Goal: Task Accomplishment & Management: Manage account settings

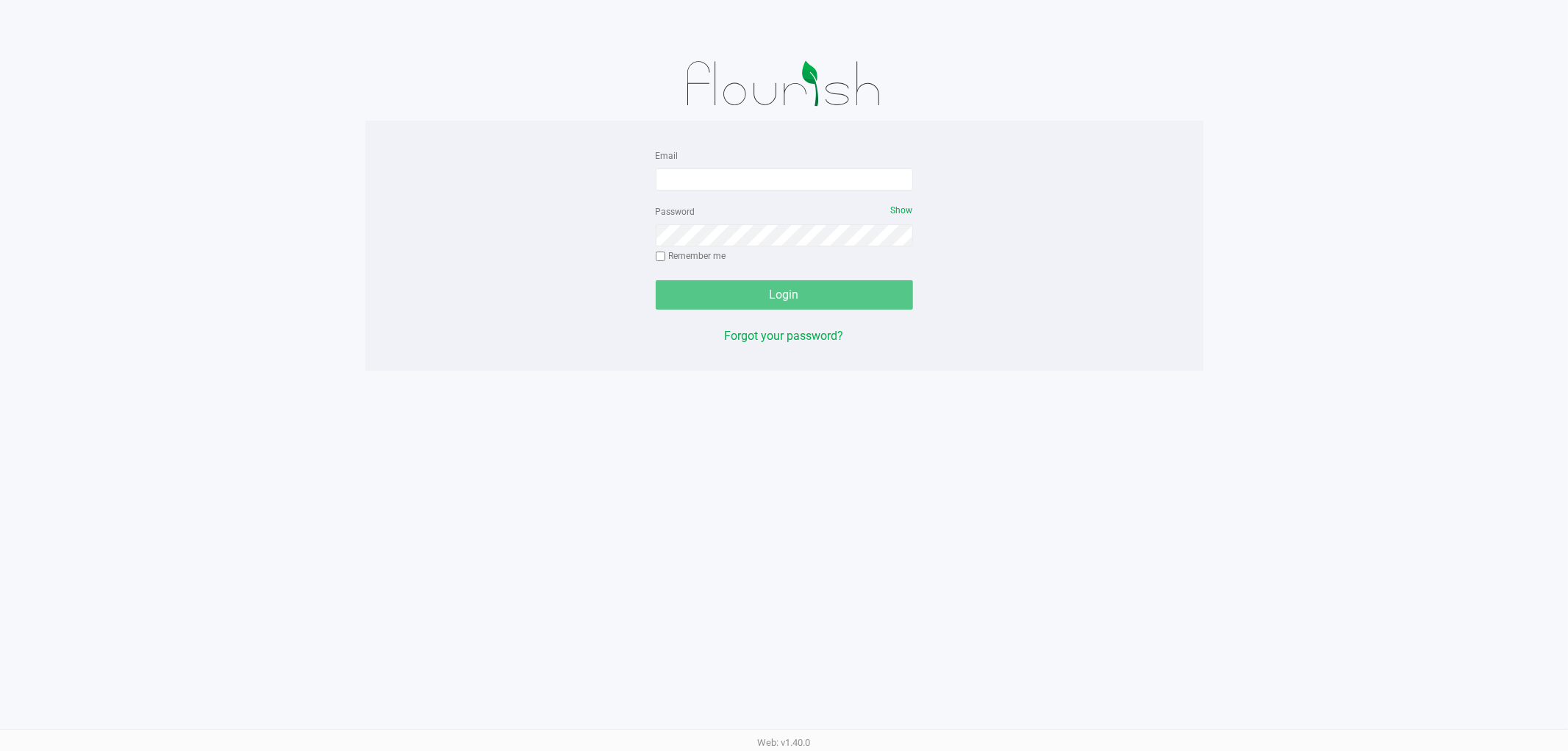
click at [649, 158] on div "Email Password Show Remember me Login Forgot your password?" at bounding box center [784, 245] width 280 height 198
click at [656, 165] on div "Email" at bounding box center [784, 168] width 257 height 44
click at [670, 180] on input "Email" at bounding box center [784, 179] width 257 height 22
type input "[EMAIL_ADDRESS][DOMAIN_NAME]"
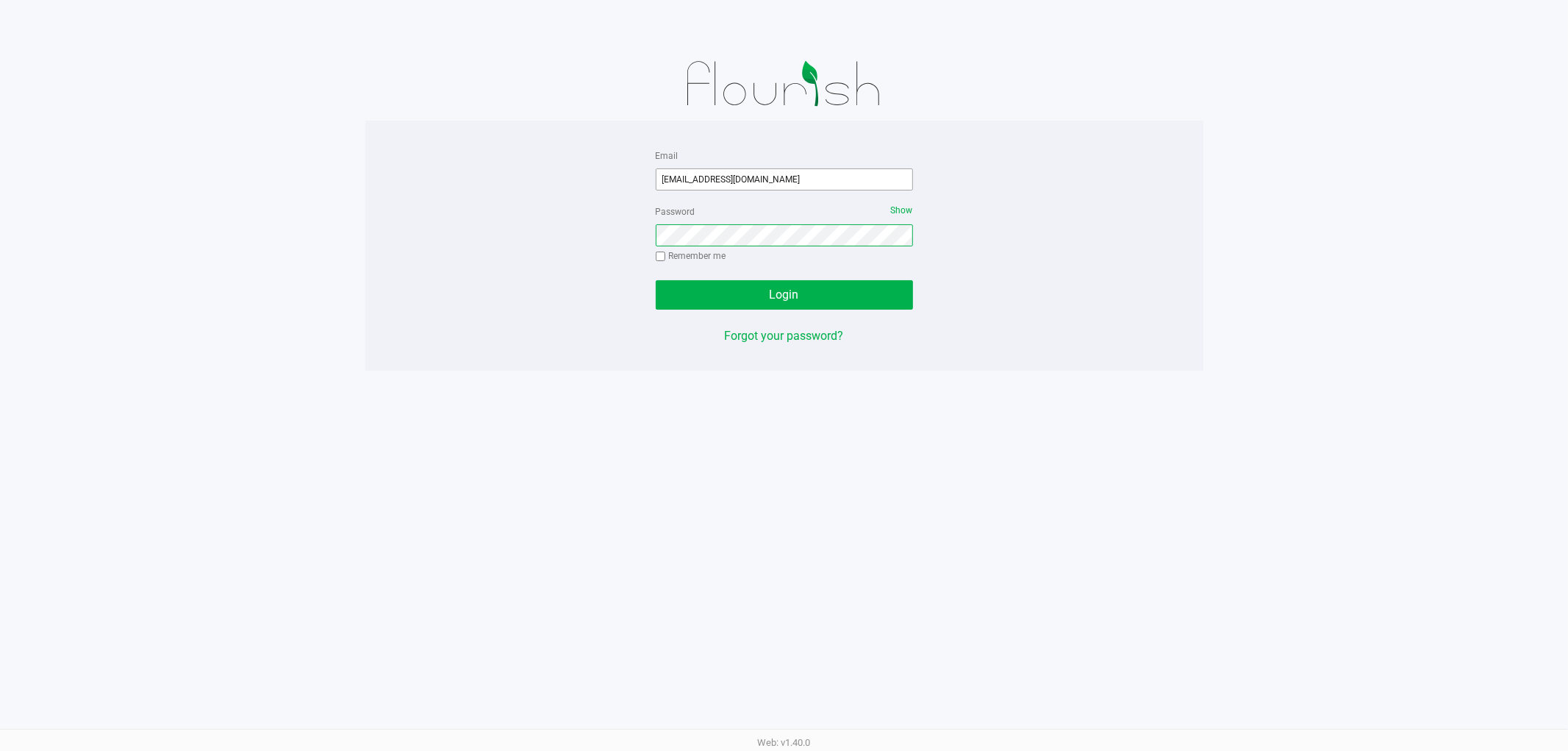
click at [656, 280] on button "Login" at bounding box center [784, 295] width 257 height 30
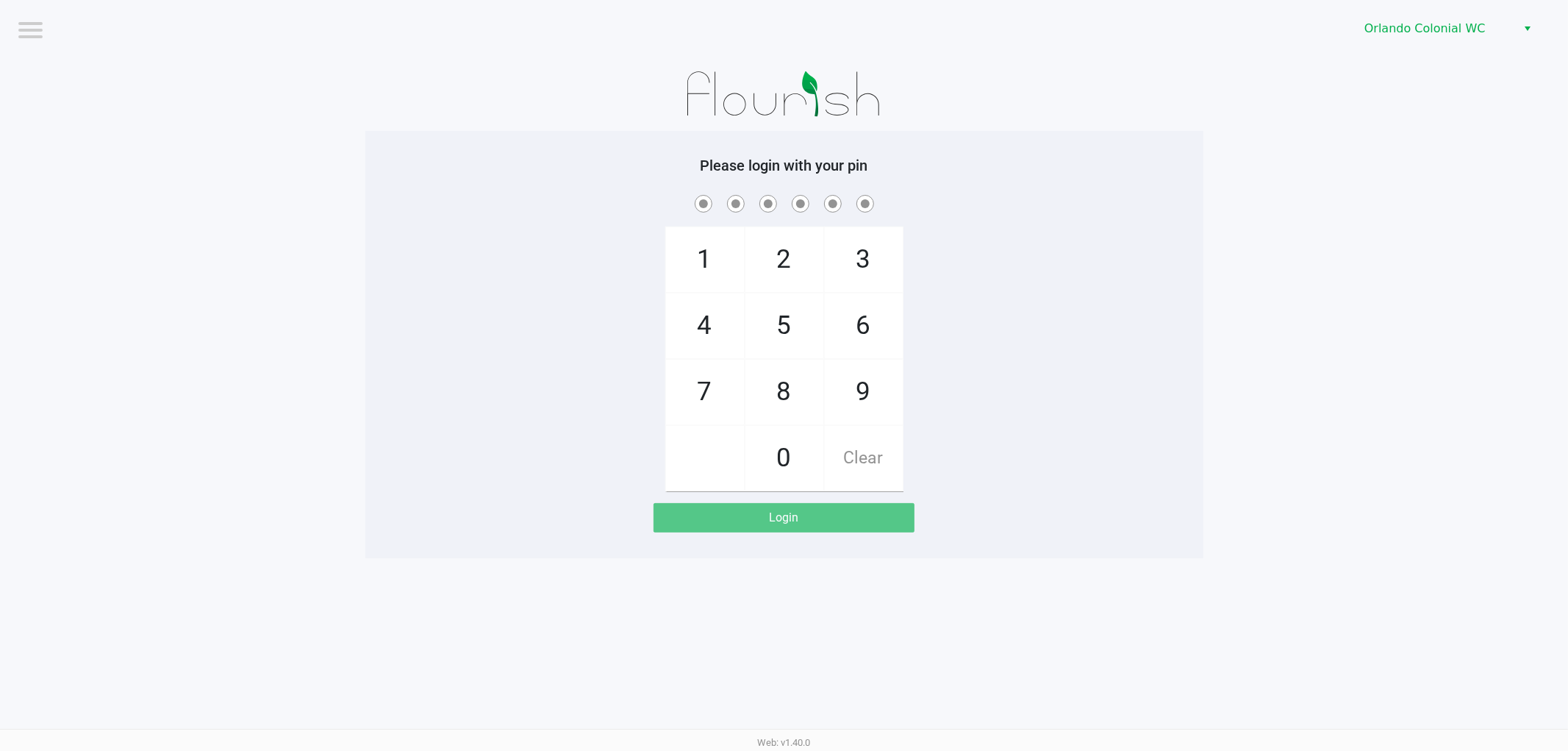
click at [1428, 12] on div "Orlando Colonial WC" at bounding box center [1182, 29] width 774 height 58
click at [1429, 24] on span "Orlando Colonial WC" at bounding box center [1436, 29] width 143 height 18
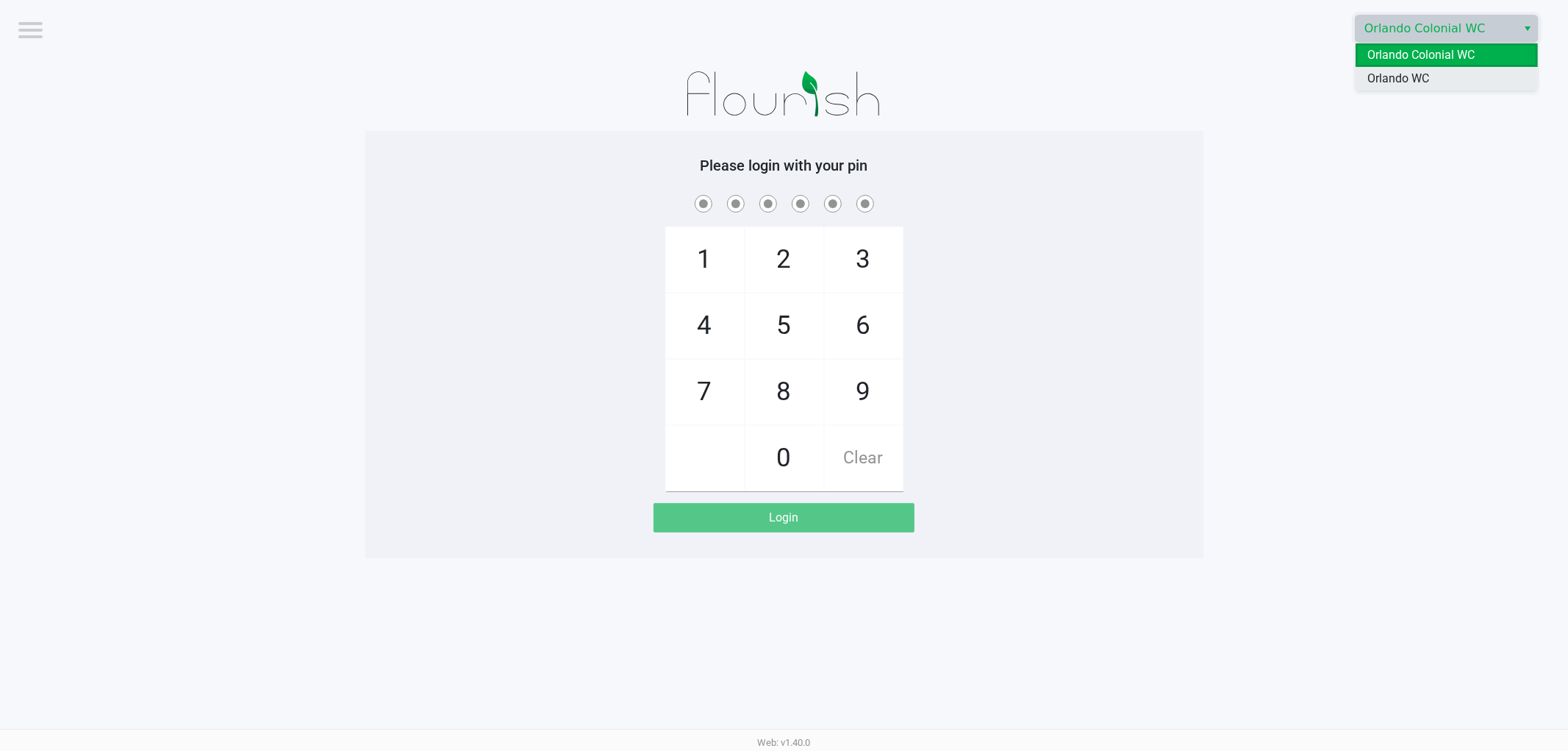
click at [1409, 86] on span "Orlando WC" at bounding box center [1398, 79] width 62 height 18
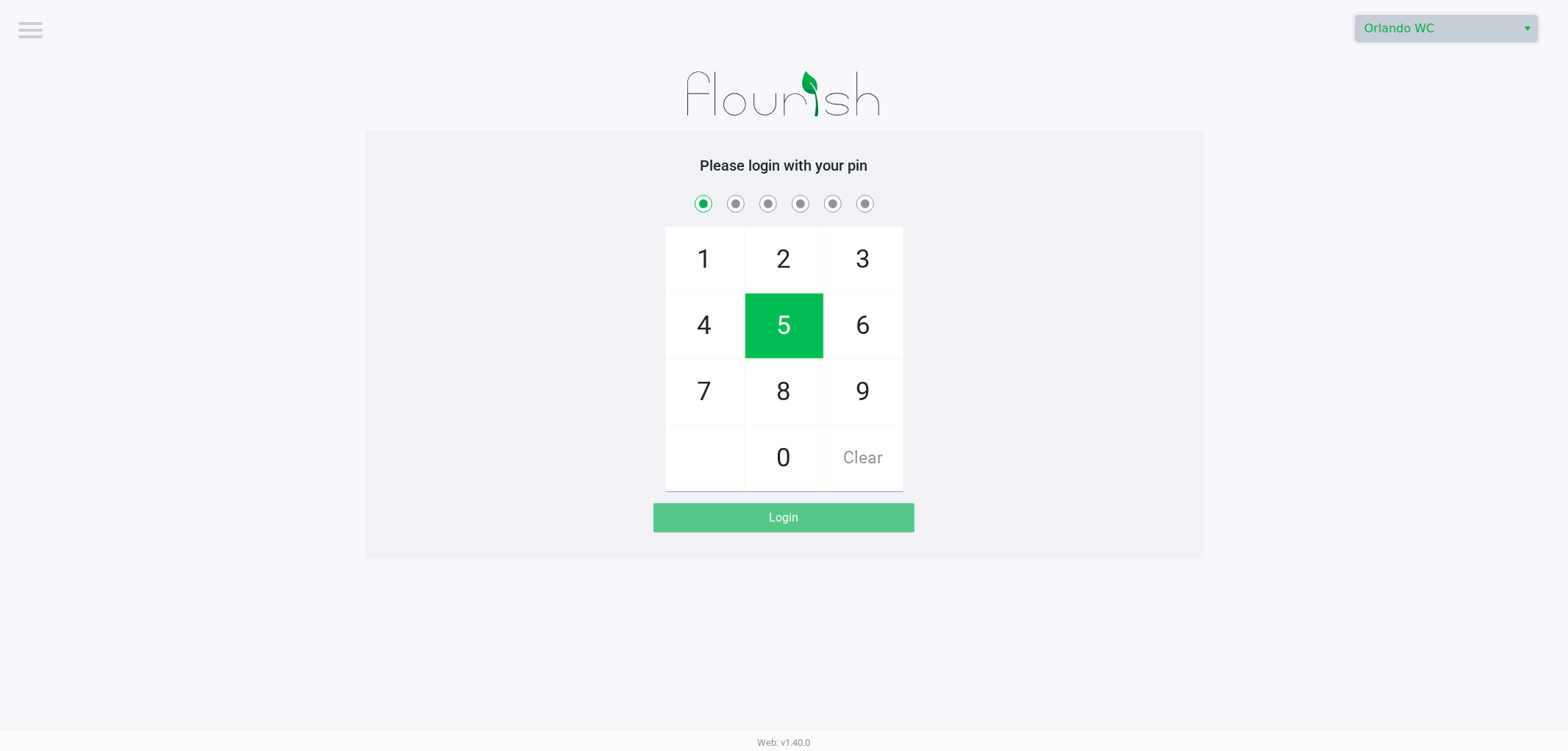
checkbox input "true"
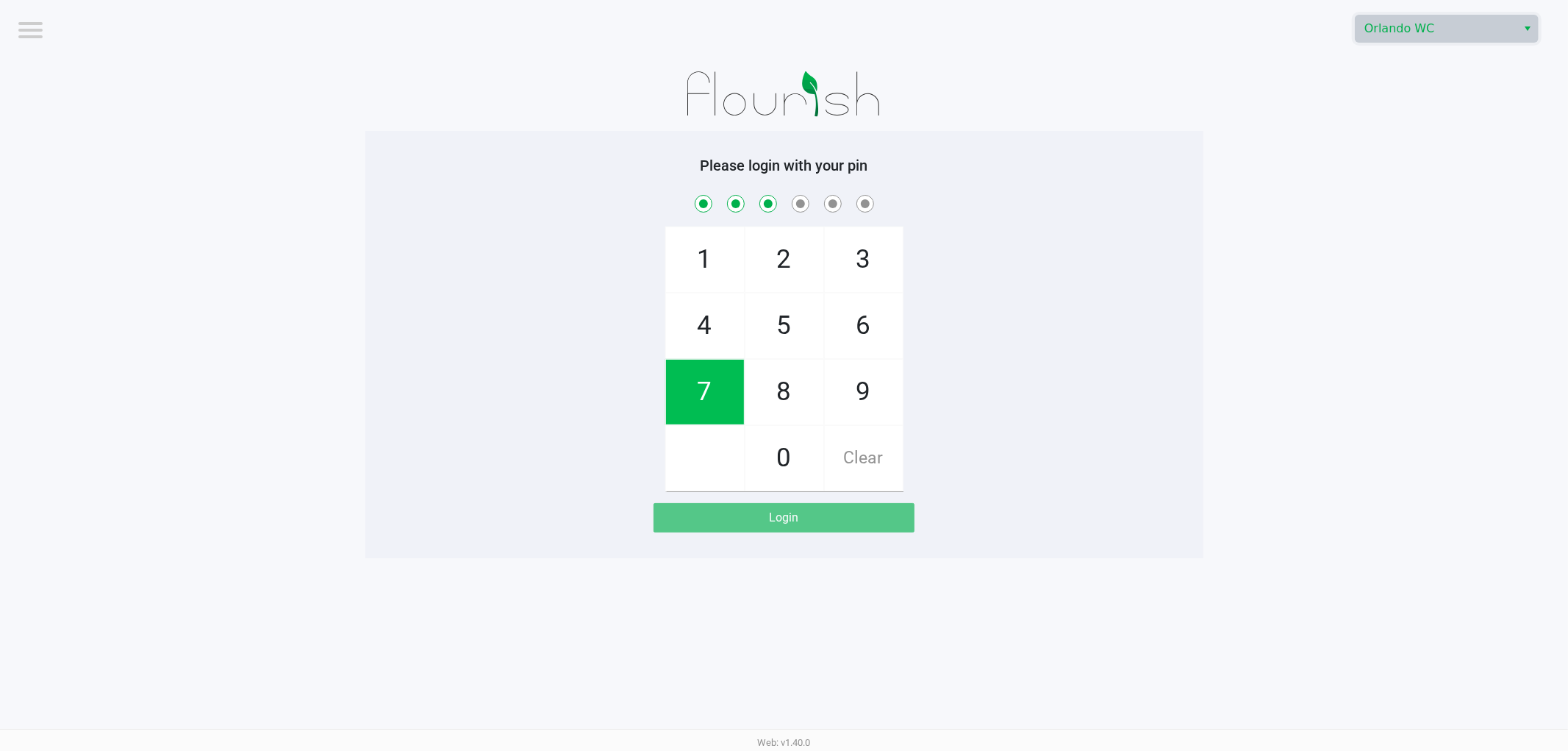
checkbox input "true"
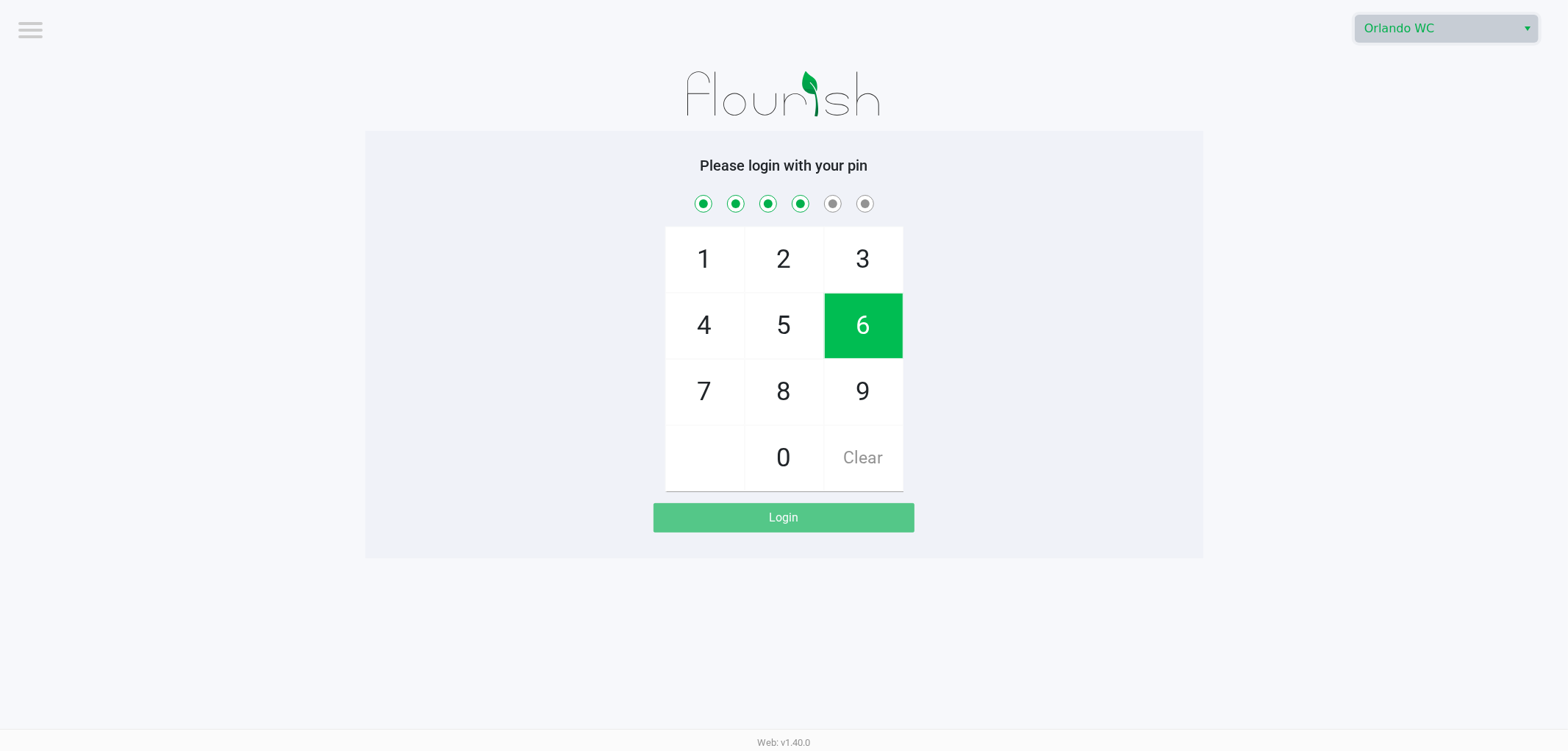
checkbox input "true"
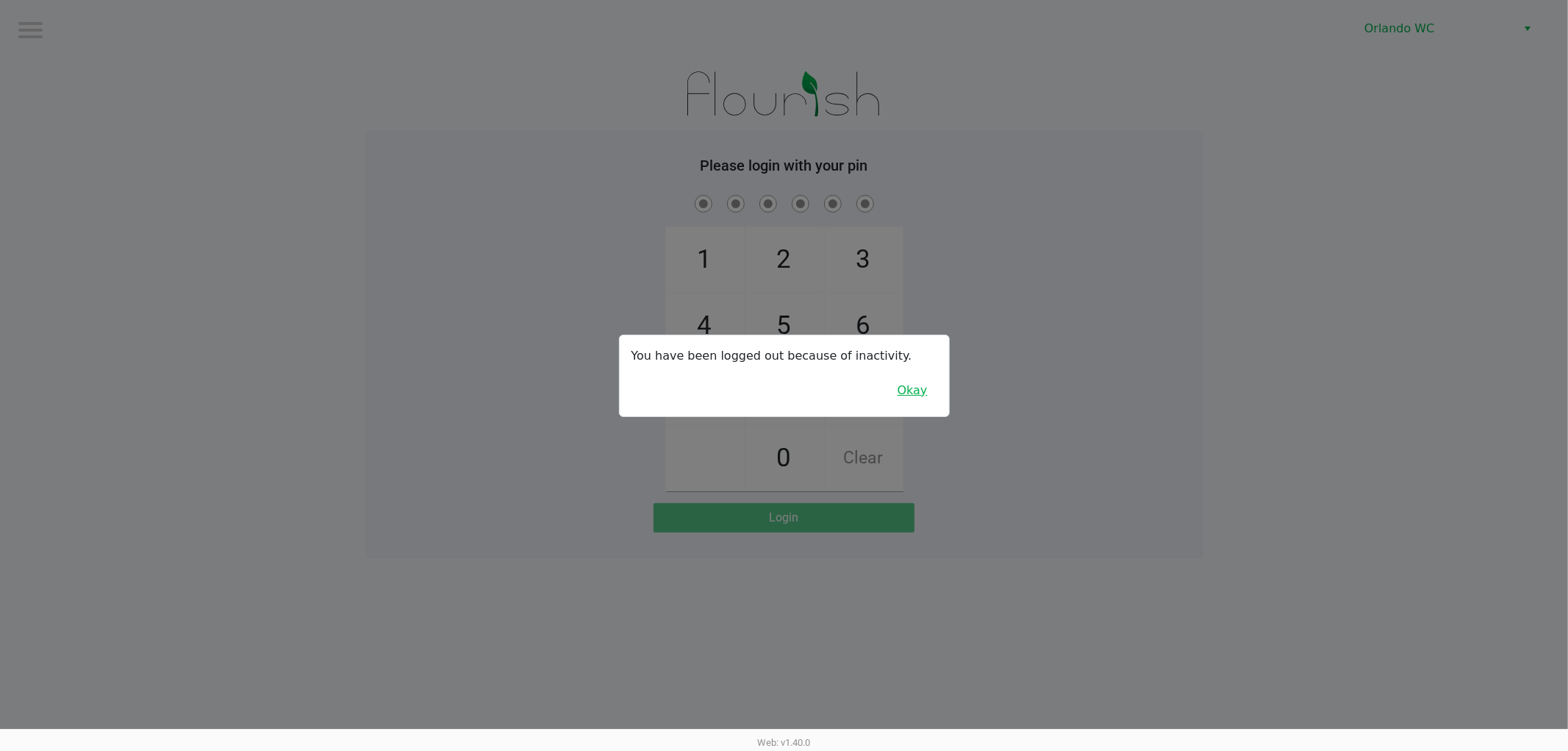
click at [922, 393] on button "Okay" at bounding box center [912, 390] width 49 height 28
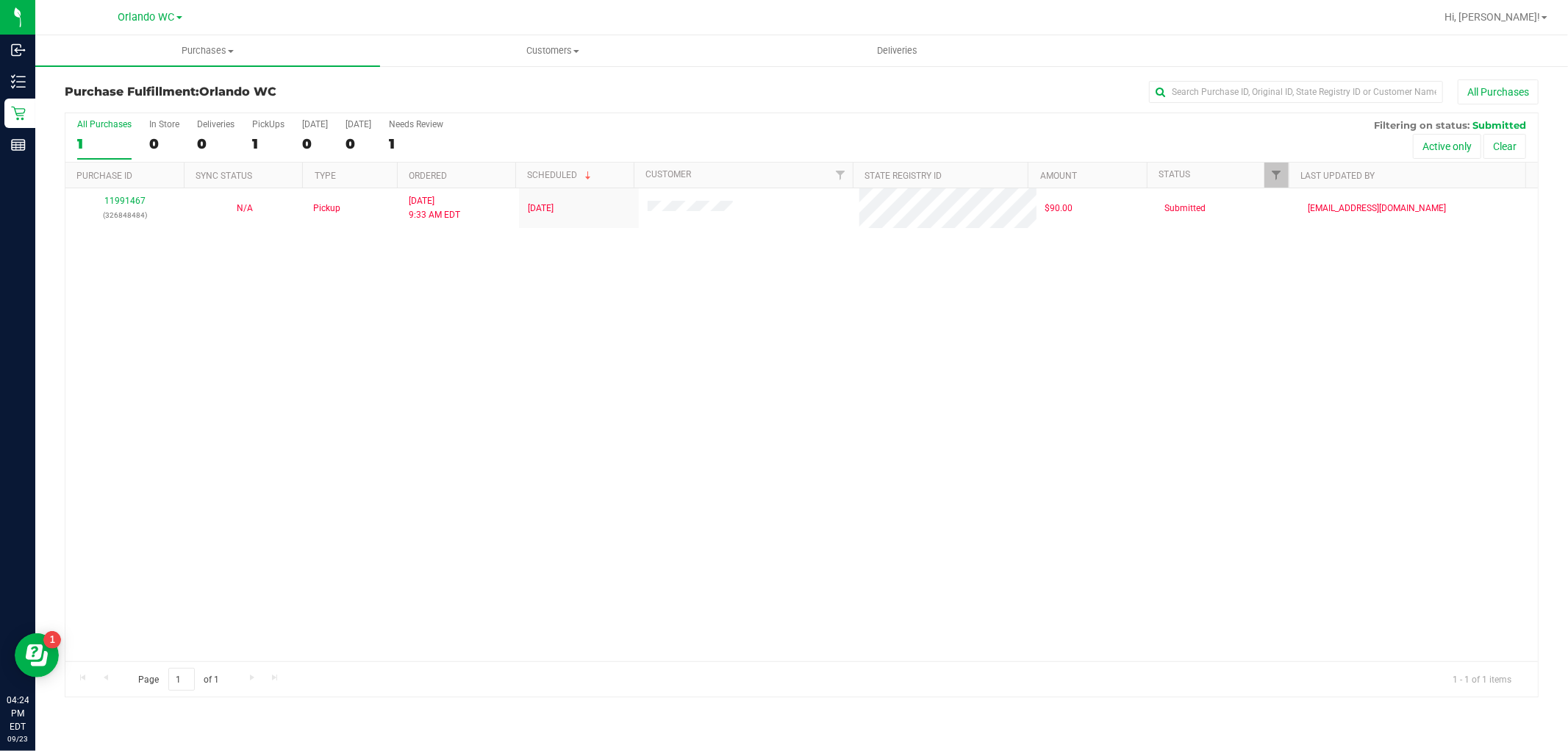
click at [270, 356] on div "11991467 (326848484) N/A Pickup [DATE] 9:33 AM EDT 9/22/2025 $90.00 Submitted […" at bounding box center [802, 424] width 1473 height 473
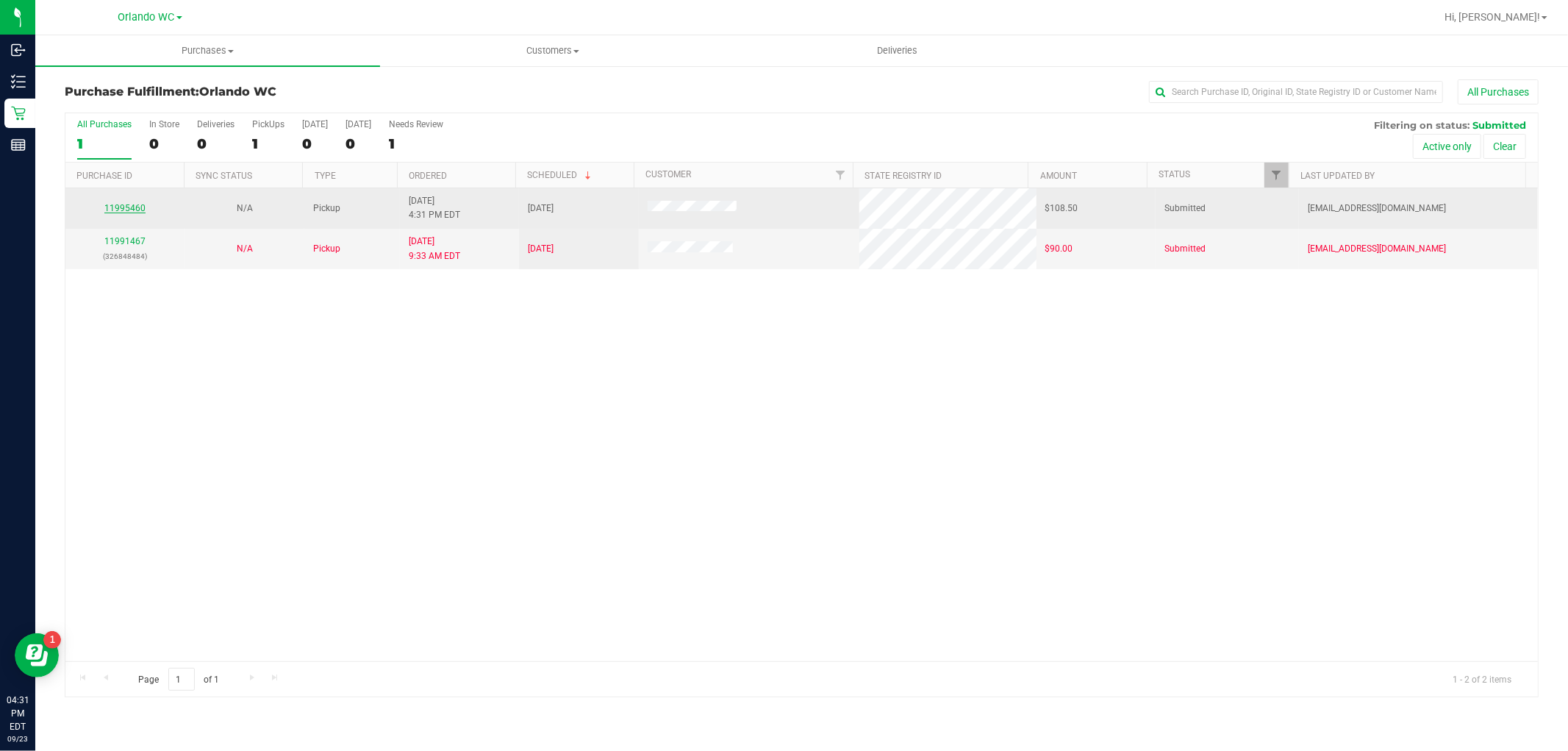
click at [131, 206] on link "11995460" at bounding box center [125, 208] width 41 height 10
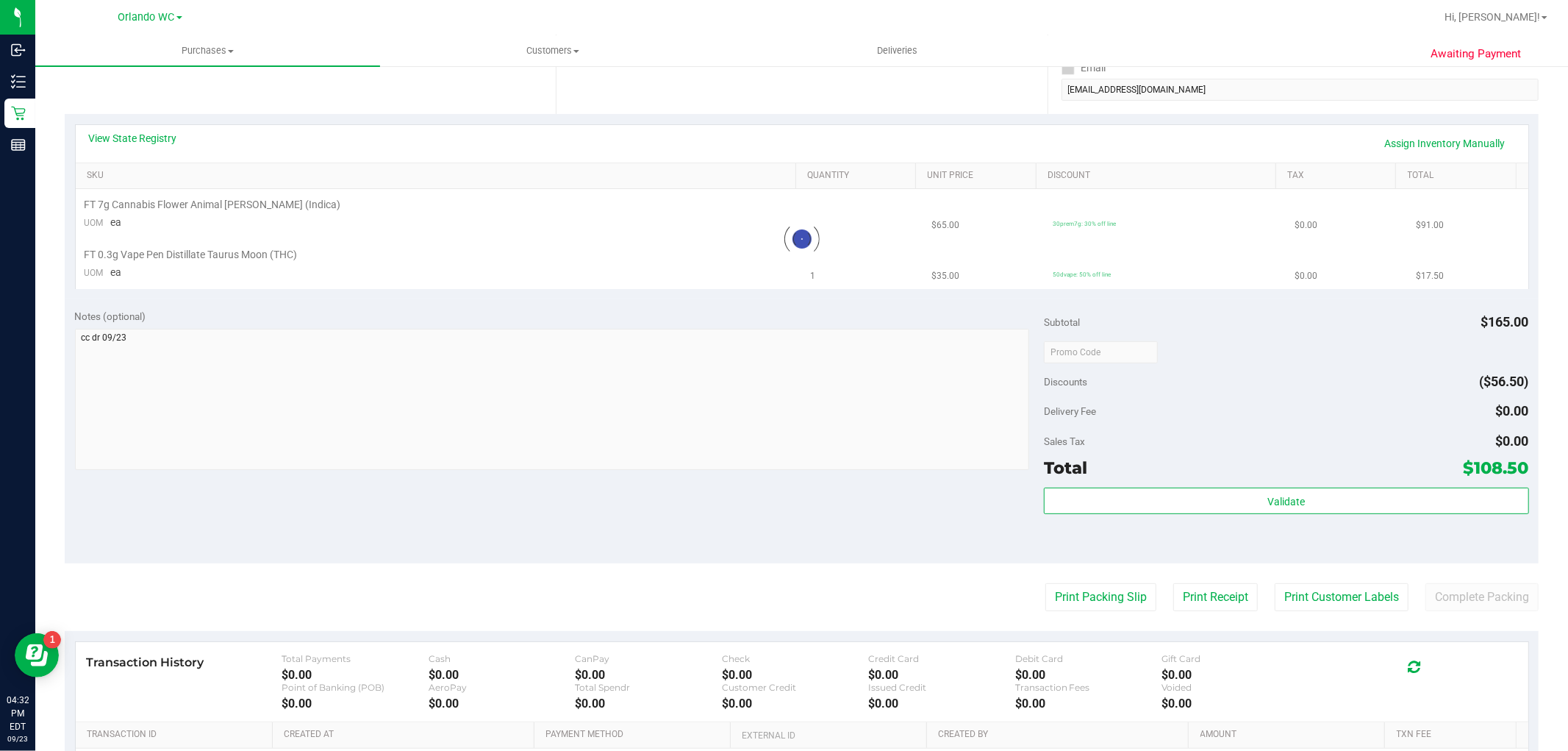
scroll to position [408, 0]
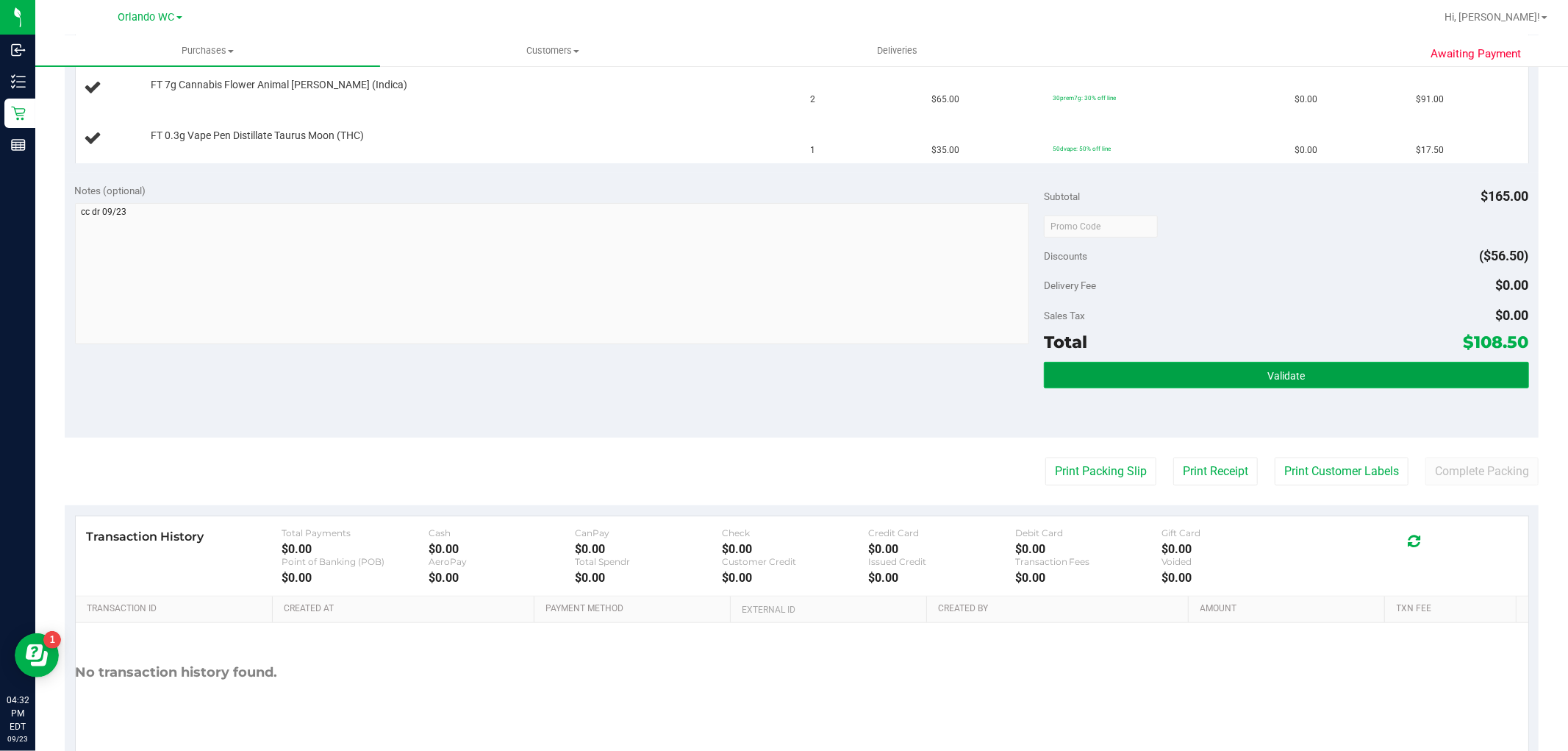
click at [1283, 378] on span "Validate" at bounding box center [1286, 376] width 38 height 12
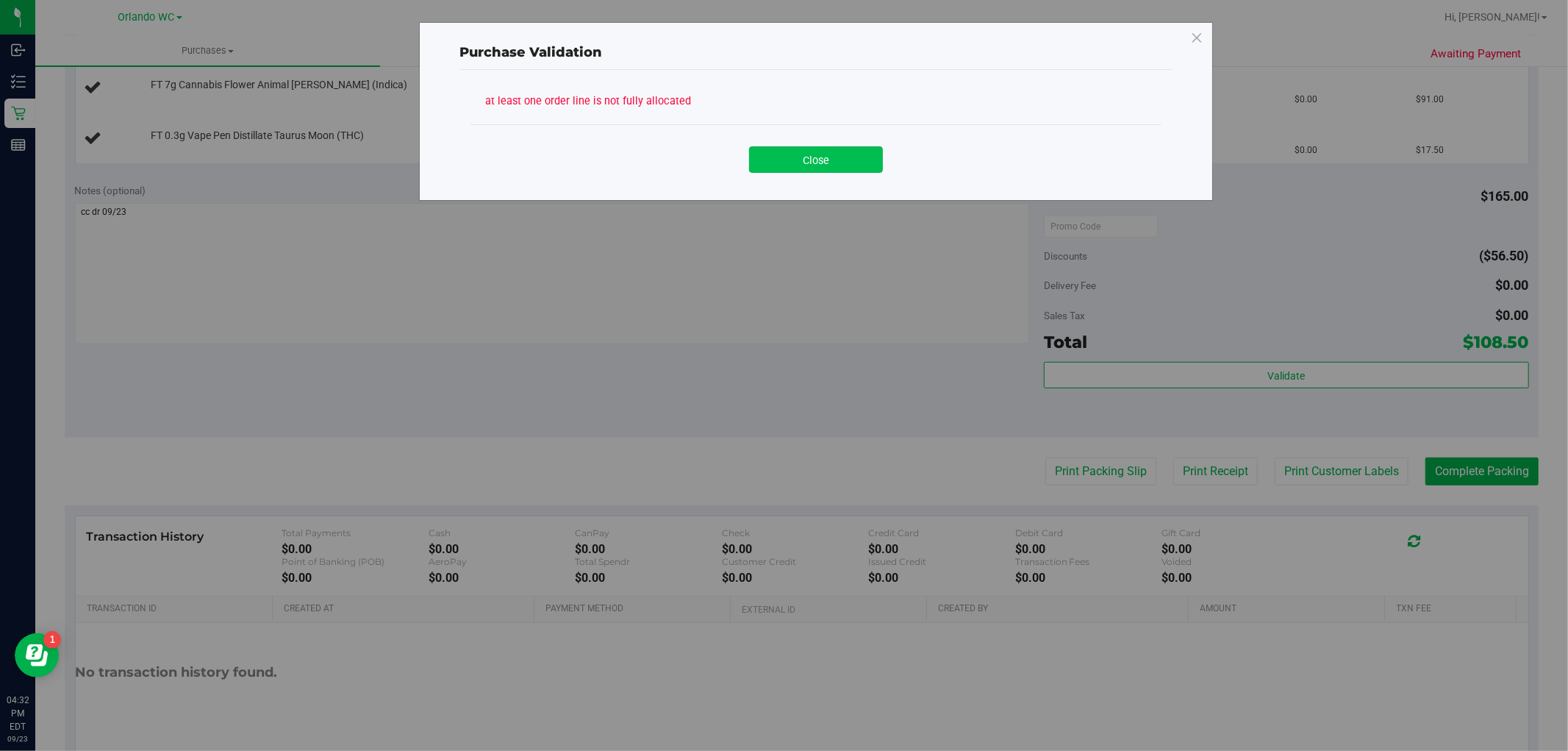
click at [806, 170] on button "Close" at bounding box center [816, 159] width 133 height 27
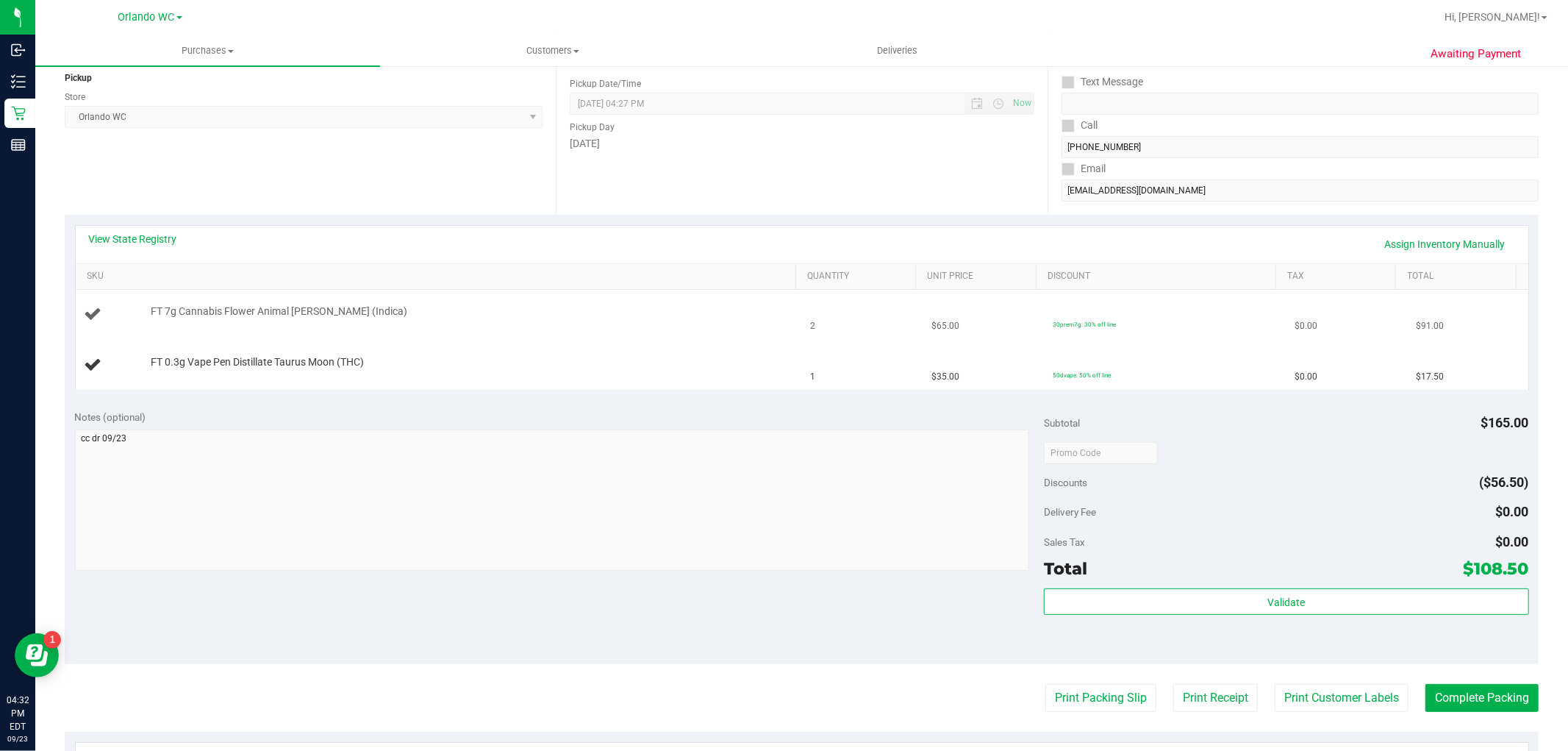
scroll to position [163, 0]
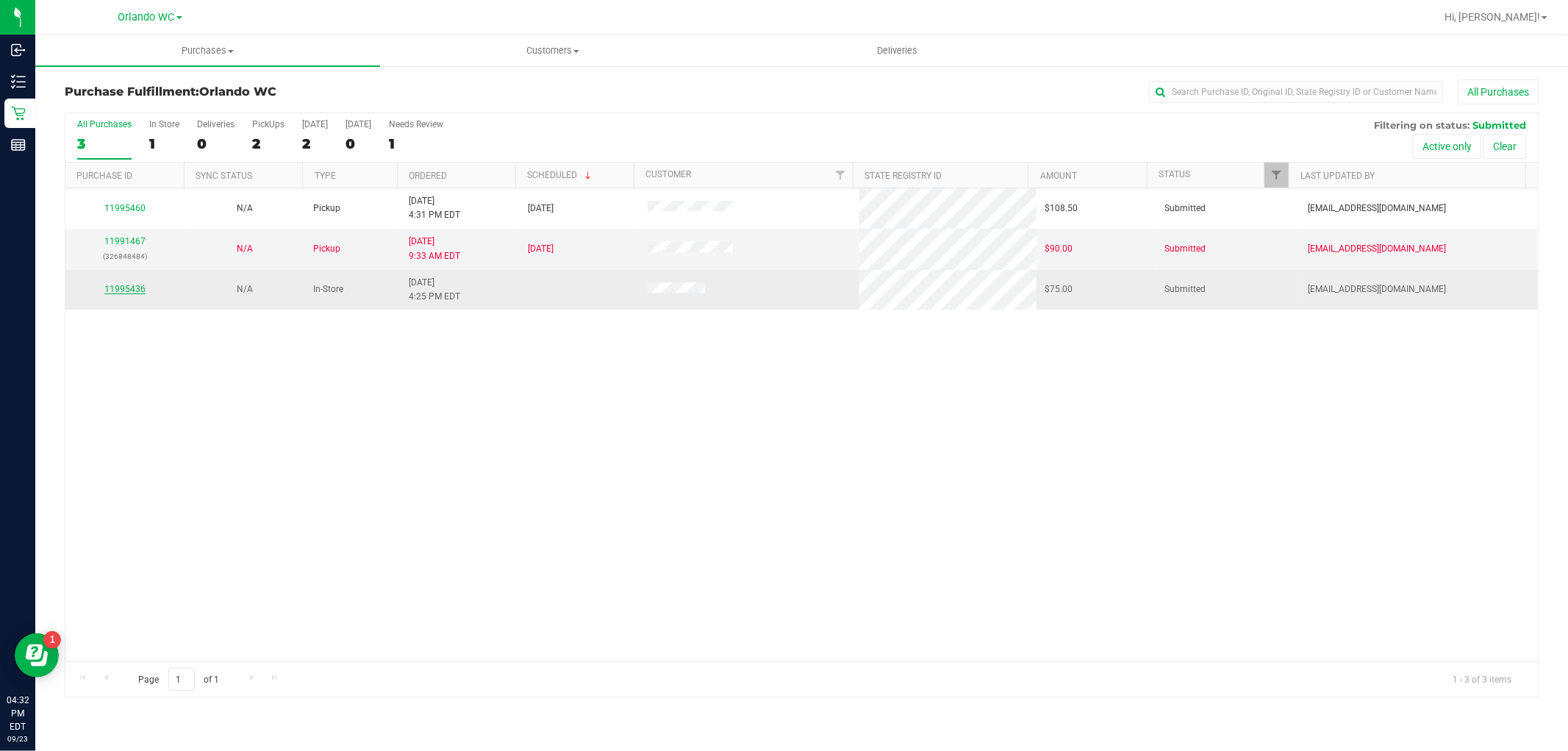
click at [135, 291] on link "11995436" at bounding box center [125, 289] width 41 height 10
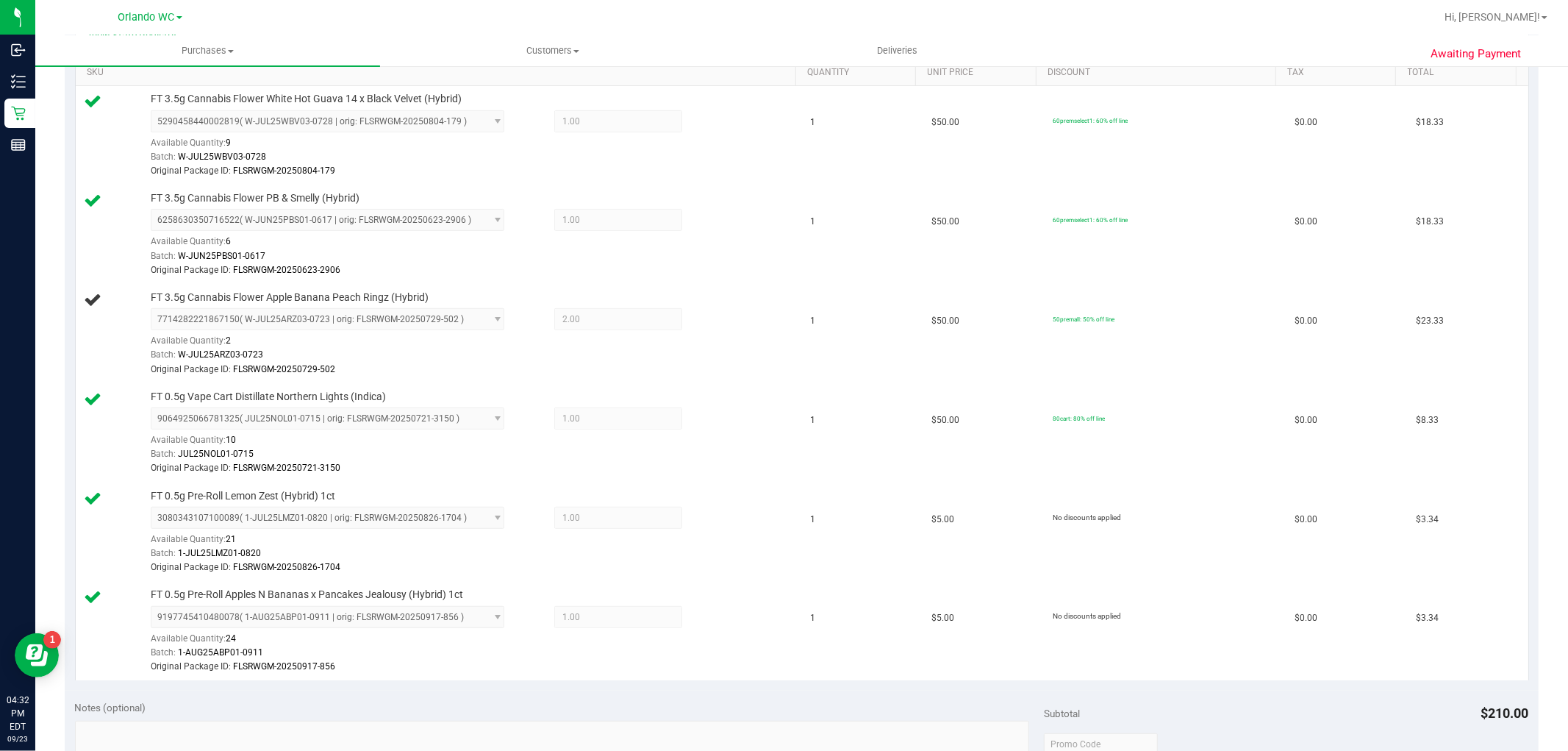
scroll to position [653, 0]
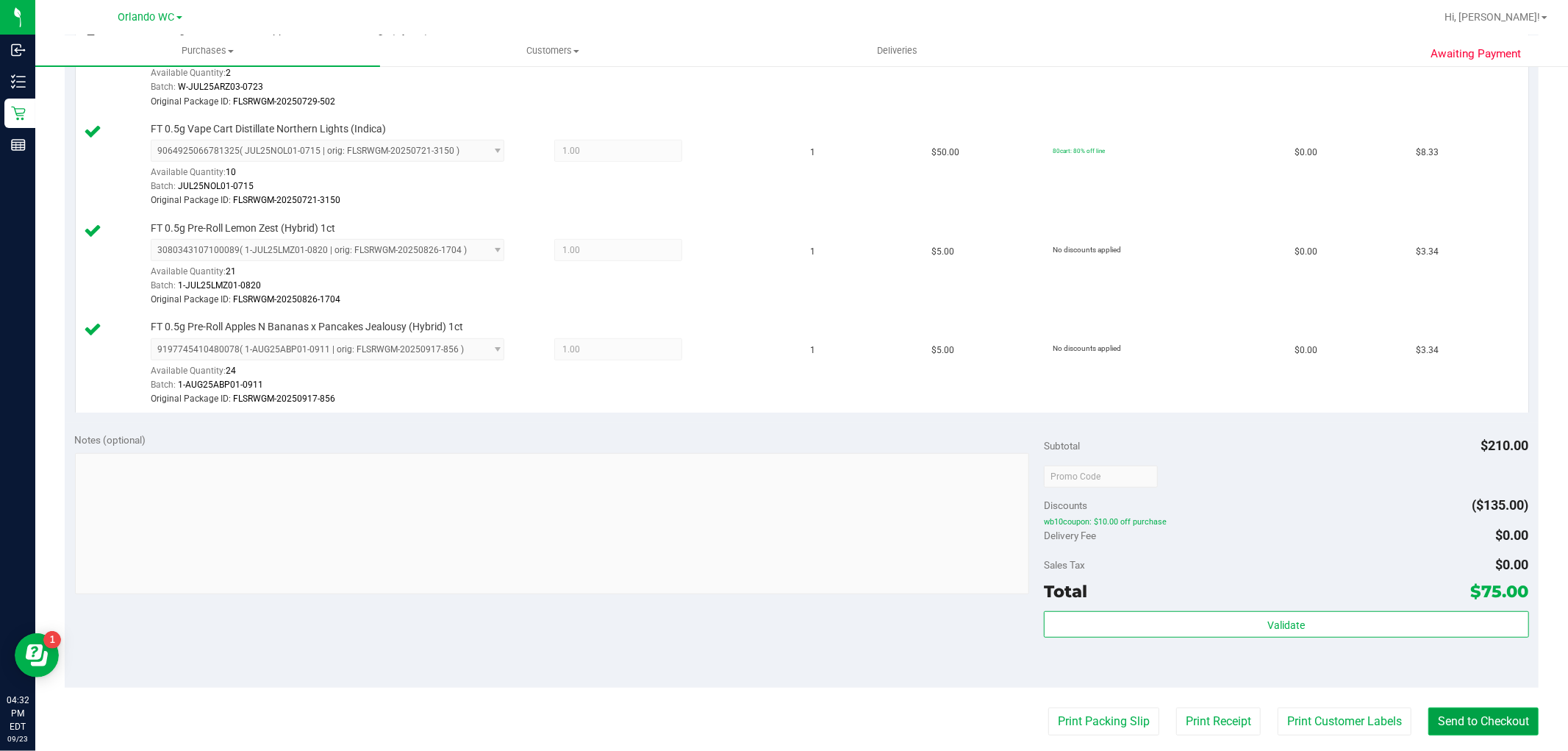
click at [1457, 716] on button "Send to Checkout" at bounding box center [1484, 721] width 111 height 28
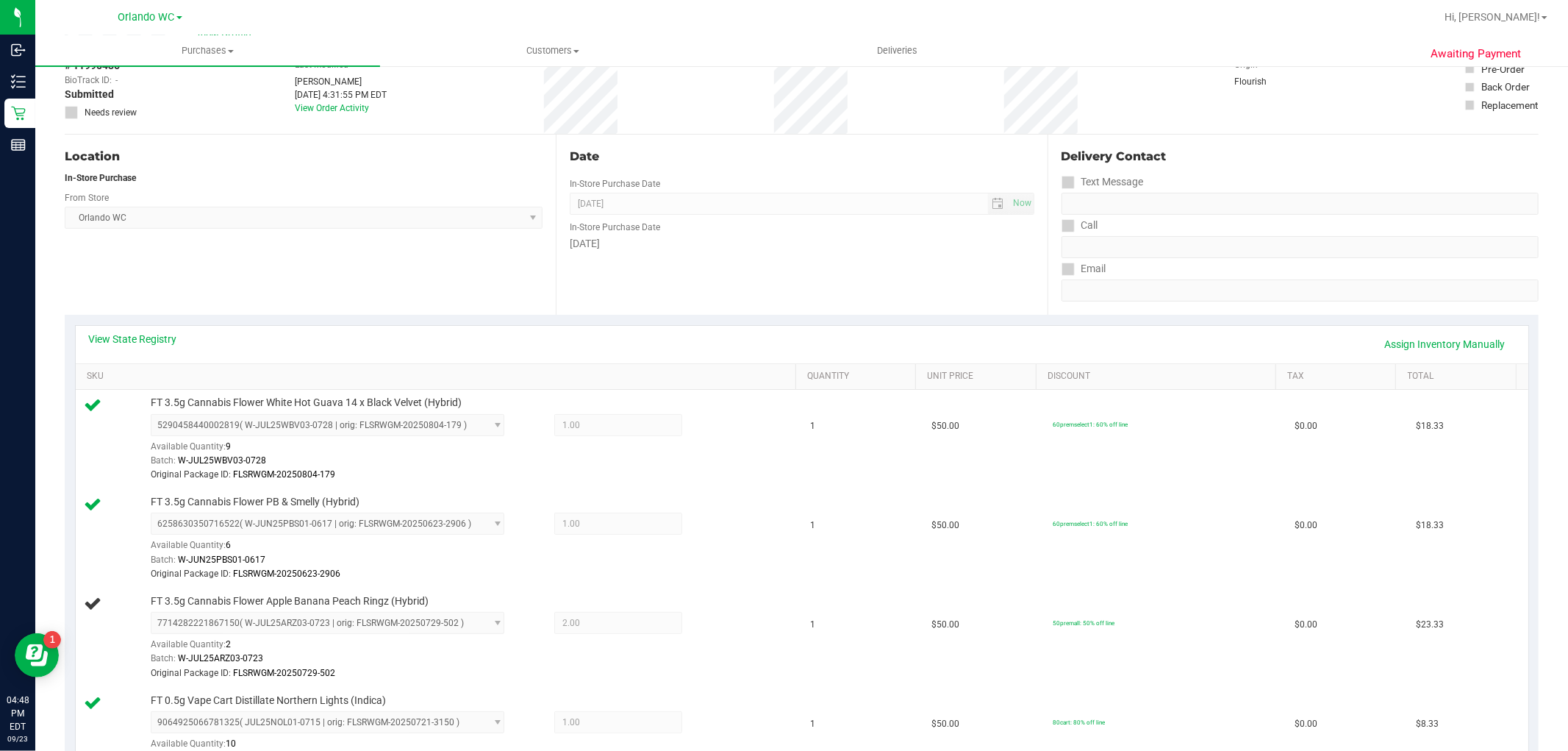
scroll to position [0, 0]
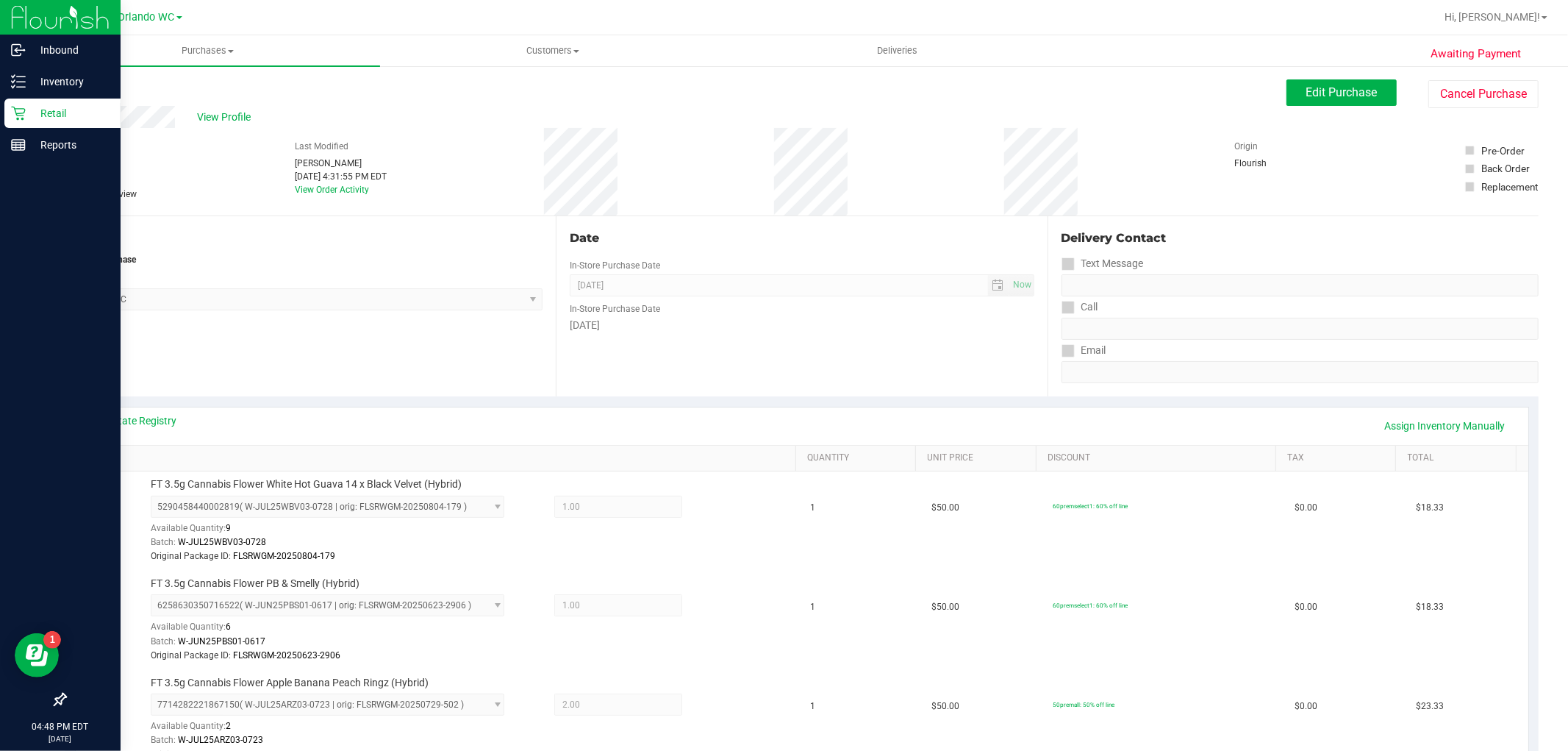
click at [18, 103] on div "Retail" at bounding box center [63, 114] width 117 height 30
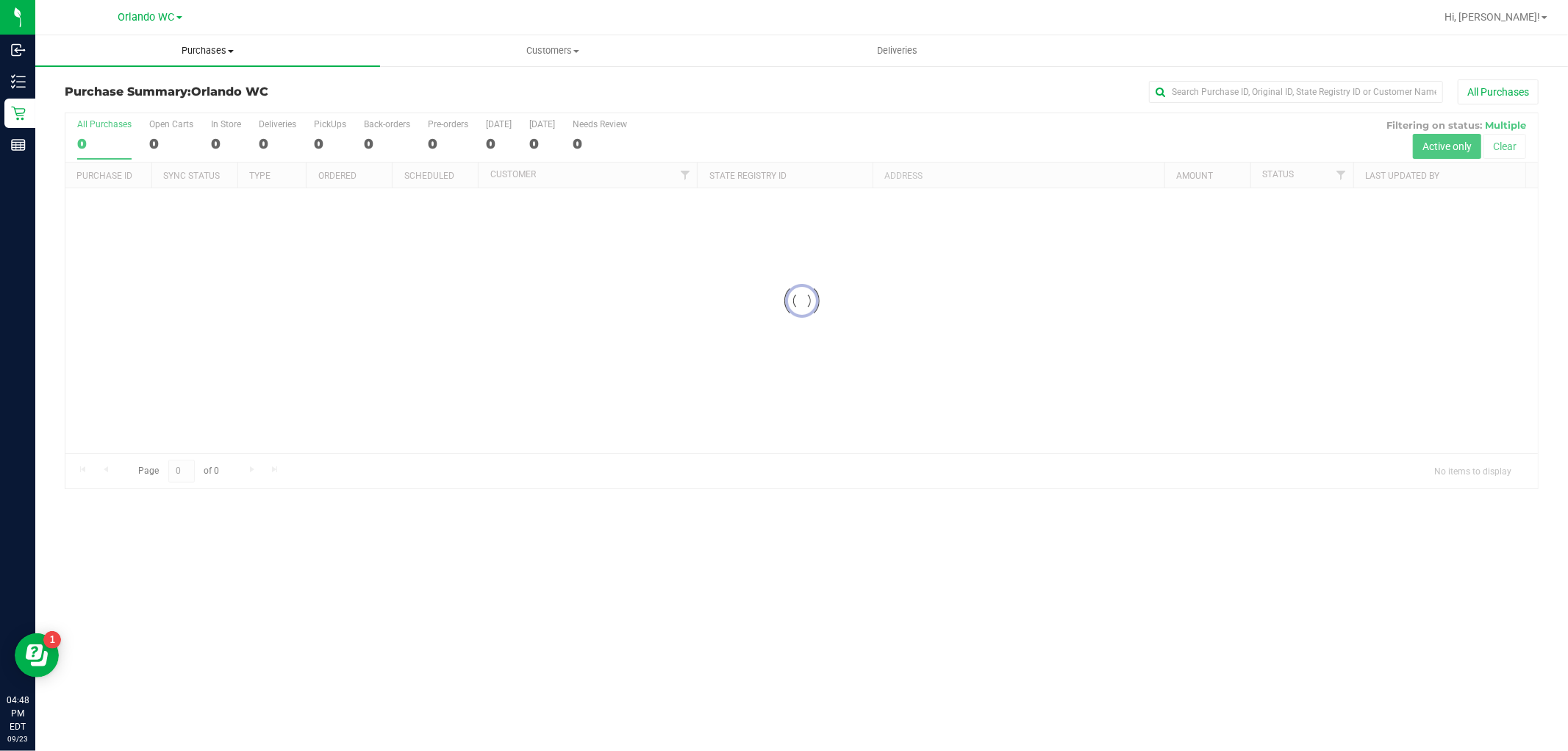
click at [234, 49] on span "Purchases" at bounding box center [208, 51] width 345 height 13
click at [186, 100] on li "Fulfillment" at bounding box center [208, 107] width 345 height 18
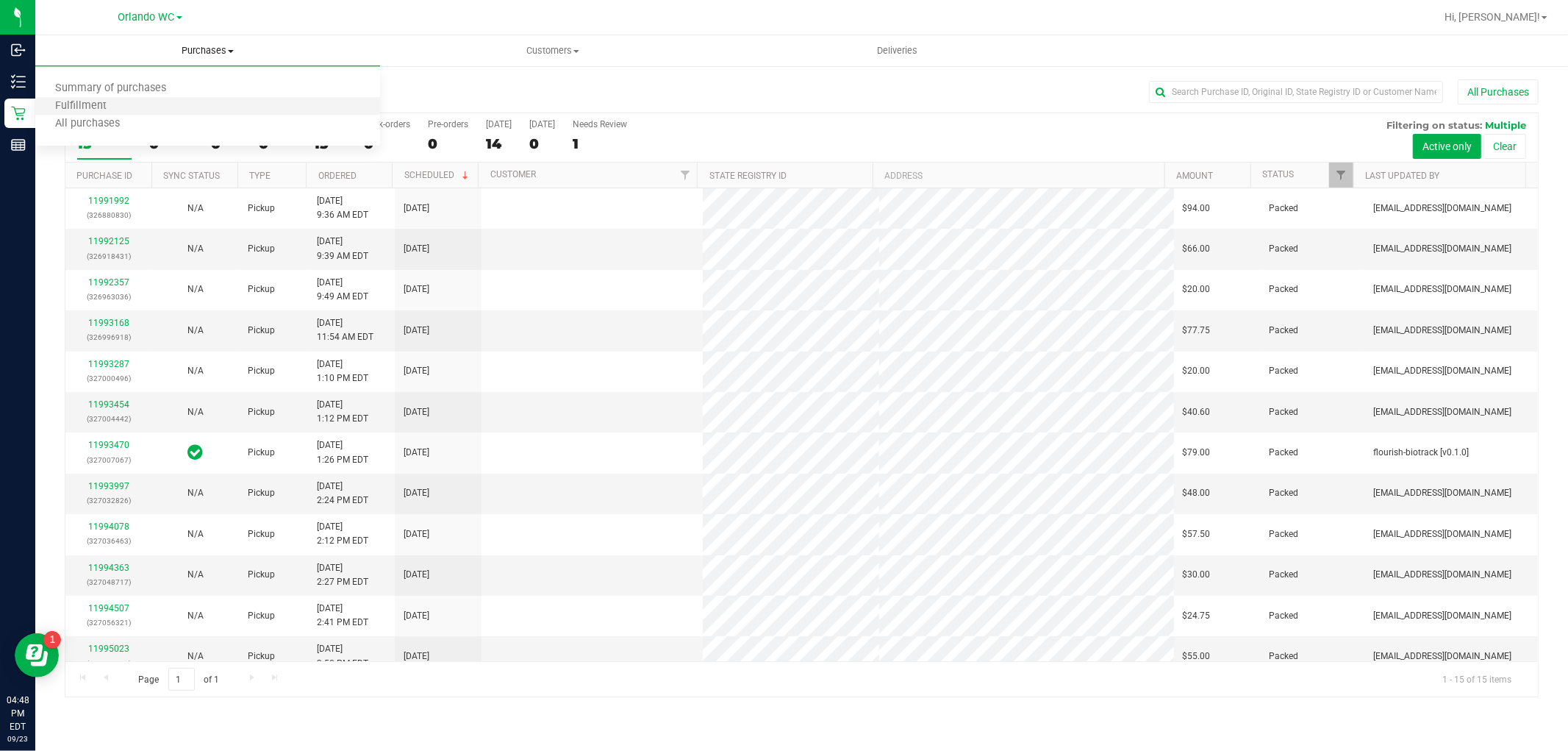
click at [186, 100] on li "Fulfillment" at bounding box center [208, 107] width 345 height 18
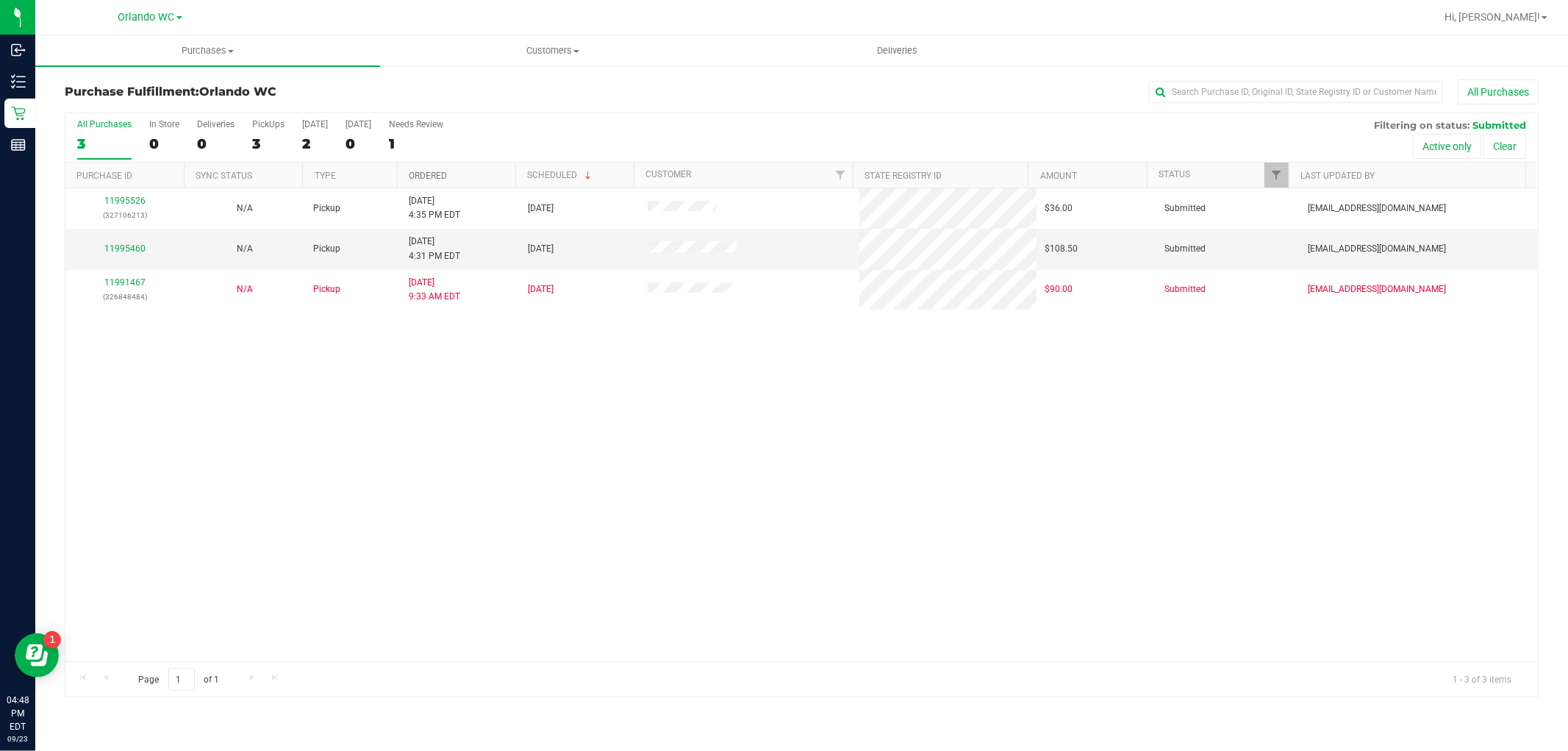
click at [432, 172] on link "Ordered" at bounding box center [428, 176] width 38 height 10
click at [134, 246] on link "11995460" at bounding box center [125, 249] width 41 height 10
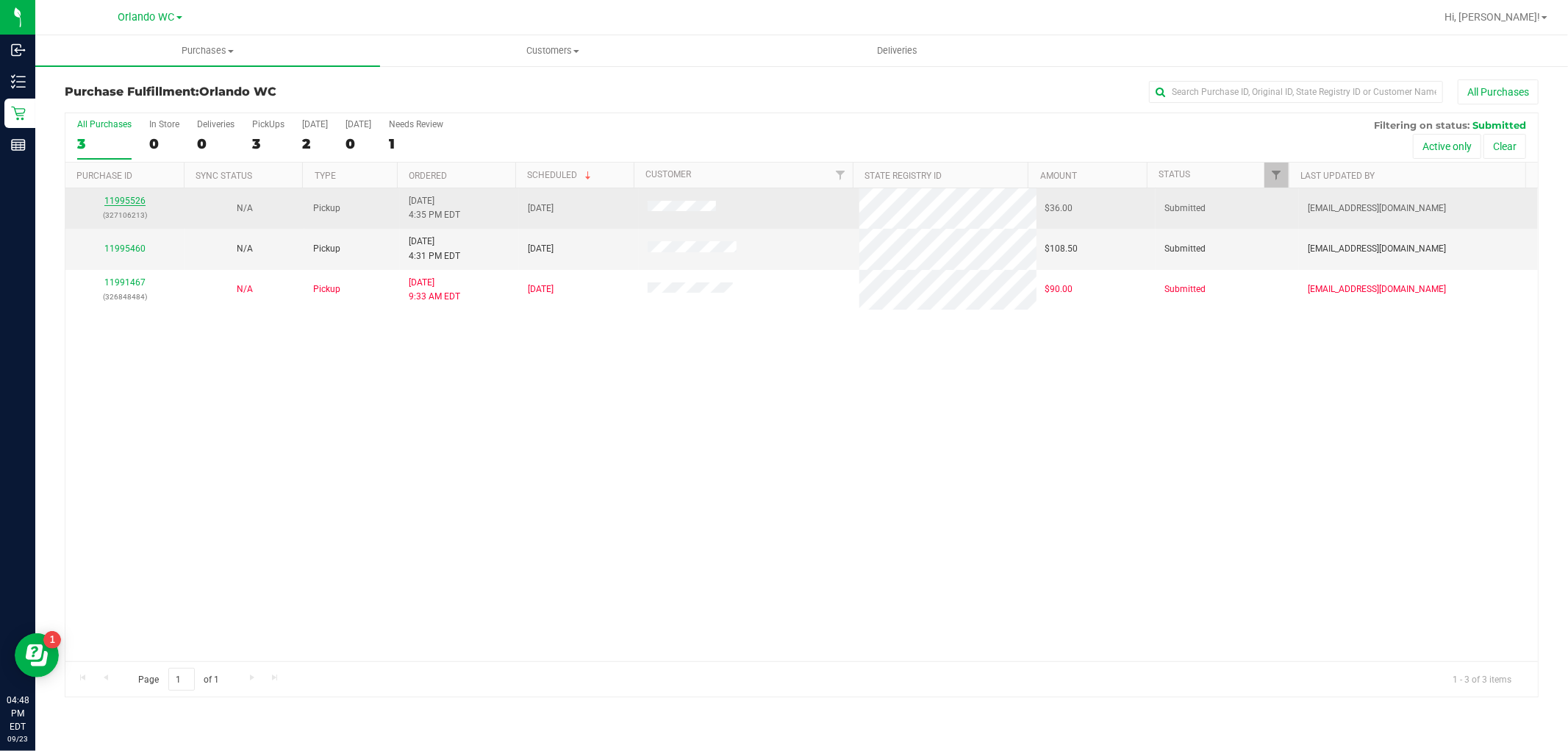
click at [113, 204] on link "11995526" at bounding box center [125, 201] width 41 height 10
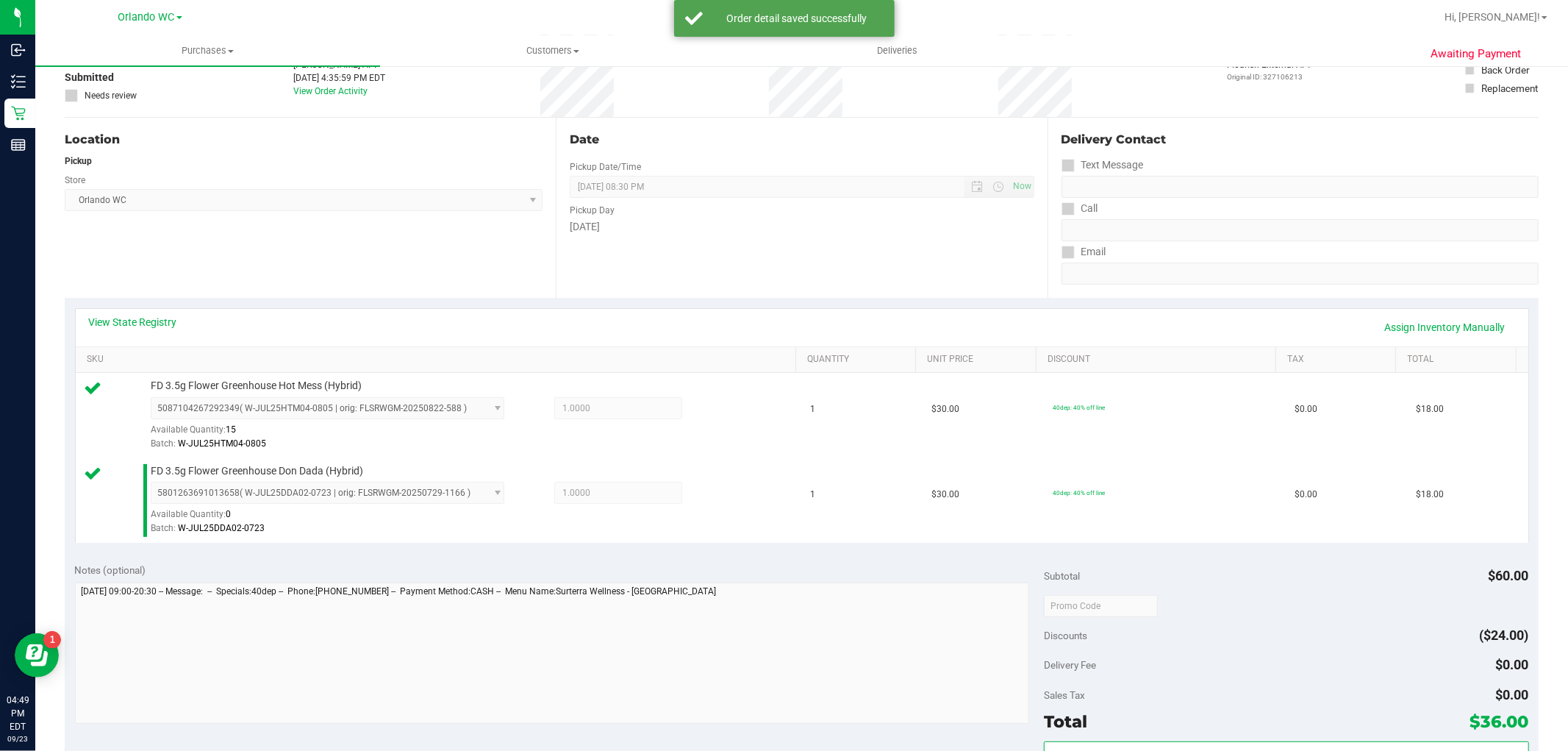
scroll to position [245, 0]
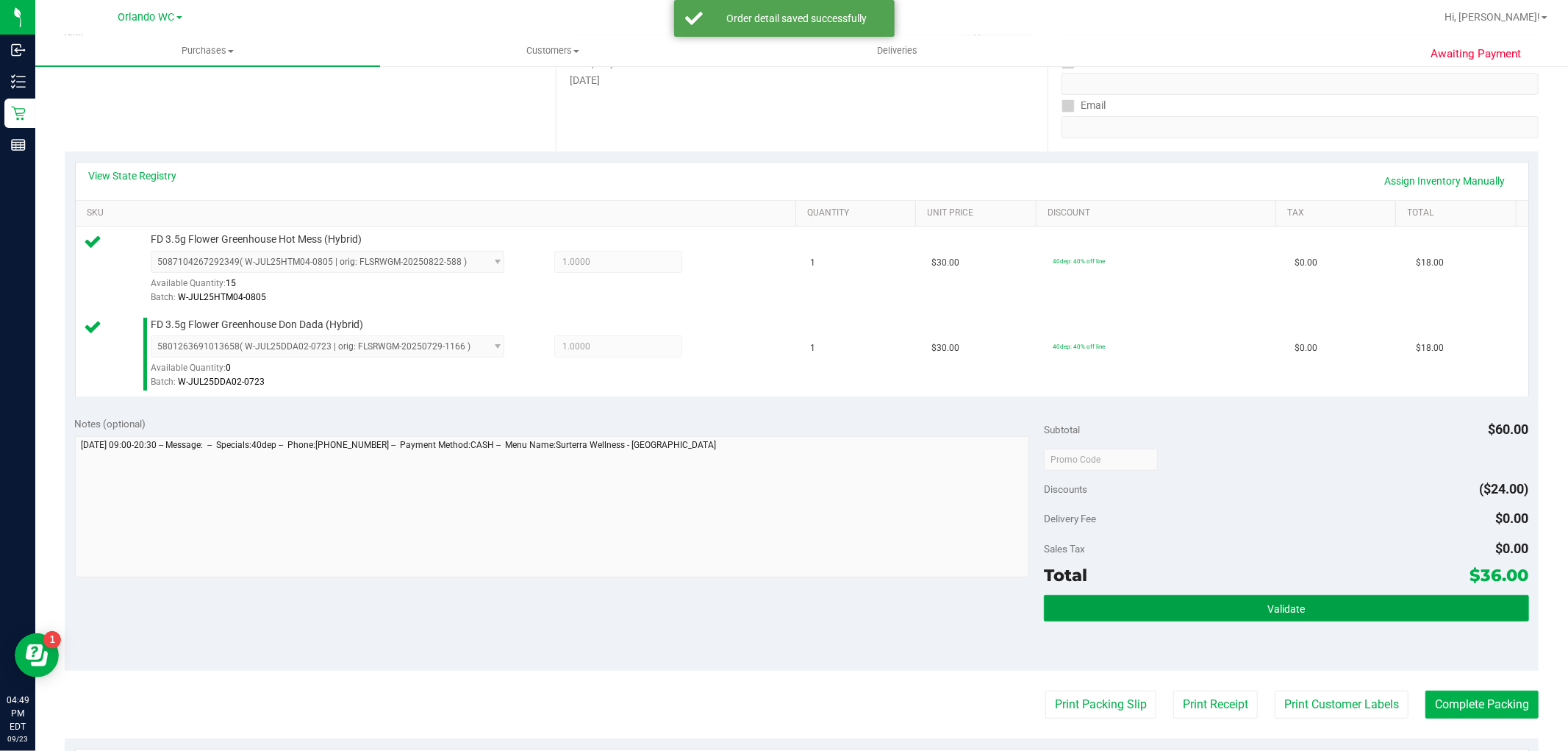
click at [1339, 606] on button "Validate" at bounding box center [1286, 608] width 485 height 27
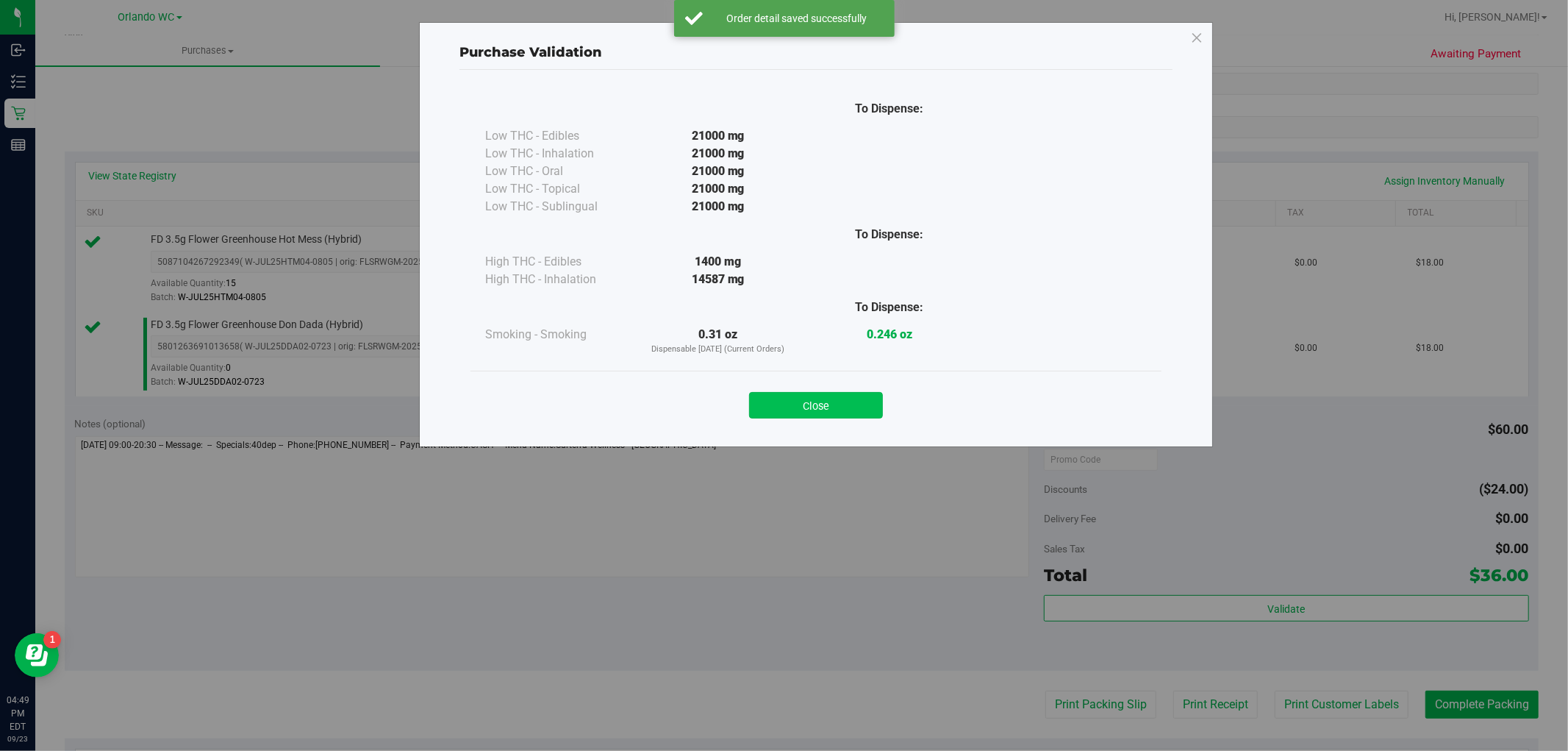
click at [853, 393] on button "Close" at bounding box center [816, 405] width 133 height 27
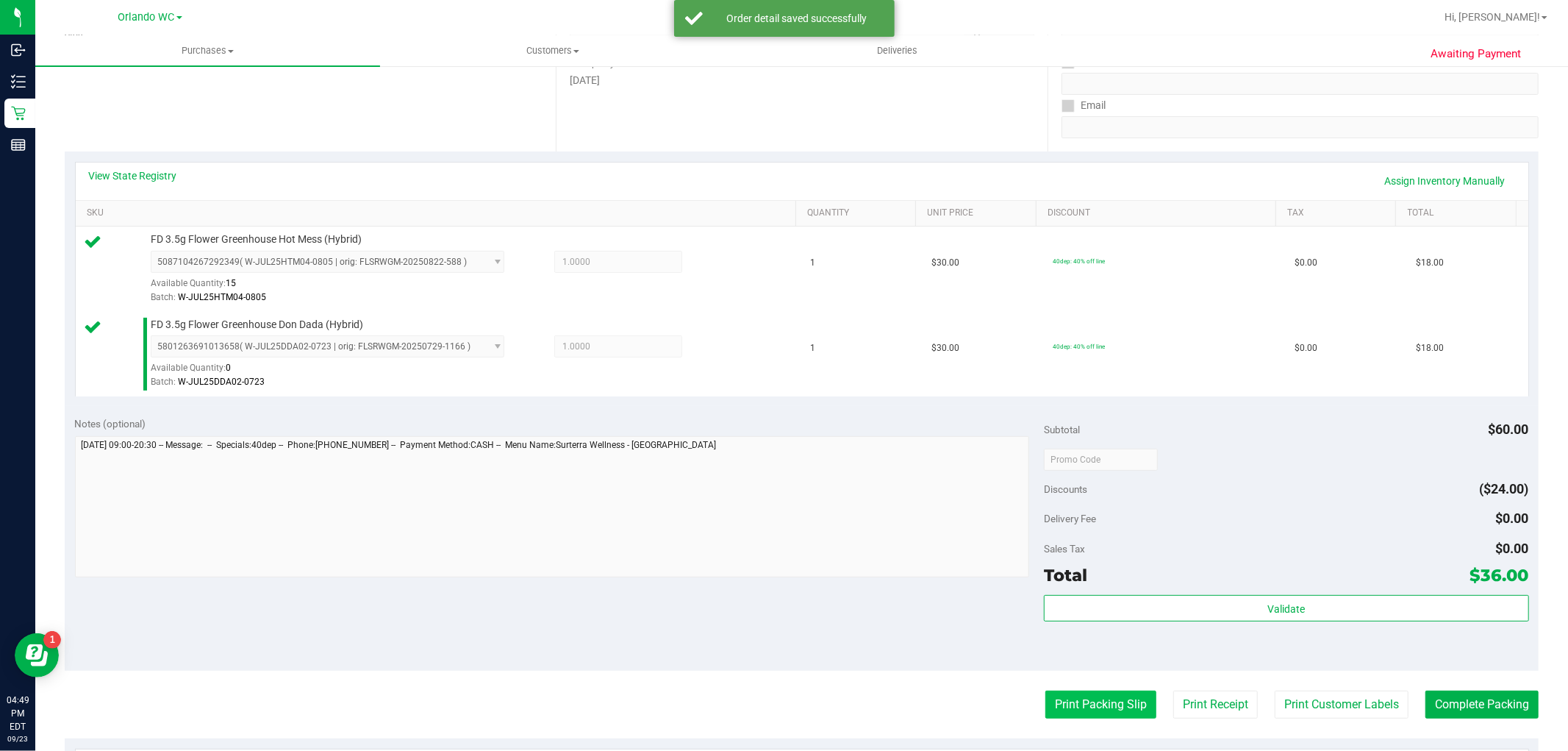
click at [1097, 710] on button "Print Packing Slip" at bounding box center [1101, 705] width 111 height 28
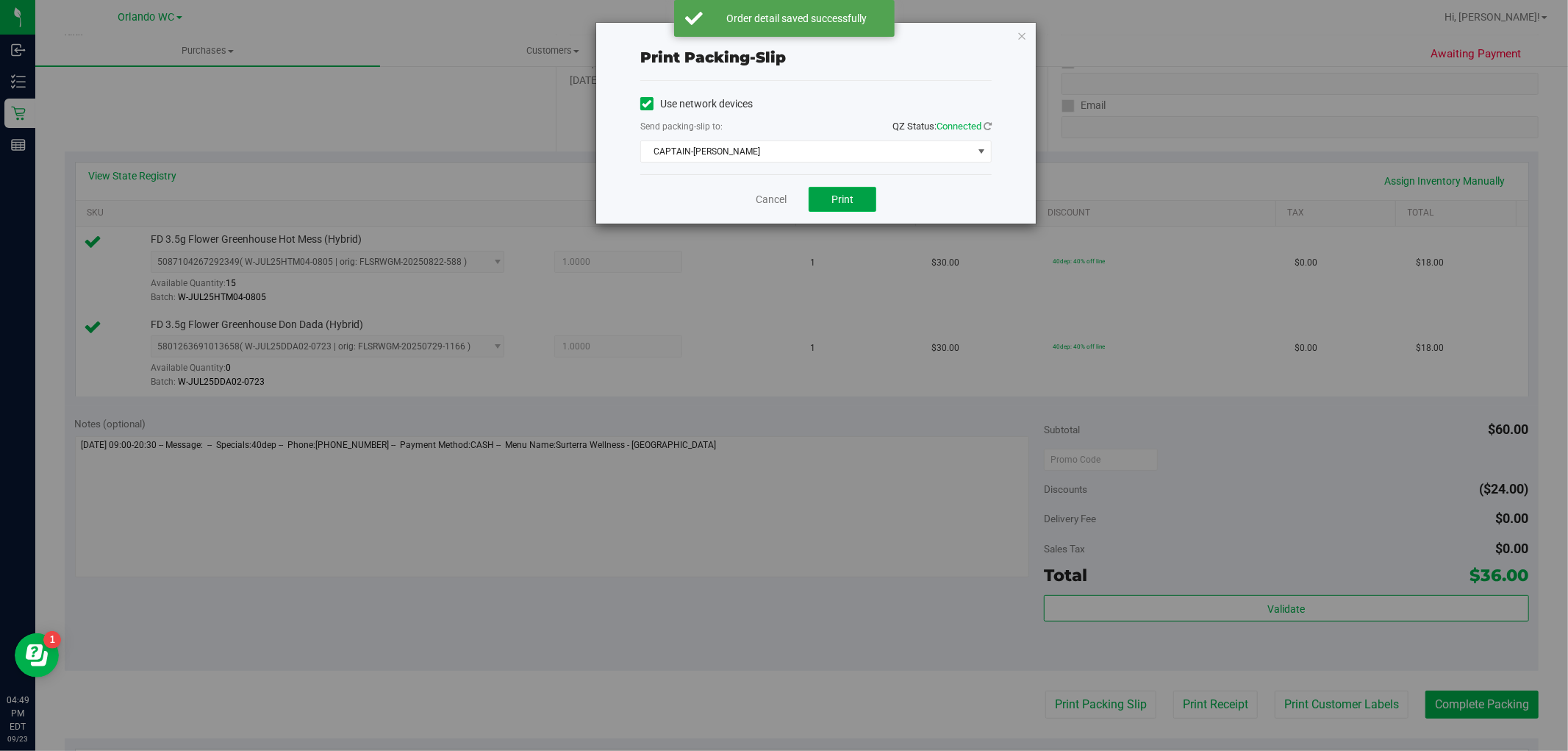
click at [864, 195] on button "Print" at bounding box center [843, 199] width 68 height 25
click at [870, 150] on span "CAPTAIN-KANGA" at bounding box center [807, 151] width 332 height 21
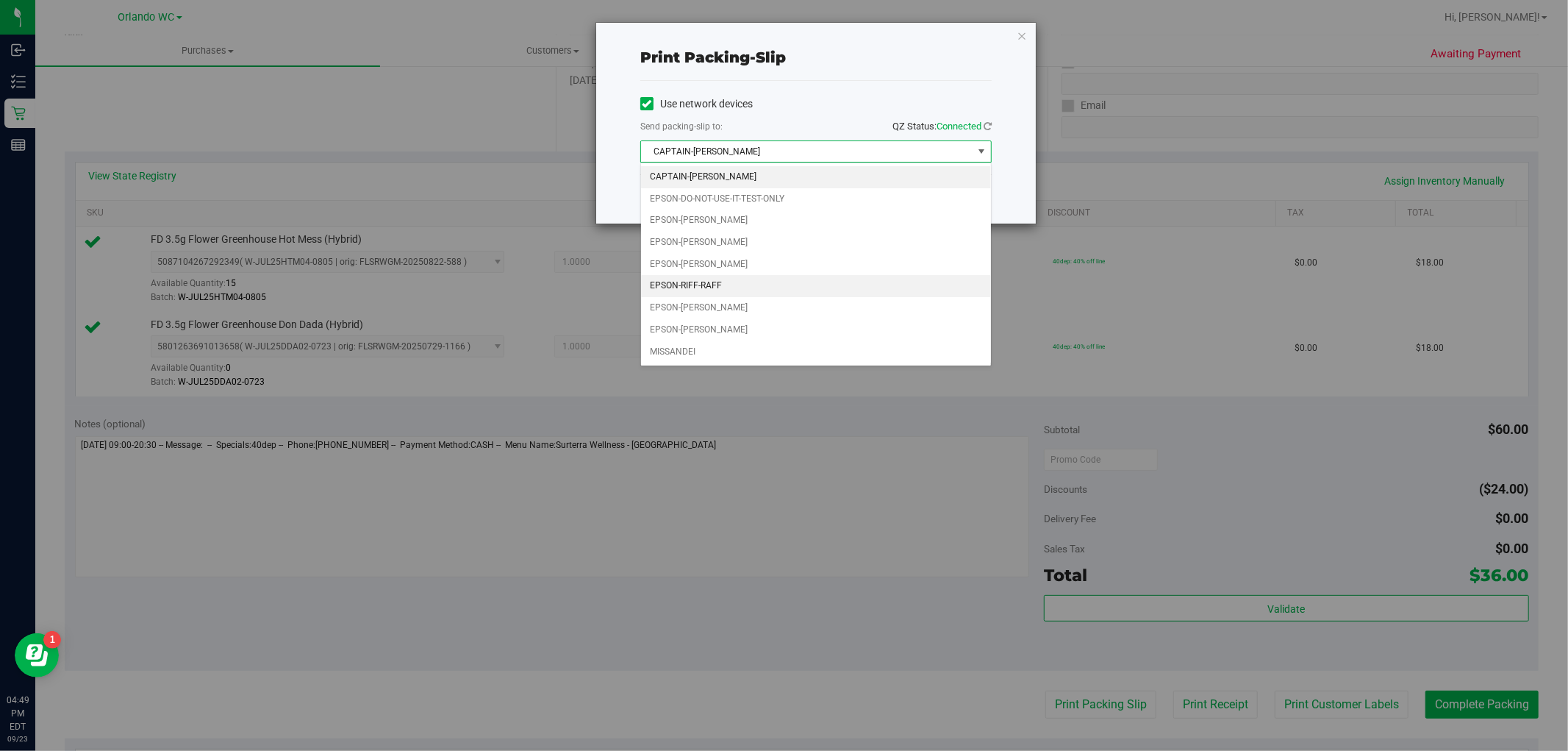
click at [759, 288] on li "EPSON-RIFF-RAFF" at bounding box center [816, 286] width 350 height 22
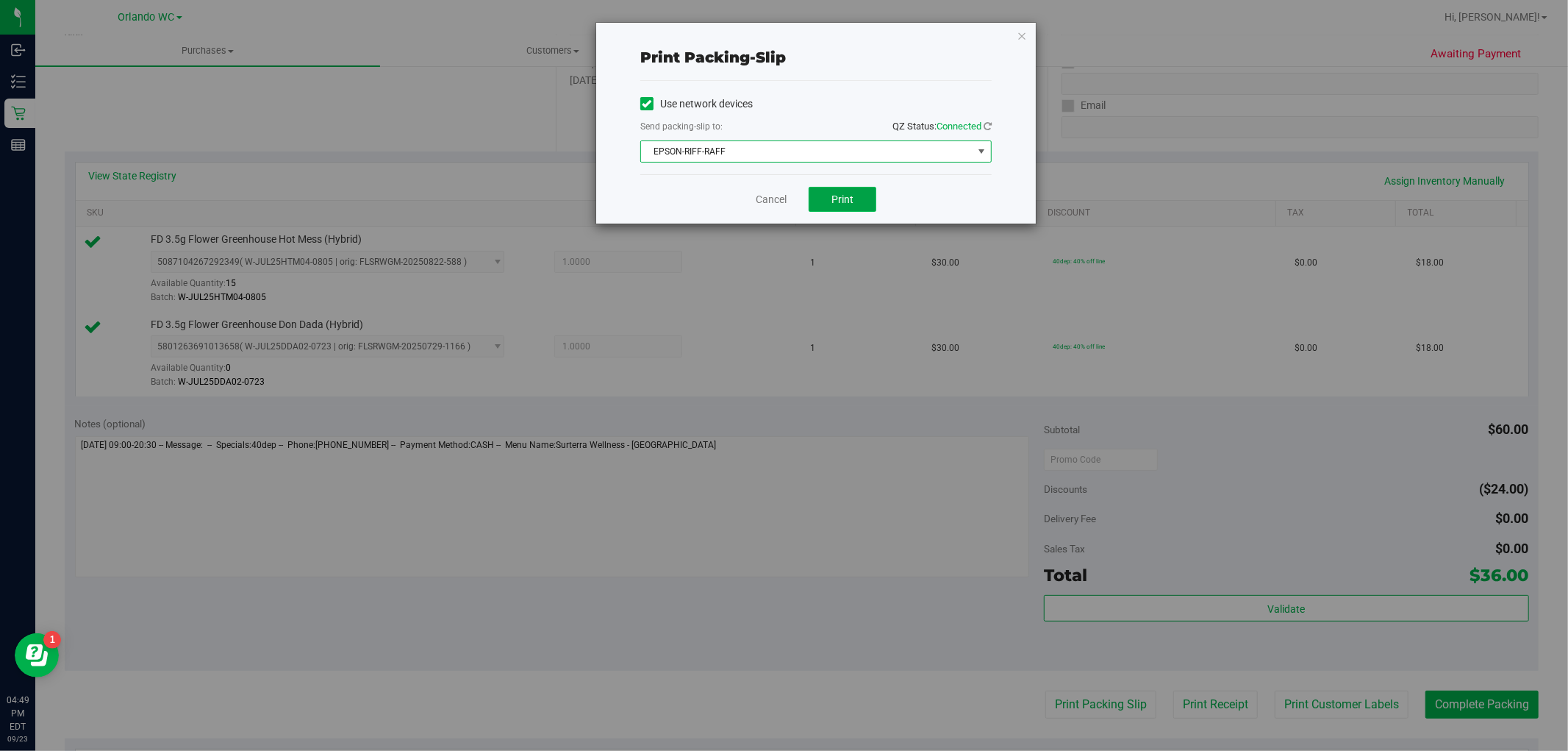
click at [850, 208] on button "Print" at bounding box center [843, 199] width 68 height 25
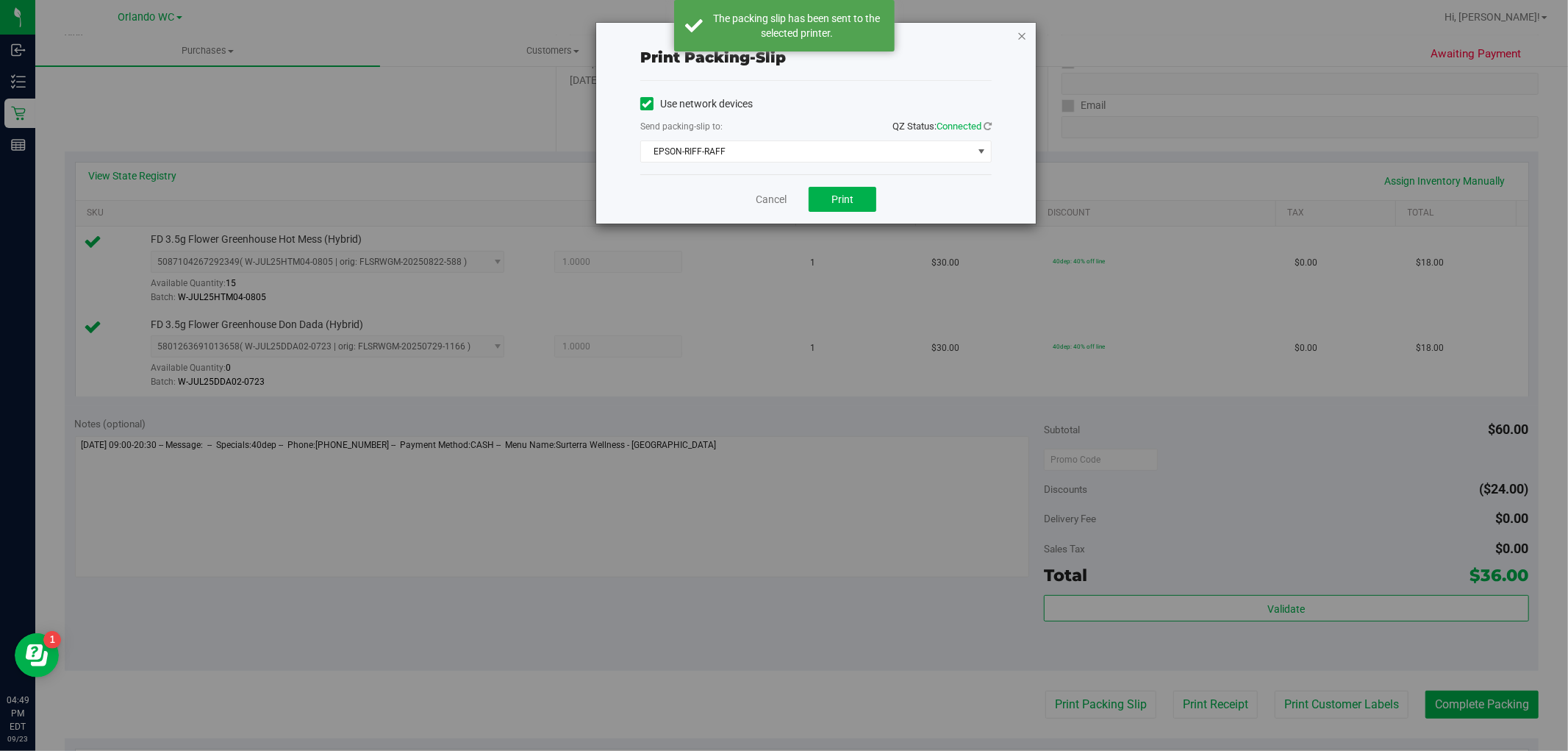
click at [1024, 37] on icon "button" at bounding box center [1022, 35] width 10 height 18
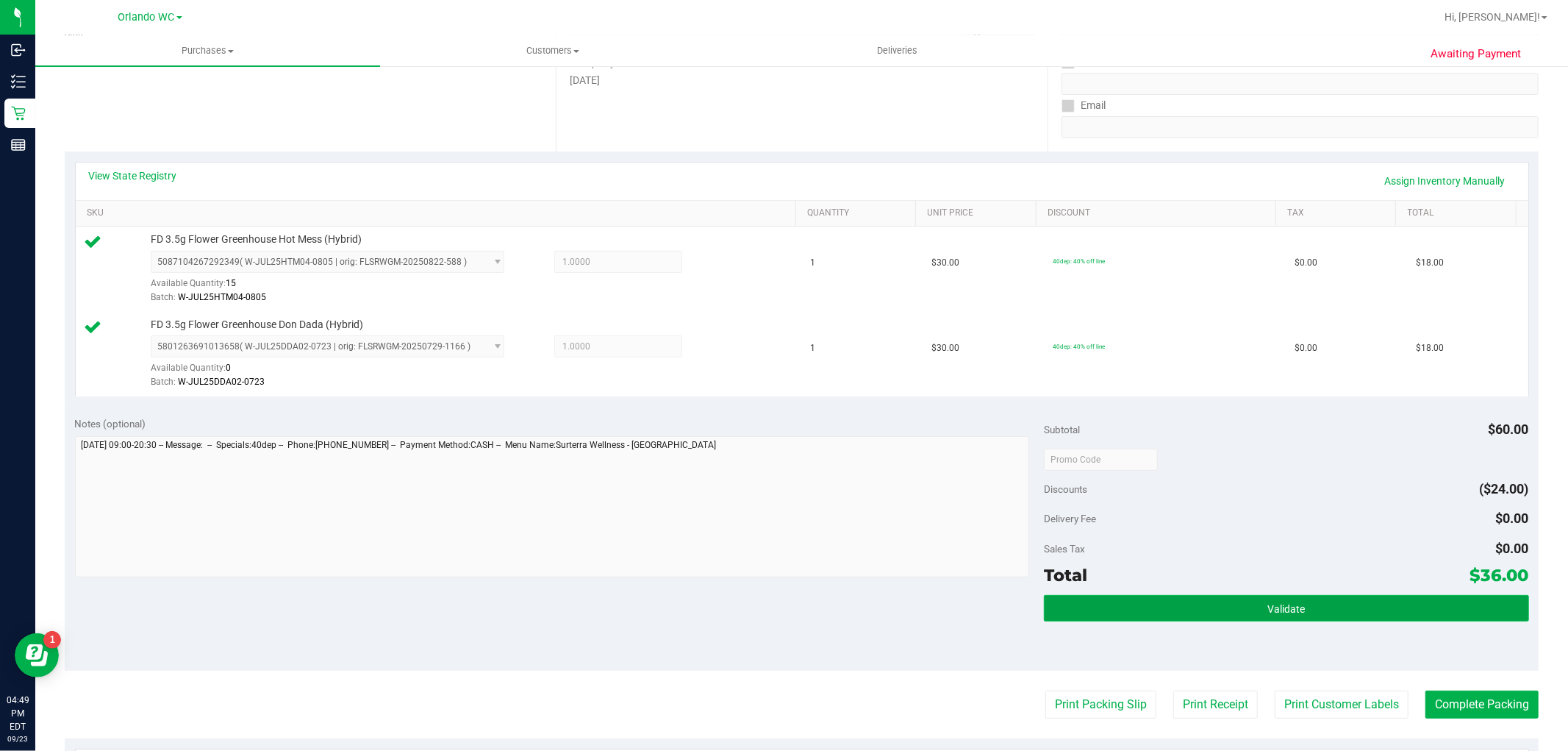
click at [1129, 607] on button "Validate" at bounding box center [1286, 608] width 485 height 27
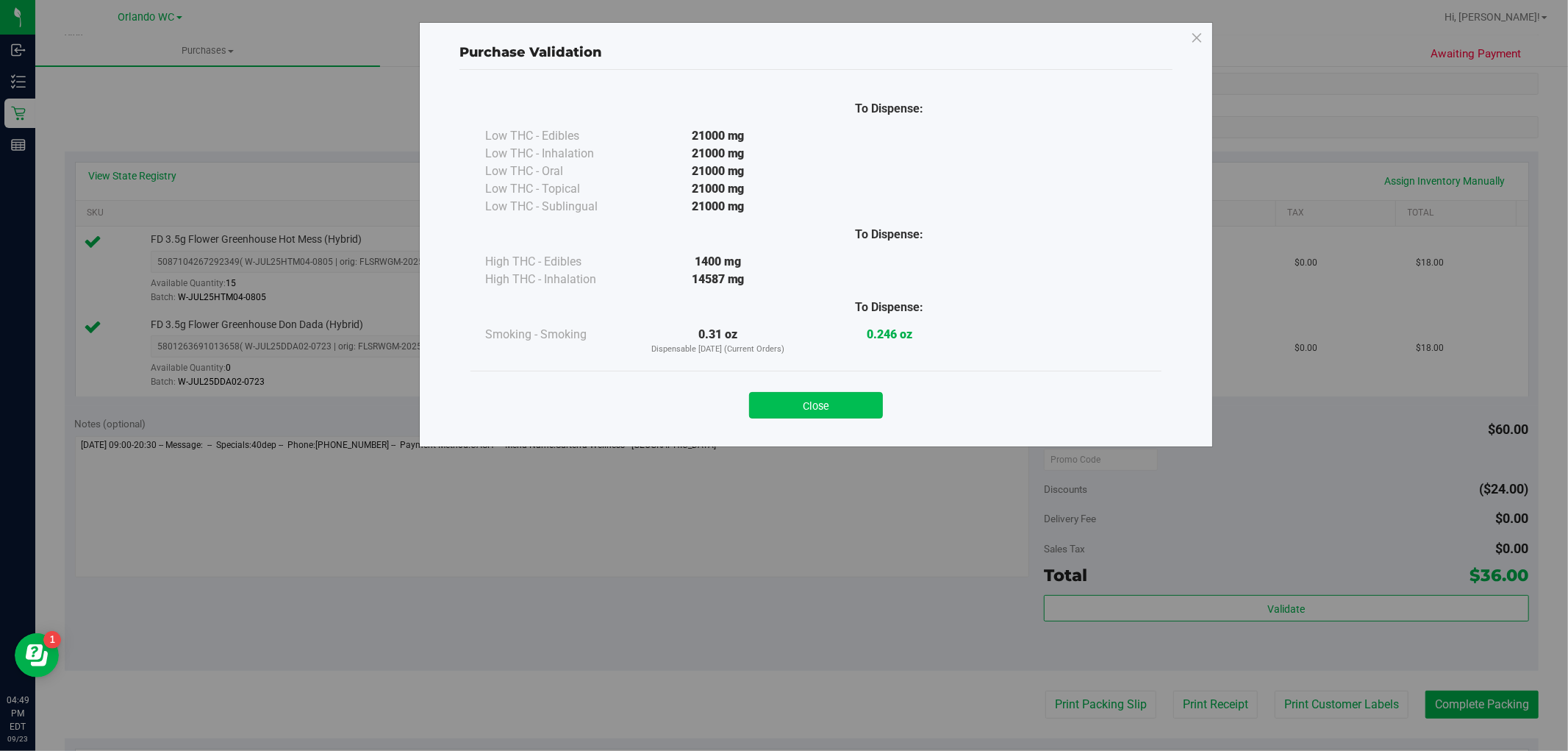
click at [870, 395] on button "Close" at bounding box center [816, 405] width 133 height 27
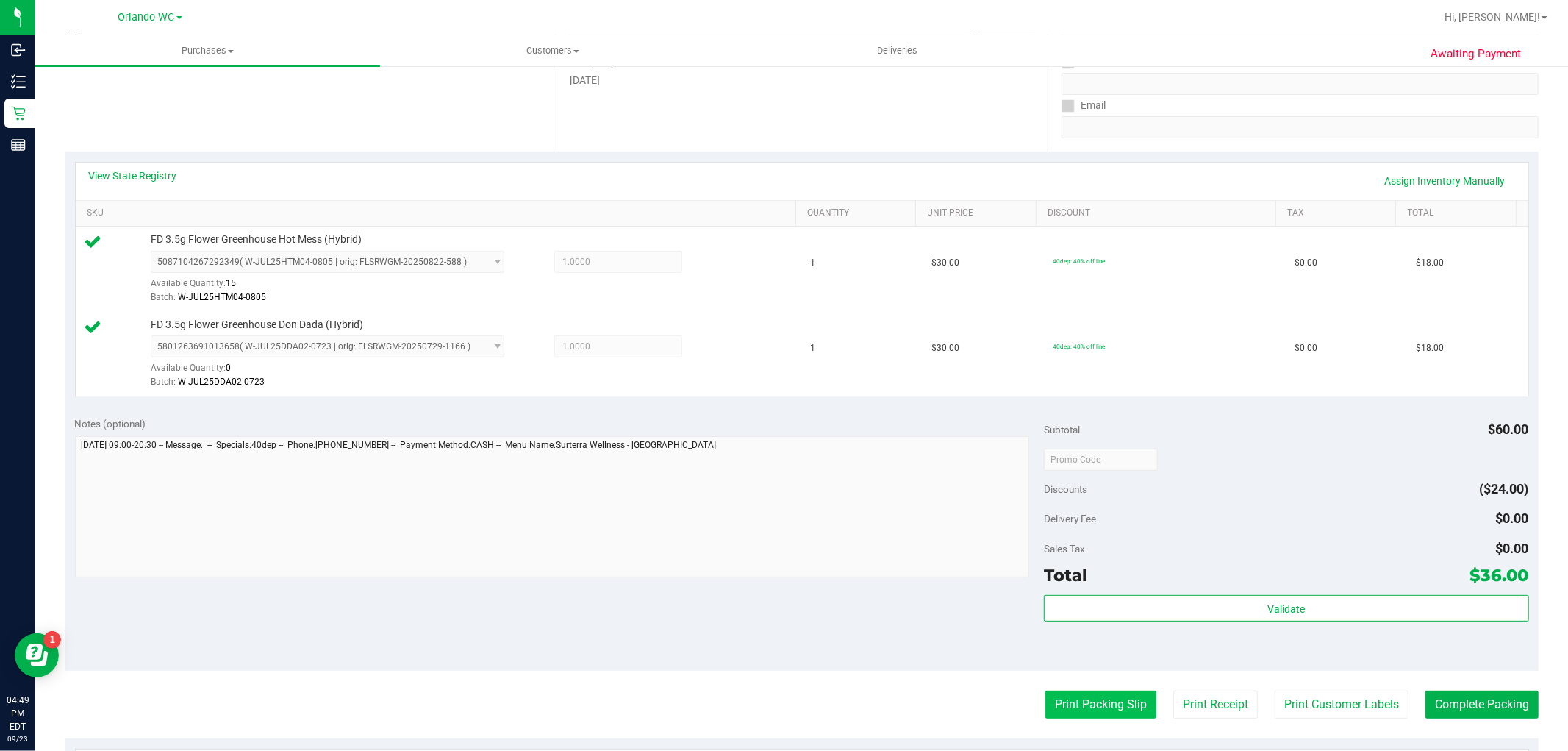
click at [1117, 699] on button "Print Packing Slip" at bounding box center [1101, 705] width 111 height 28
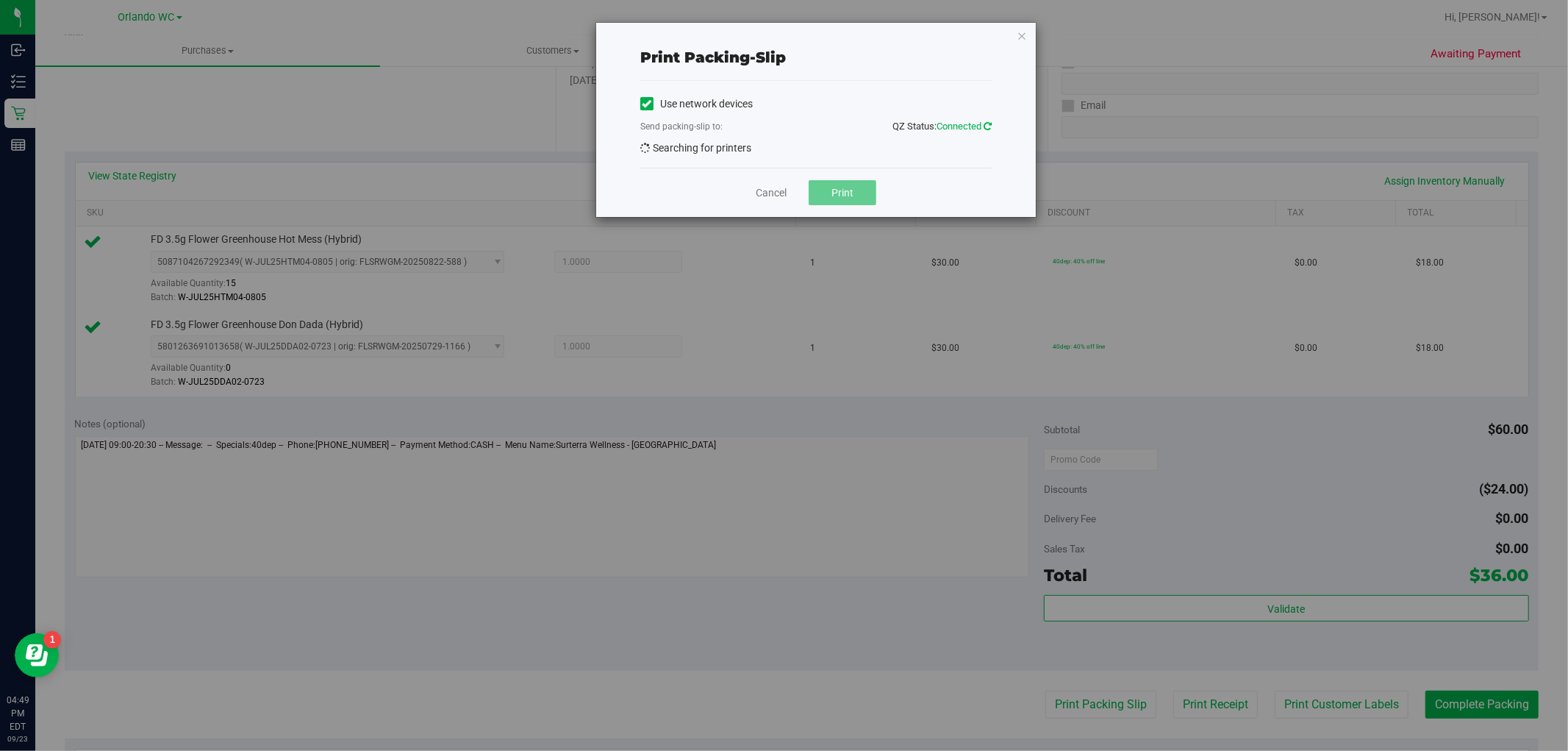
click at [991, 121] on icon at bounding box center [988, 125] width 8 height 10
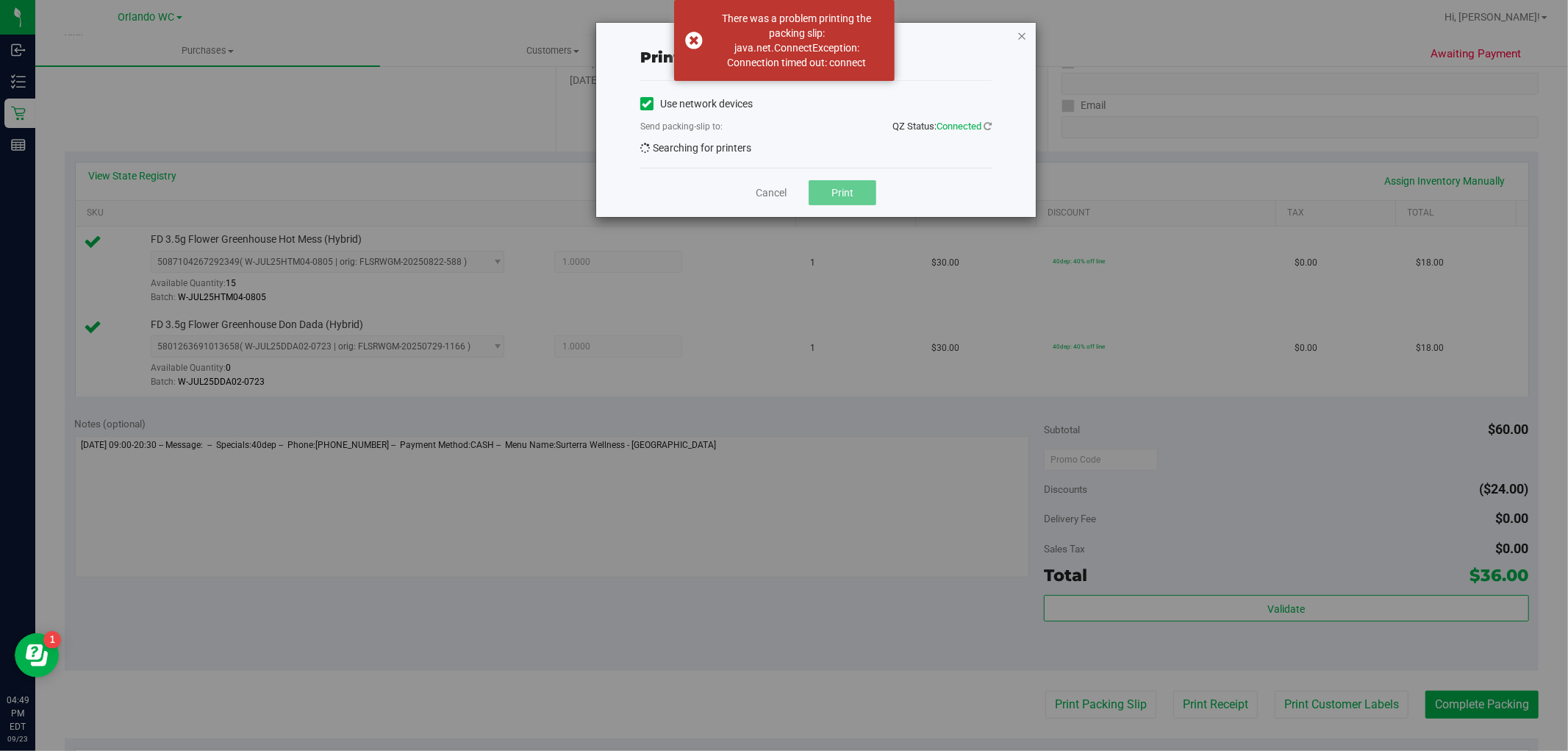
click at [1026, 30] on icon "button" at bounding box center [1022, 35] width 10 height 18
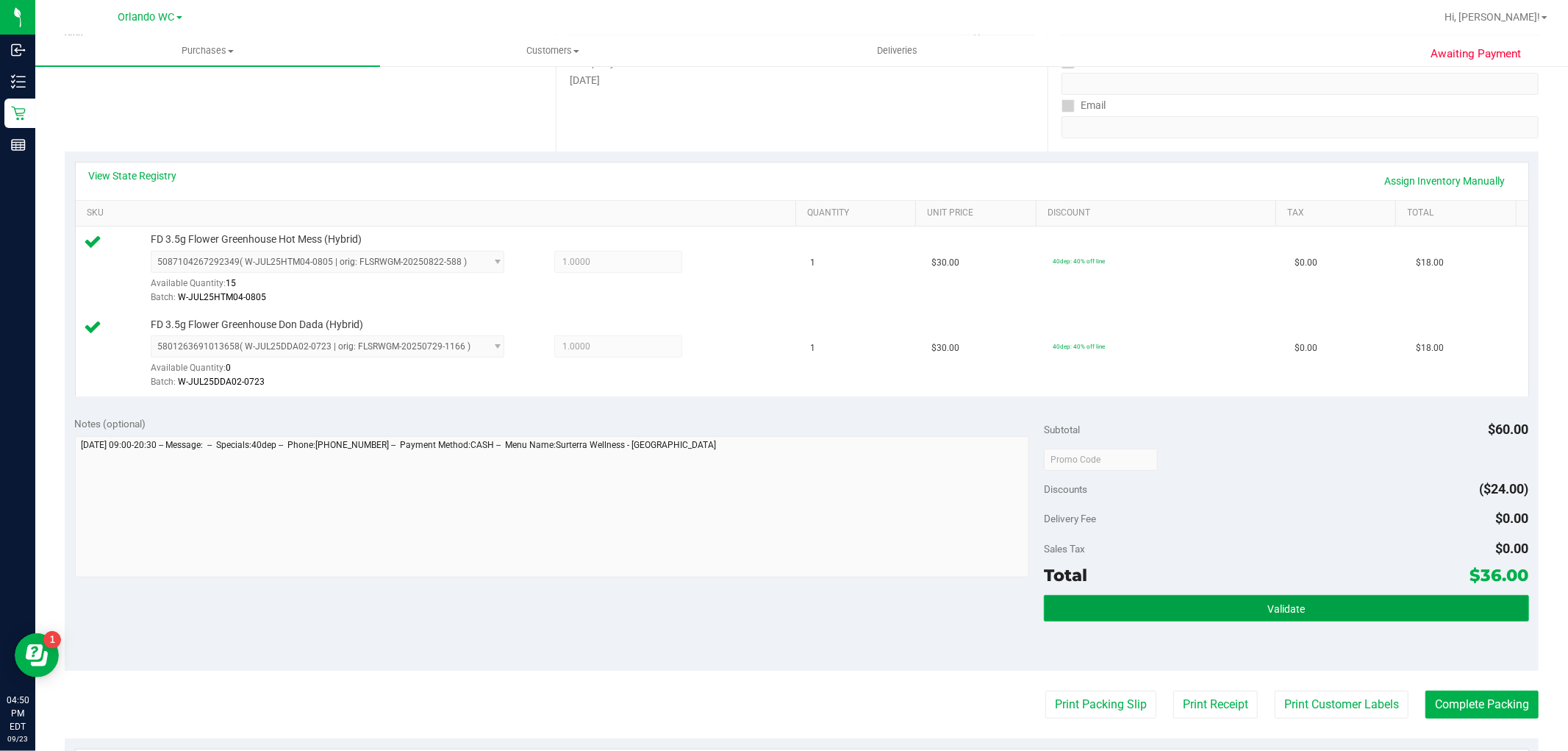
click at [1255, 597] on button "Validate" at bounding box center [1286, 608] width 485 height 27
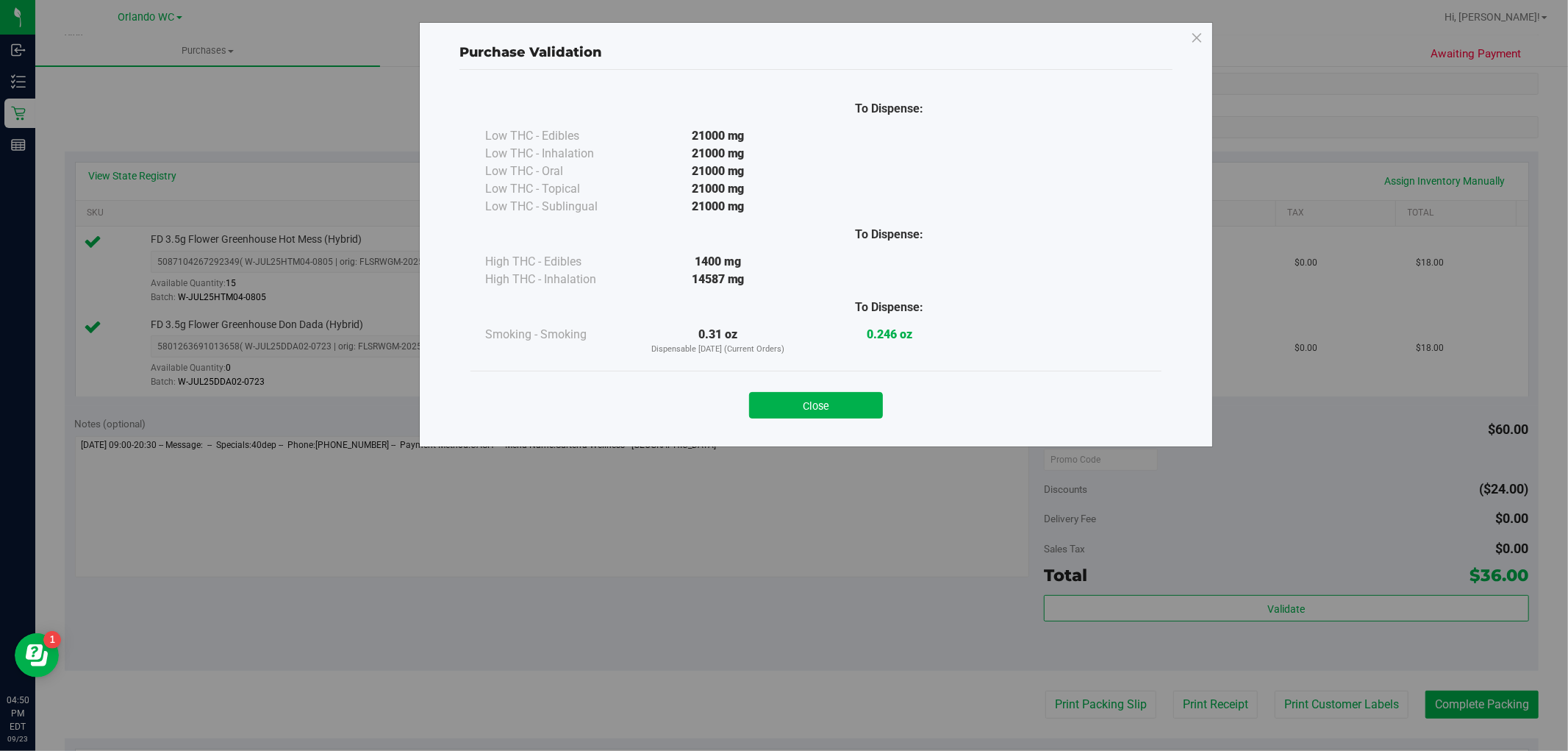
click at [870, 364] on div "To Dispense: Low THC - Edibles 21000 mg" at bounding box center [816, 230] width 691 height 281
click at [855, 406] on button "Close" at bounding box center [816, 405] width 133 height 27
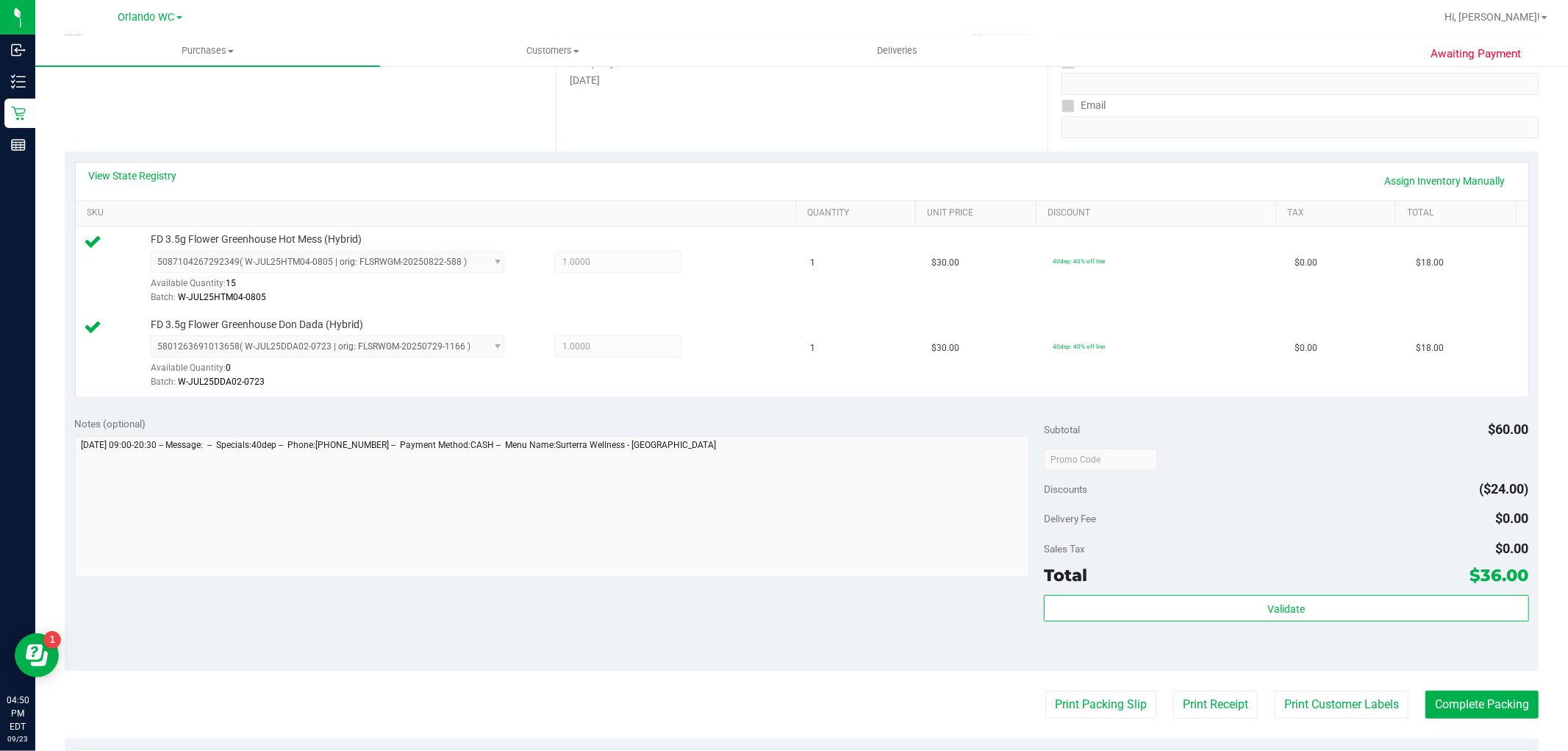
click at [1081, 721] on purchase-details "Back Edit Purchase Cancel Purchase View Profile # 11995526 BioTrack ID: - Submi…" at bounding box center [802, 424] width 1474 height 1179
click at [1079, 711] on button "Print Packing Slip" at bounding box center [1101, 705] width 111 height 28
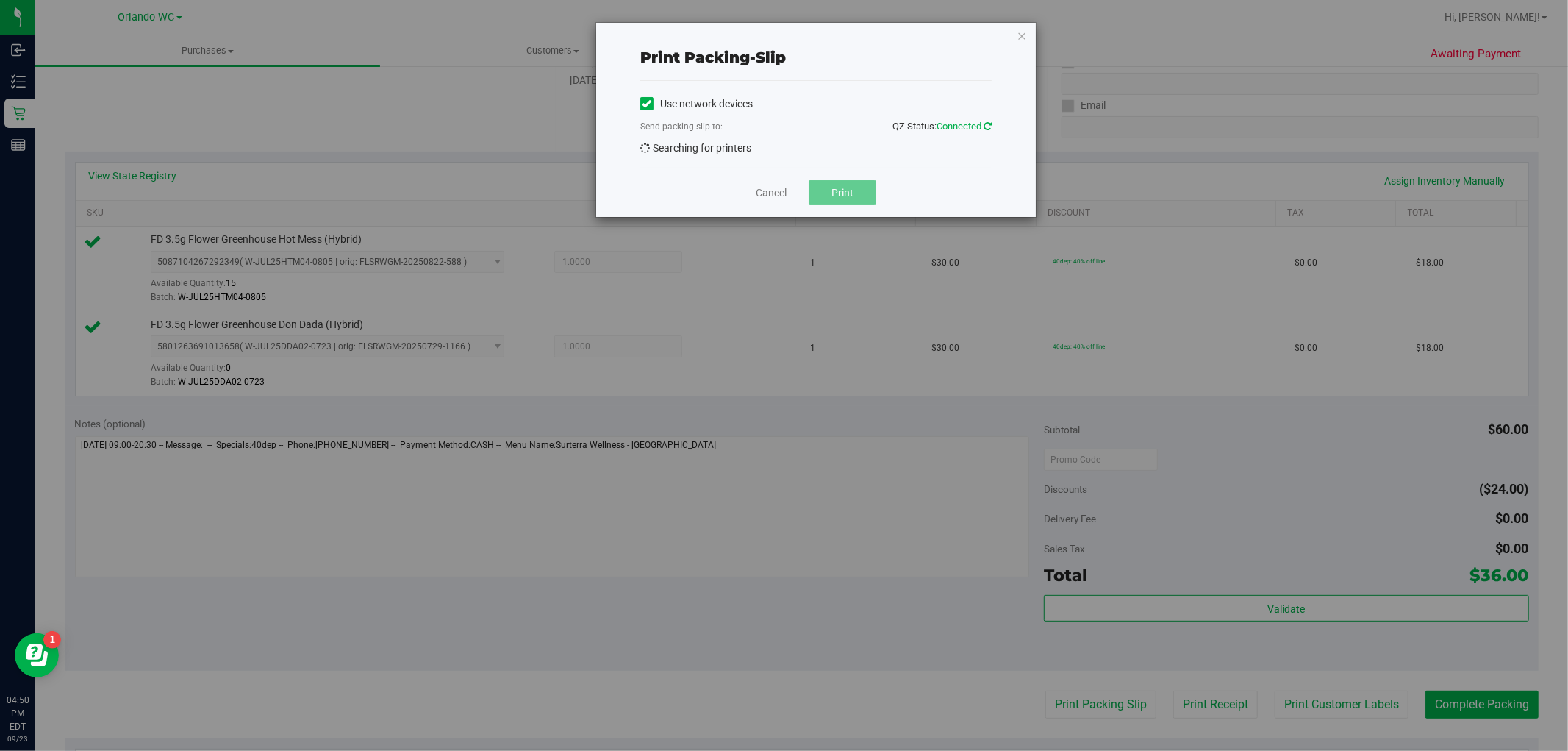
click at [991, 120] on link at bounding box center [988, 125] width 8 height 11
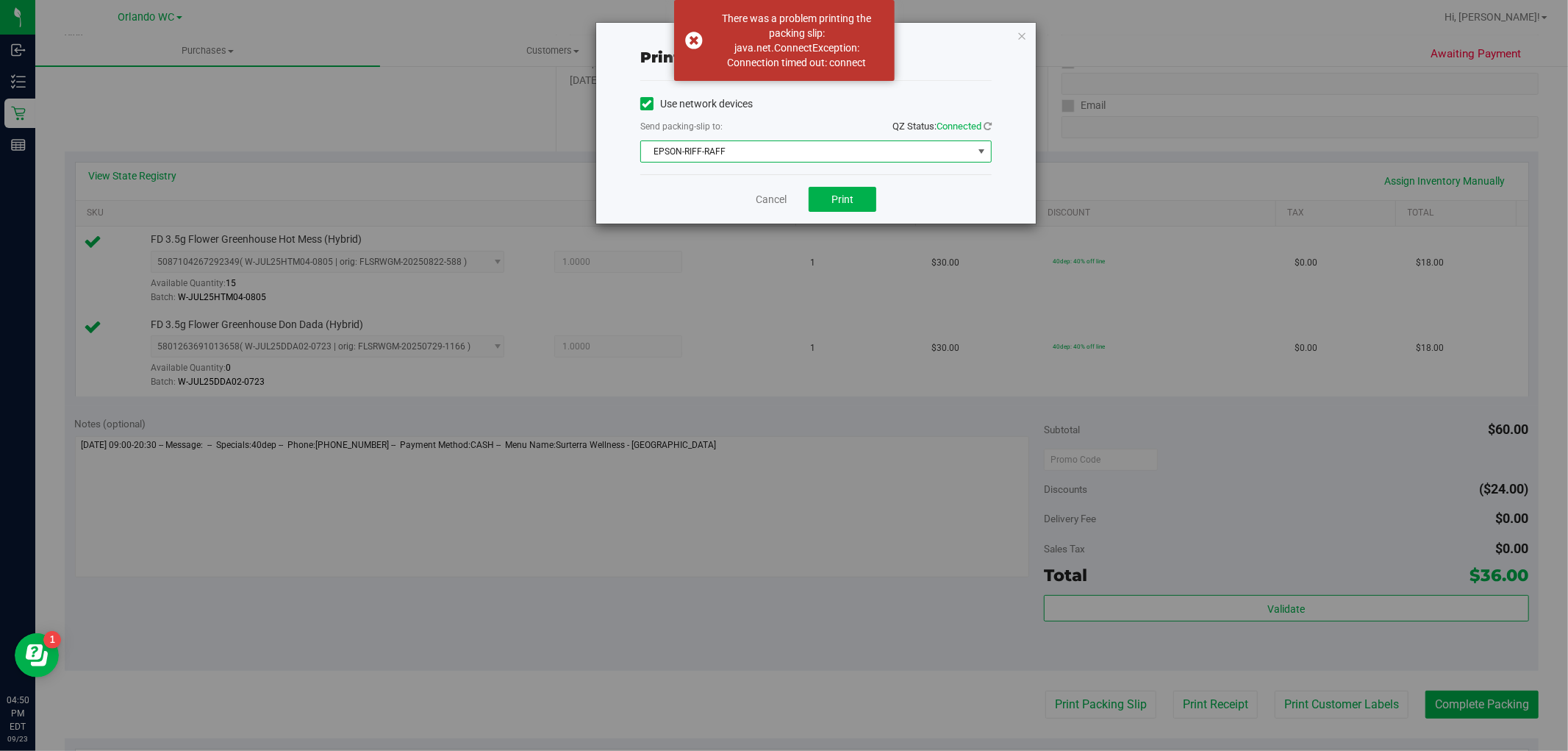
click at [820, 159] on span "EPSON-RIFF-RAFF" at bounding box center [807, 151] width 332 height 21
click at [999, 159] on div "Print packing-slip Use network devices Send packing-slip to: QZ Status: Connect…" at bounding box center [816, 123] width 440 height 201
click at [844, 201] on span "Print" at bounding box center [842, 199] width 22 height 12
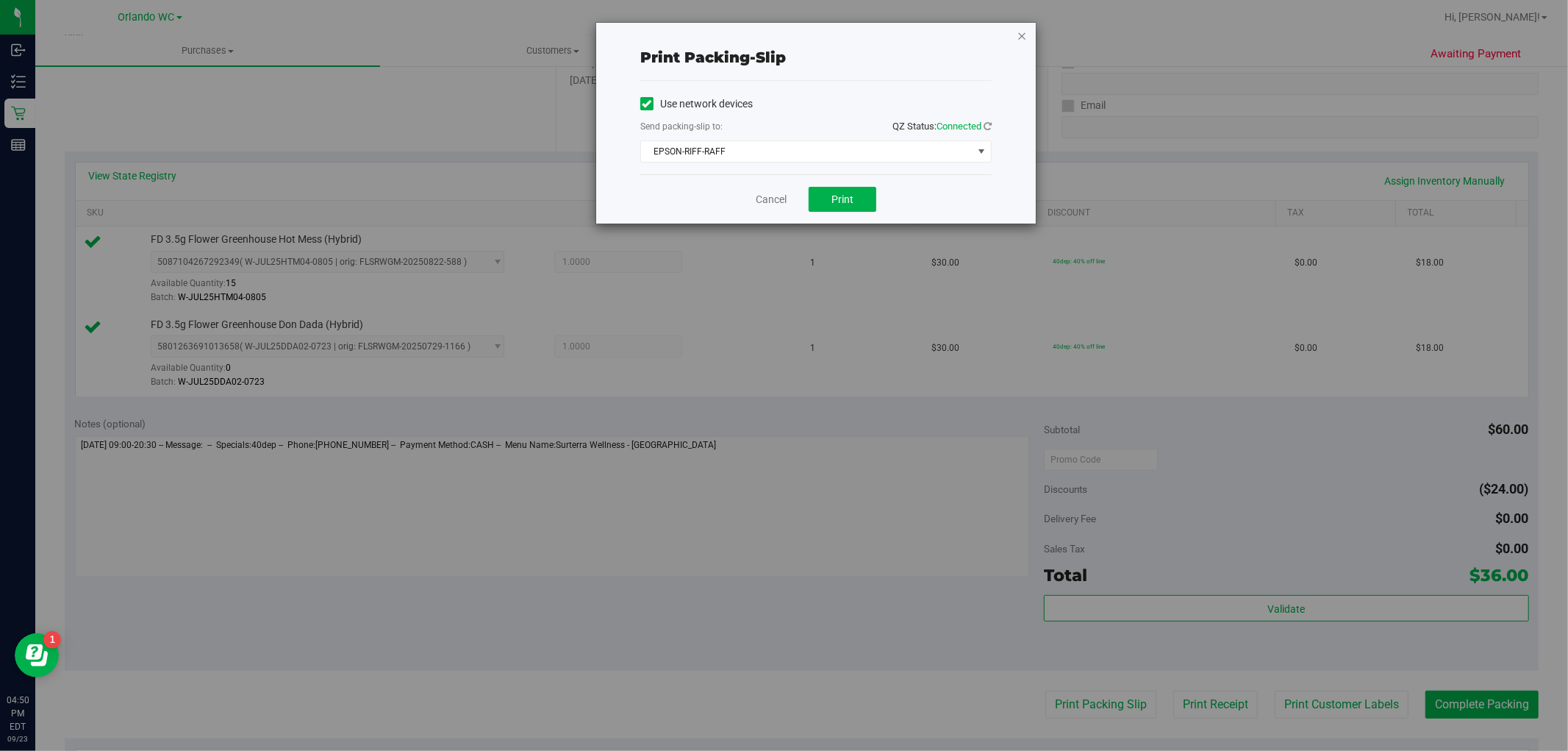
click at [1022, 35] on icon "button" at bounding box center [1022, 35] width 10 height 18
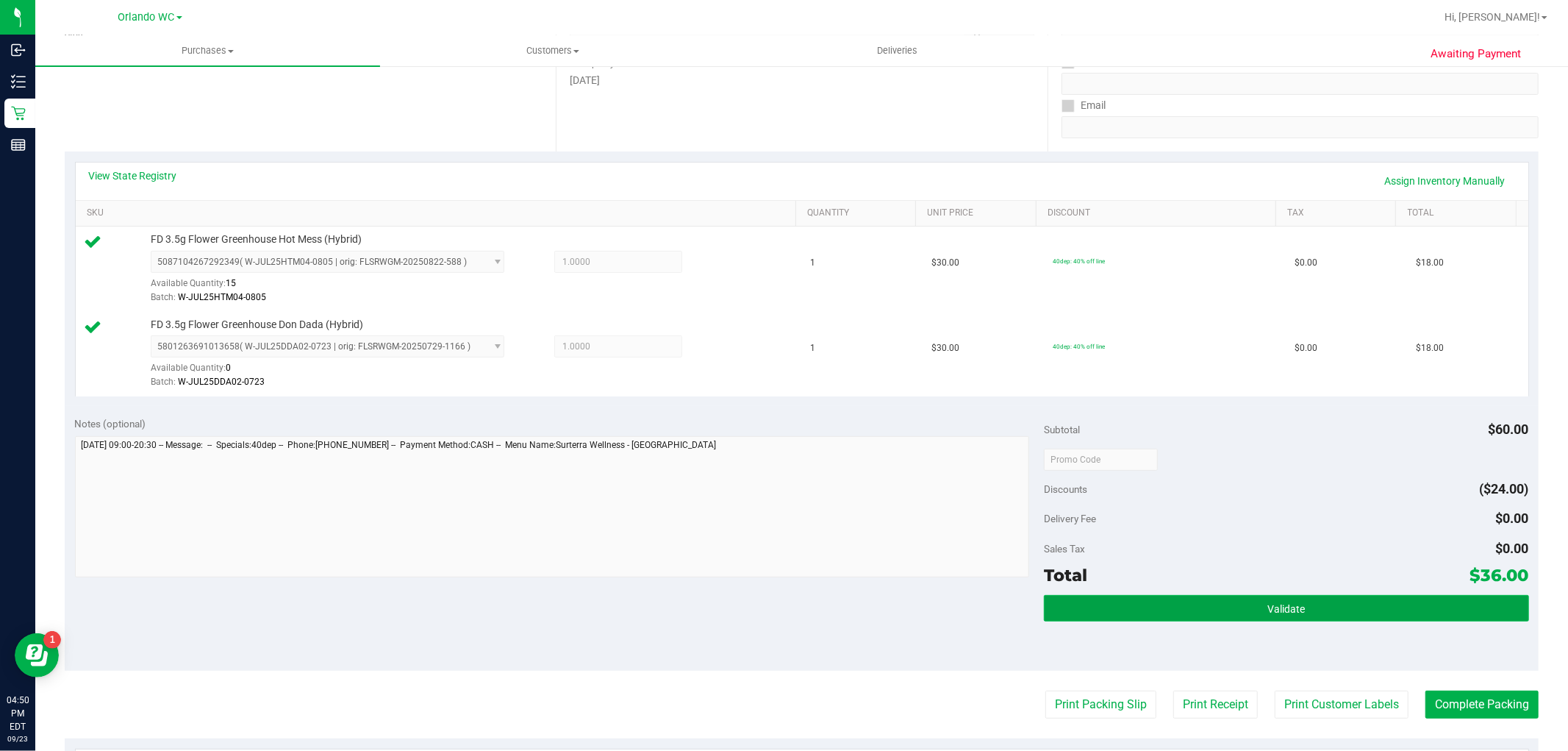
click at [1187, 604] on button "Validate" at bounding box center [1286, 608] width 485 height 27
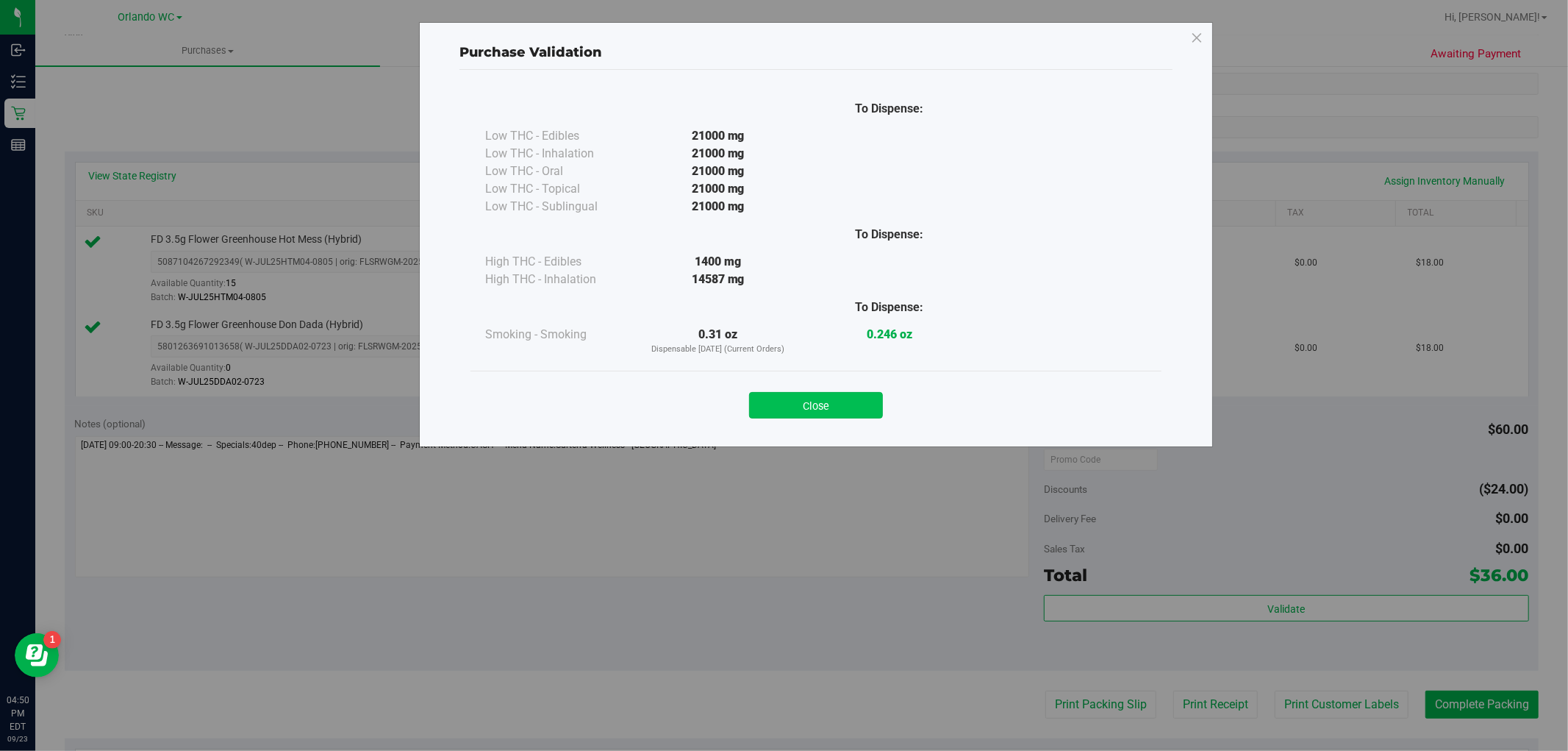
click at [790, 406] on button "Close" at bounding box center [816, 405] width 133 height 27
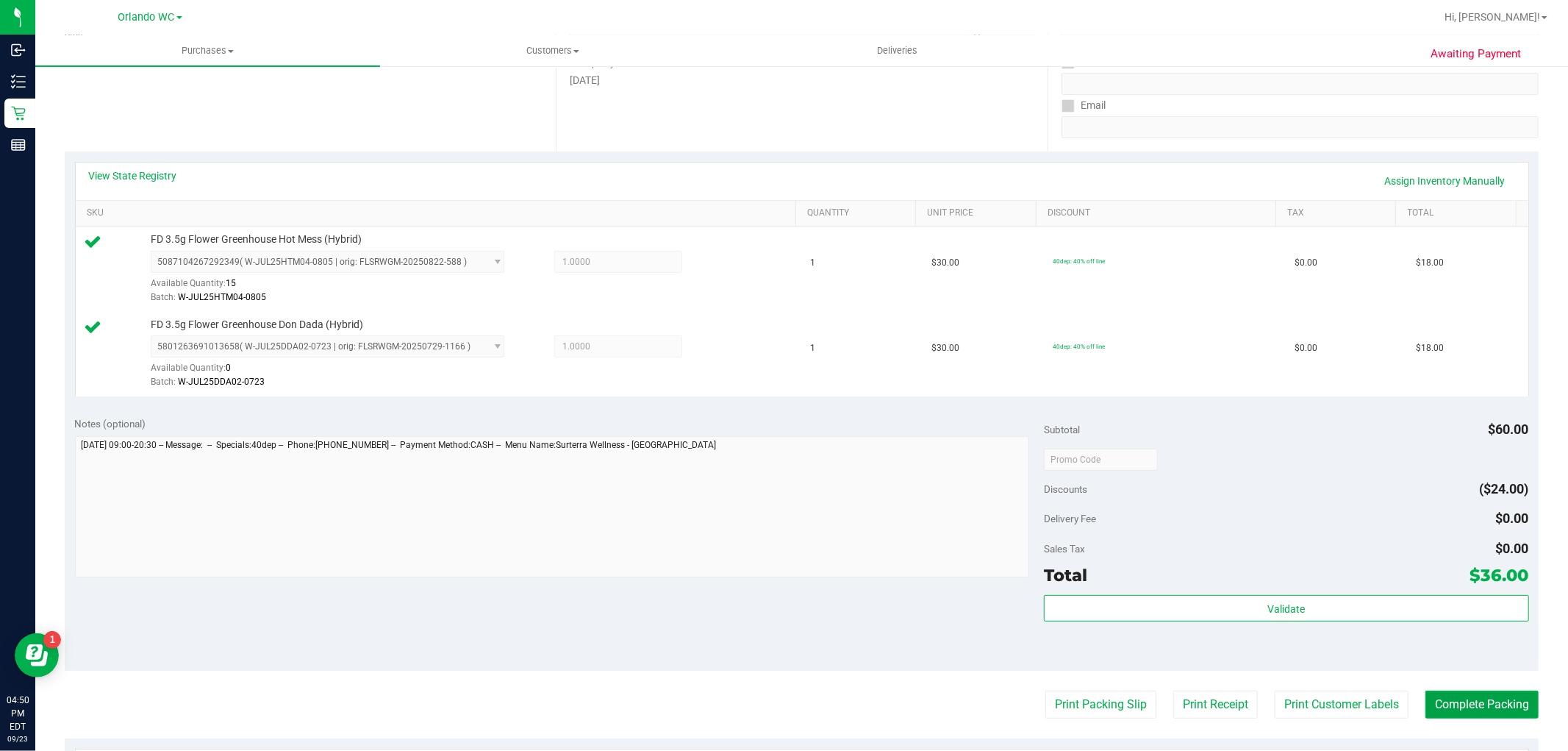
click at [1510, 710] on button "Complete Packing" at bounding box center [1482, 705] width 114 height 28
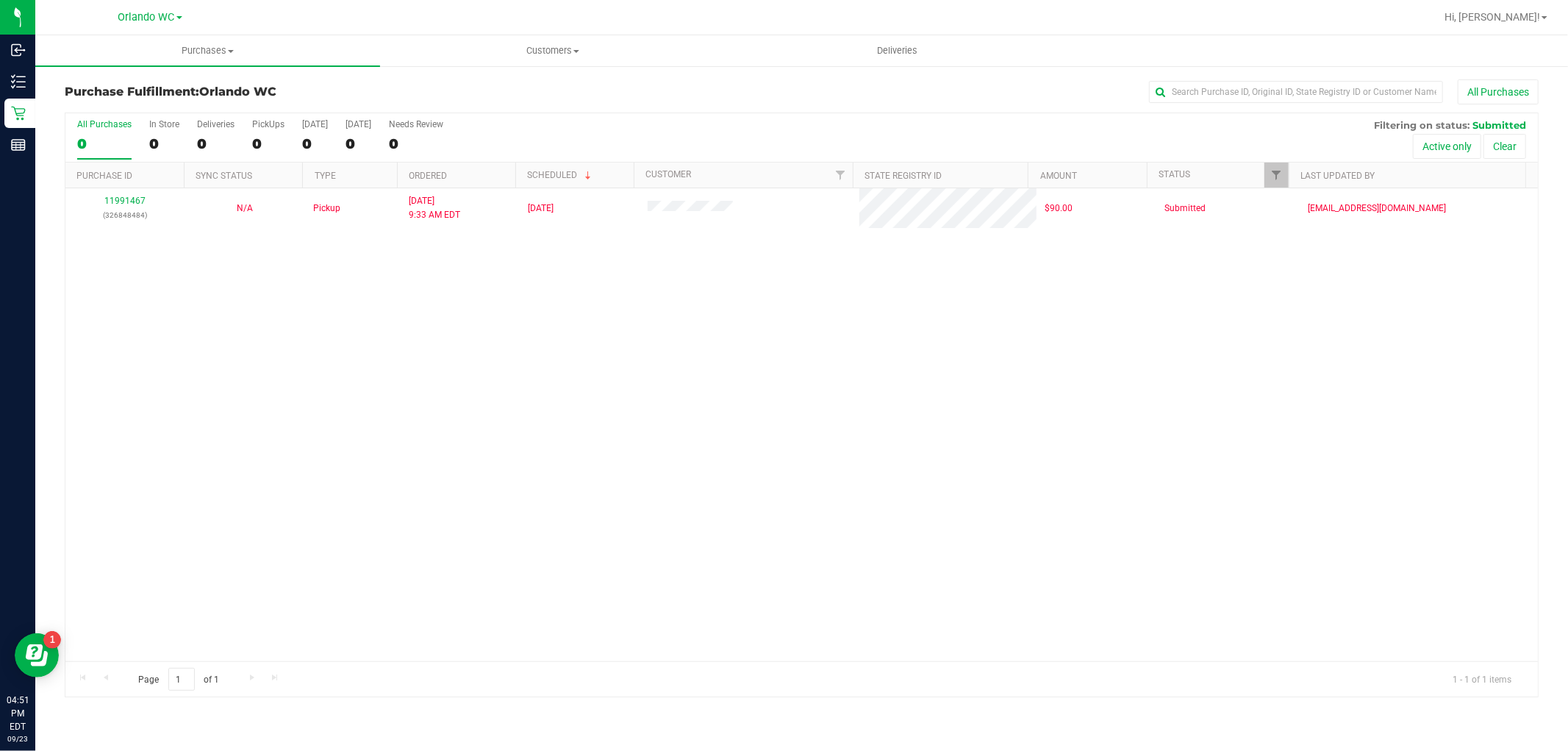
click at [581, 453] on div "11991467 (326848484) N/A Pickup 9/23/2025 9:33 AM EDT 9/22/2025 $90.00 Submitte…" at bounding box center [802, 424] width 1473 height 473
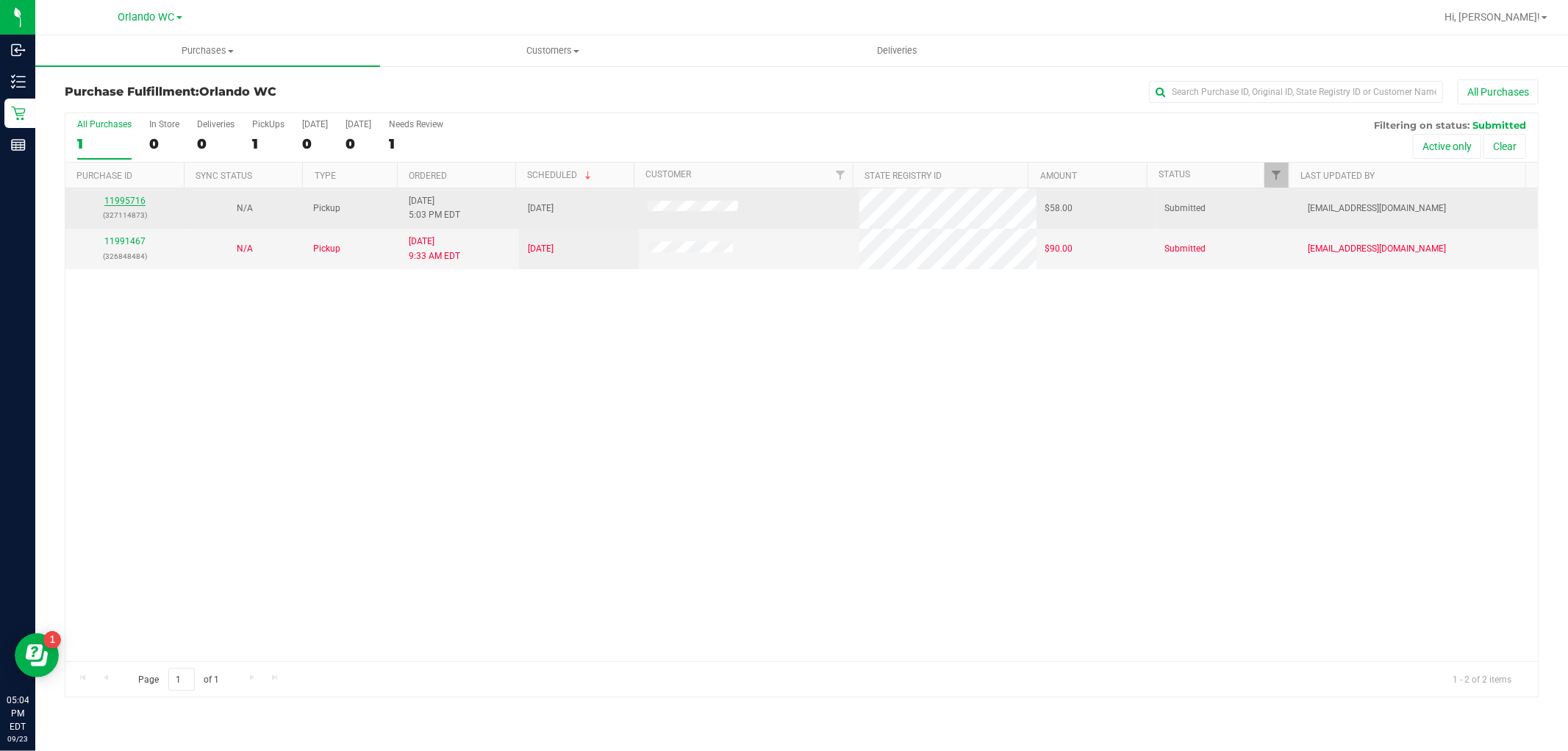
click at [139, 199] on link "11995716" at bounding box center [125, 201] width 41 height 10
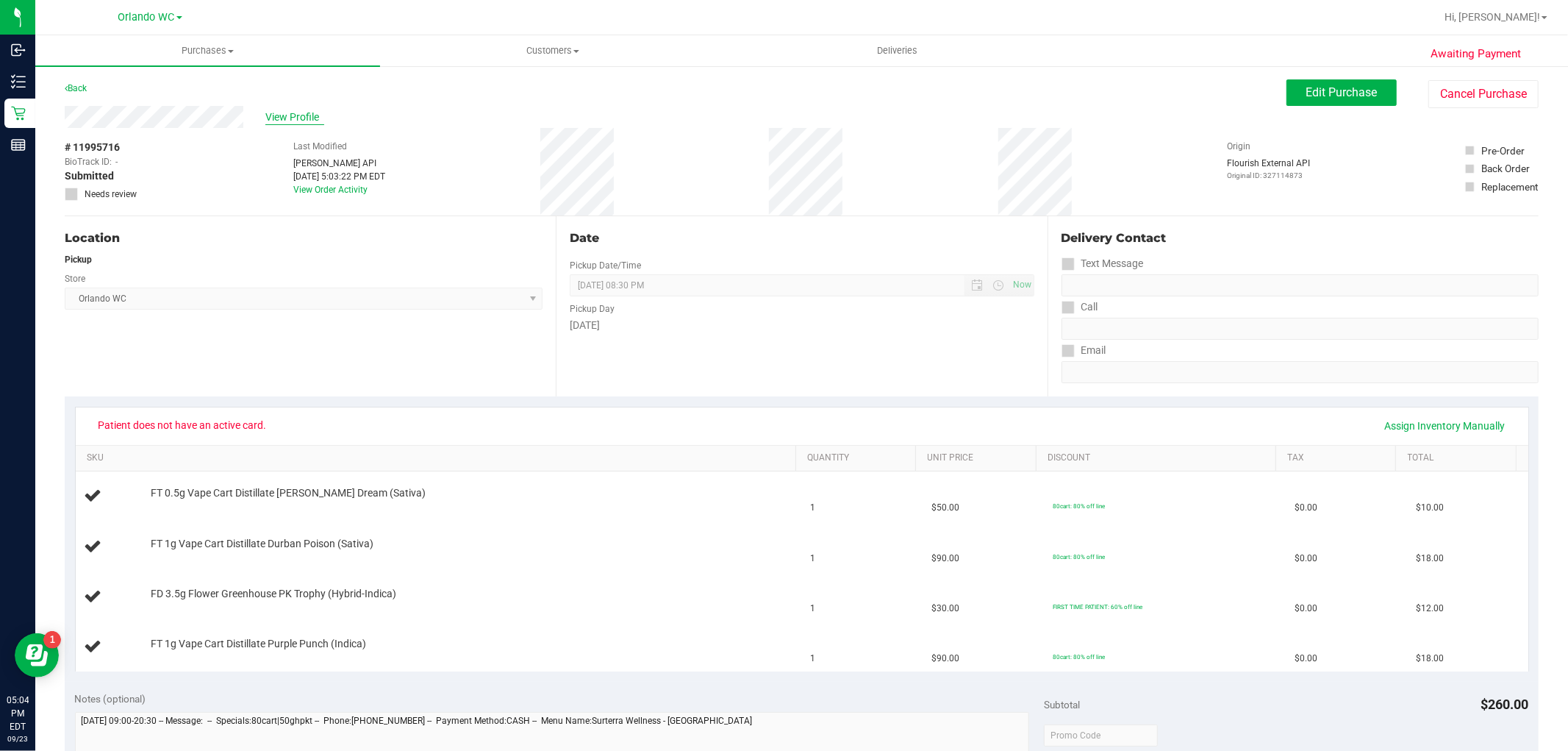
click at [304, 116] on span "View Profile" at bounding box center [295, 117] width 59 height 15
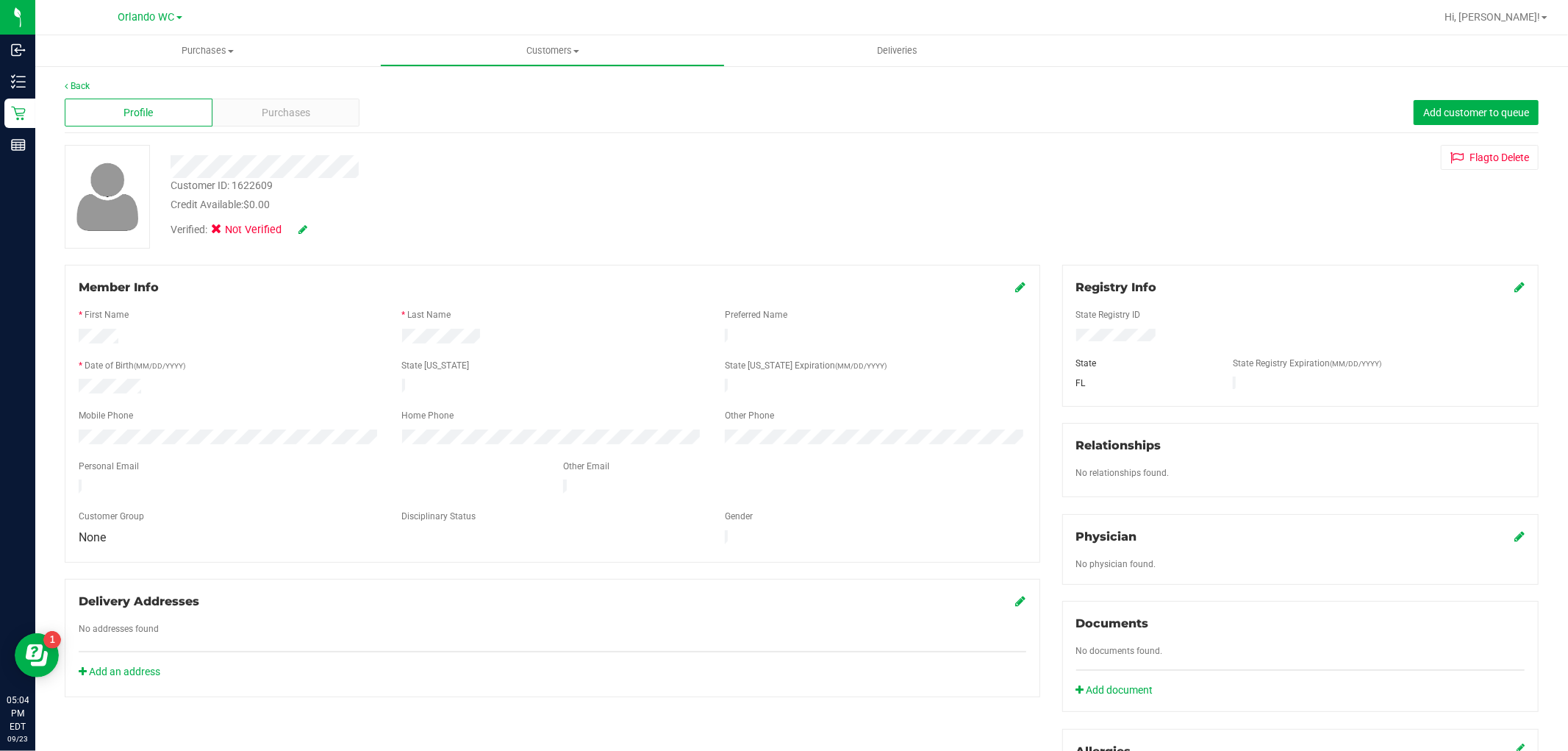
drag, startPoint x: 185, startPoint y: 475, endPoint x: 67, endPoint y: 475, distance: 118.0
click at [68, 480] on div at bounding box center [310, 488] width 485 height 18
click at [207, 378] on div at bounding box center [229, 387] width 324 height 18
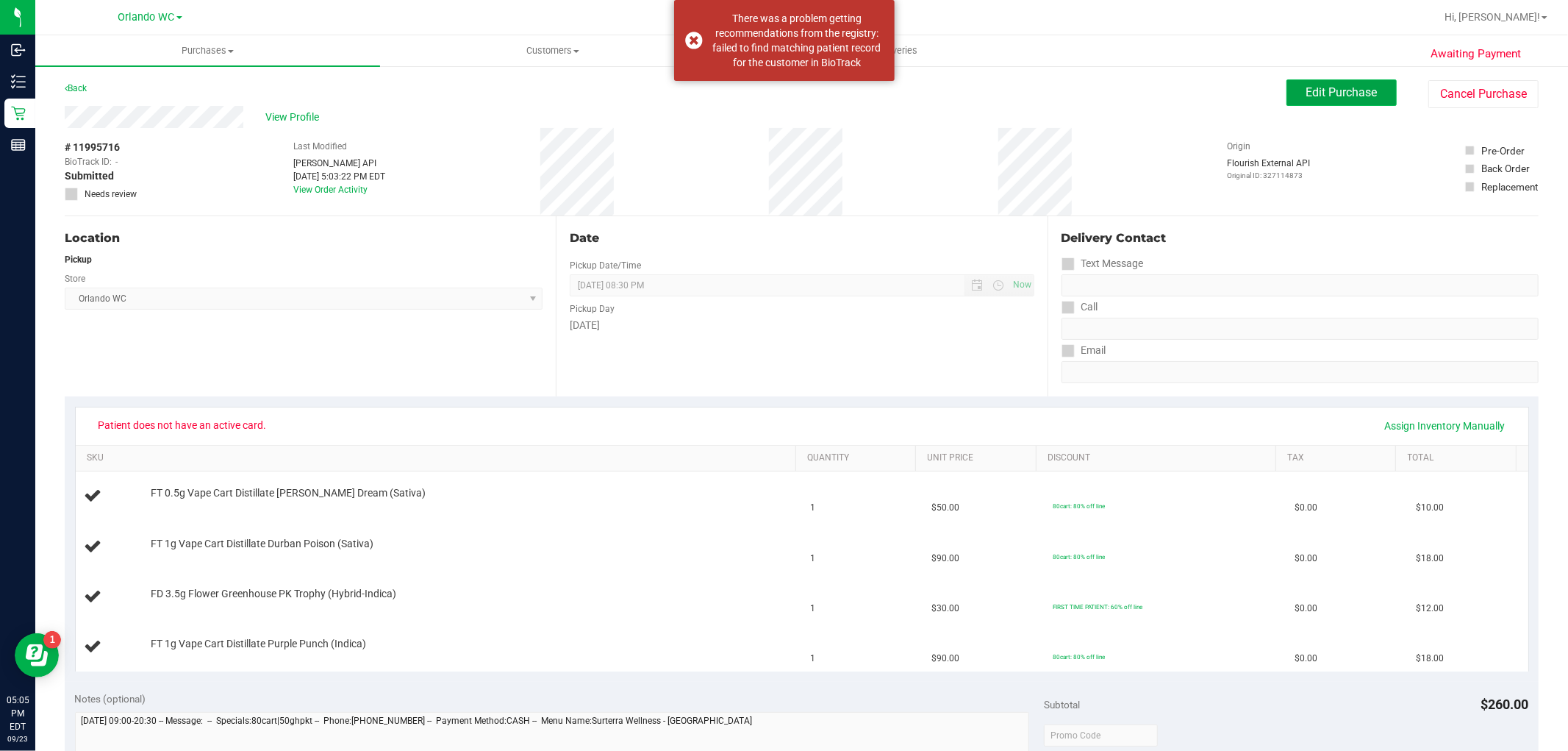
click at [1306, 93] on span "Edit Purchase" at bounding box center [1342, 92] width 72 height 14
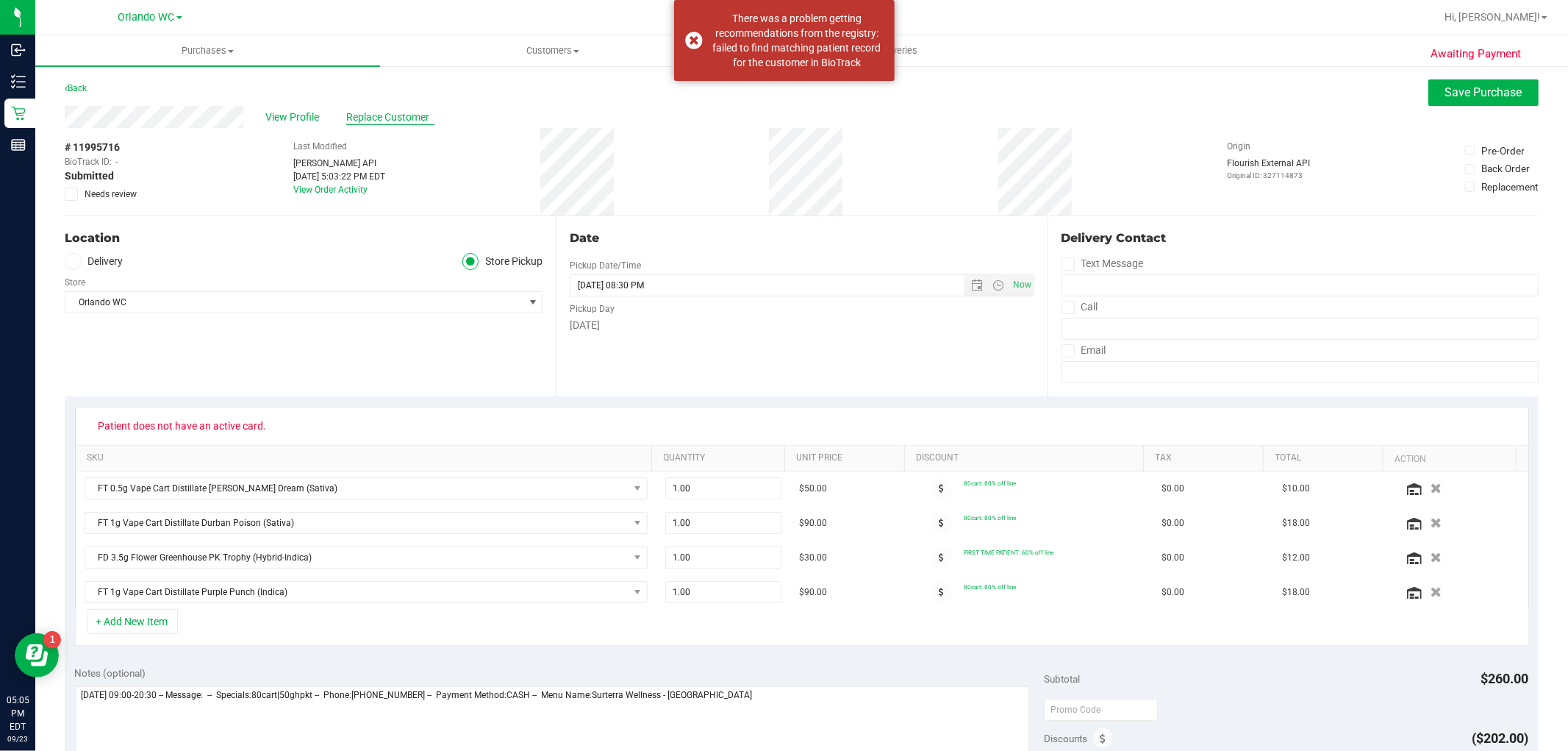
click at [368, 118] on span "Replace Customer" at bounding box center [391, 117] width 89 height 15
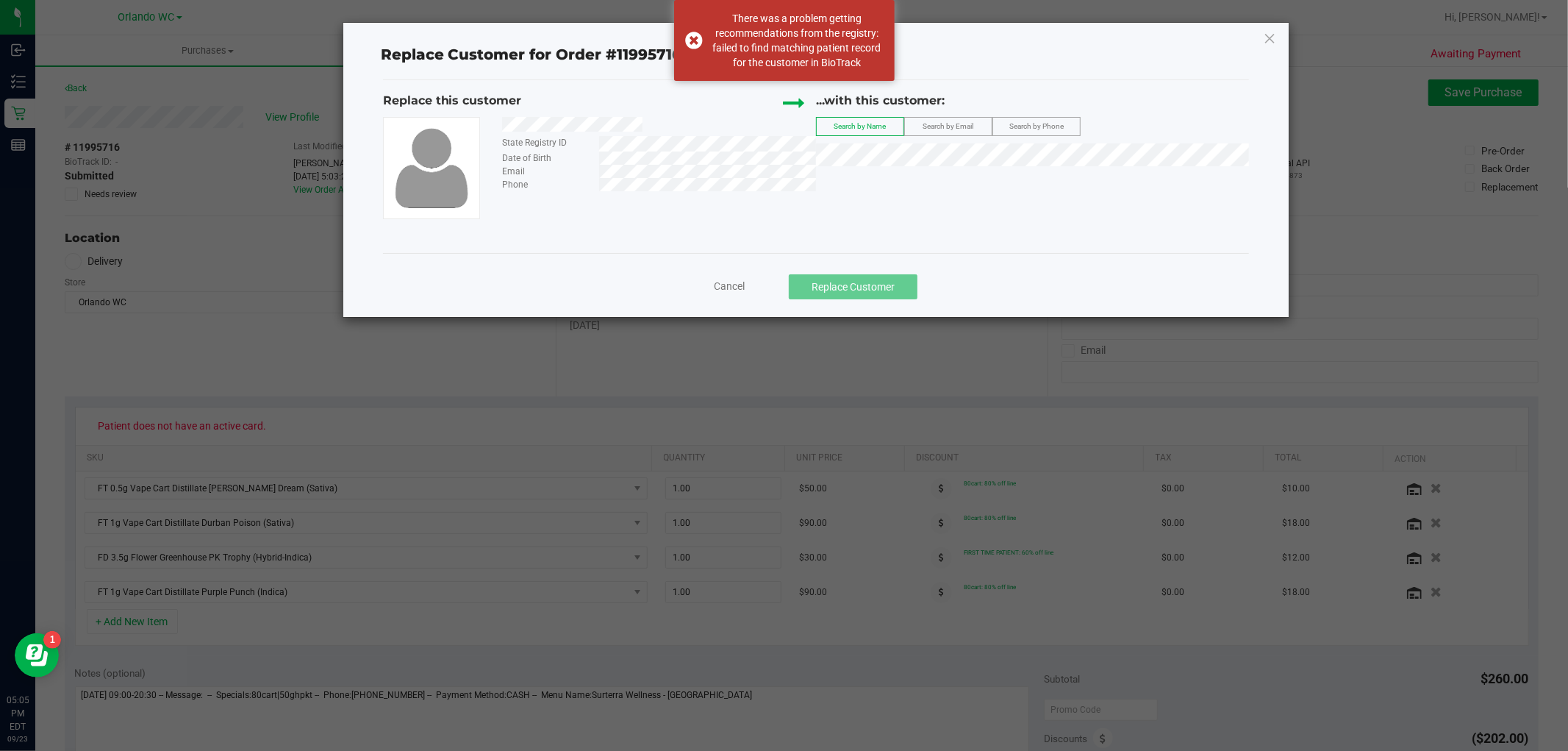
click at [887, 145] on div "...with this customer: Search by Name Search by Email Search by Phone" at bounding box center [1032, 133] width 433 height 81
click at [956, 117] on div "Search by Email" at bounding box center [948, 126] width 89 height 19
click at [937, 128] on span "Search by Email" at bounding box center [948, 125] width 51 height 8
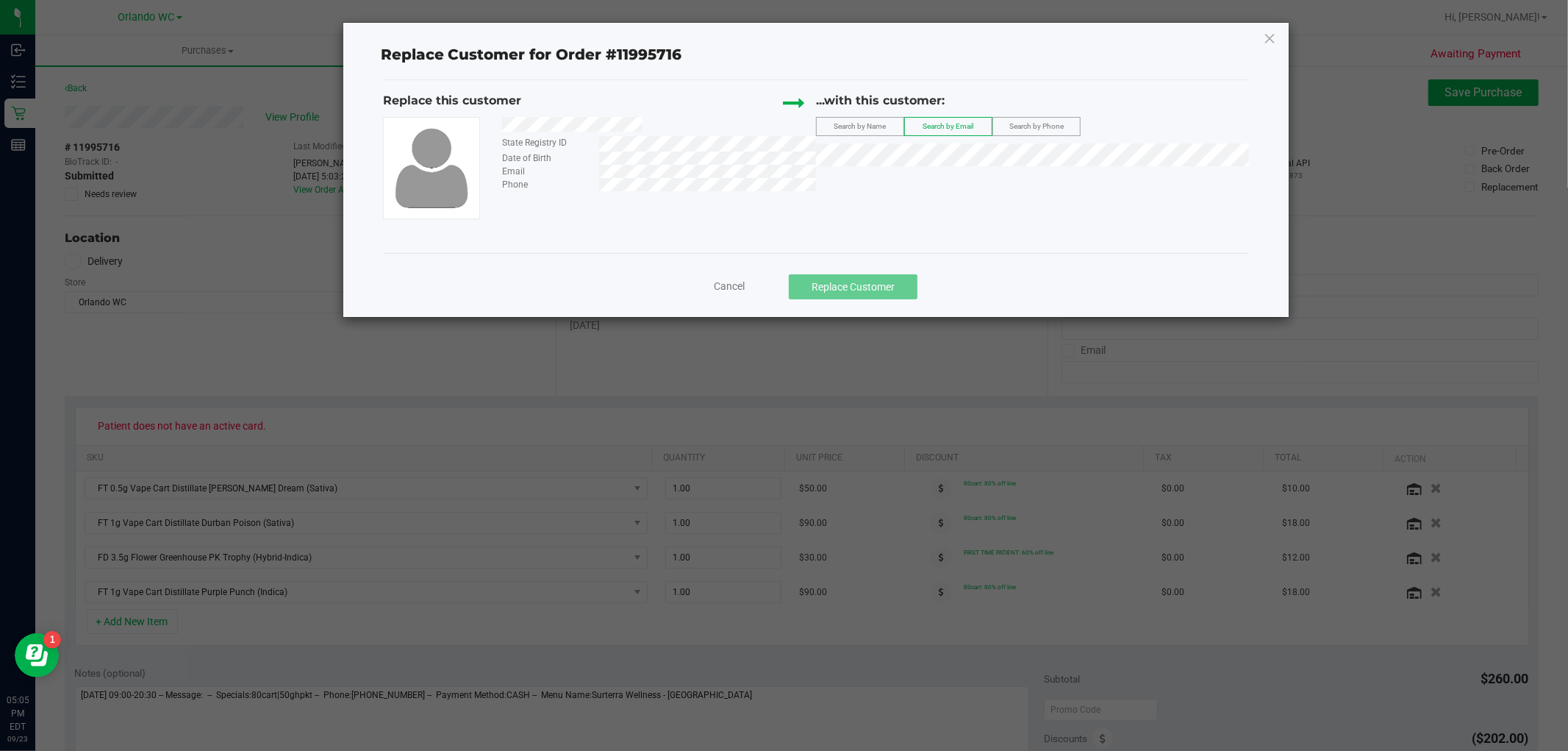
click at [774, 223] on div "Replace this customer State Registry ID Date of Birth Email Phone ...with this …" at bounding box center [816, 167] width 867 height 173
click at [904, 184] on span "YAMMIL GONZALEZ SOLER" at bounding box center [864, 181] width 79 height 12
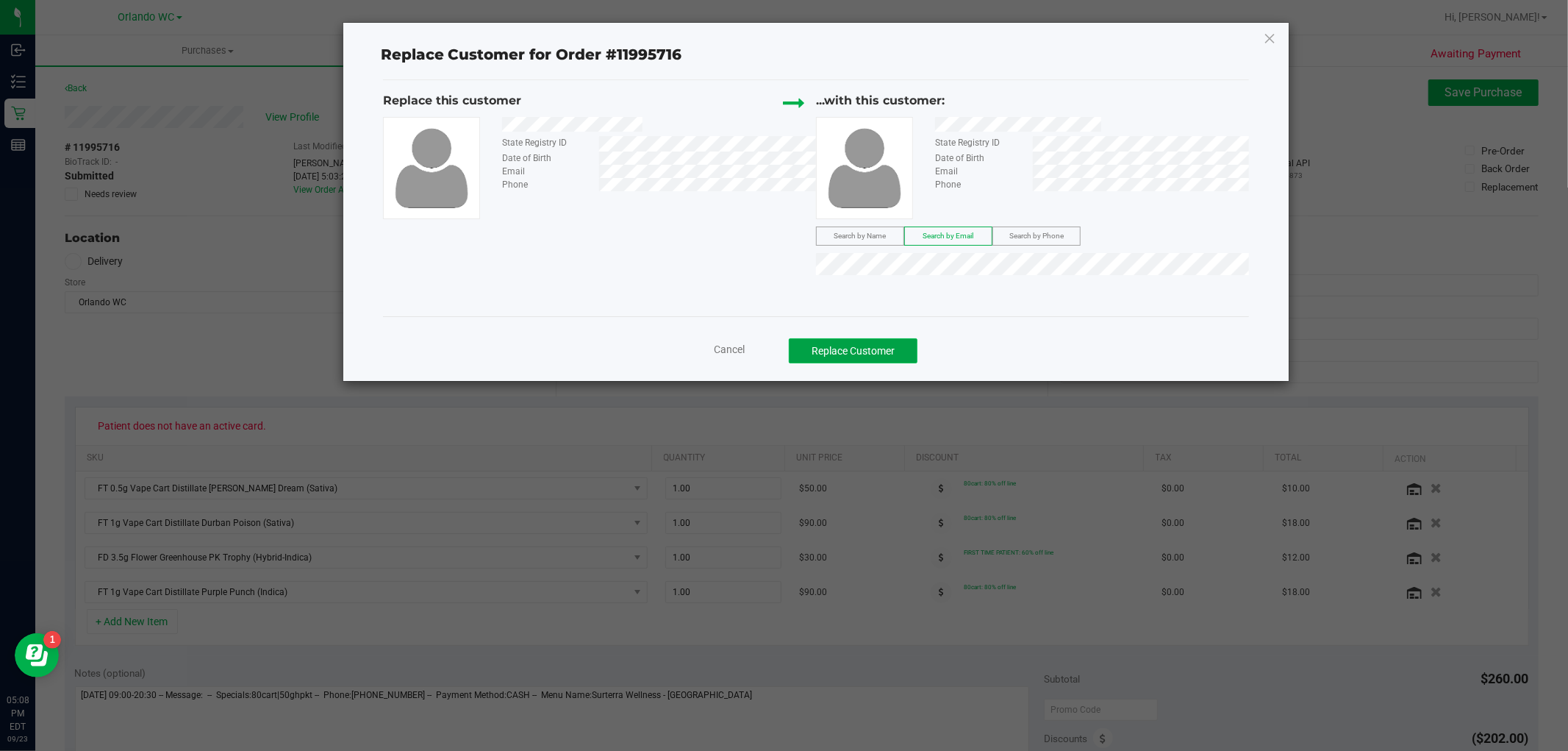
click at [836, 357] on button "Replace Customer" at bounding box center [853, 351] width 128 height 25
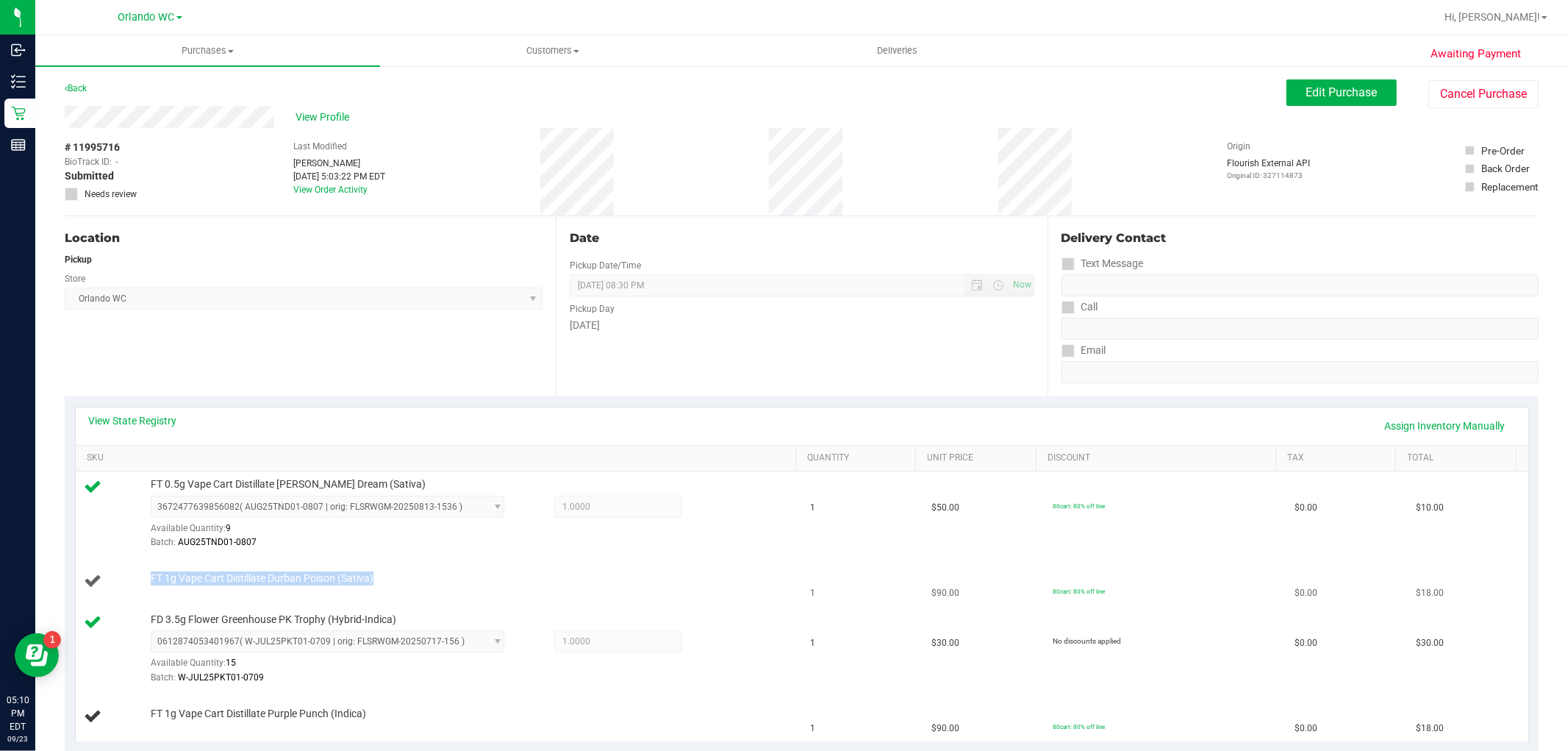
drag, startPoint x: 372, startPoint y: 585, endPoint x: 140, endPoint y: 582, distance: 232.0
click at [140, 582] on div "FT 1g Vape Cart Distillate Durban Poison (Sativa)" at bounding box center [439, 581] width 709 height 20
copy div "FT 1g Vape Cart Distillate Durban Poison (Sativa)"
click at [235, 564] on td "FT 1g Vape Cart Distillate Durban Poison (Sativa)" at bounding box center [439, 582] width 726 height 50
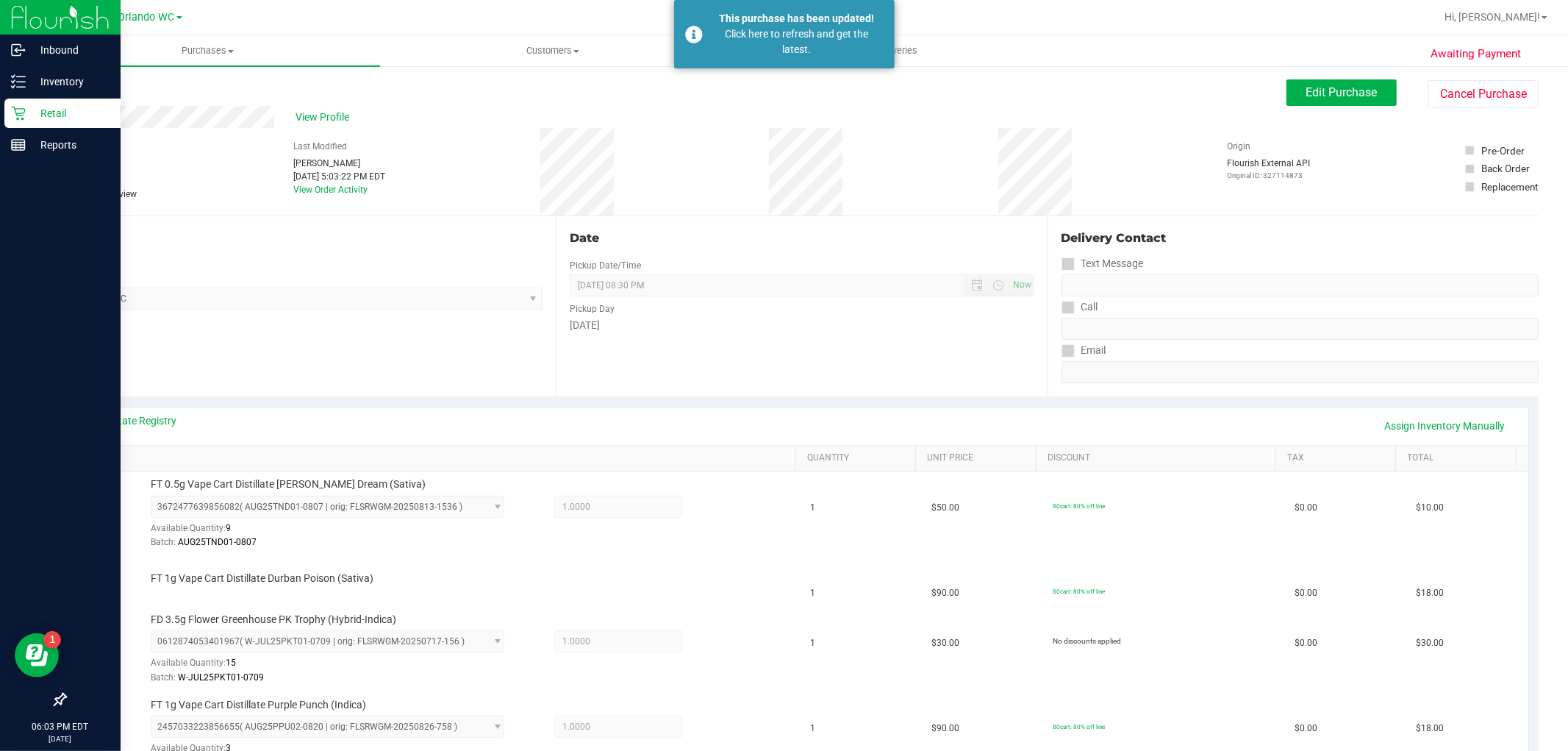
click at [18, 104] on div "Retail" at bounding box center [63, 114] width 117 height 30
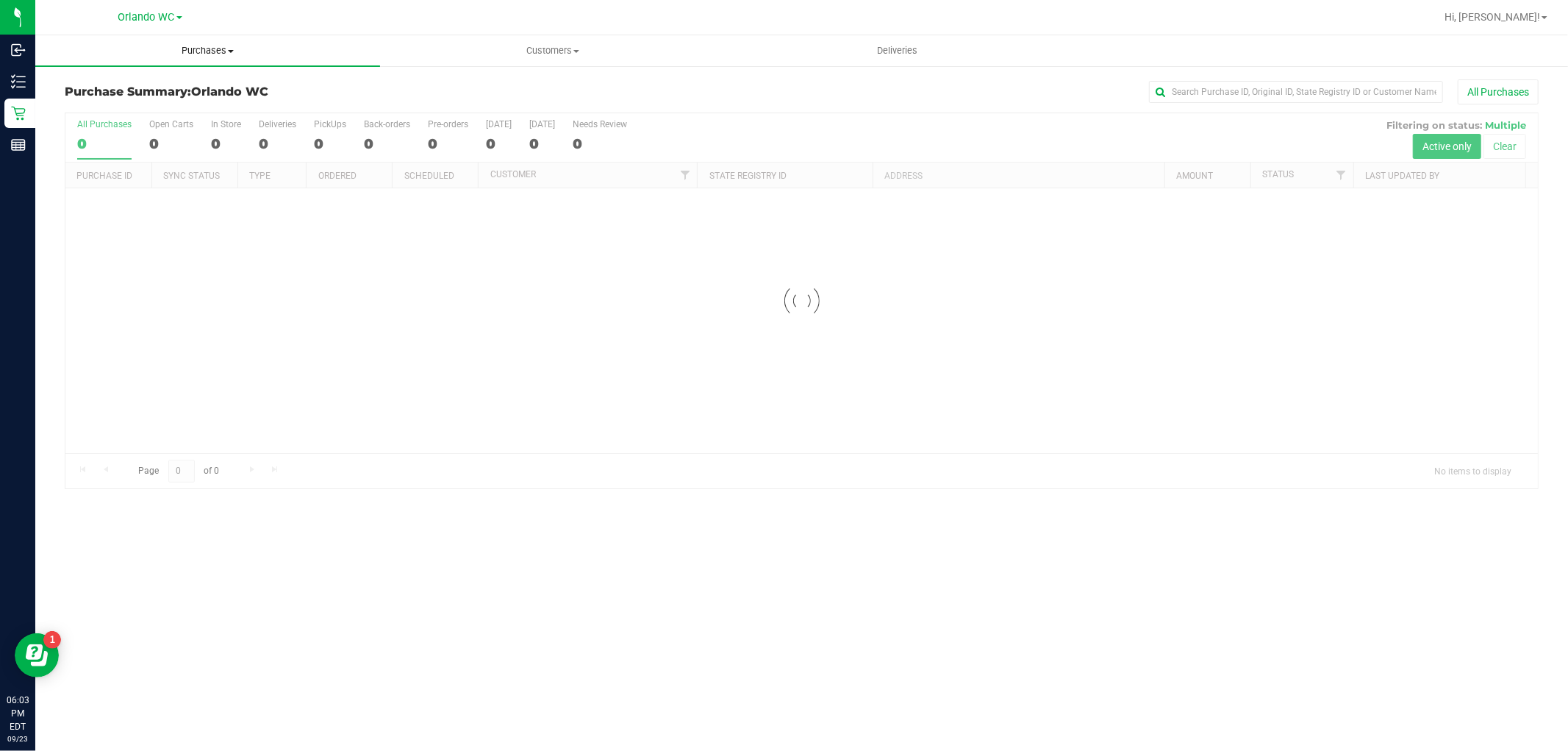
click at [200, 49] on span "Purchases" at bounding box center [208, 51] width 345 height 13
click at [156, 103] on li "Fulfillment" at bounding box center [208, 107] width 345 height 18
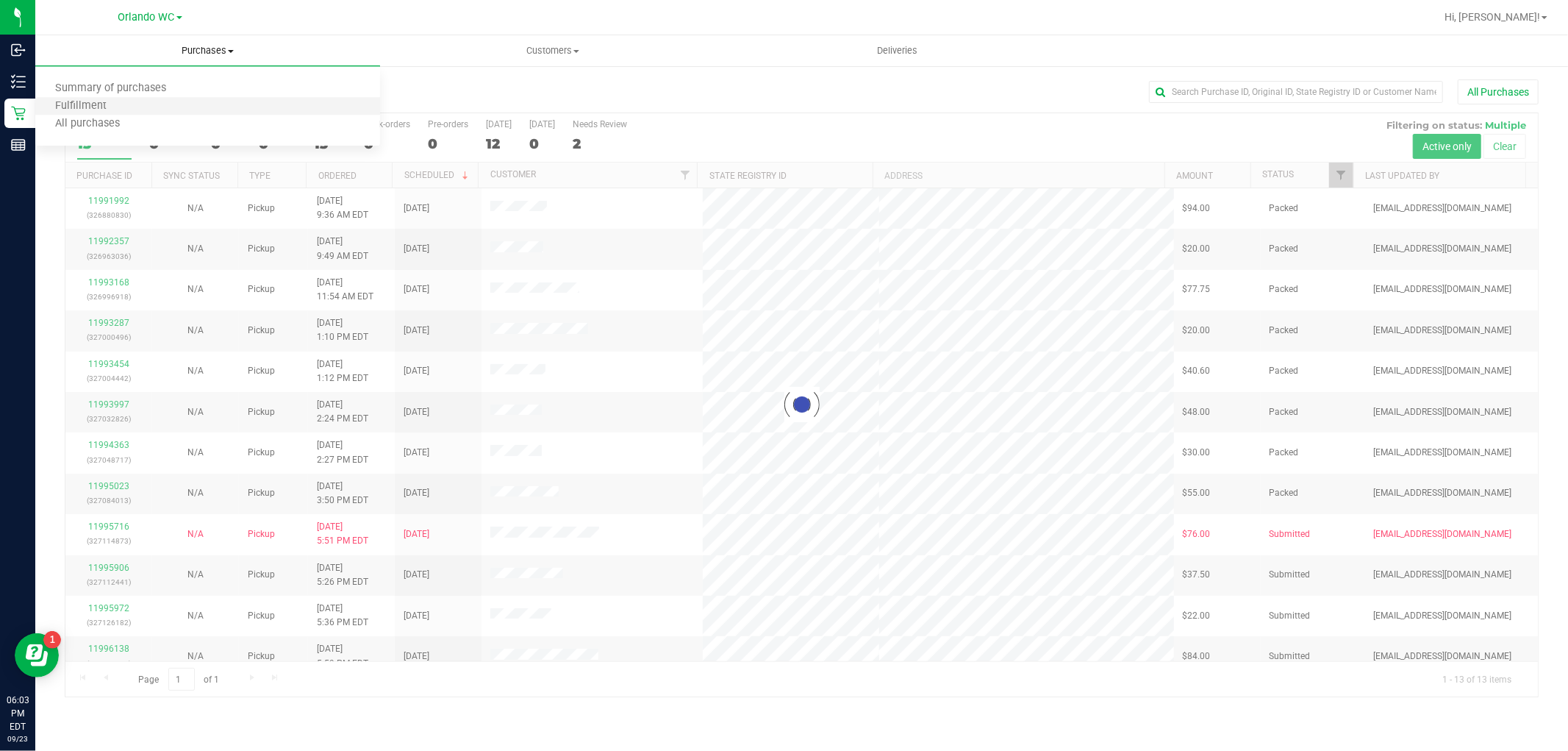
click at [156, 103] on li "Fulfillment" at bounding box center [208, 107] width 345 height 18
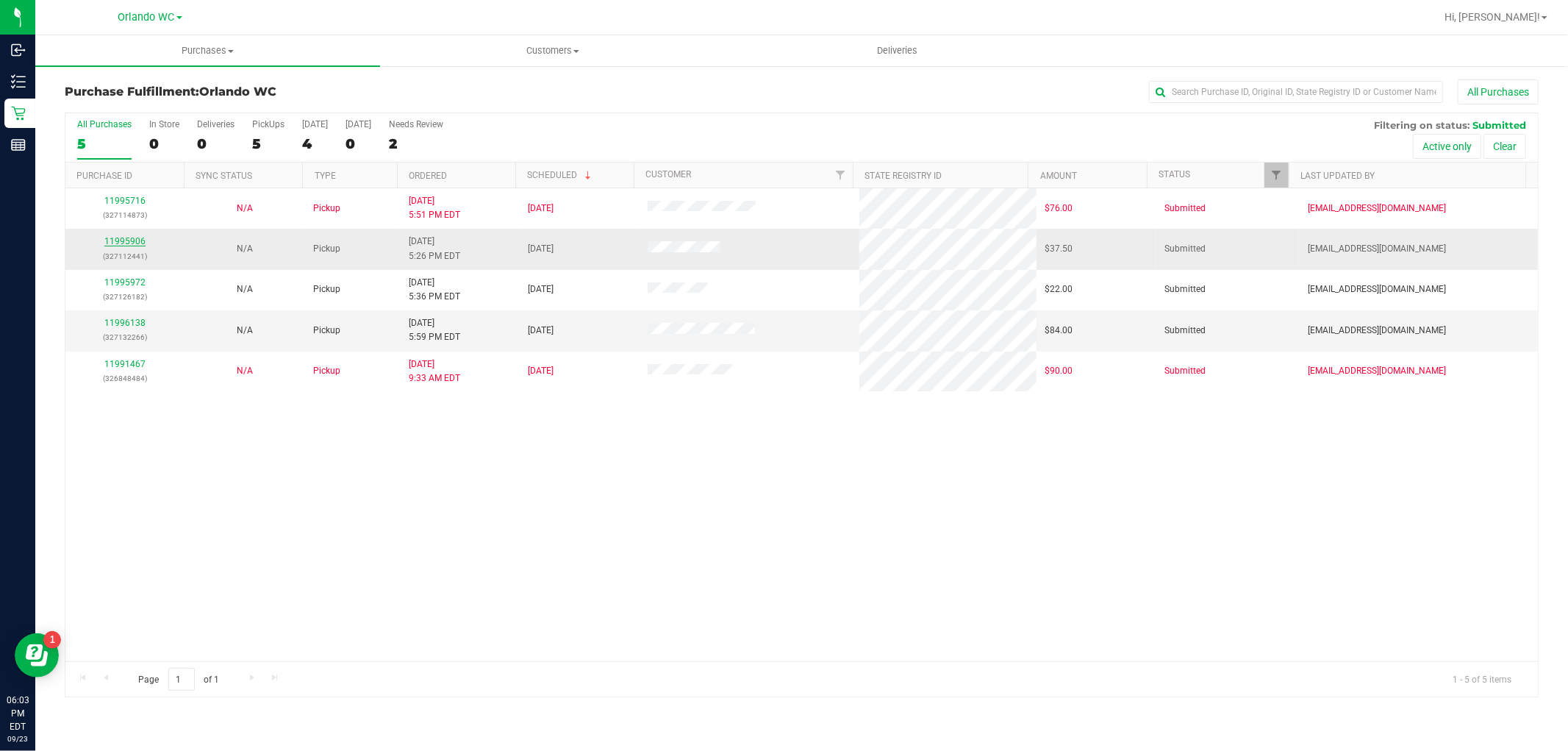
click at [125, 244] on link "11995906" at bounding box center [125, 241] width 41 height 10
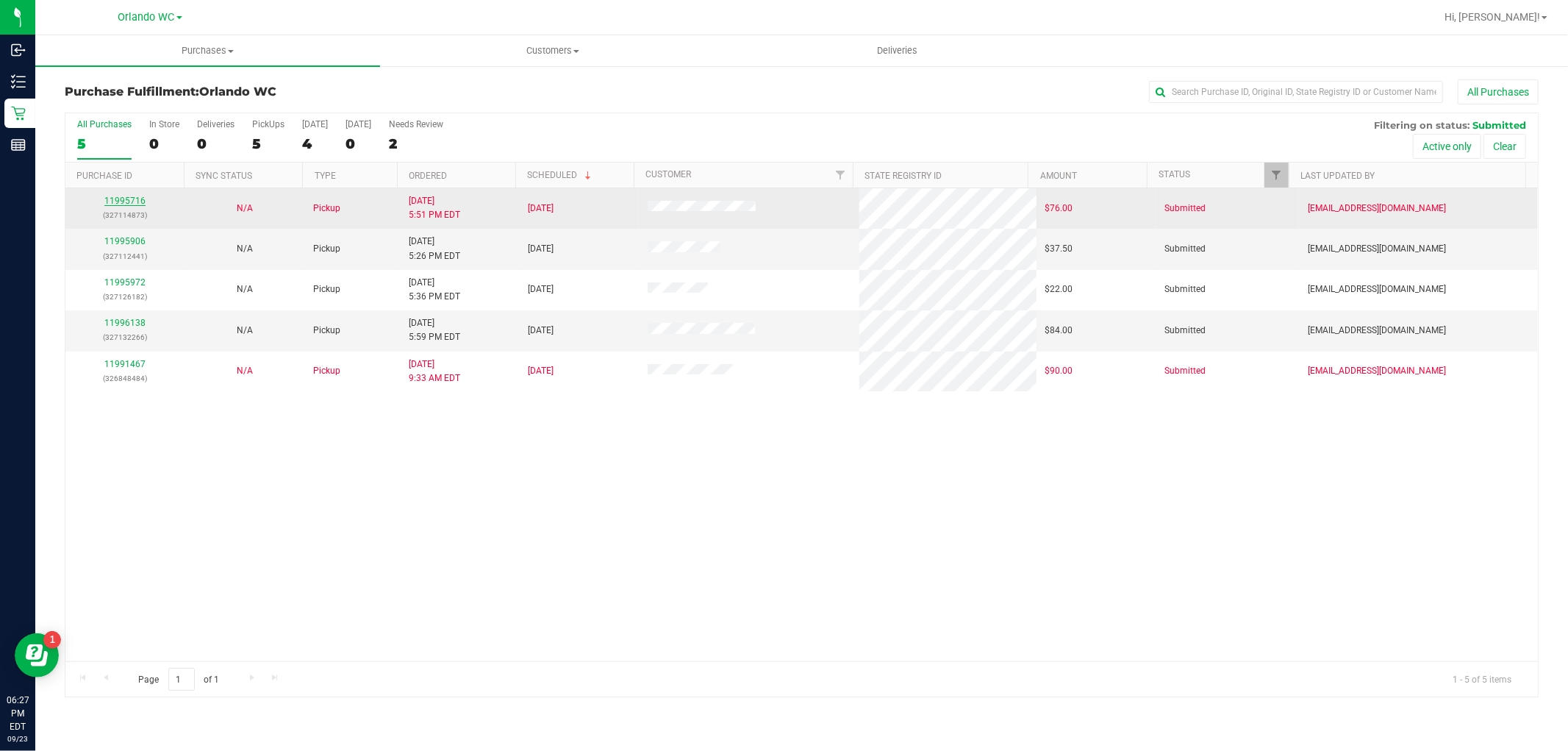
click at [134, 204] on link "11995716" at bounding box center [125, 201] width 41 height 10
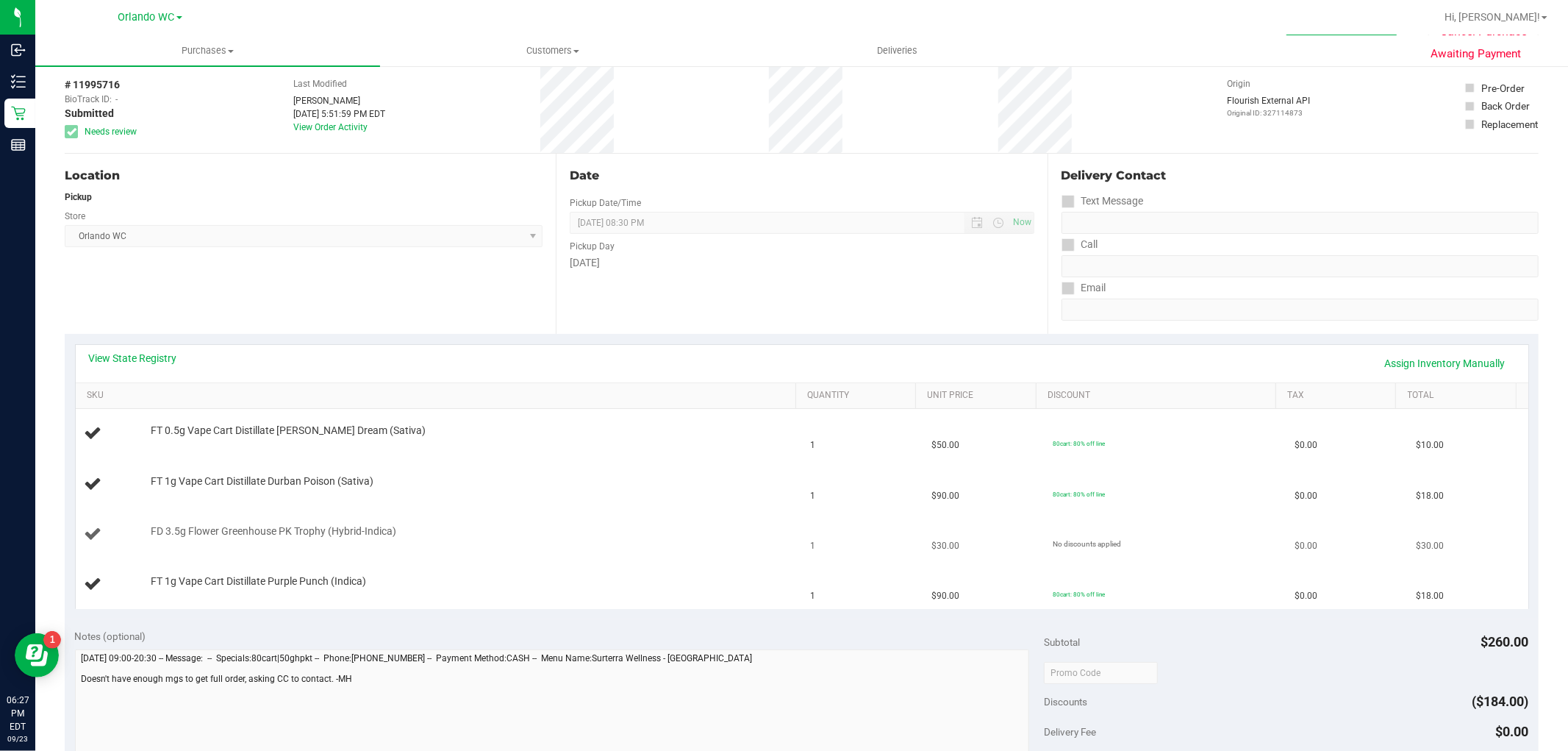
scroll to position [82, 0]
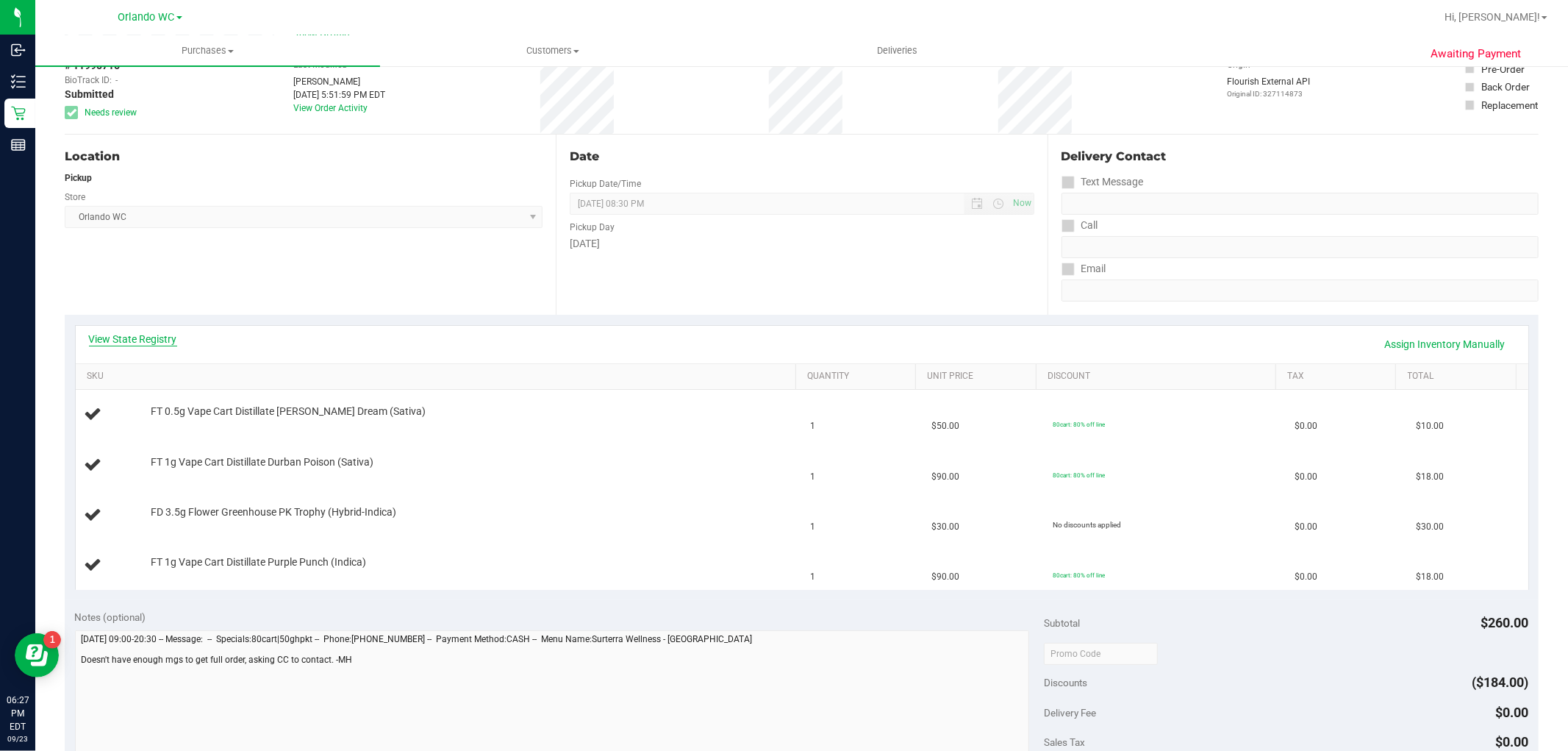
click at [133, 342] on link "View State Registry" at bounding box center [133, 339] width 89 height 15
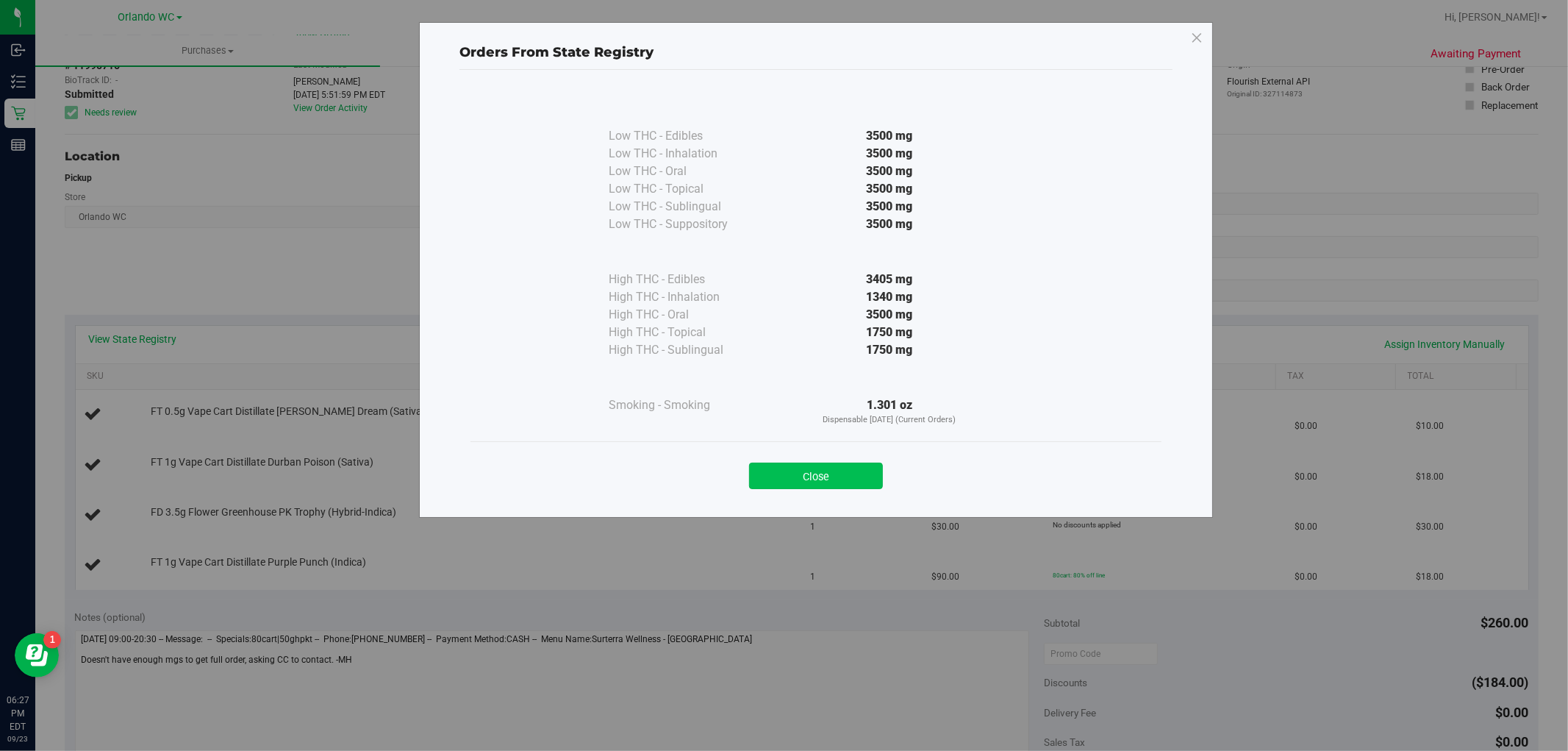
click at [839, 468] on button "Close" at bounding box center [816, 476] width 133 height 27
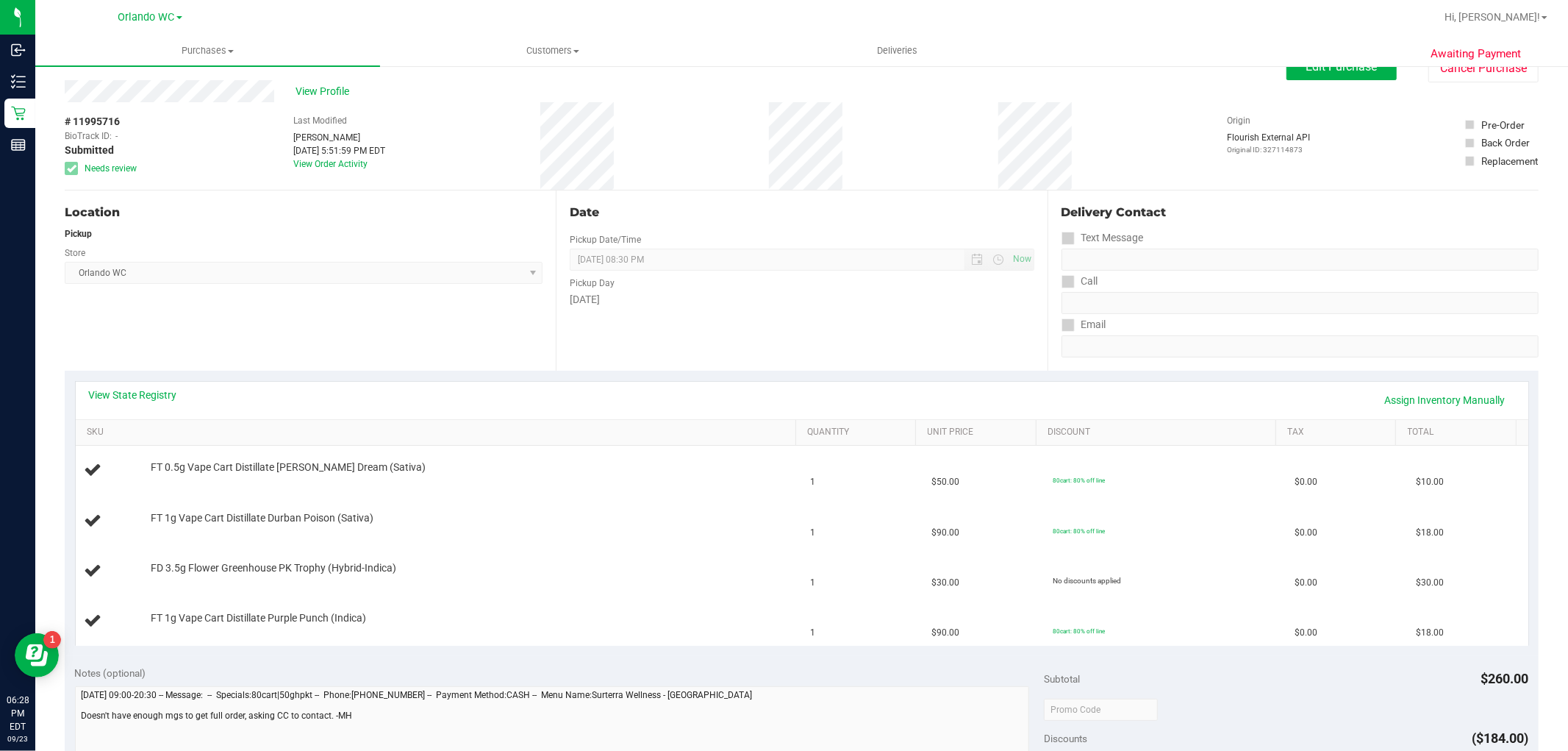
scroll to position [0, 0]
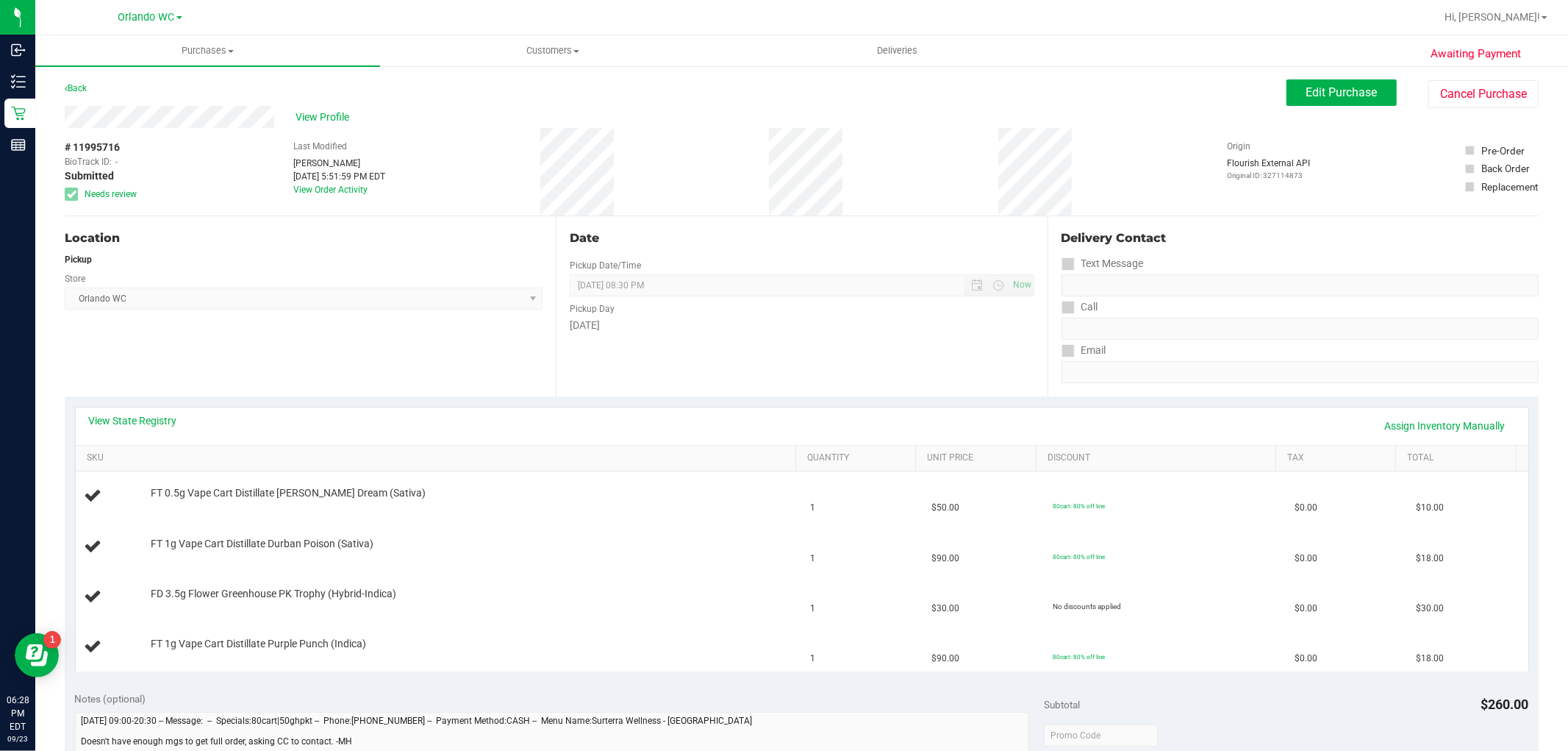
click at [1324, 76] on div "Awaiting Payment Back Edit Purchase Cancel Purchase View Profile # 11995716 Bio…" at bounding box center [802, 692] width 1533 height 1254
click at [1322, 89] on span "Edit Purchase" at bounding box center [1342, 92] width 72 height 14
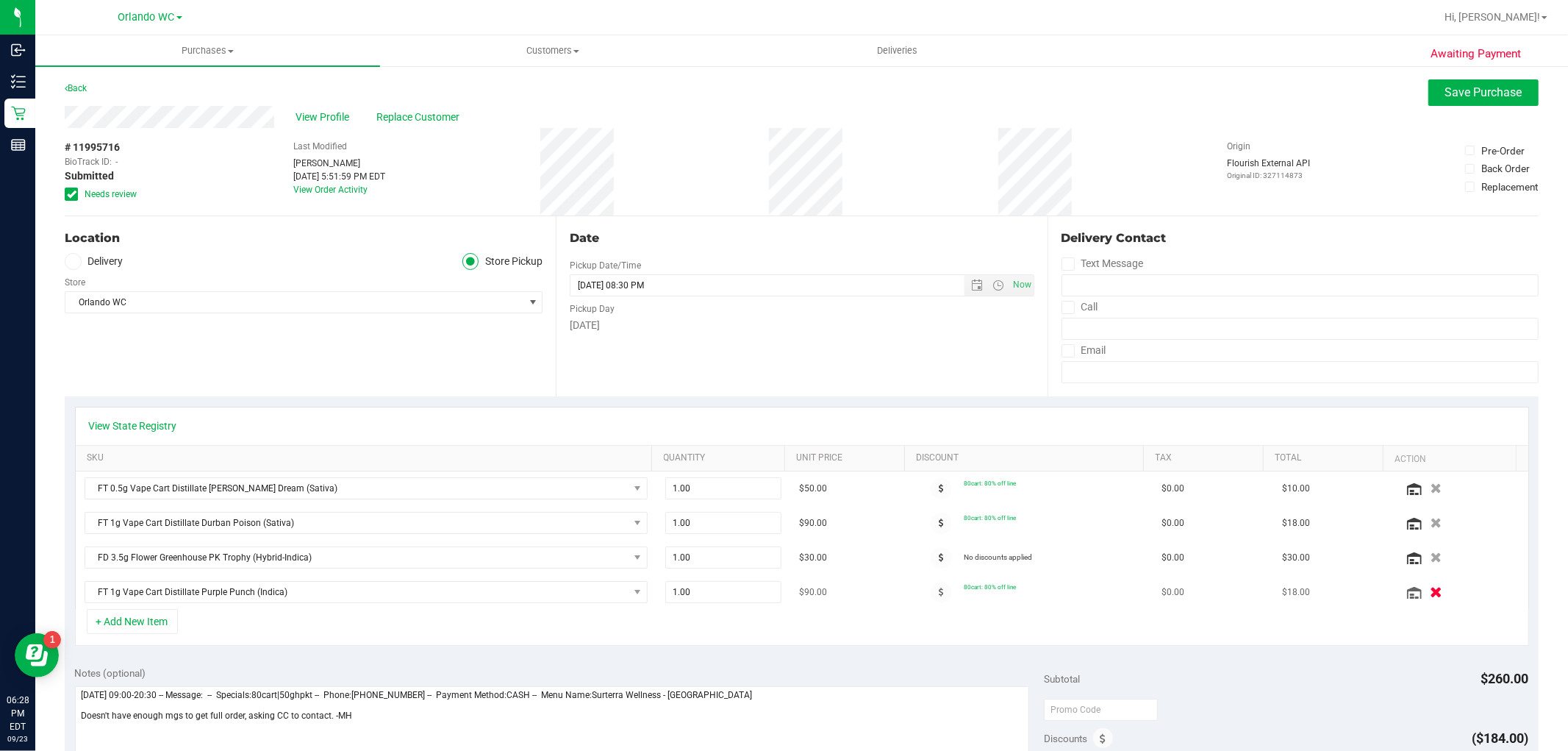
click at [1430, 593] on icon "button" at bounding box center [1436, 592] width 13 height 11
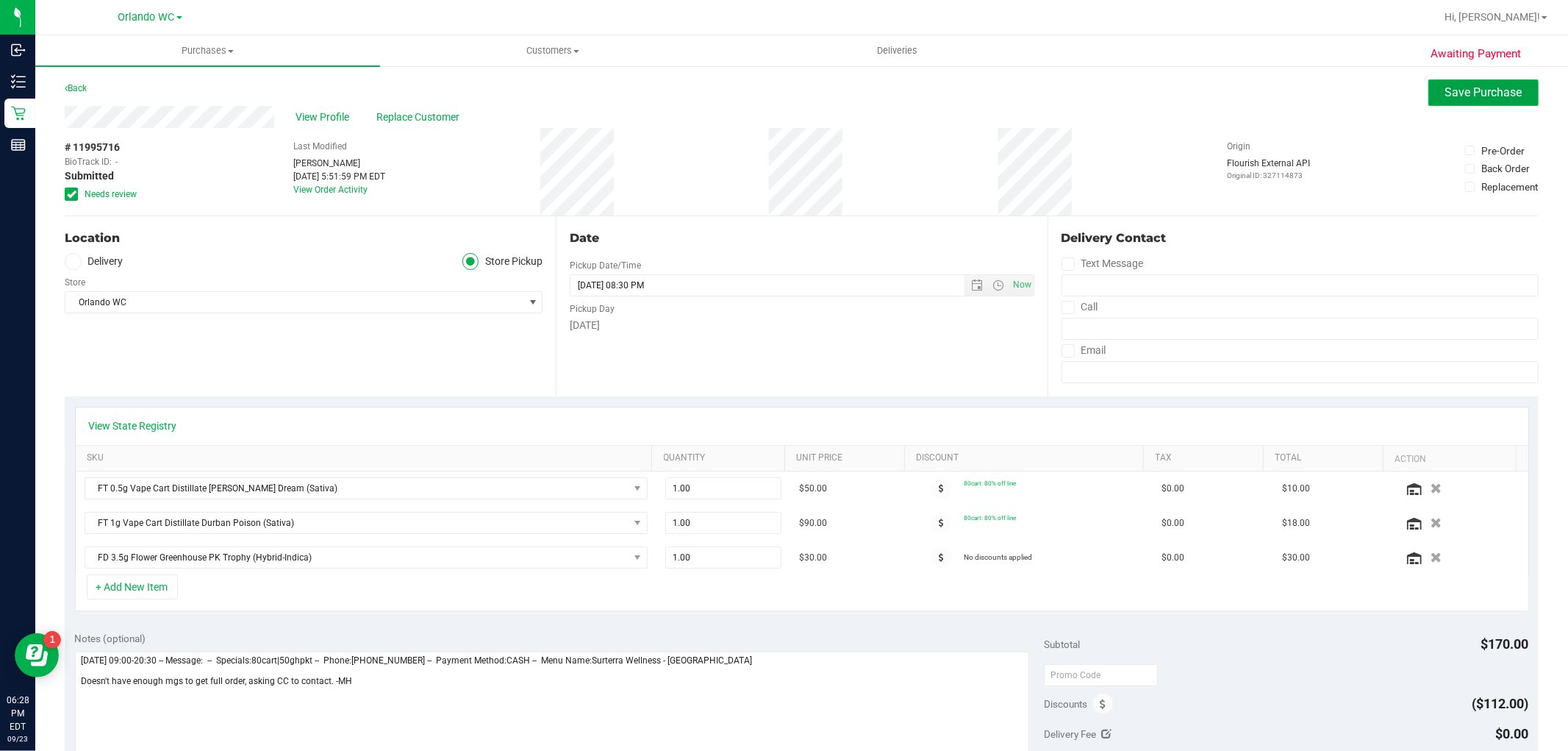
click at [1446, 97] on span "Save Purchase" at bounding box center [1484, 92] width 77 height 14
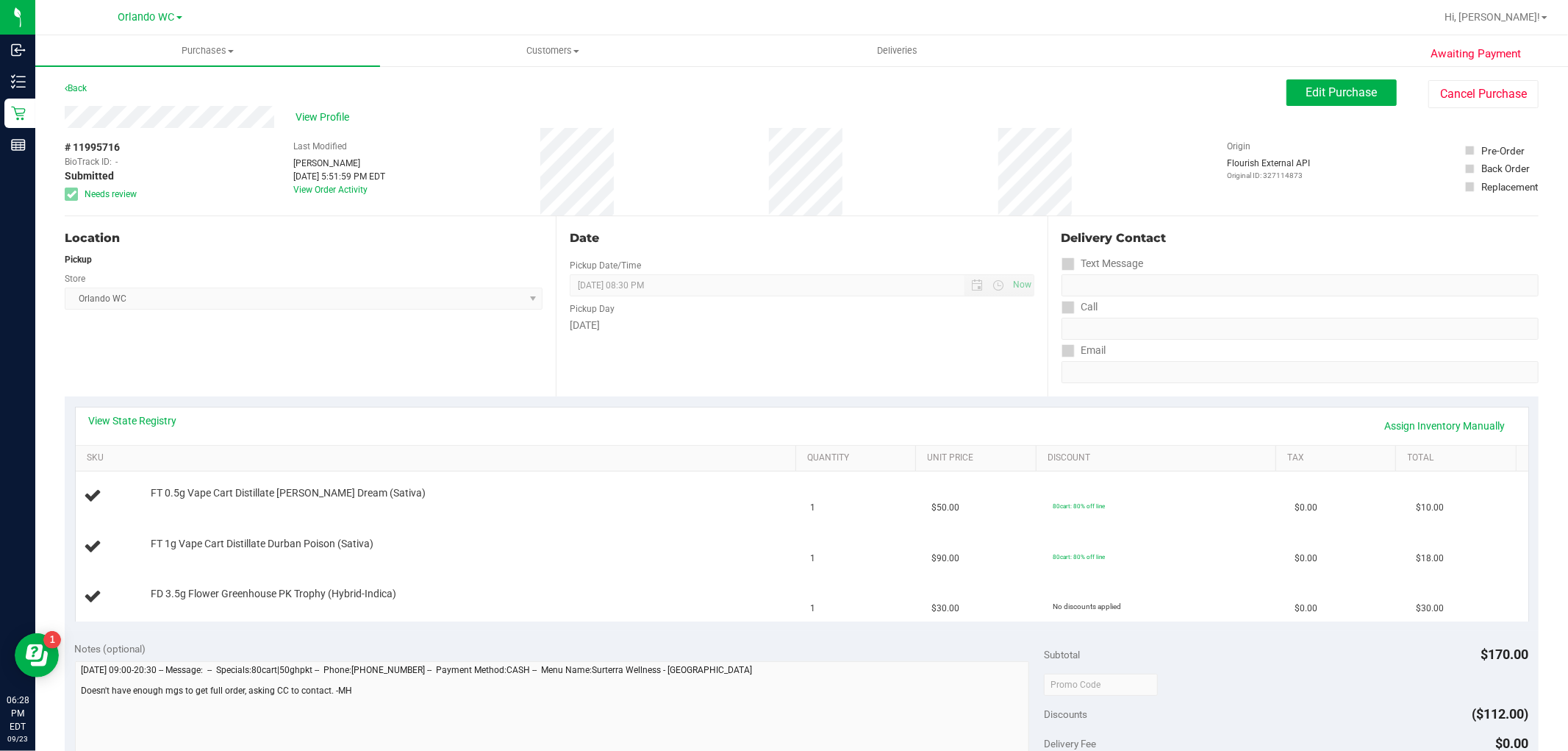
click at [1446, 409] on div "View State Registry Assign Inventory Manually" at bounding box center [802, 426] width 1453 height 38
click at [1444, 413] on link "Assign Inventory Manually" at bounding box center [1445, 426] width 139 height 25
click at [170, 505] on link "Add Package" at bounding box center [177, 503] width 53 height 10
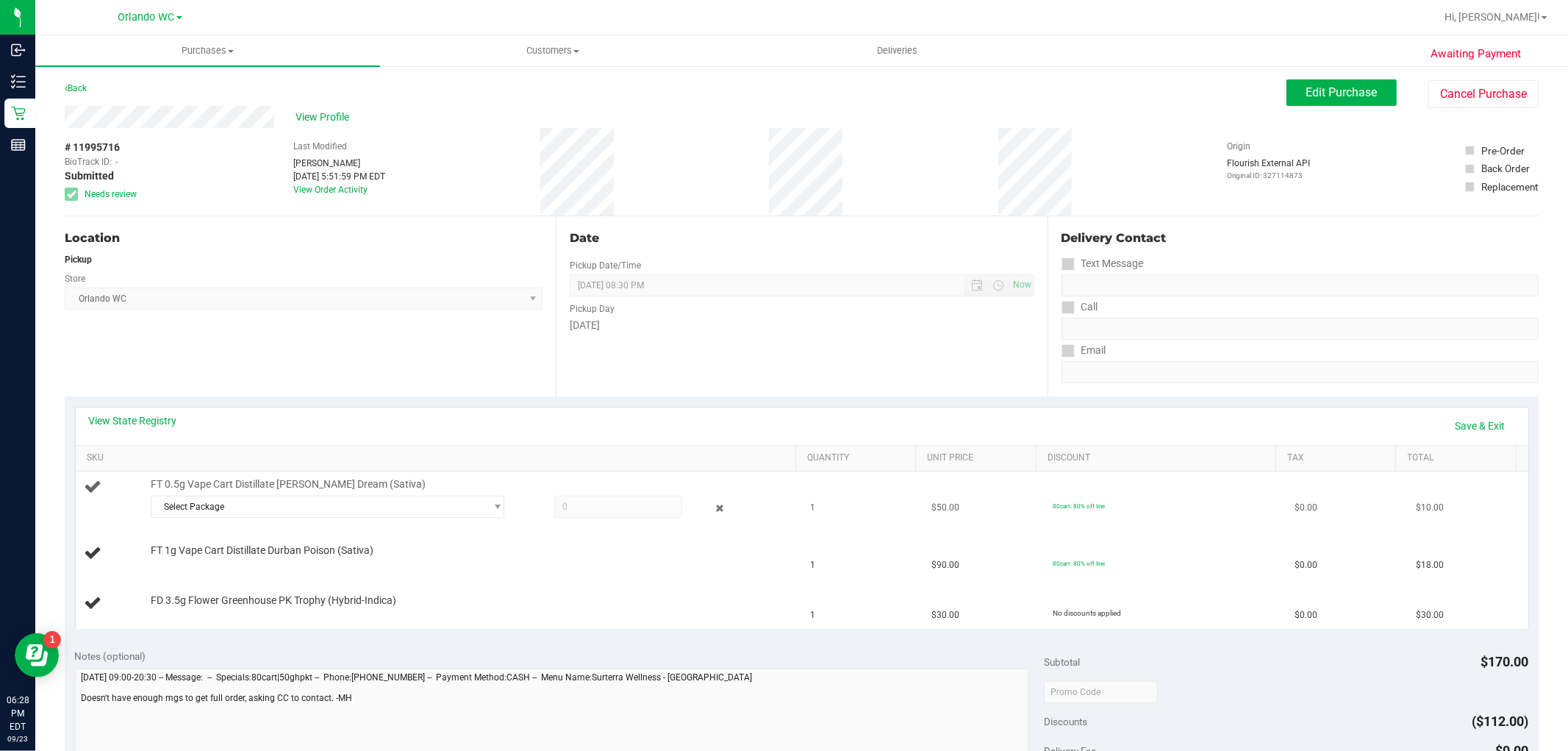
click at [240, 519] on div "Select Package 3672477639856082" at bounding box center [469, 509] width 638 height 27
click at [246, 516] on span "Select Package" at bounding box center [318, 507] width 334 height 21
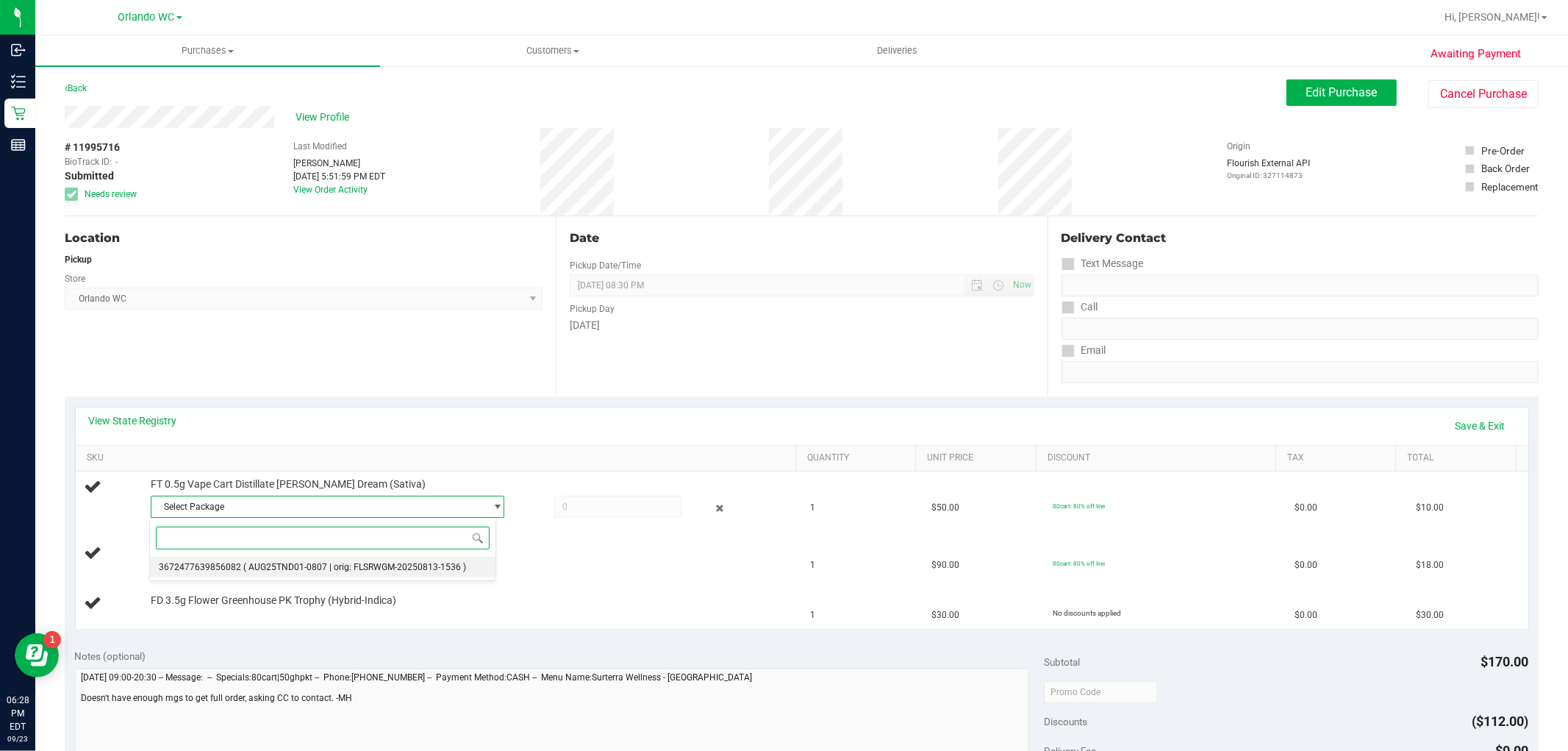
click at [250, 564] on span "( AUG25TND01-0807 | orig: FLSRWGM-20250813-1536 )" at bounding box center [355, 567] width 223 height 10
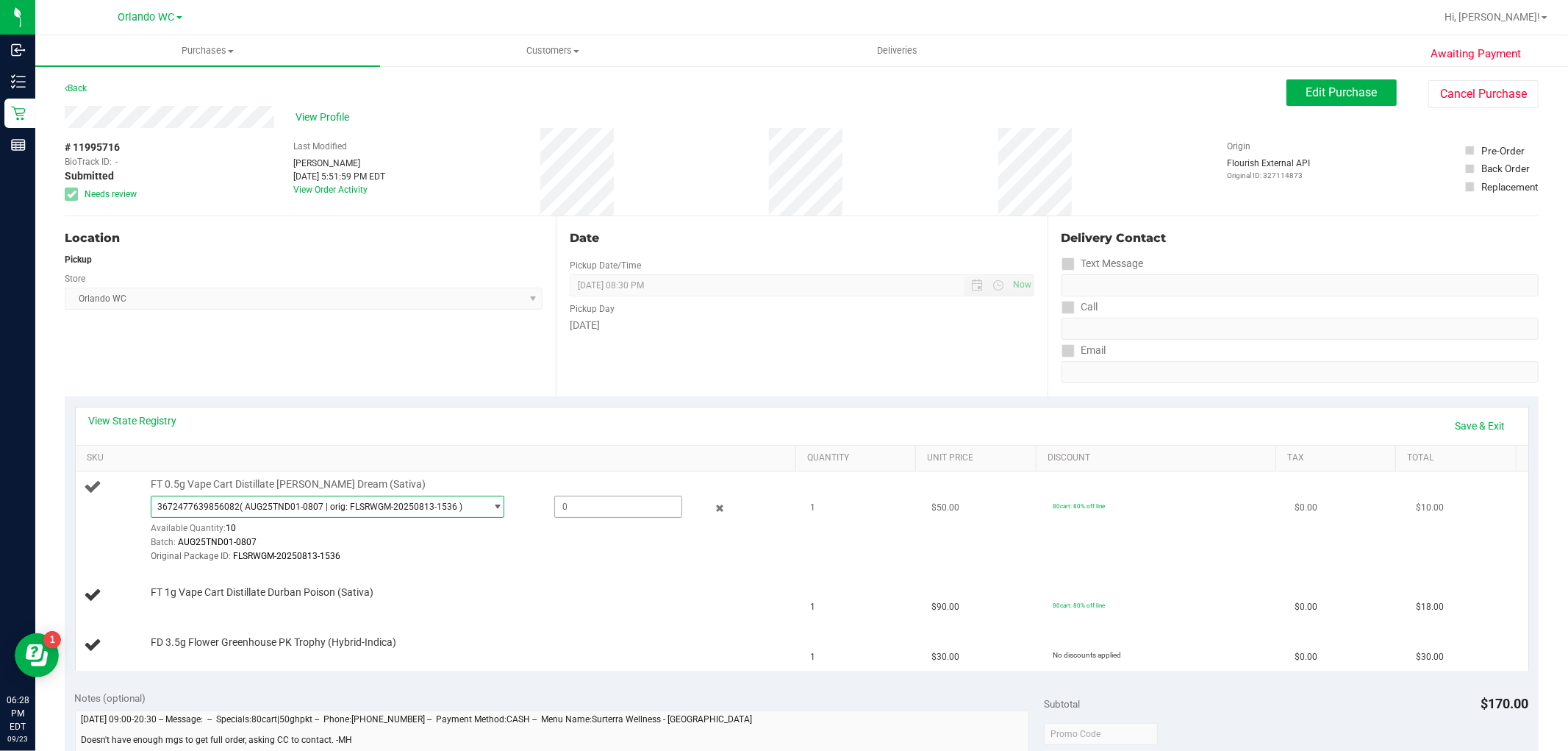
click at [597, 519] on div "3672477639856082 ( AUG25TND01-0807 | orig: FLSRWGM-20250813-1536 ) 367247763985…" at bounding box center [469, 530] width 638 height 69
click at [594, 513] on span at bounding box center [618, 507] width 128 height 22
type input "1"
type input "1.0000"
click at [592, 553] on div "Original Package ID: FLSRWGM-20250813-1536" at bounding box center [469, 556] width 638 height 14
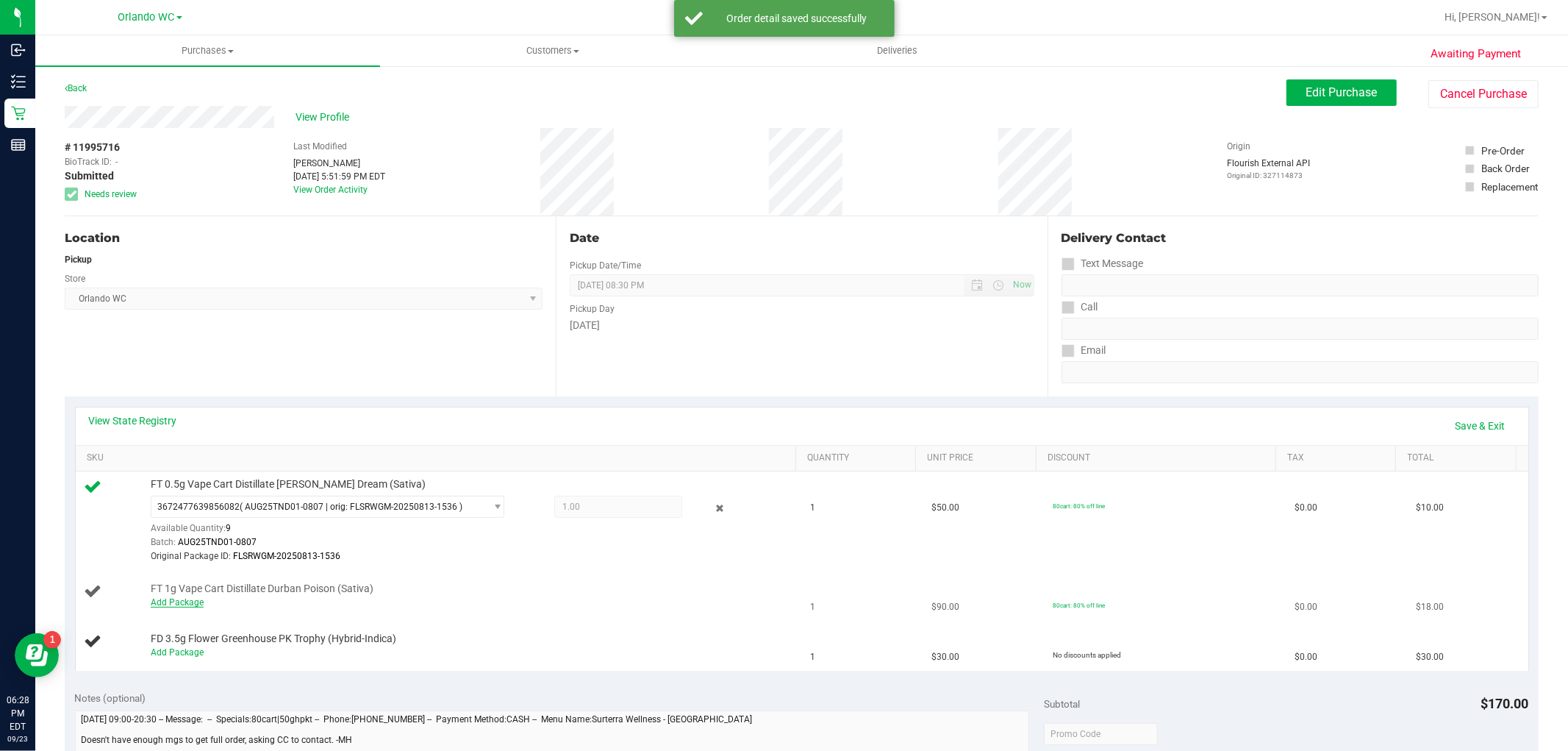
click at [180, 601] on link "Add Package" at bounding box center [177, 602] width 53 height 10
click at [571, 604] on span at bounding box center [618, 605] width 128 height 22
click at [347, 608] on span "Select Package" at bounding box center [318, 605] width 334 height 21
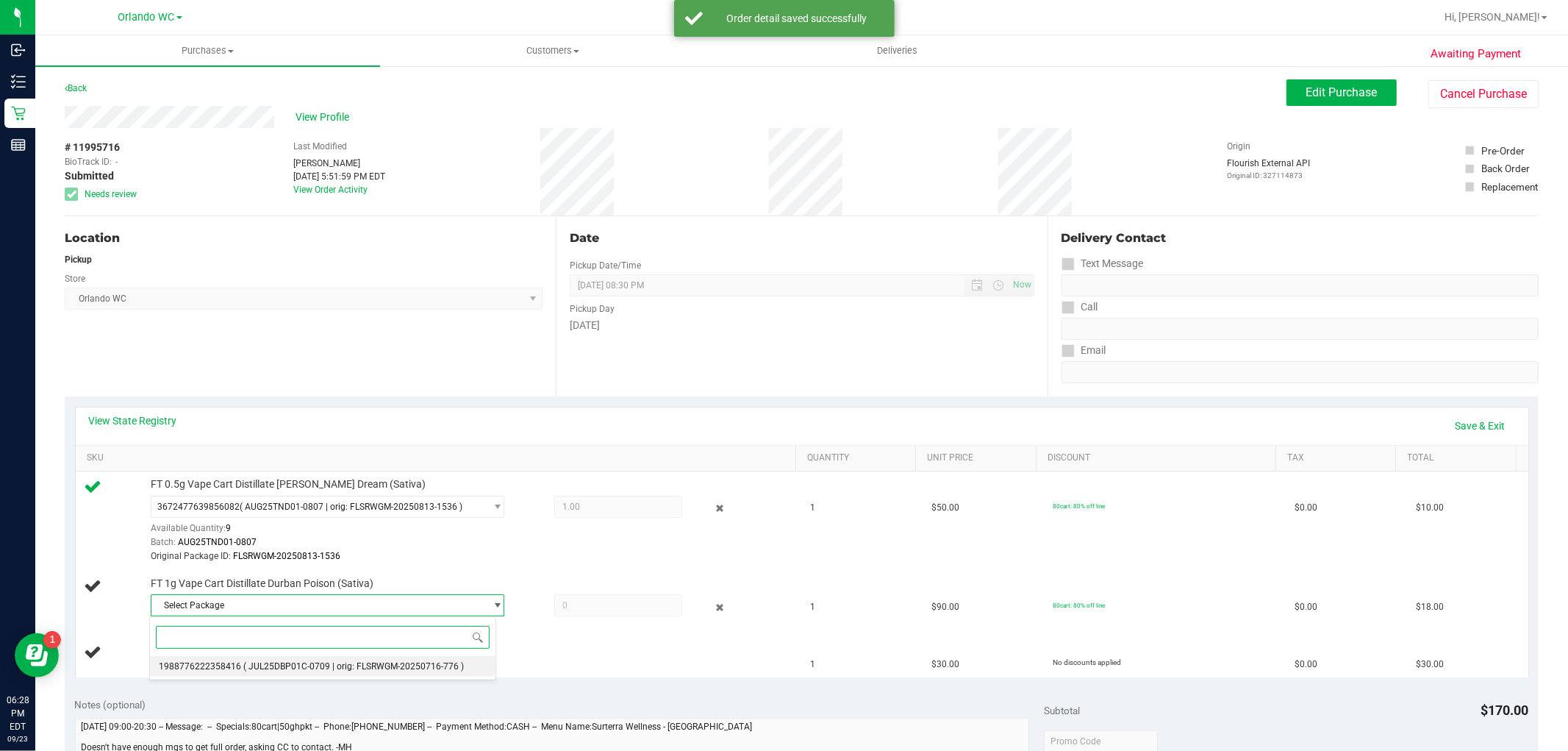
click at [348, 676] on li "1988776222358416 ( JUL25DBP01C-0709 | orig: FLSRWGM-20250716-776 )" at bounding box center [323, 666] width 347 height 21
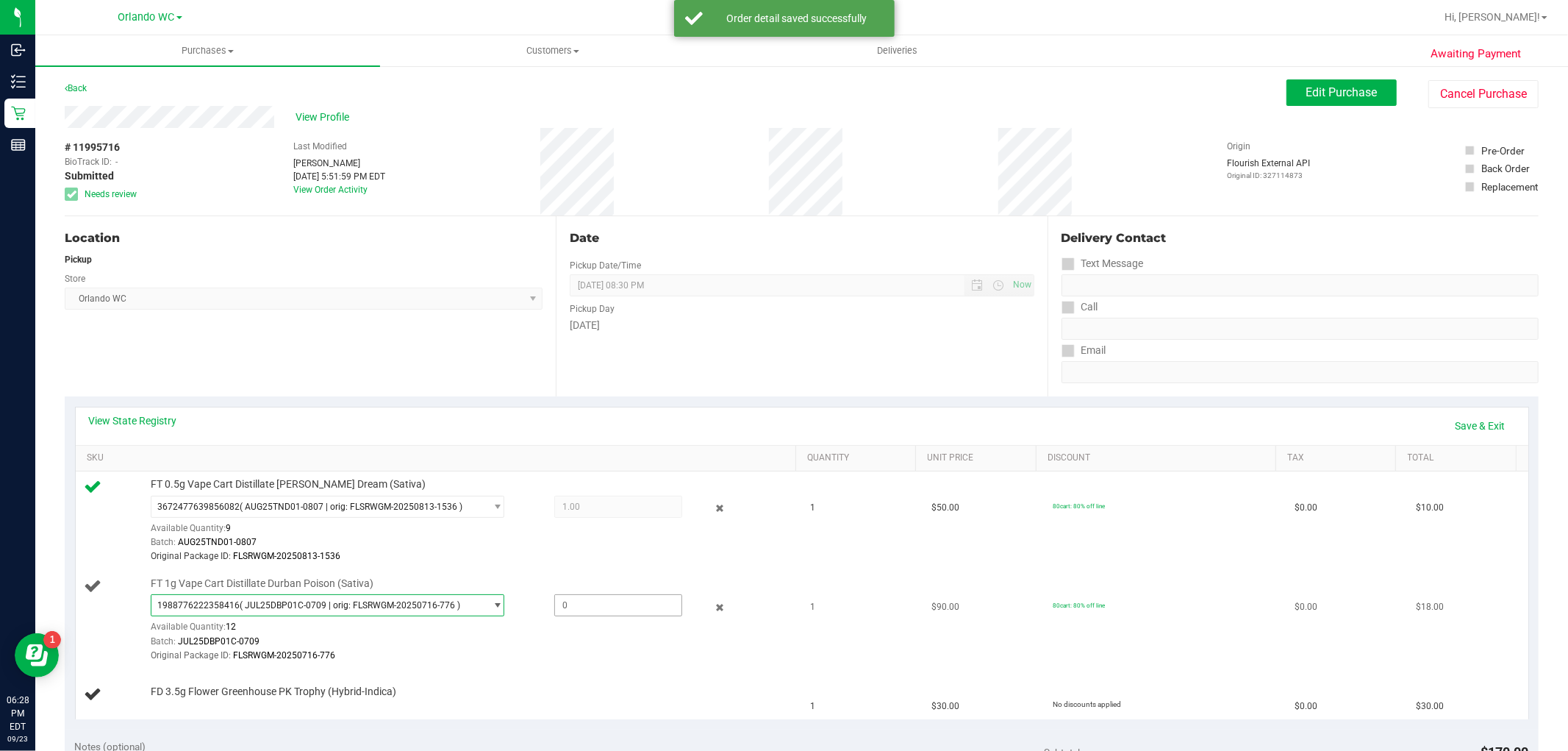
click at [574, 615] on span at bounding box center [618, 605] width 128 height 22
type input "1"
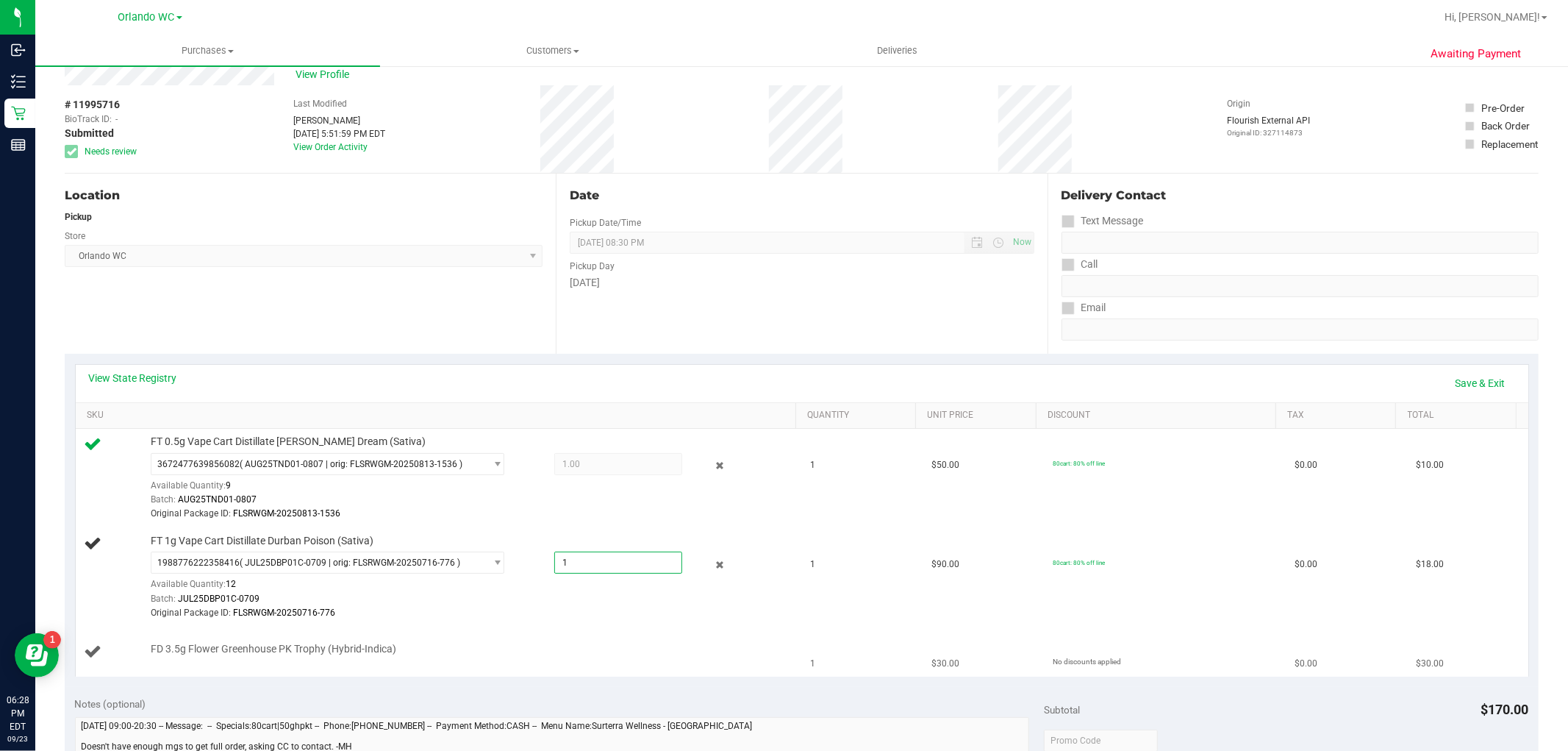
scroll to position [82, 0]
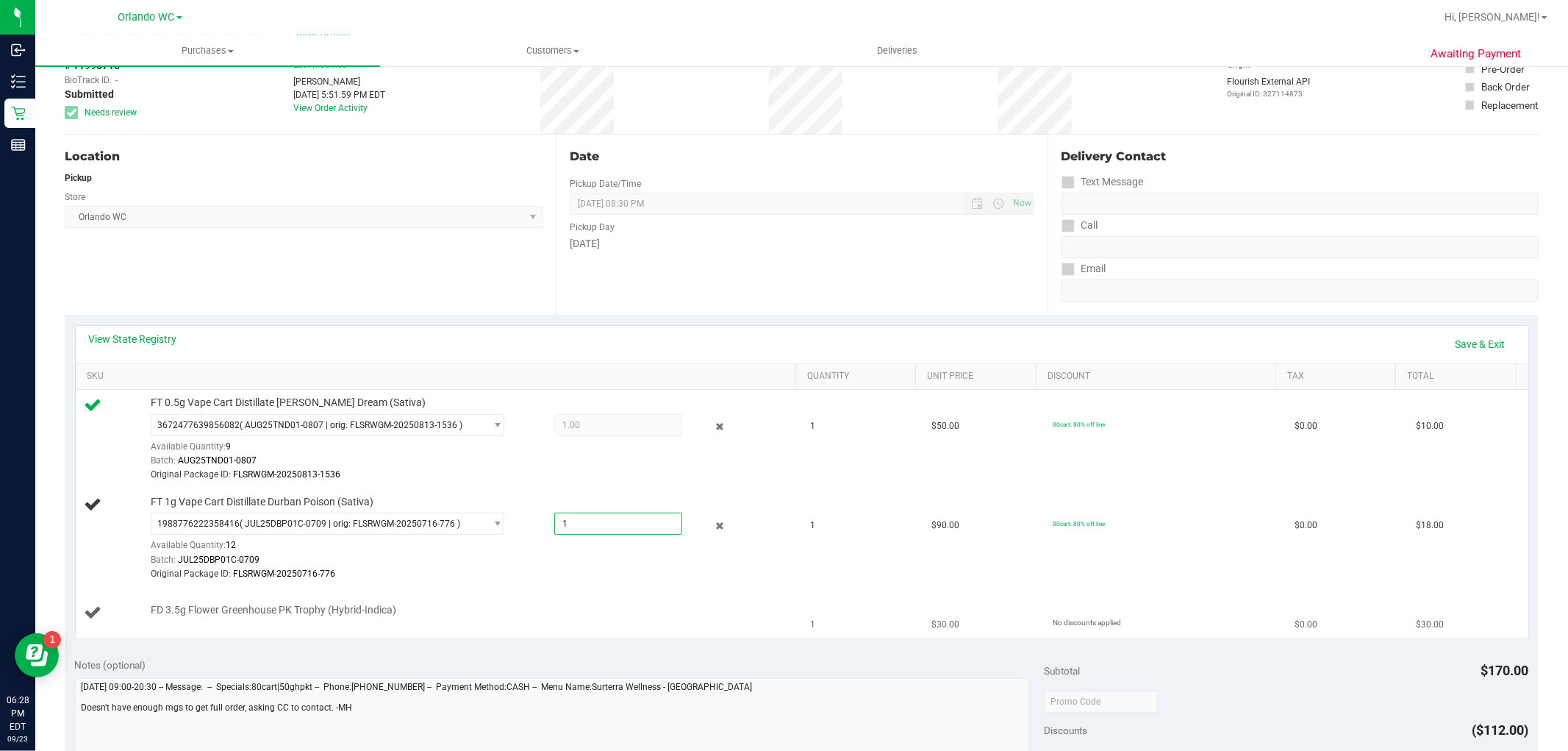
type input "1.0000"
click at [504, 617] on div at bounding box center [469, 617] width 638 height 1
click at [190, 620] on link "Add Package" at bounding box center [177, 620] width 53 height 10
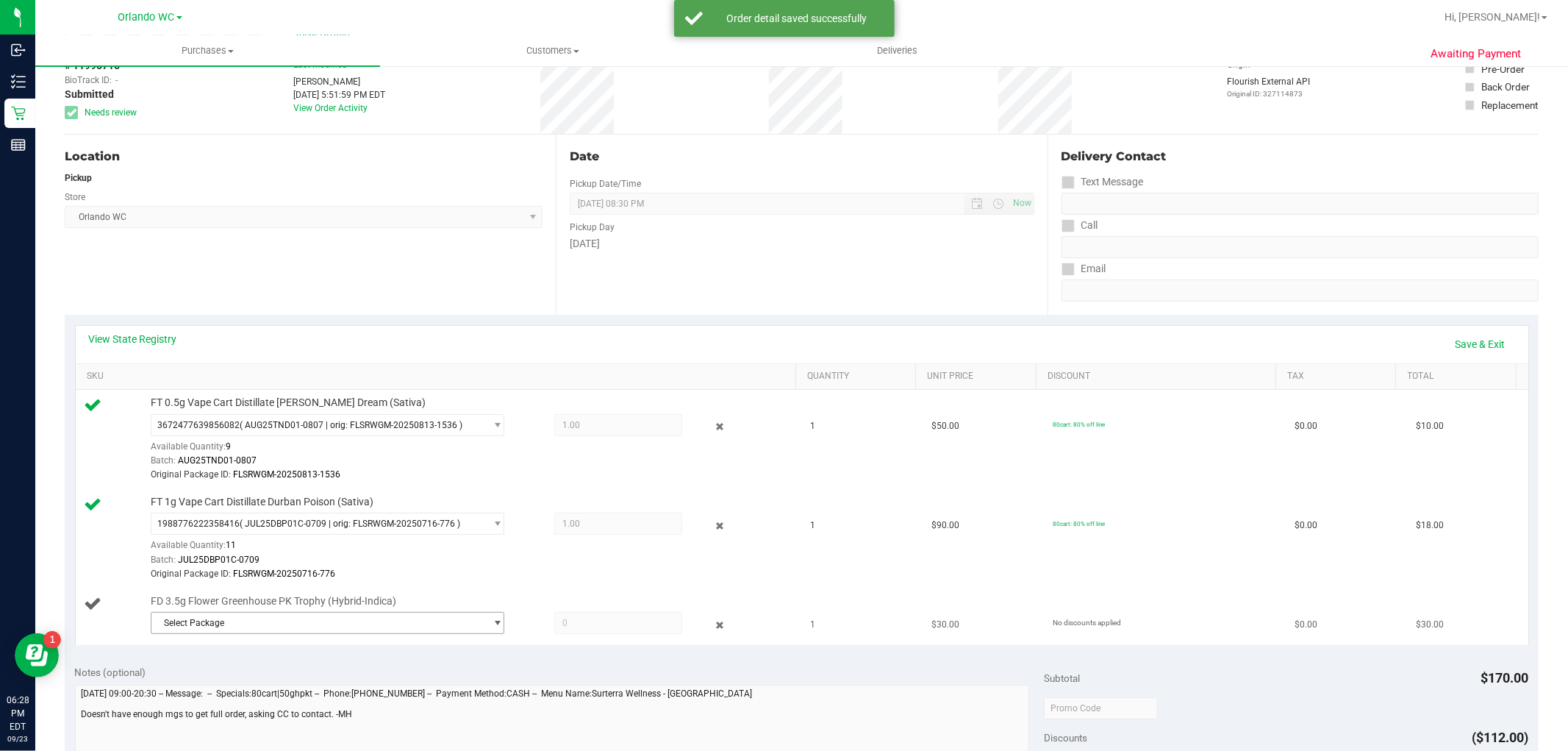
click at [451, 626] on span "Select Package" at bounding box center [318, 623] width 334 height 21
click at [221, 685] on span "0612874053401967" at bounding box center [200, 684] width 83 height 10
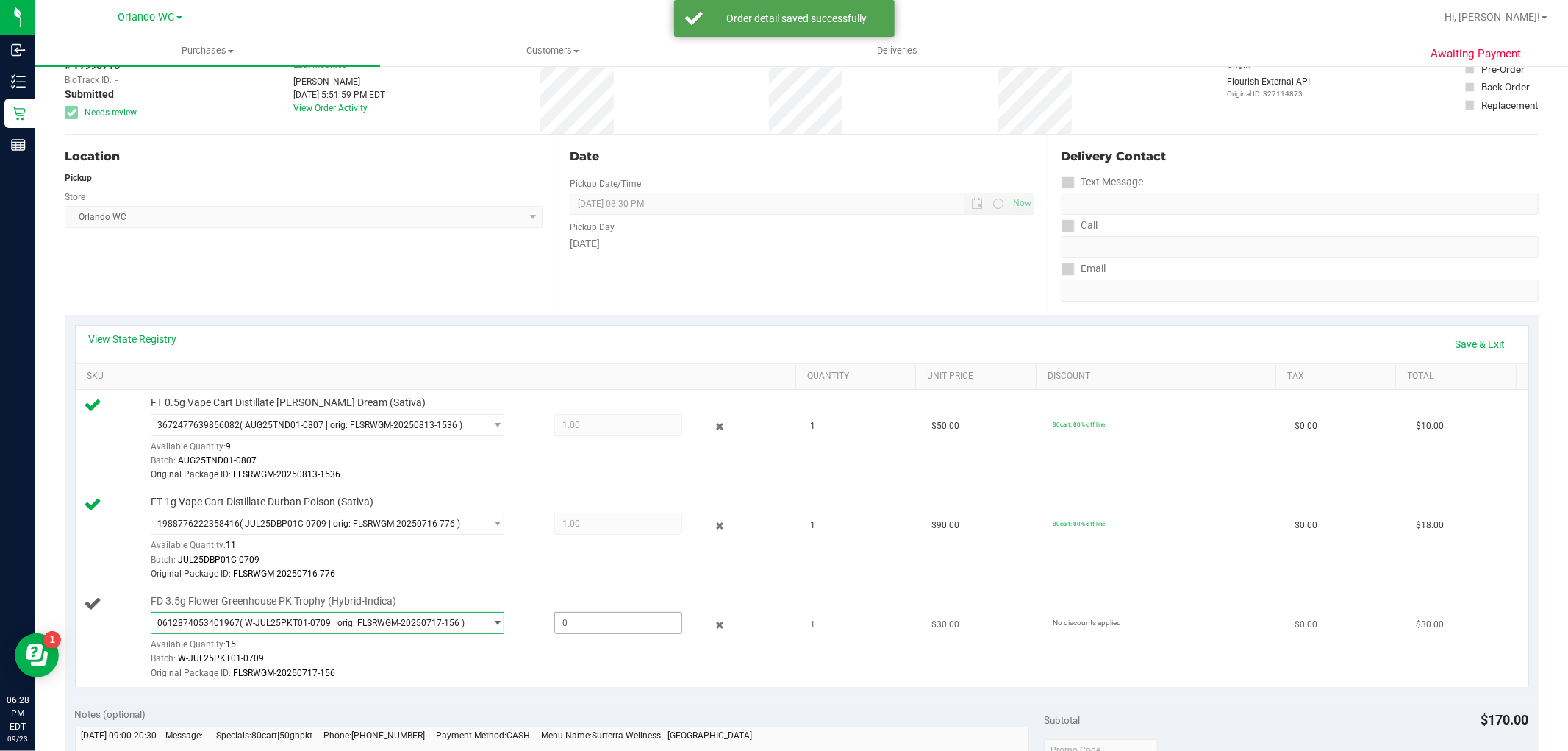
click at [600, 620] on span at bounding box center [618, 623] width 128 height 22
type input "1"
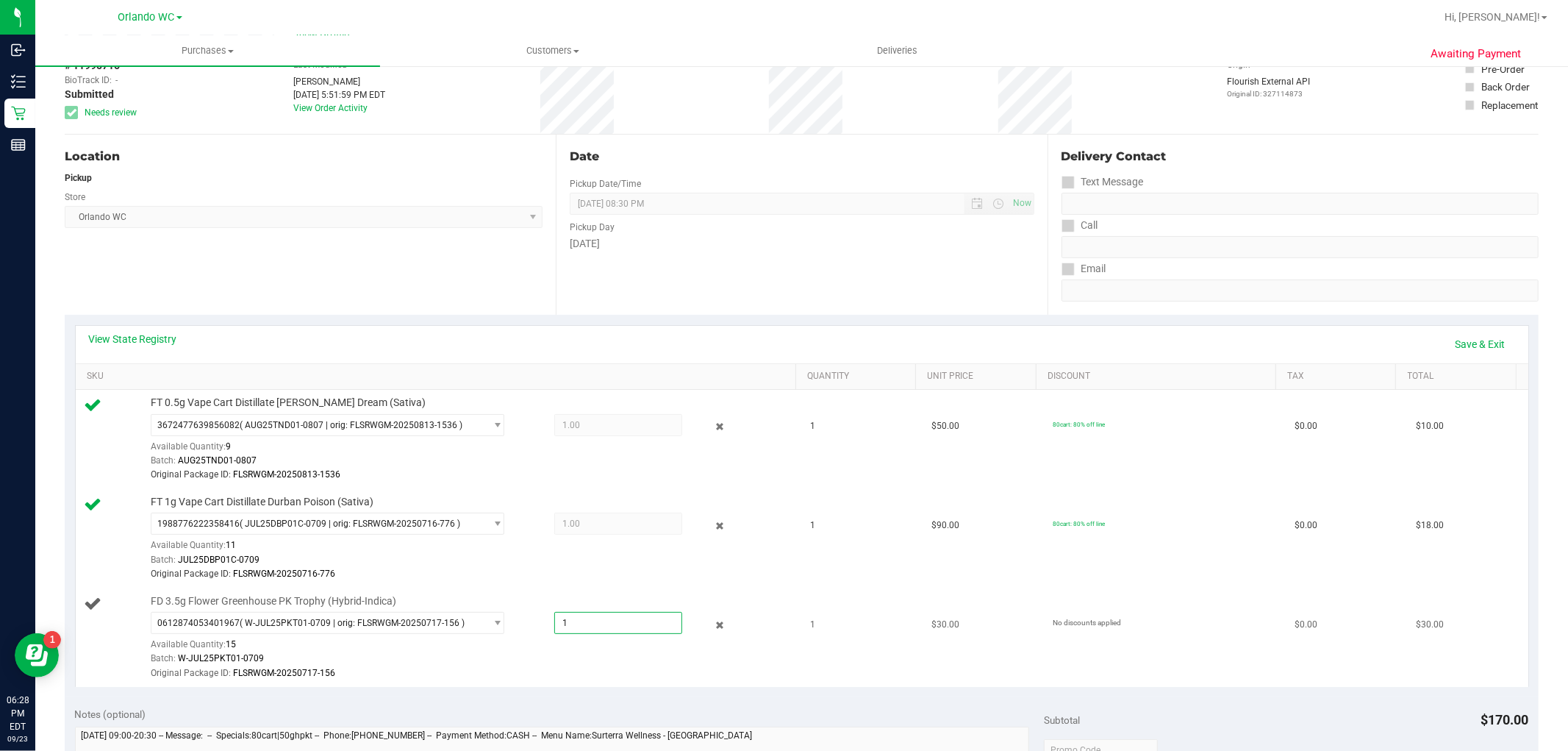
type input "1.0000"
click at [572, 670] on div "Original Package ID: FLSRWGM-20250717-156" at bounding box center [469, 673] width 638 height 14
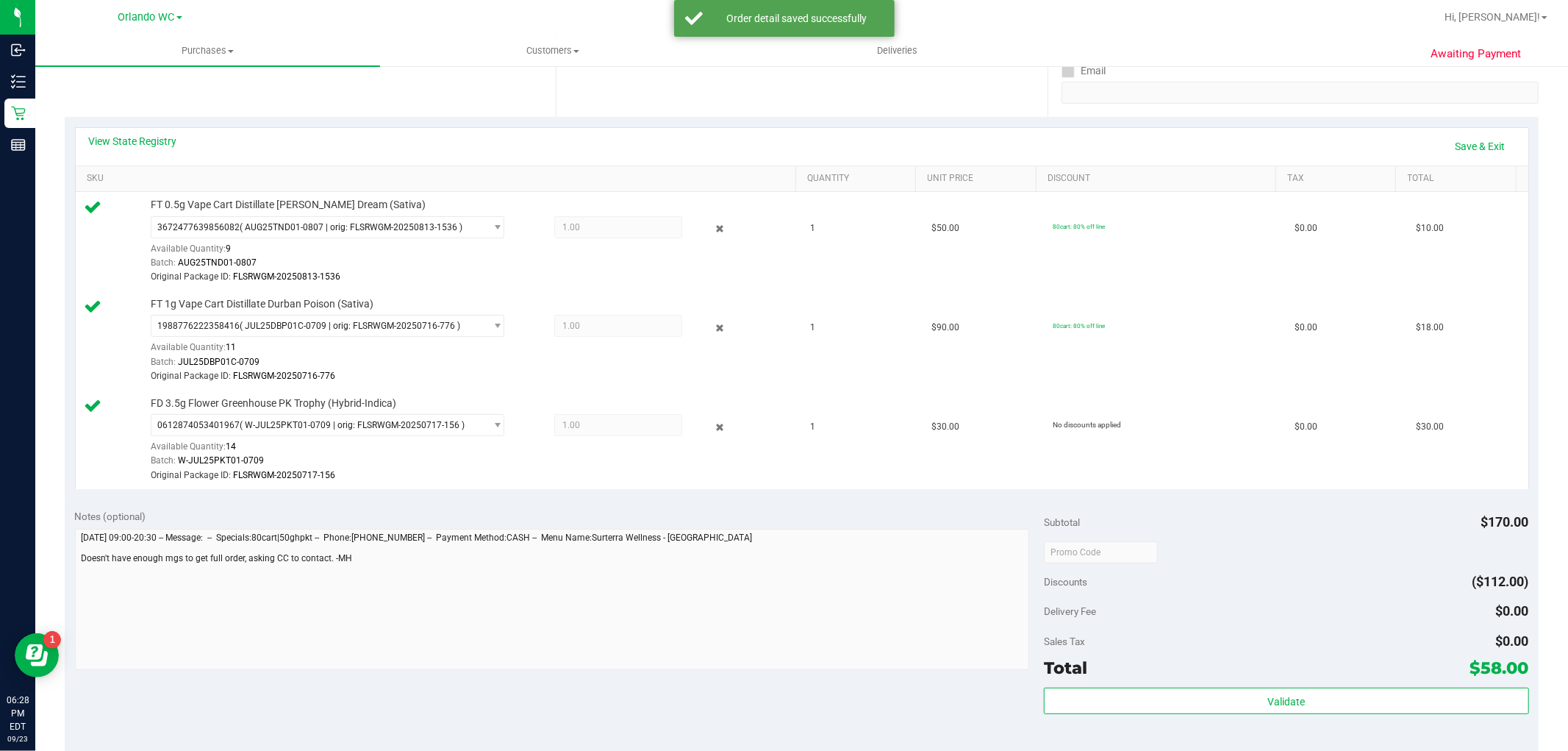
scroll to position [327, 0]
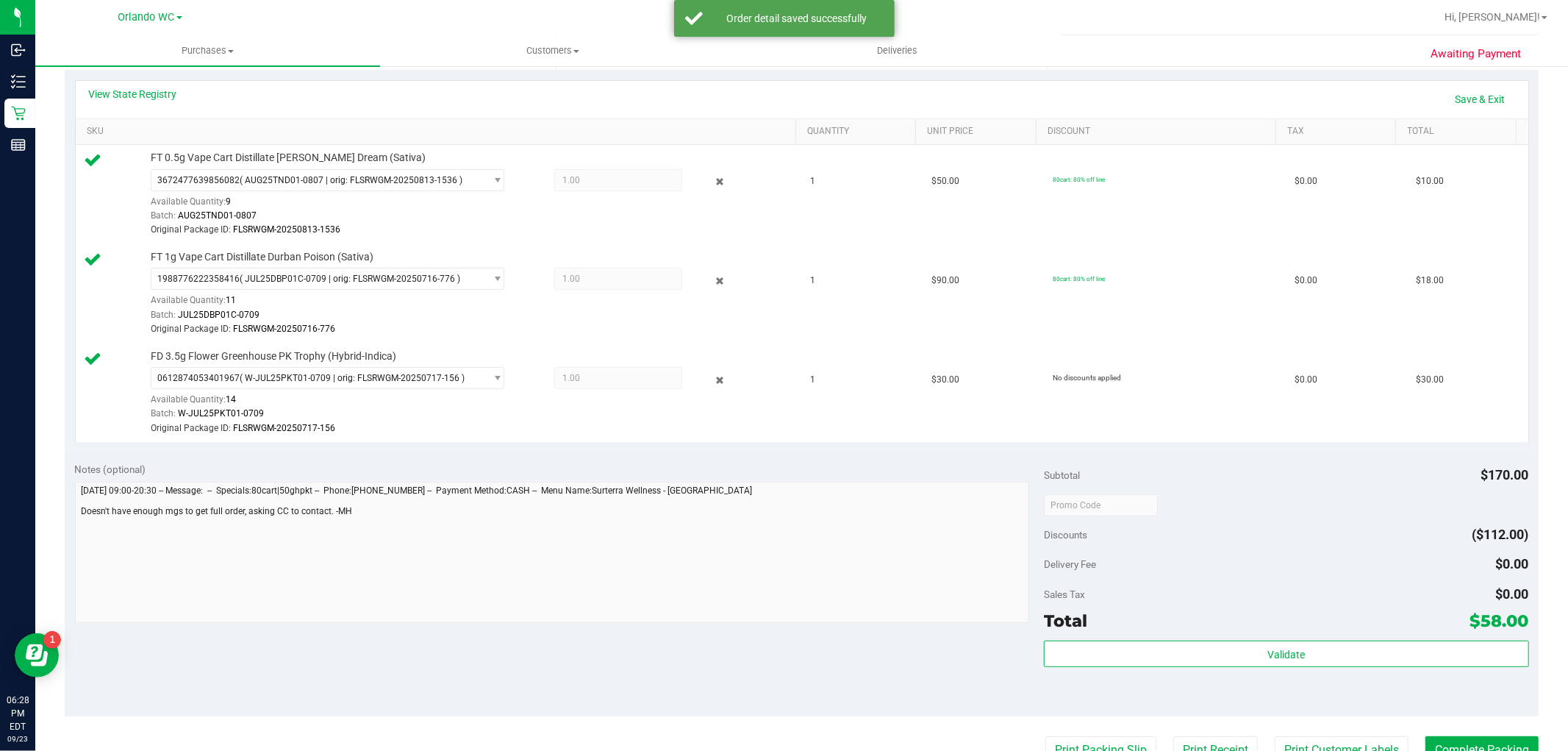
click at [1296, 669] on div "Validate" at bounding box center [1286, 674] width 485 height 66
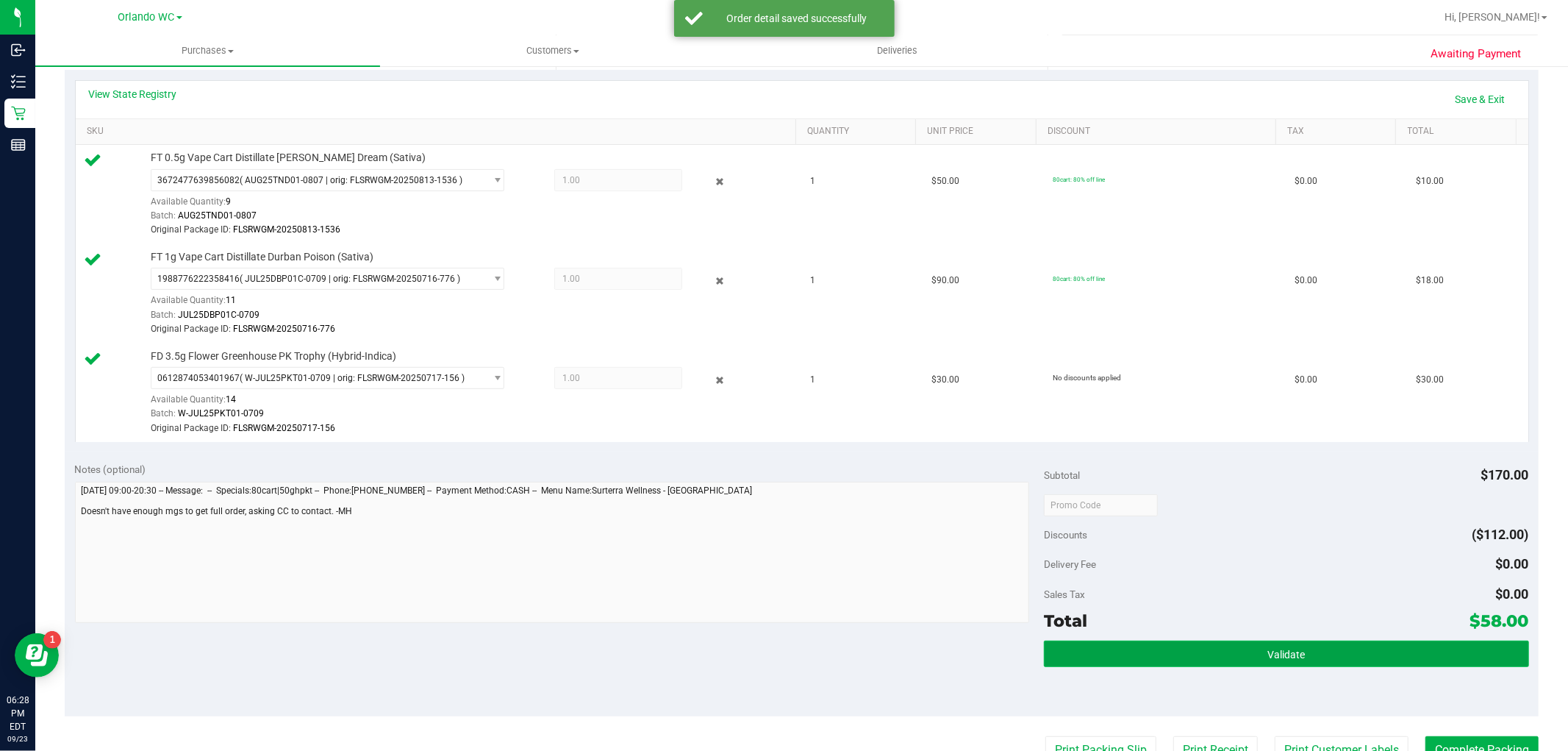
click at [1247, 659] on button "Validate" at bounding box center [1286, 654] width 485 height 27
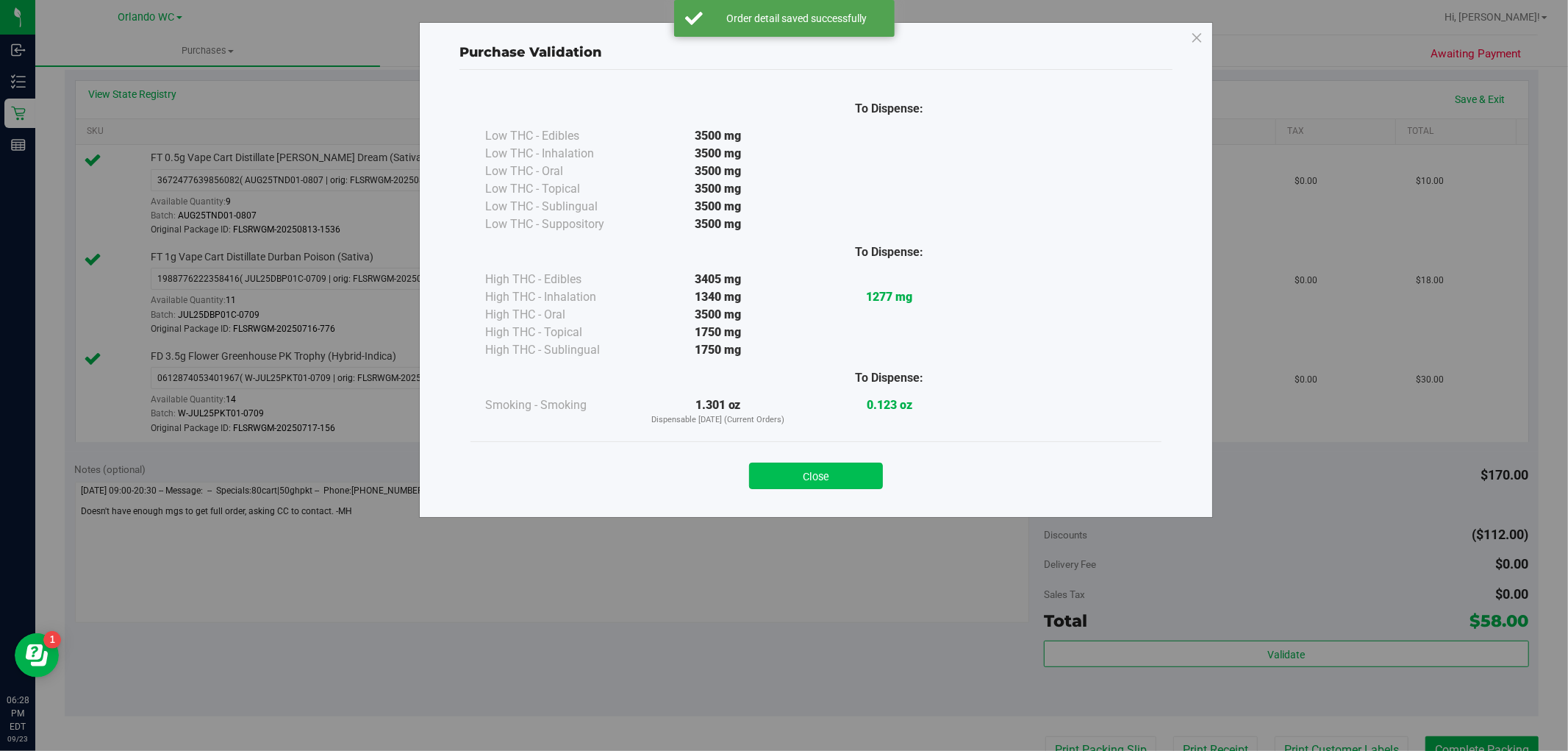
click at [820, 482] on button "Close" at bounding box center [816, 476] width 133 height 27
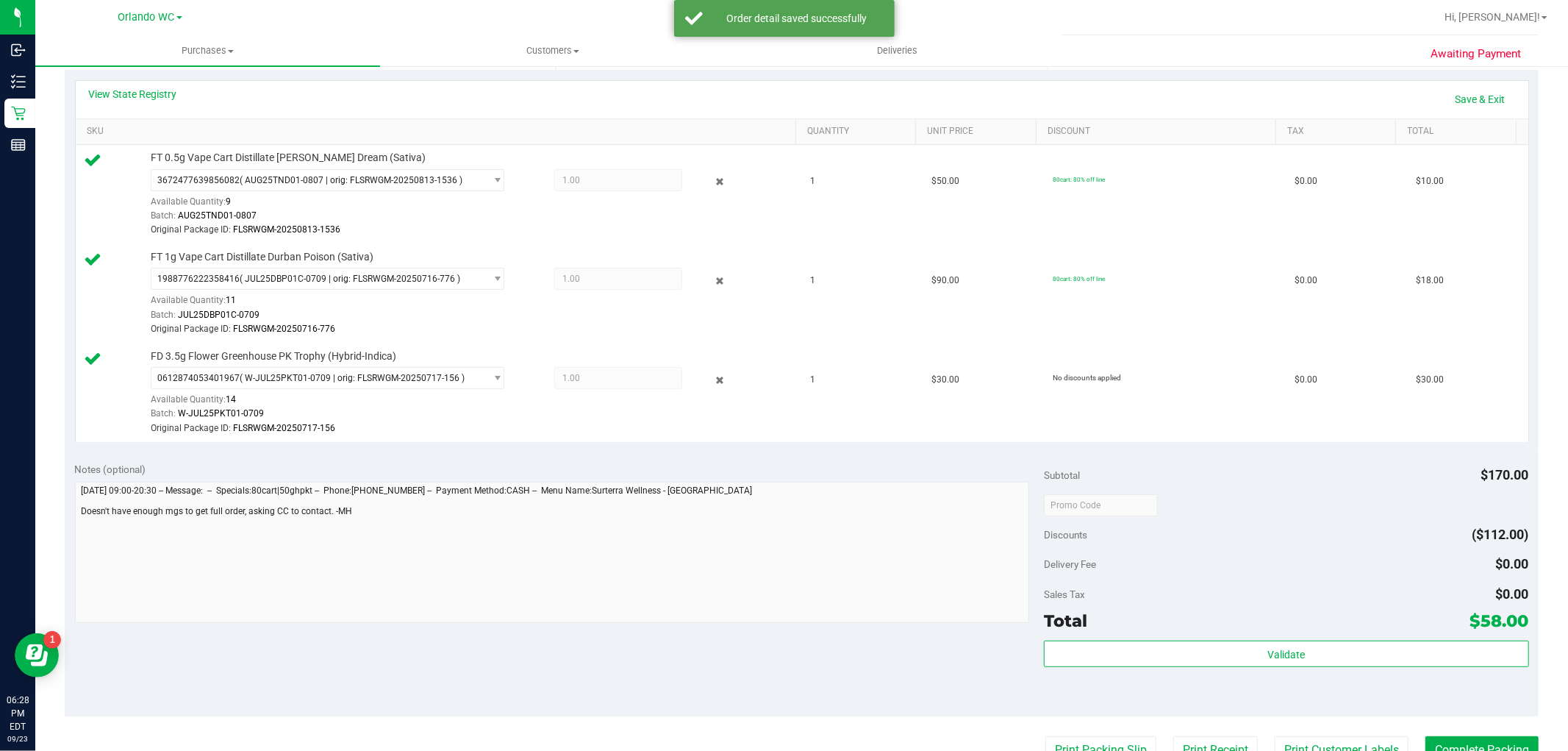
scroll to position [245, 0]
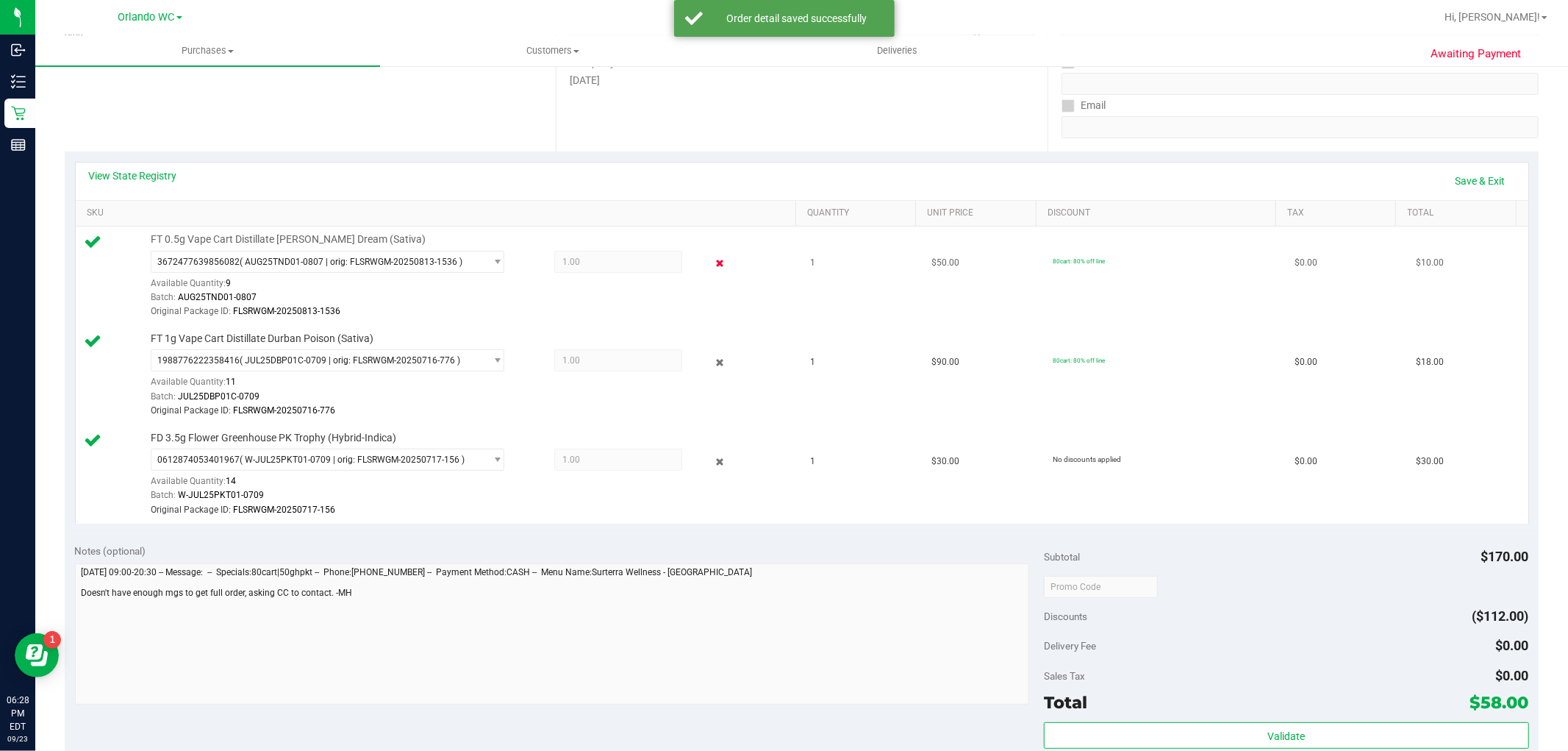
click at [712, 260] on icon at bounding box center [719, 263] width 15 height 17
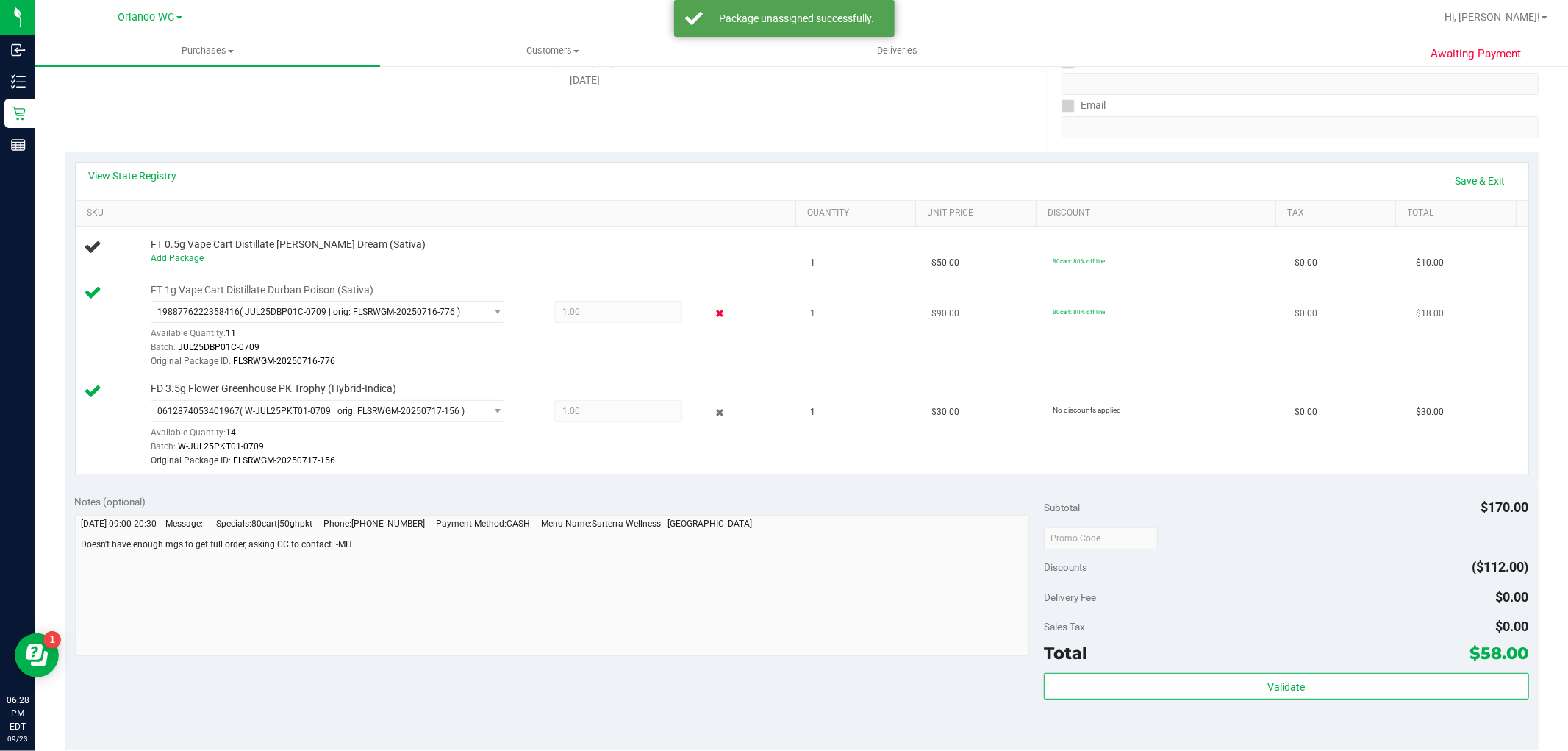
click at [712, 317] on icon at bounding box center [719, 314] width 15 height 17
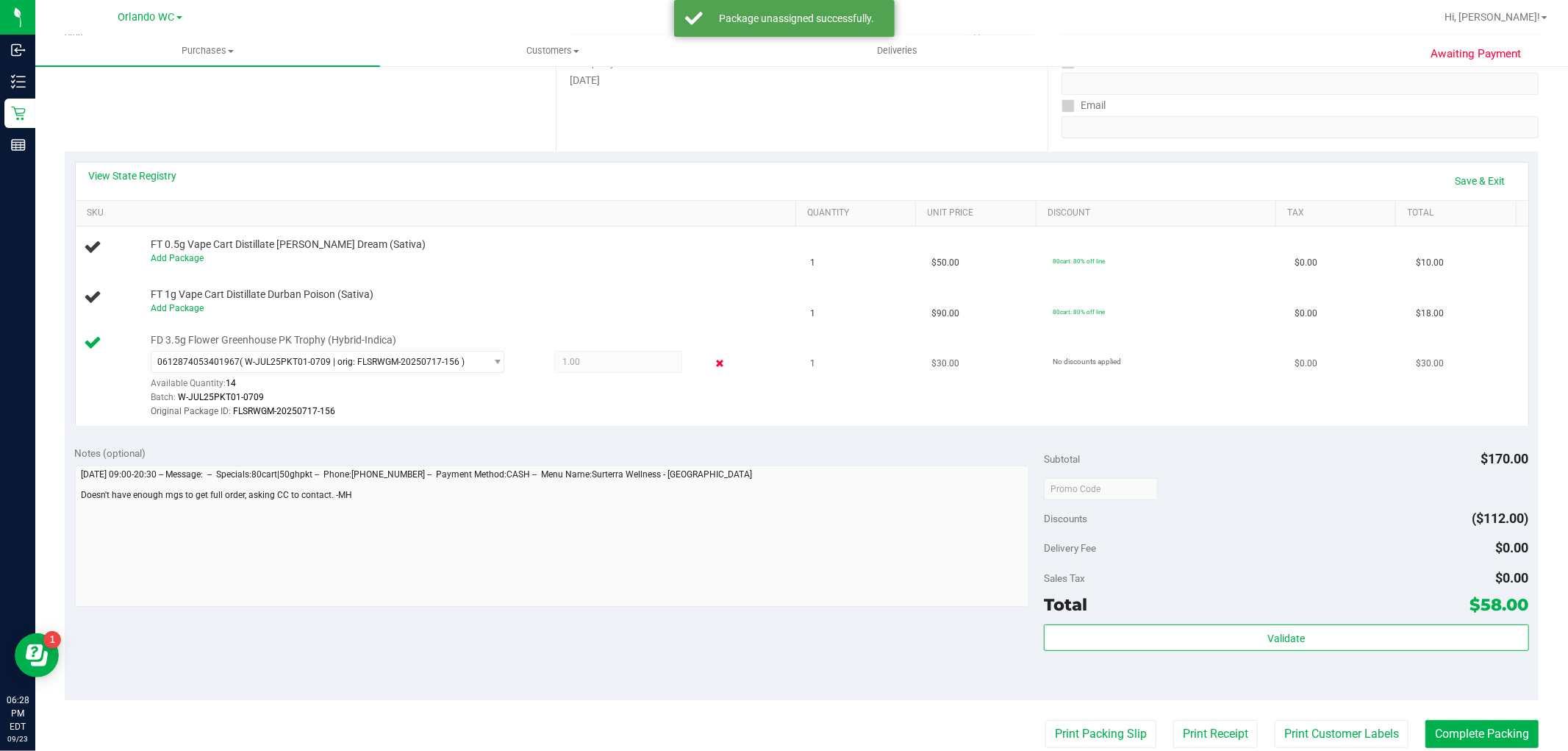
click at [712, 367] on icon at bounding box center [719, 363] width 15 height 17
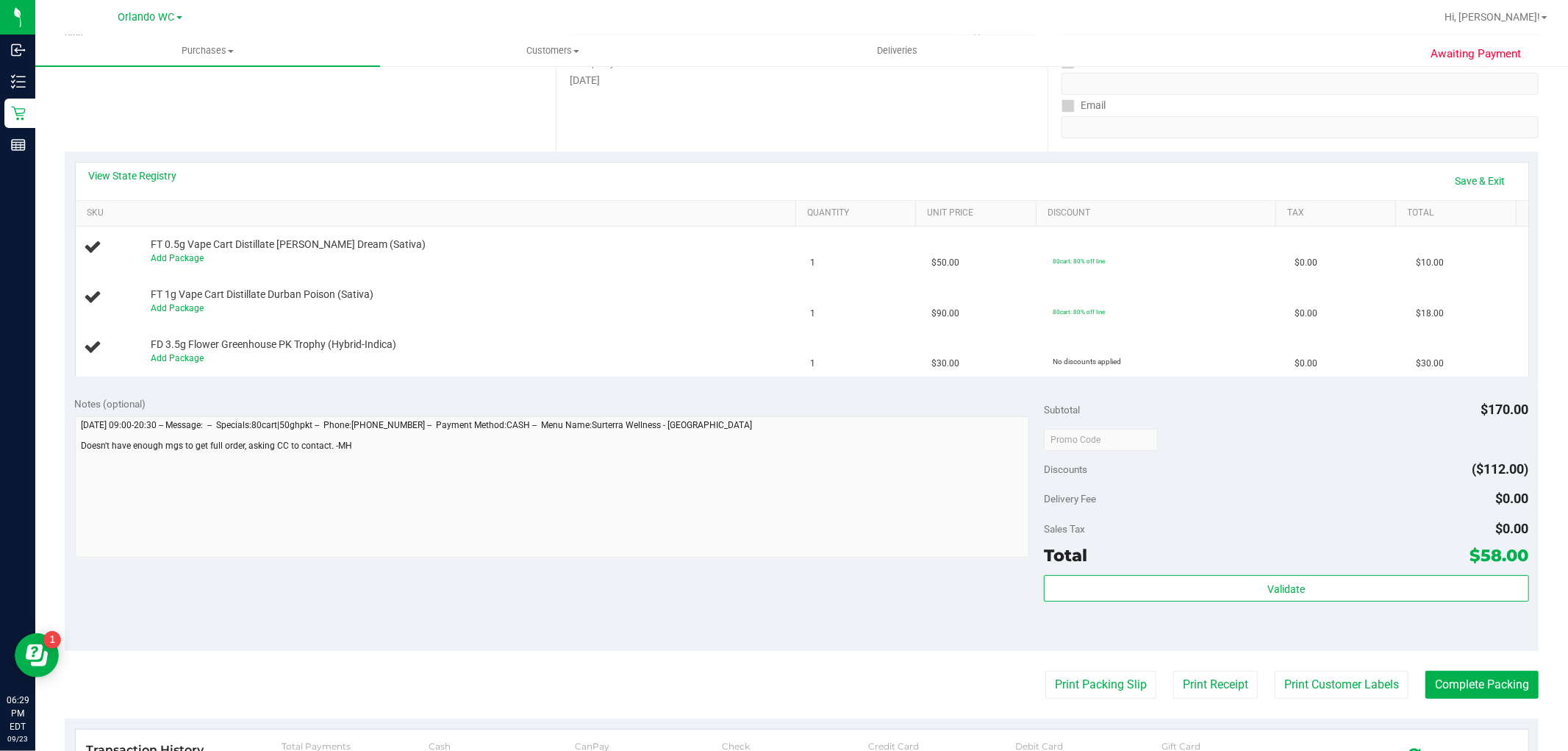
click at [684, 405] on div "Notes (optional)" at bounding box center [560, 404] width 970 height 15
click at [1467, 187] on link "Save & Exit" at bounding box center [1481, 181] width 69 height 25
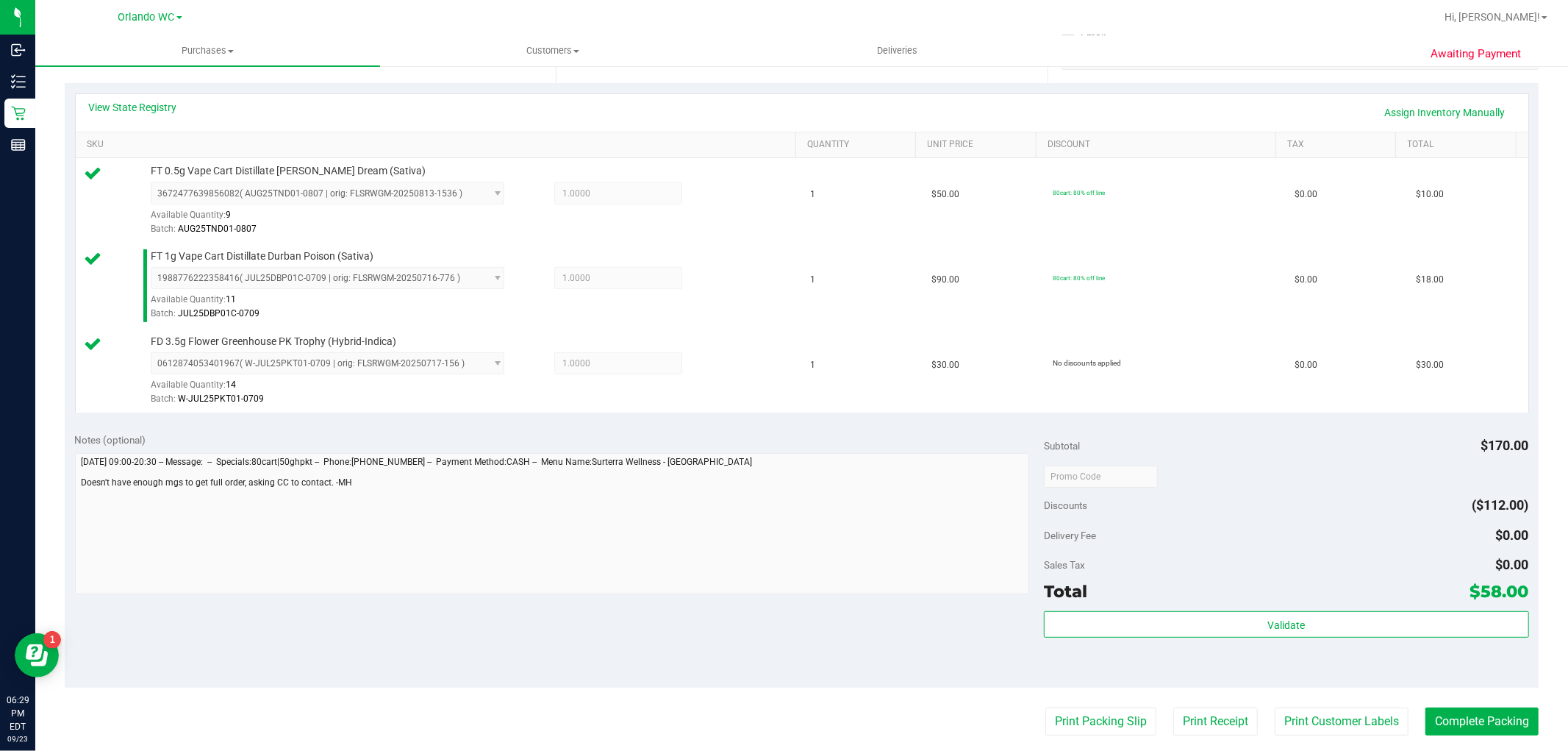
scroll to position [408, 0]
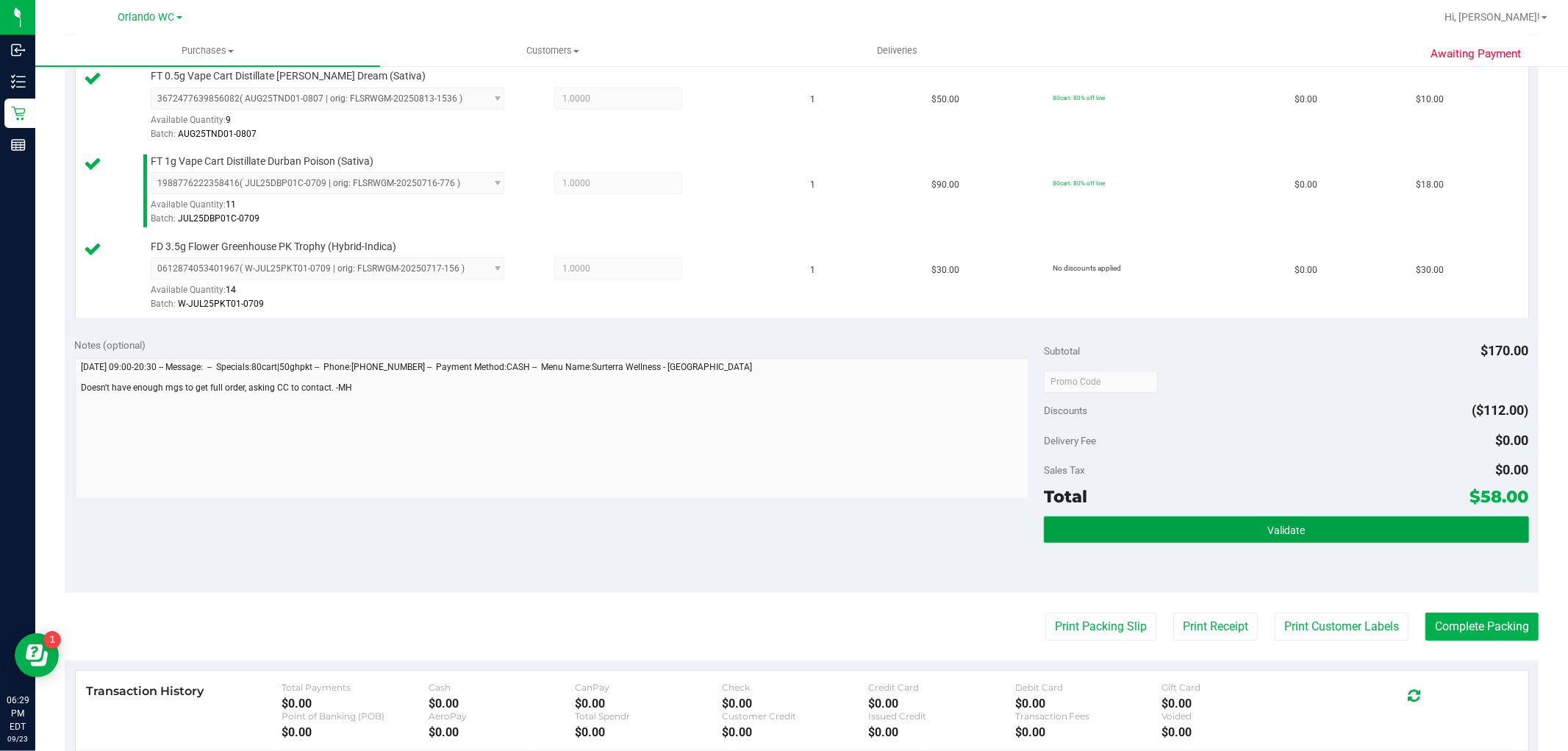
drag, startPoint x: 1325, startPoint y: 530, endPoint x: 942, endPoint y: 502, distance: 384.0
click at [1320, 530] on button "Validate" at bounding box center [1286, 530] width 485 height 27
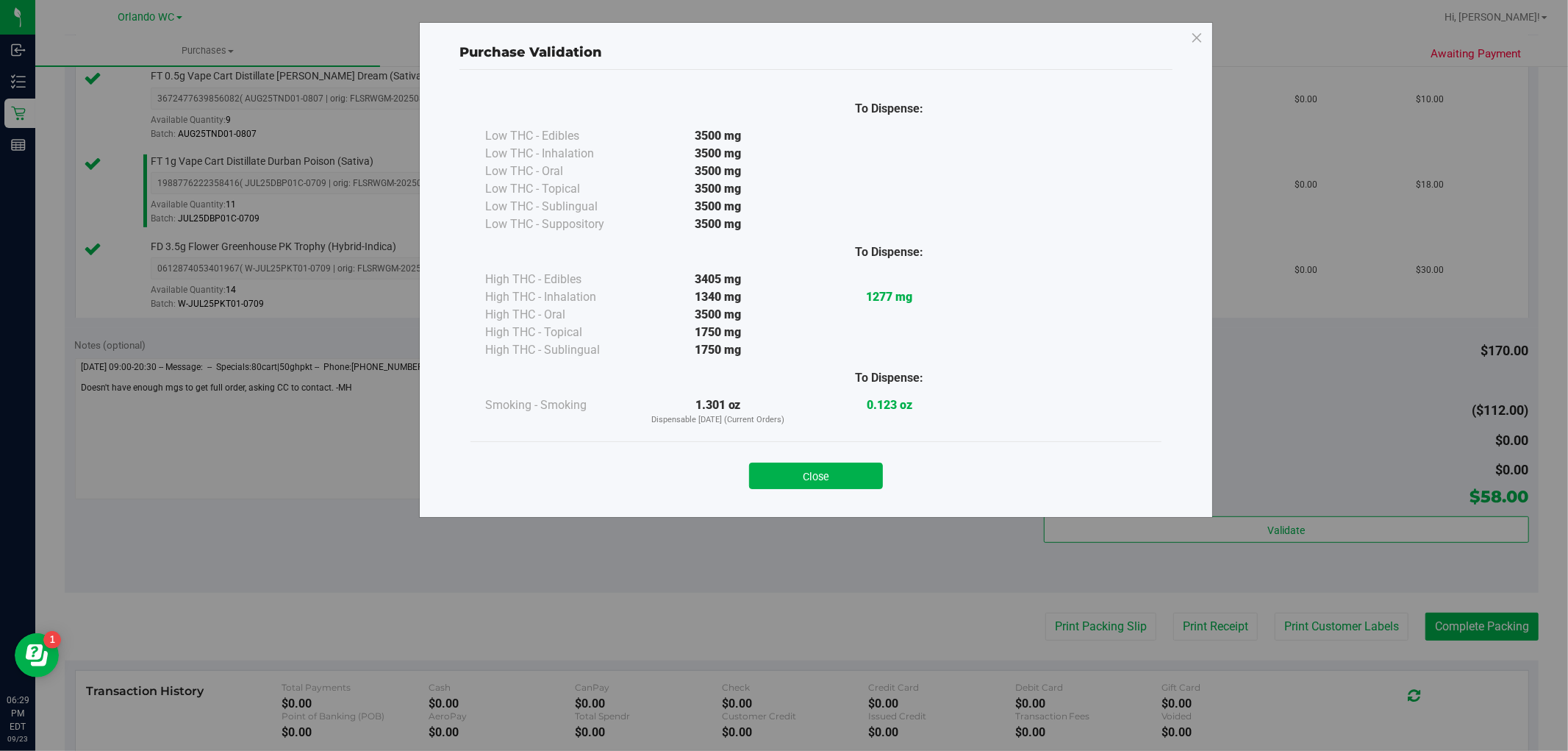
drag, startPoint x: 812, startPoint y: 484, endPoint x: 1428, endPoint y: 575, distance: 622.7
click at [813, 484] on button "Close" at bounding box center [816, 476] width 133 height 27
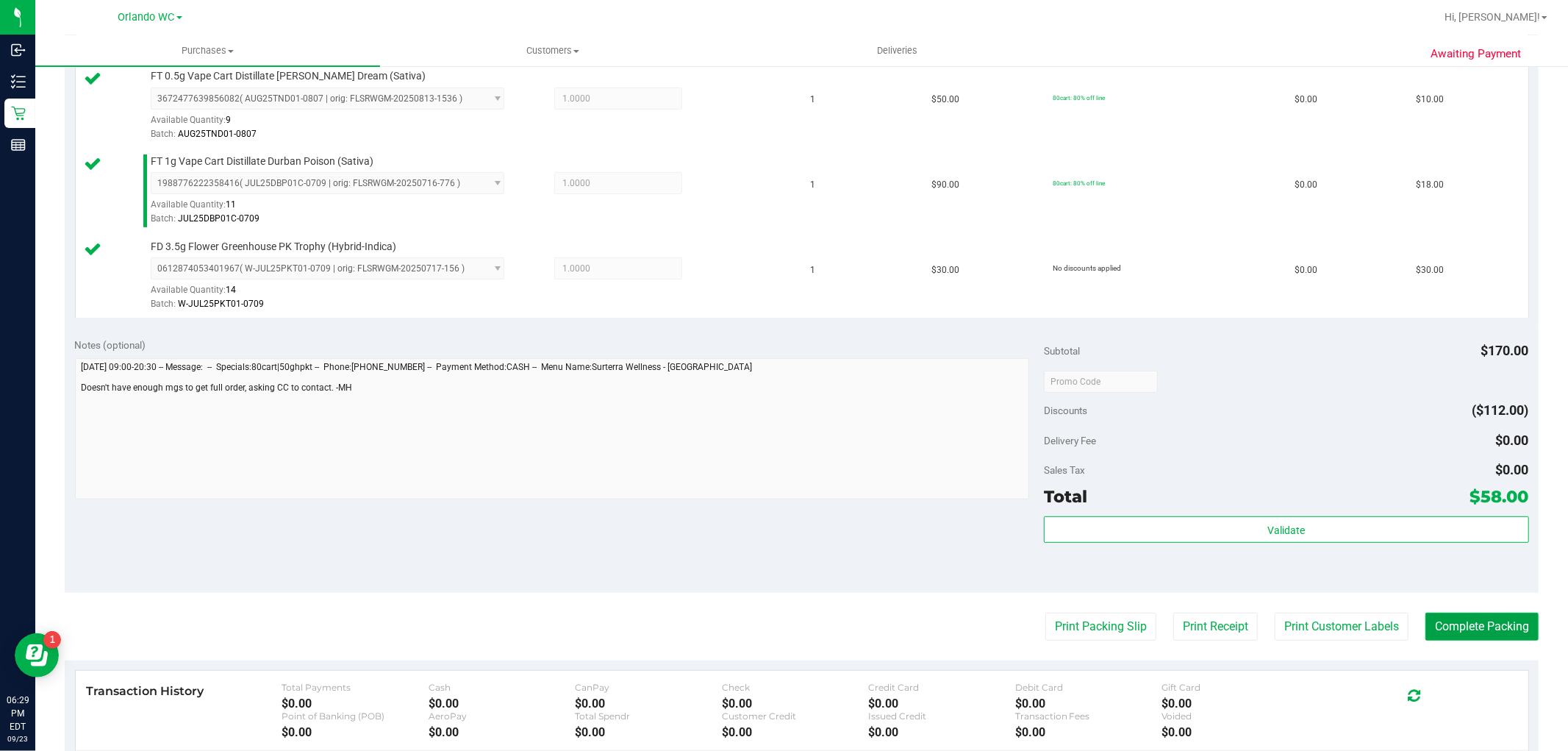
click at [1459, 623] on button "Complete Packing" at bounding box center [1482, 626] width 114 height 28
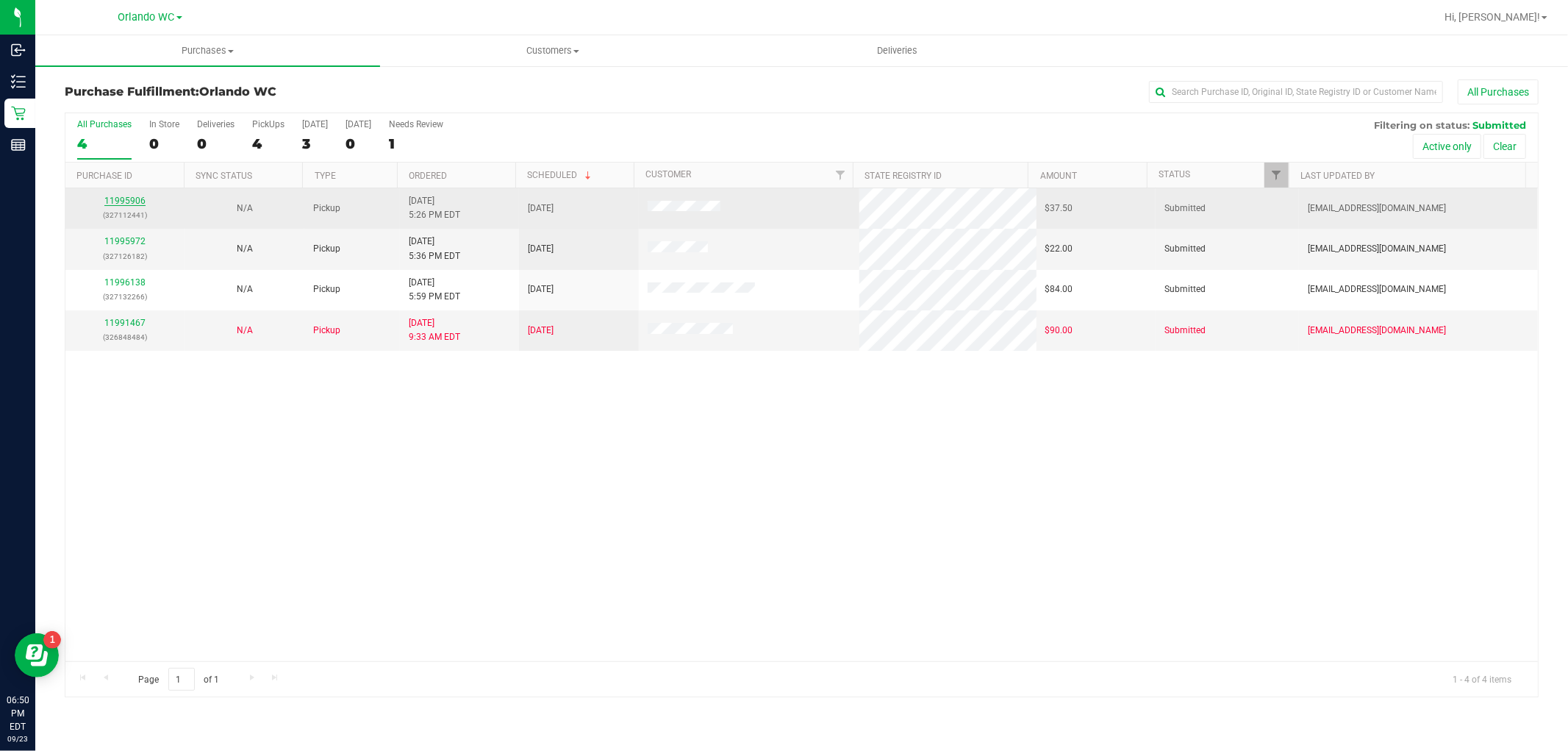
click at [126, 200] on link "11995906" at bounding box center [125, 201] width 41 height 10
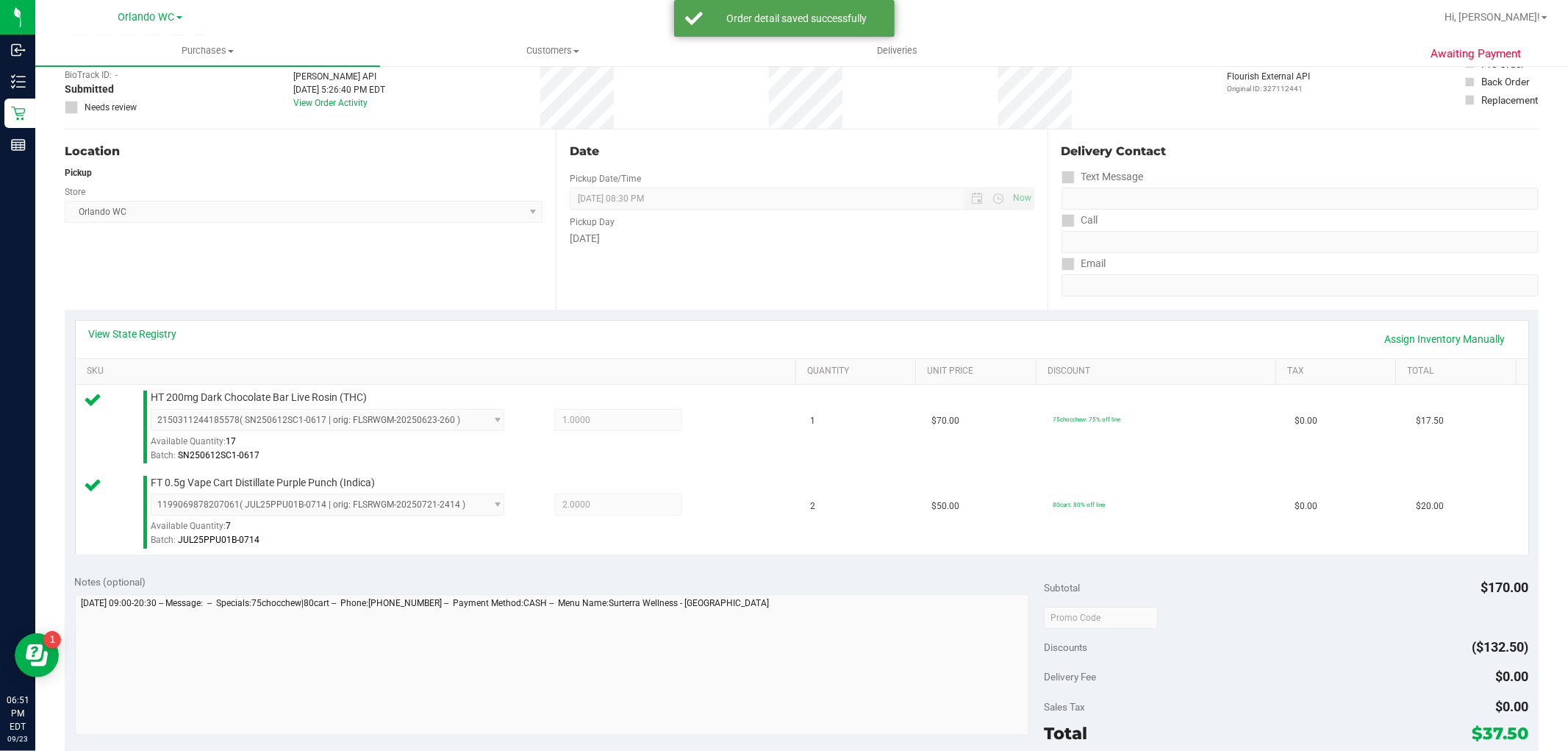
scroll to position [245, 0]
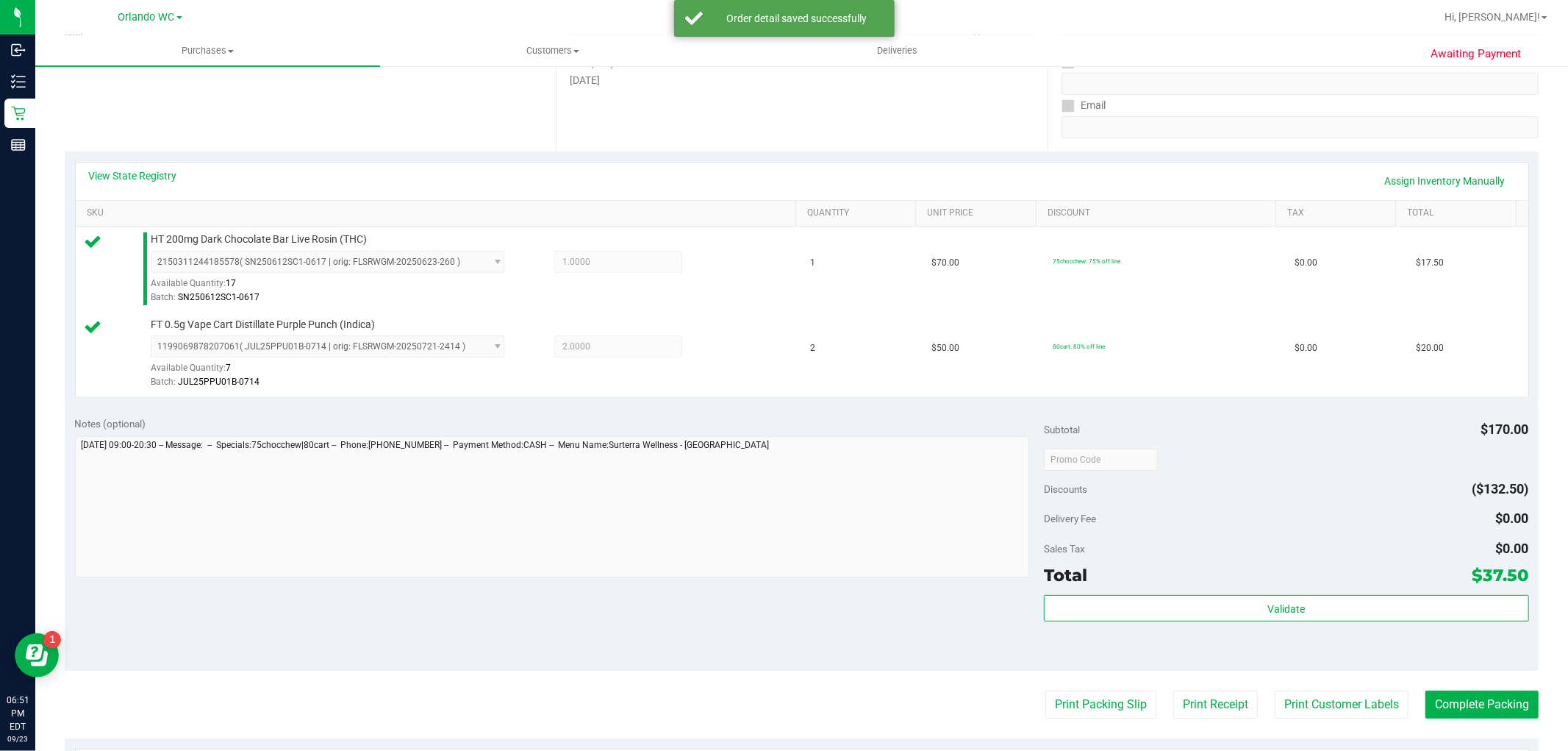
click at [1165, 592] on div "Subtotal $170.00 Discounts ($132.50) Delivery Fee $0.00 Sales Tax $0.00 Total $…" at bounding box center [1286, 539] width 485 height 245
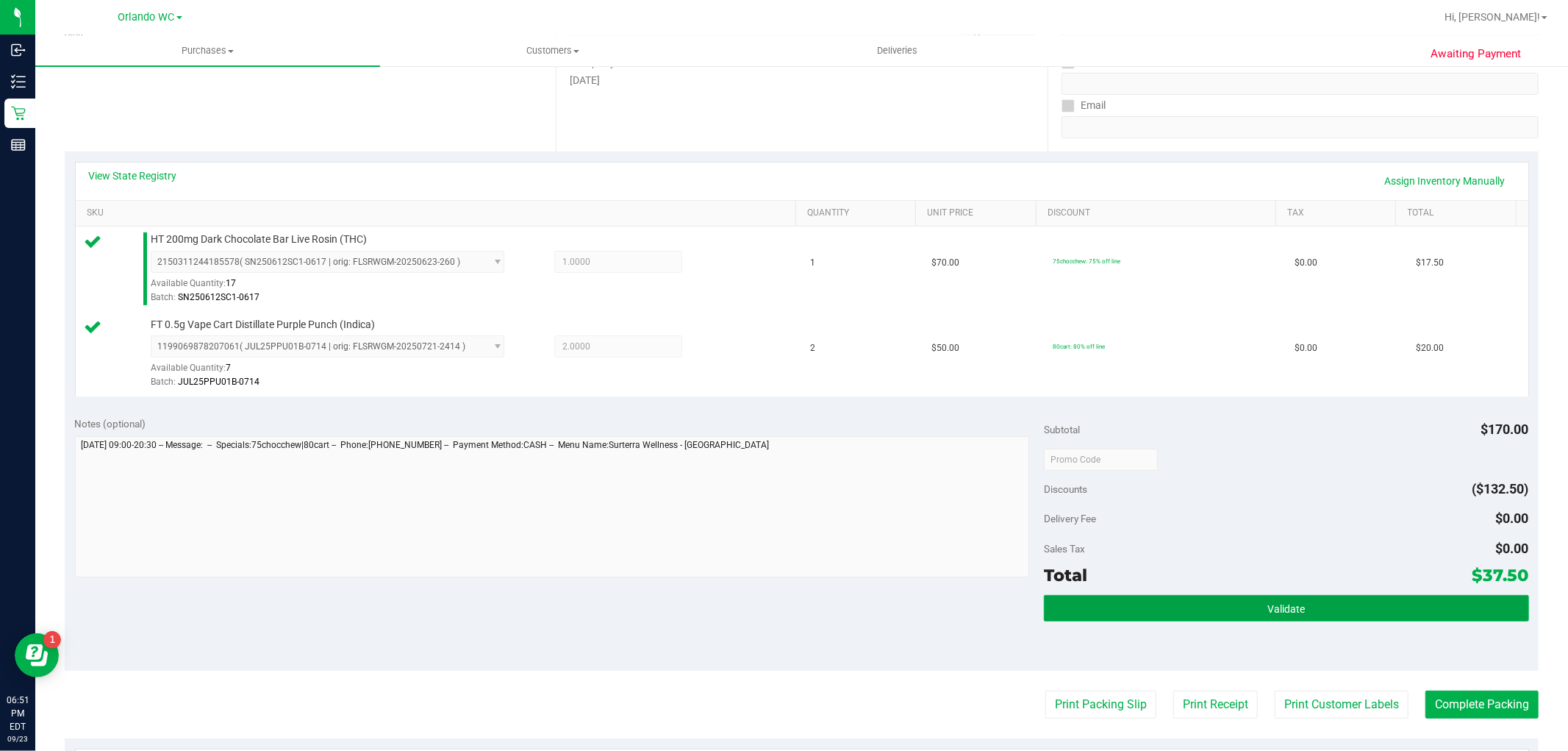
click at [1165, 595] on button "Validate" at bounding box center [1286, 608] width 485 height 27
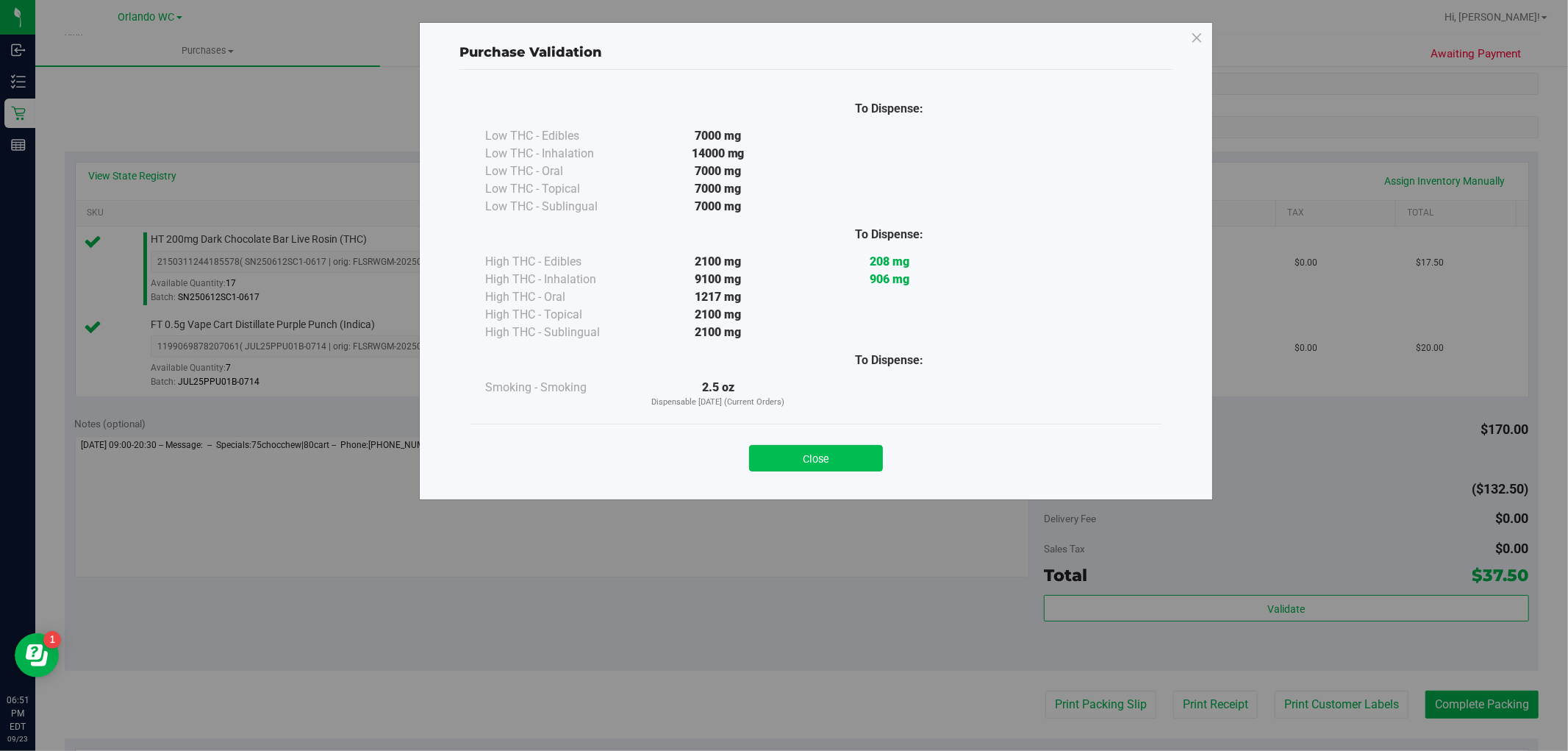
click at [799, 461] on button "Close" at bounding box center [816, 458] width 133 height 27
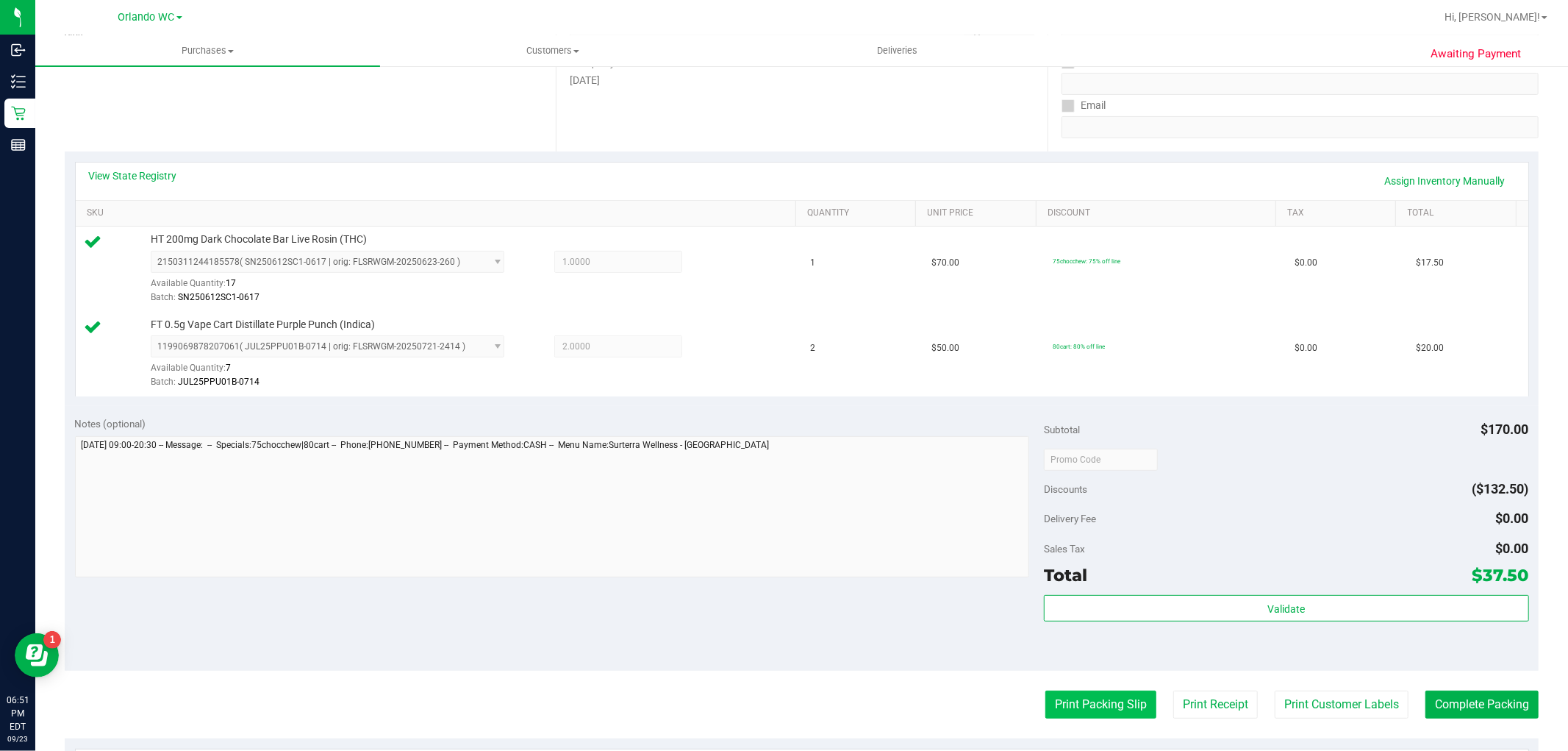
click at [1116, 696] on button "Print Packing Slip" at bounding box center [1101, 705] width 111 height 28
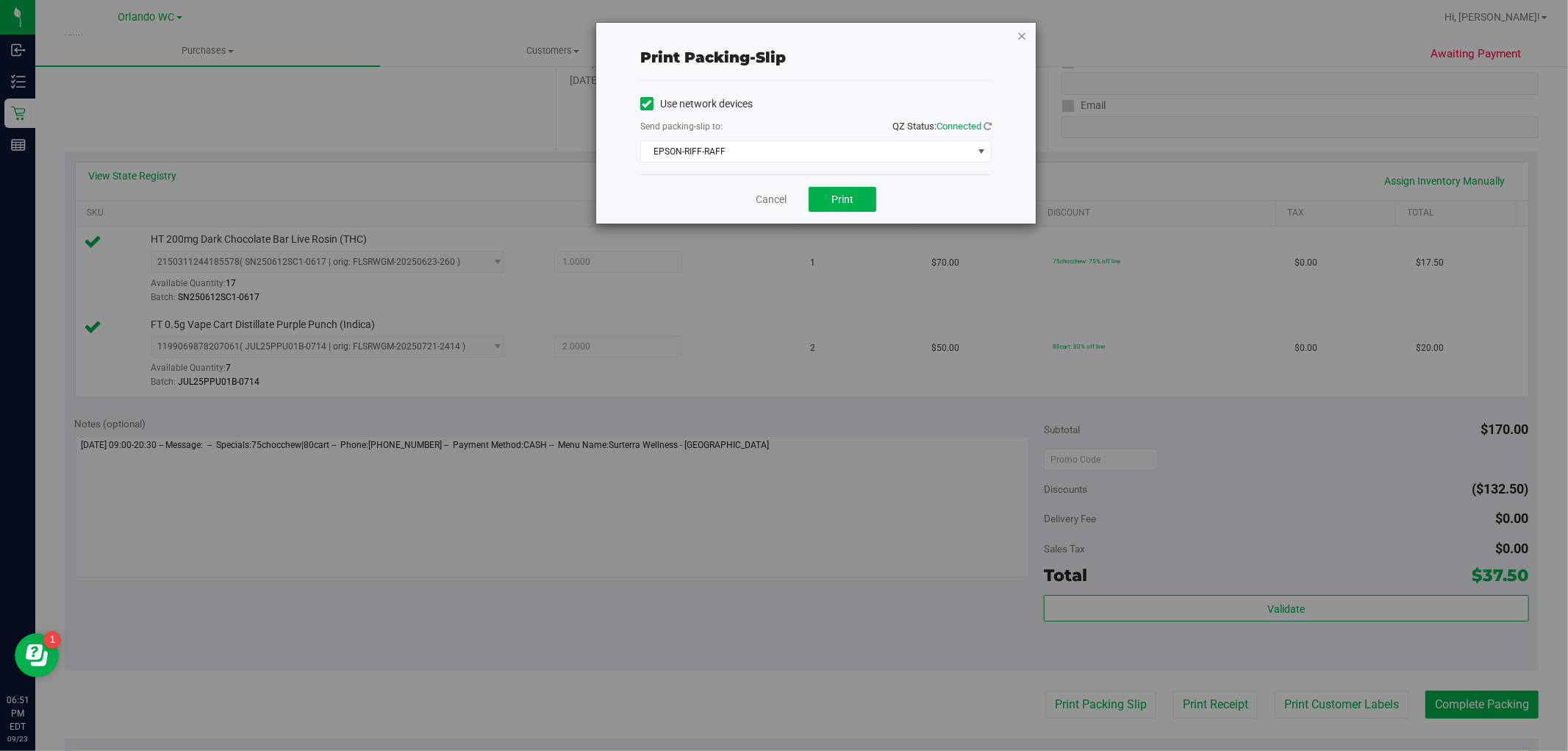
drag, startPoint x: 1030, startPoint y: 35, endPoint x: 1021, endPoint y: 35, distance: 9.0
click at [1026, 35] on div "Print packing-slip Use network devices Send packing-slip to: QZ Status: Connect…" at bounding box center [816, 123] width 440 height 201
click at [1022, 27] on icon "button" at bounding box center [1022, 35] width 10 height 18
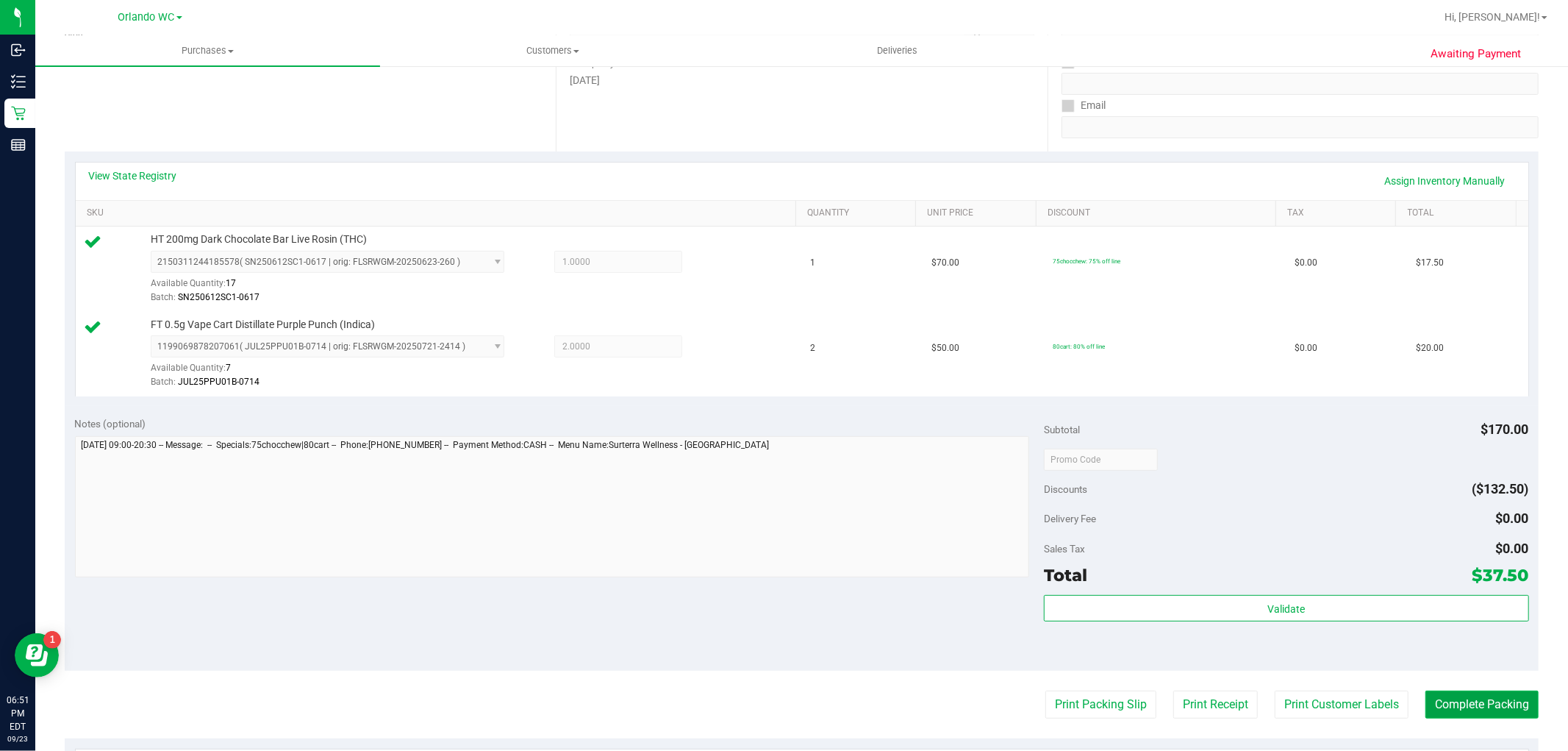
click at [1480, 692] on button "Complete Packing" at bounding box center [1482, 705] width 114 height 28
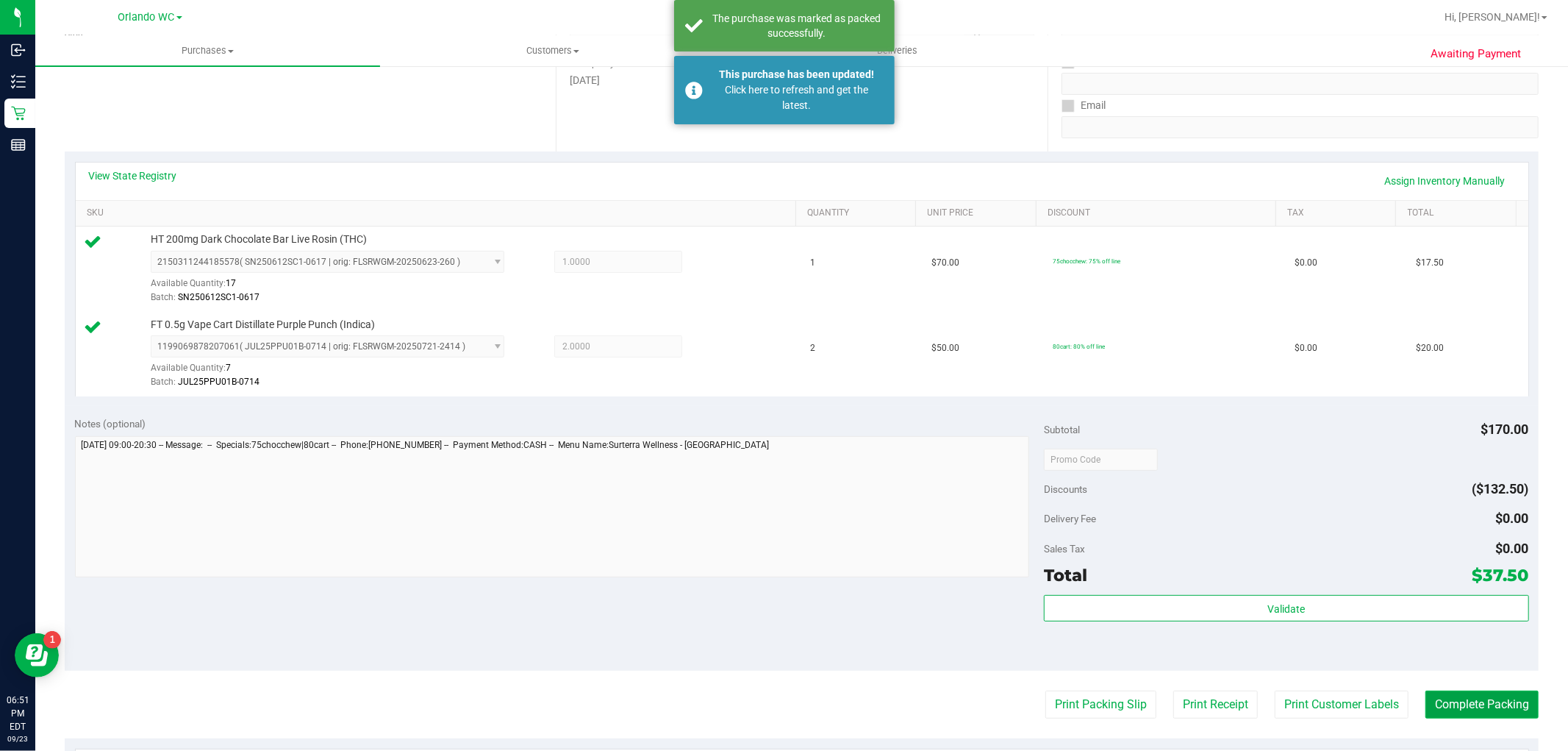
click at [1476, 704] on button "Complete Packing" at bounding box center [1482, 705] width 114 height 28
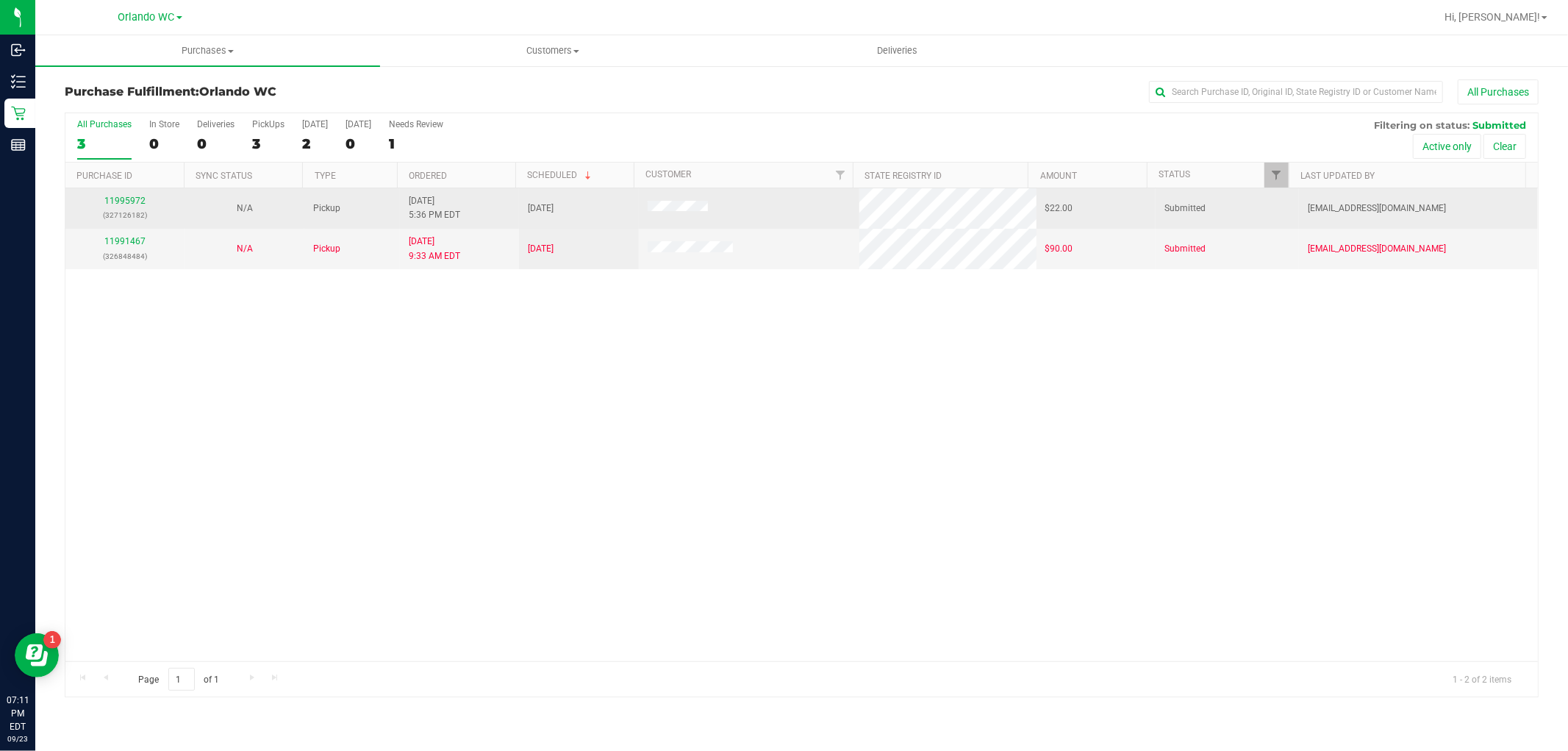
click at [103, 207] on div "11995972 (327126182)" at bounding box center [125, 208] width 102 height 28
click at [119, 199] on link "11995972" at bounding box center [125, 201] width 41 height 10
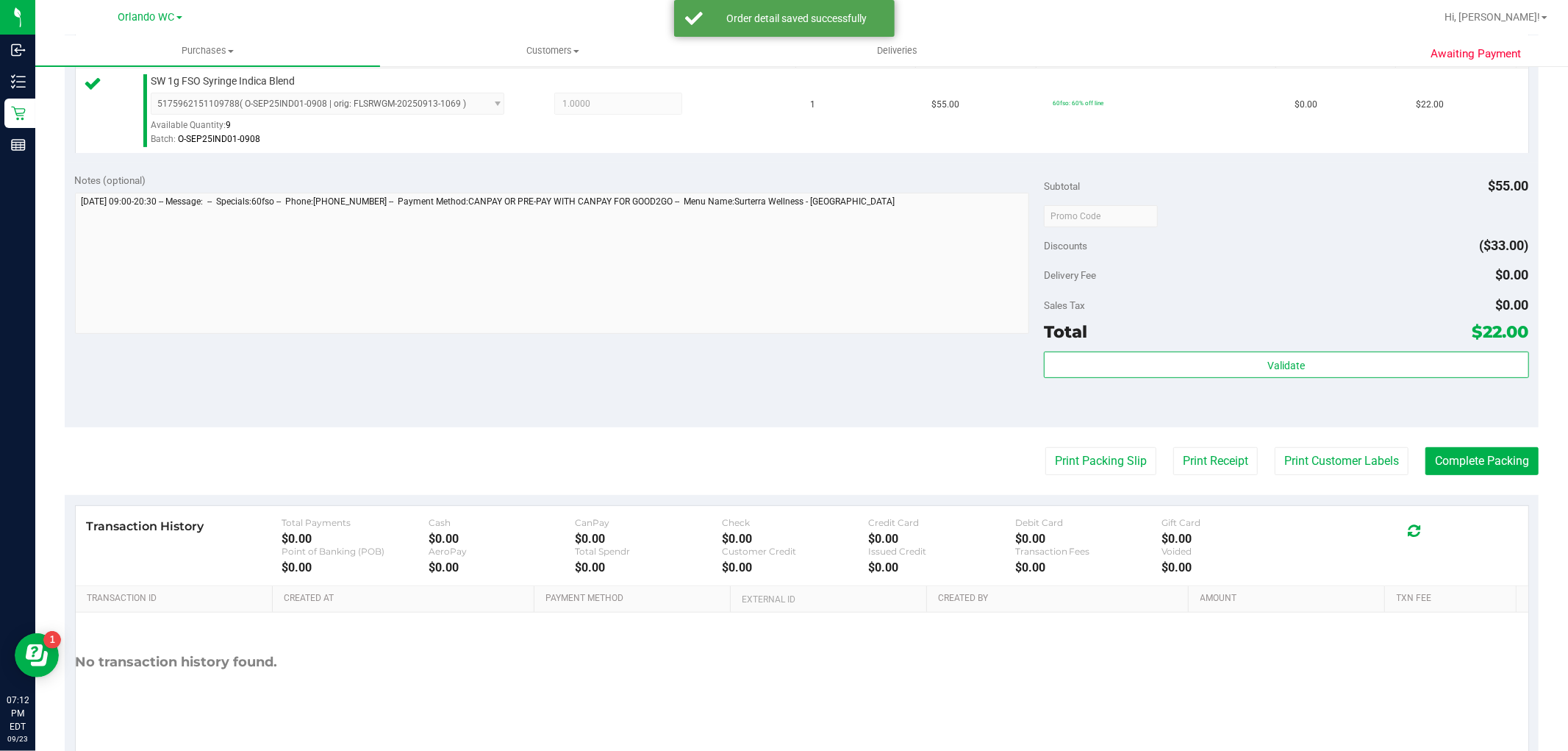
scroll to position [408, 0]
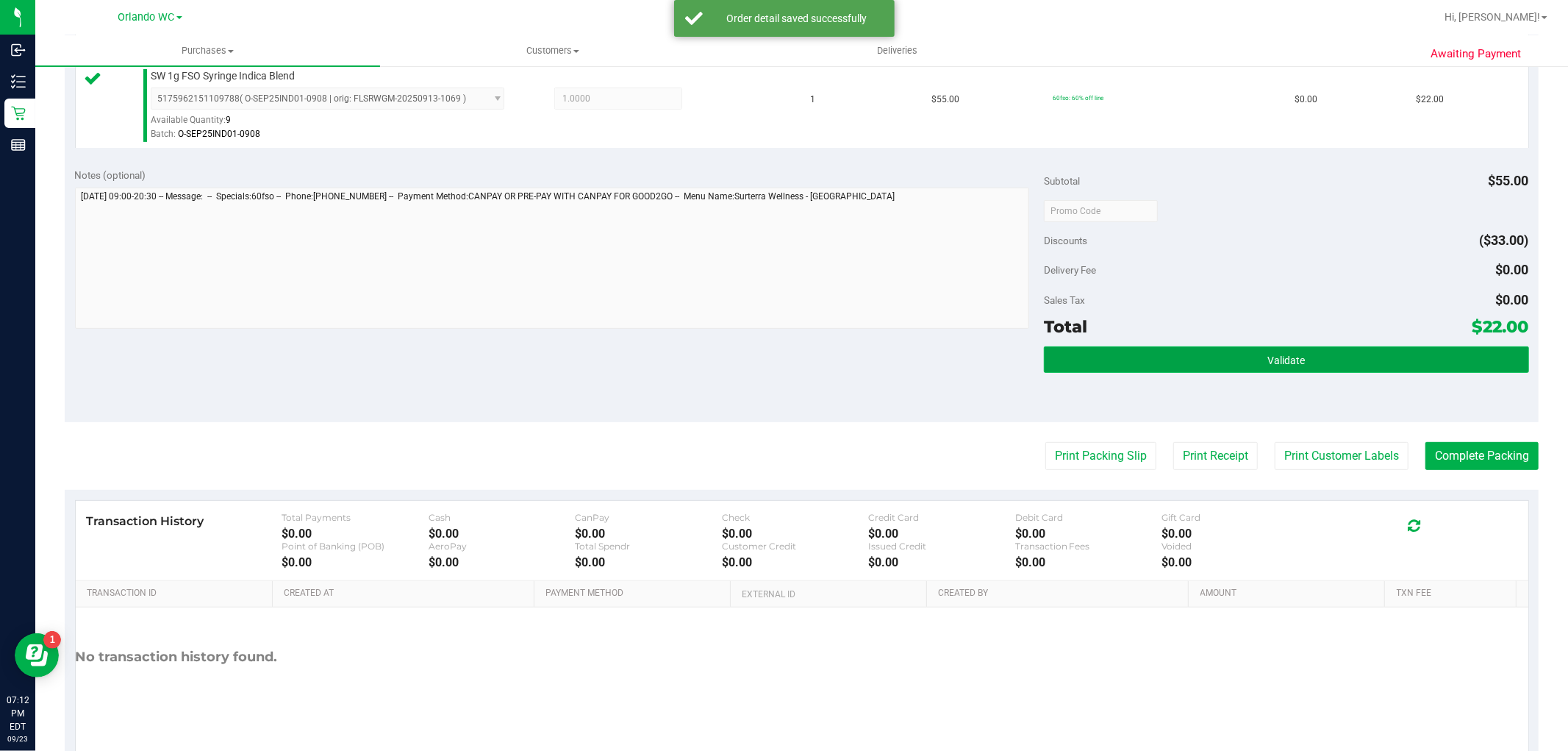
click at [1288, 356] on span "Validate" at bounding box center [1286, 360] width 38 height 12
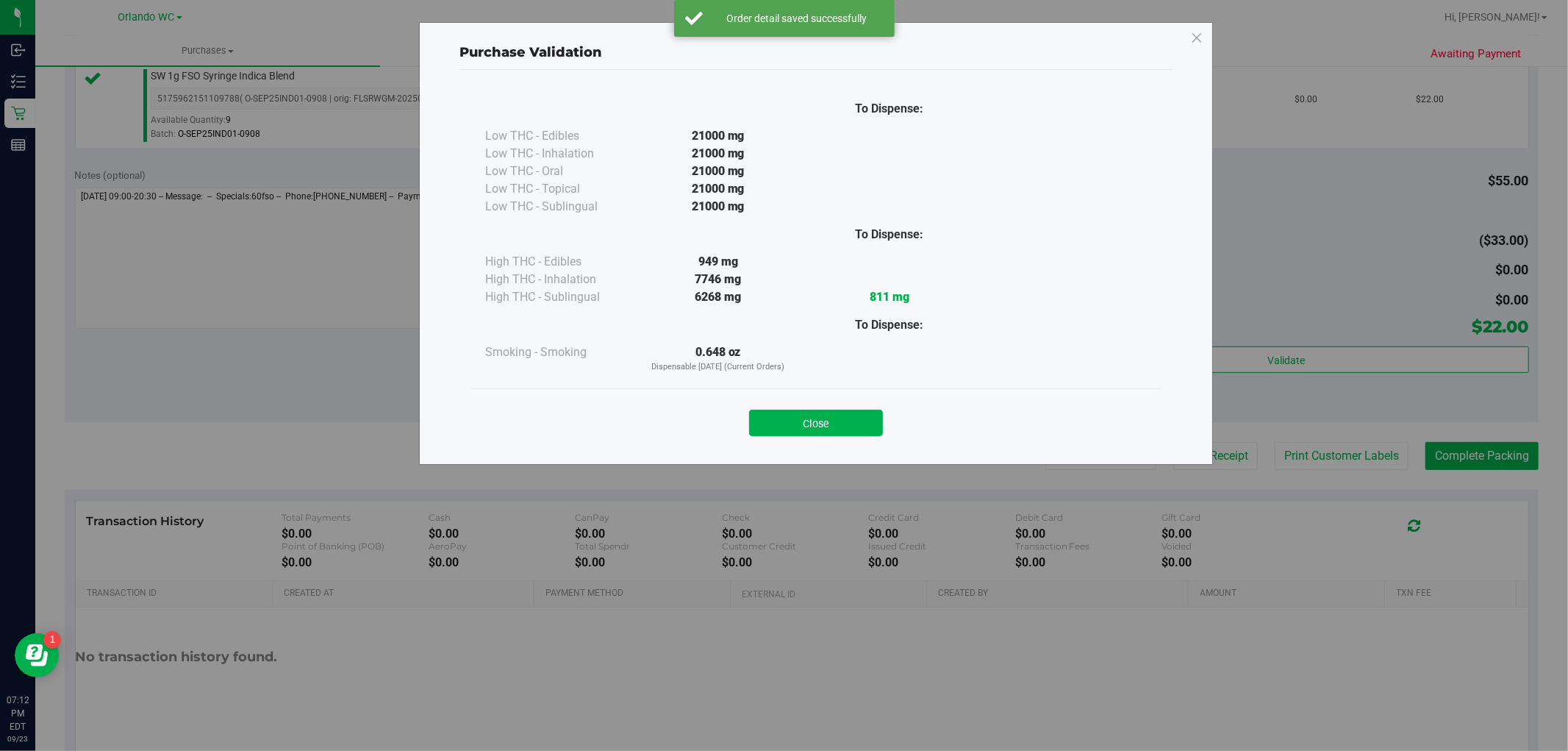
click at [794, 404] on div "Close" at bounding box center [816, 418] width 669 height 37
drag, startPoint x: 836, startPoint y: 422, endPoint x: 927, endPoint y: 435, distance: 91.9
click at [839, 422] on button "Close" at bounding box center [816, 423] width 133 height 27
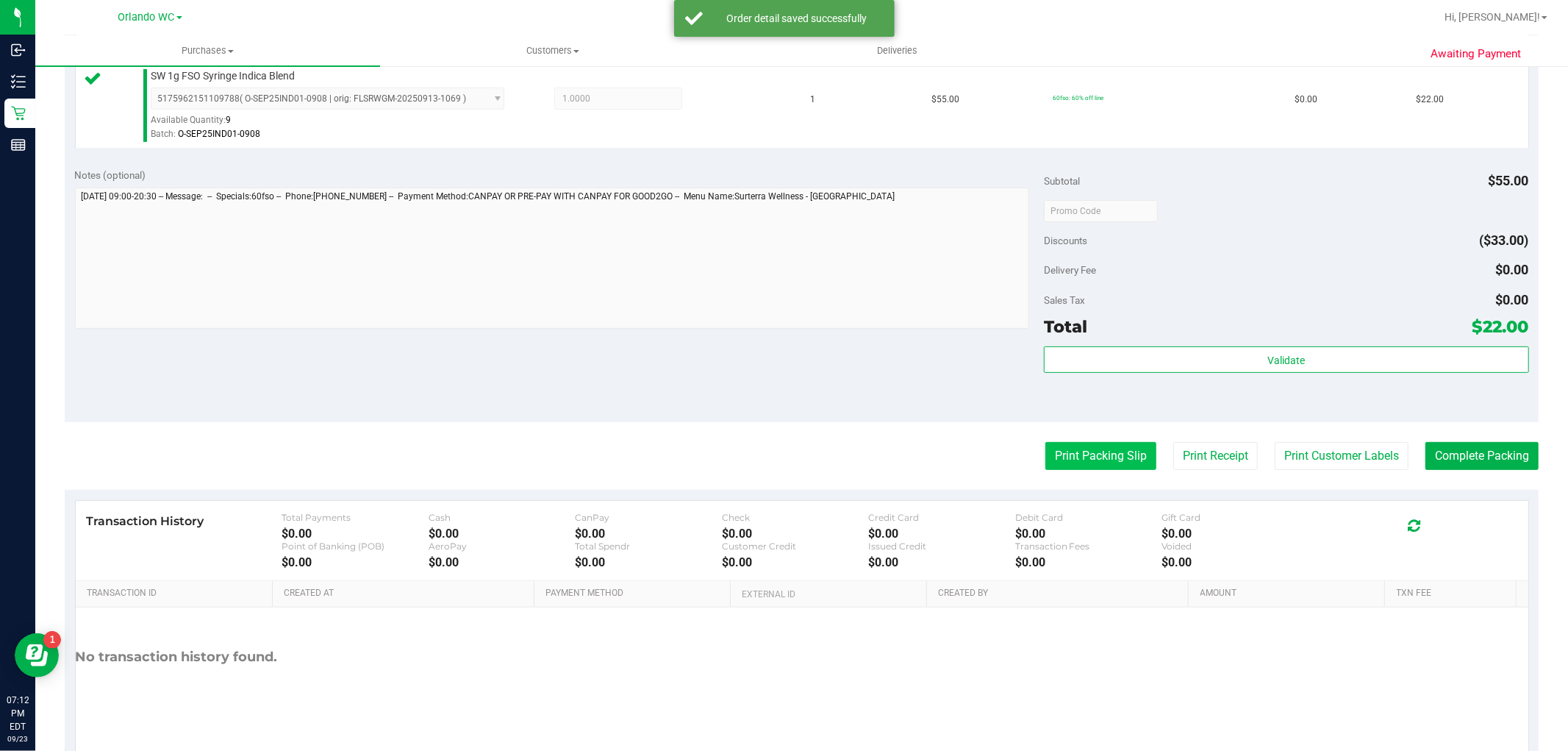
click at [1055, 465] on button "Print Packing Slip" at bounding box center [1101, 456] width 111 height 28
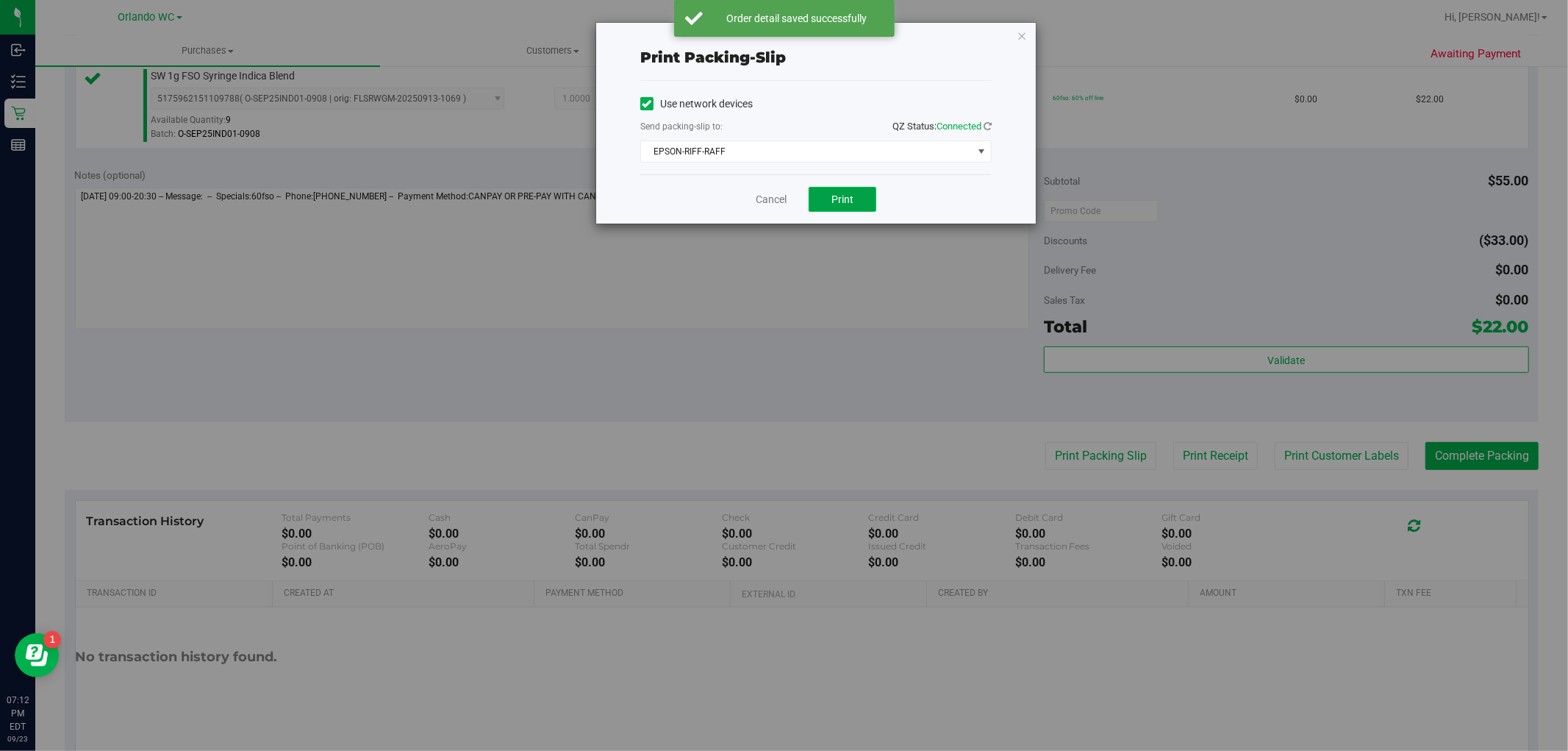
click at [823, 193] on button "Print" at bounding box center [843, 199] width 68 height 25
click at [1023, 31] on icon "button" at bounding box center [1022, 35] width 10 height 18
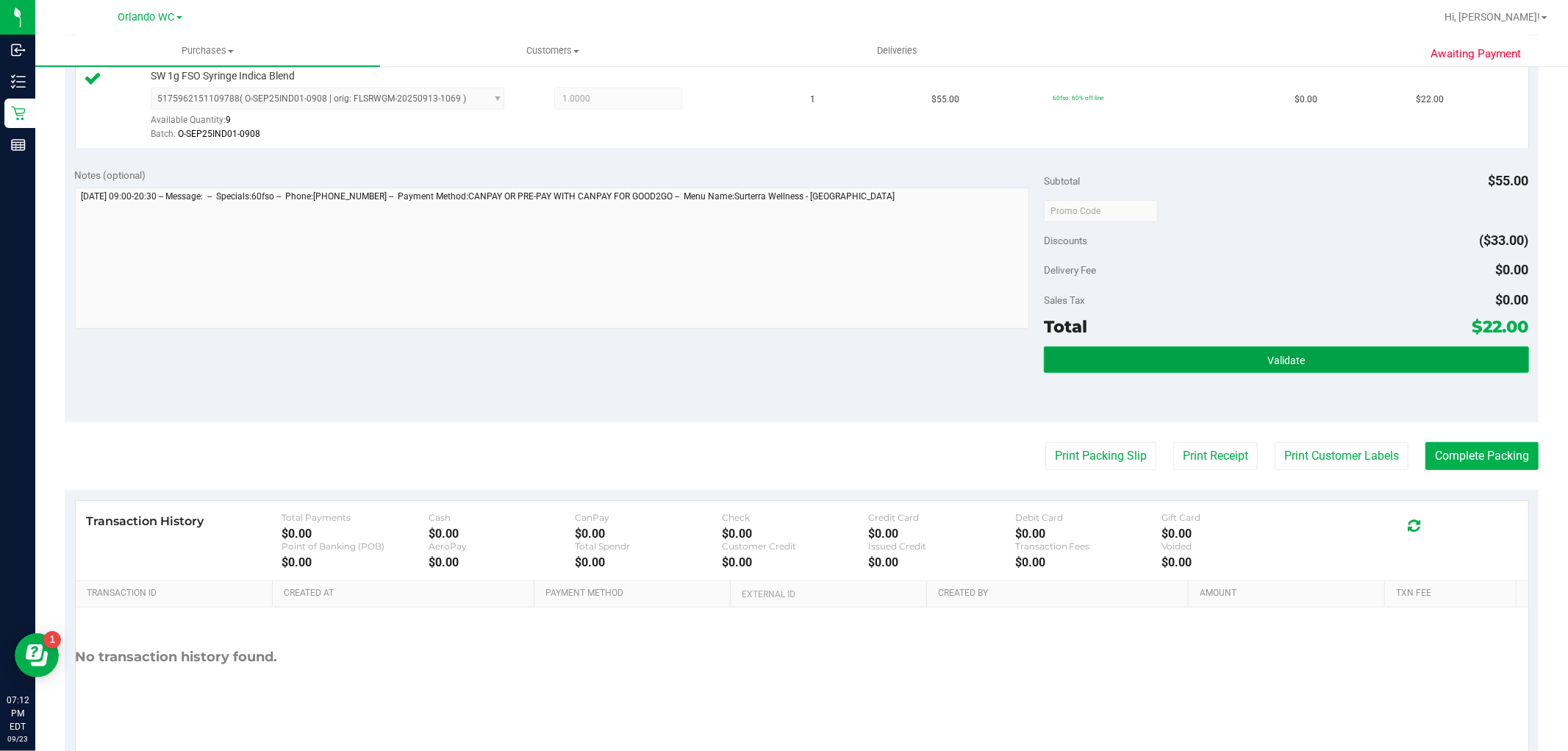
click at [1145, 348] on button "Validate" at bounding box center [1286, 360] width 485 height 27
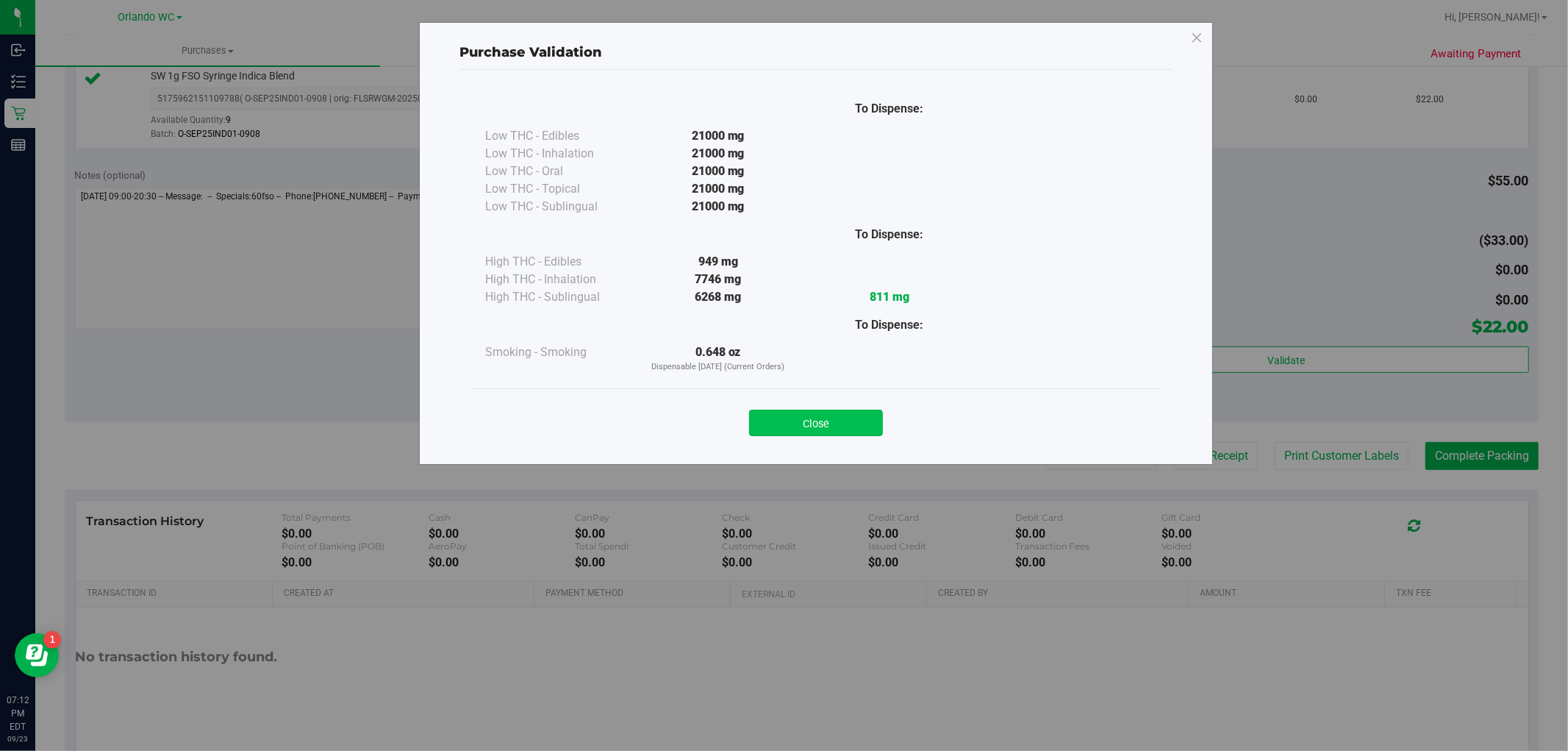
click at [829, 415] on button "Close" at bounding box center [816, 423] width 133 height 27
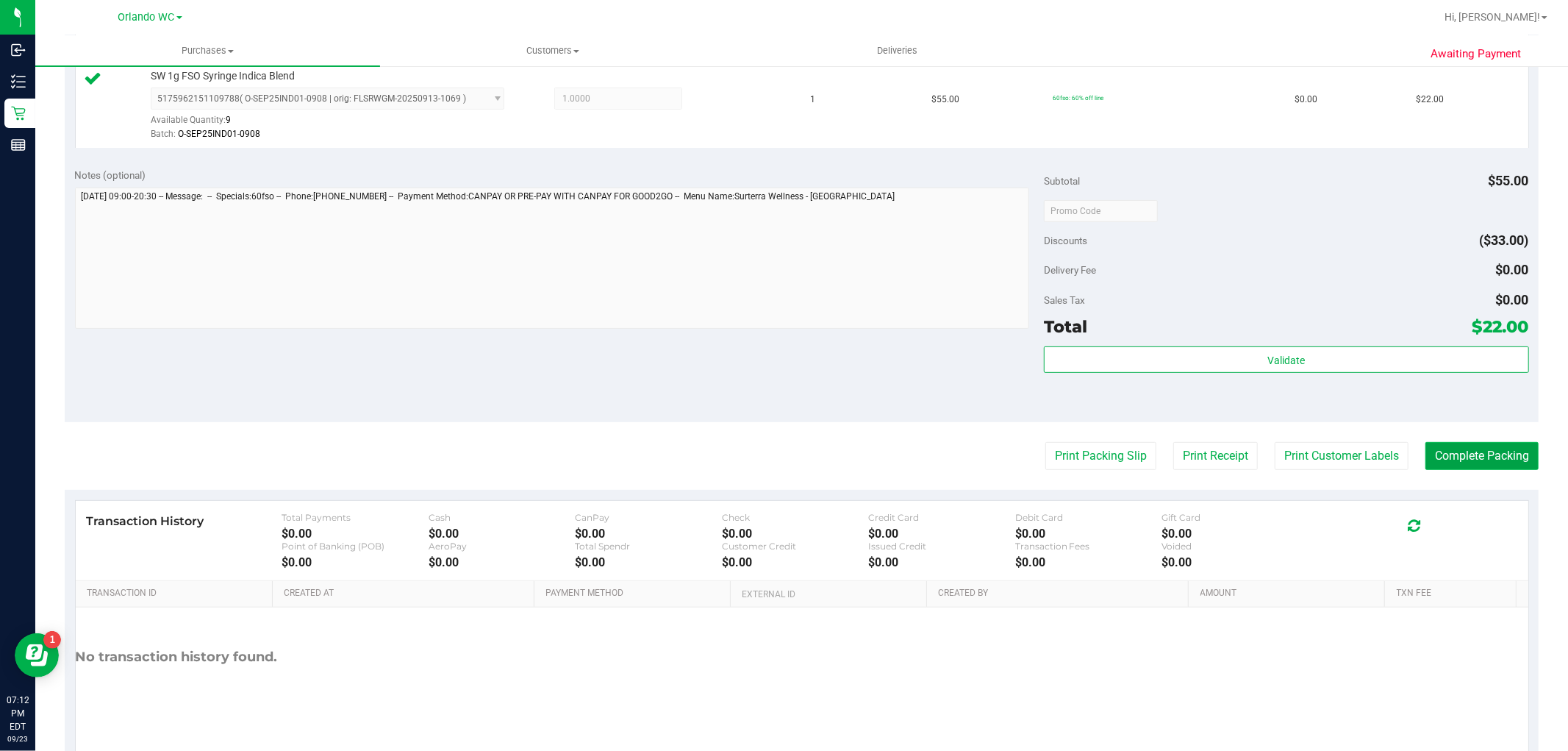
click at [1444, 460] on button "Complete Packing" at bounding box center [1482, 456] width 114 height 28
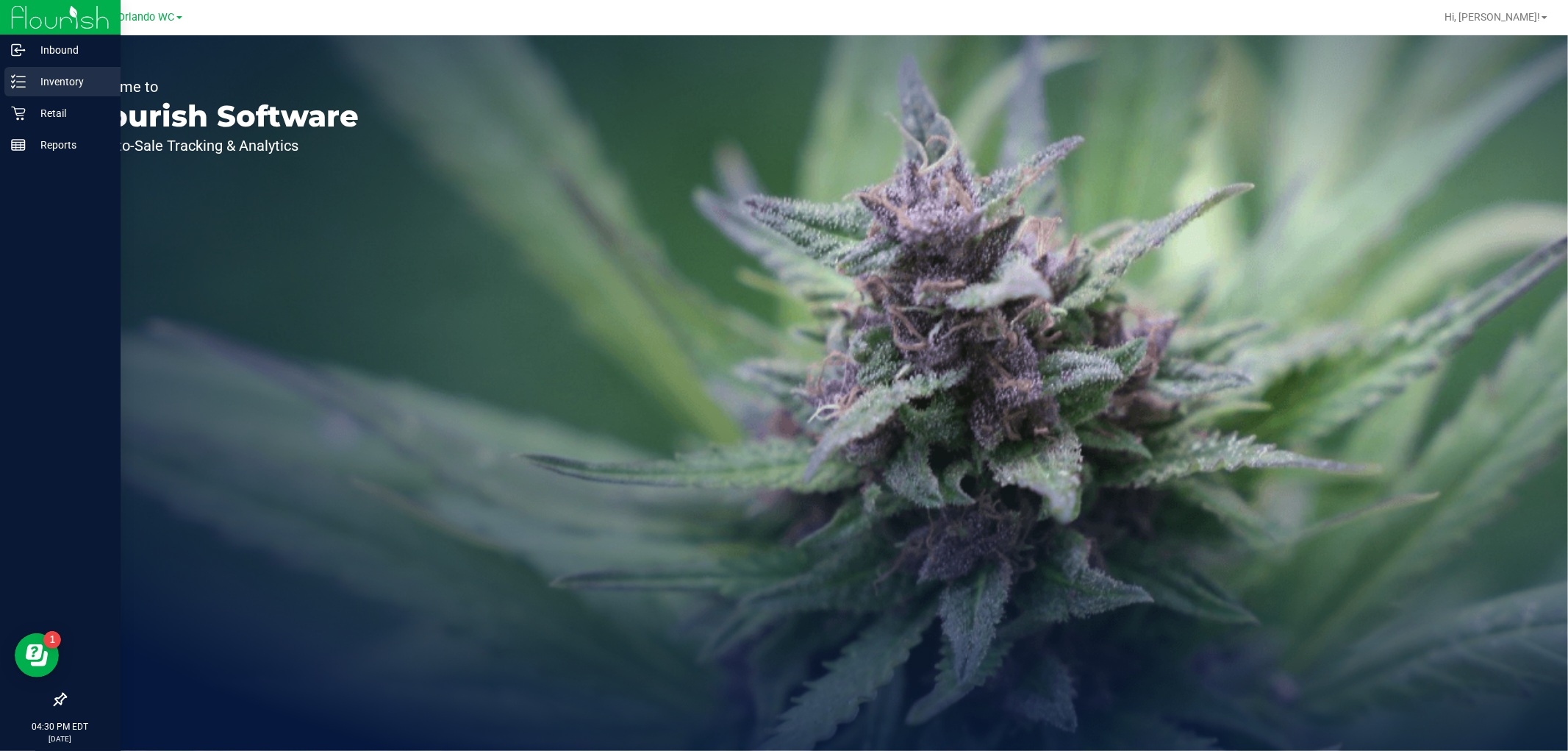
click at [27, 77] on p "Inventory" at bounding box center [70, 82] width 89 height 18
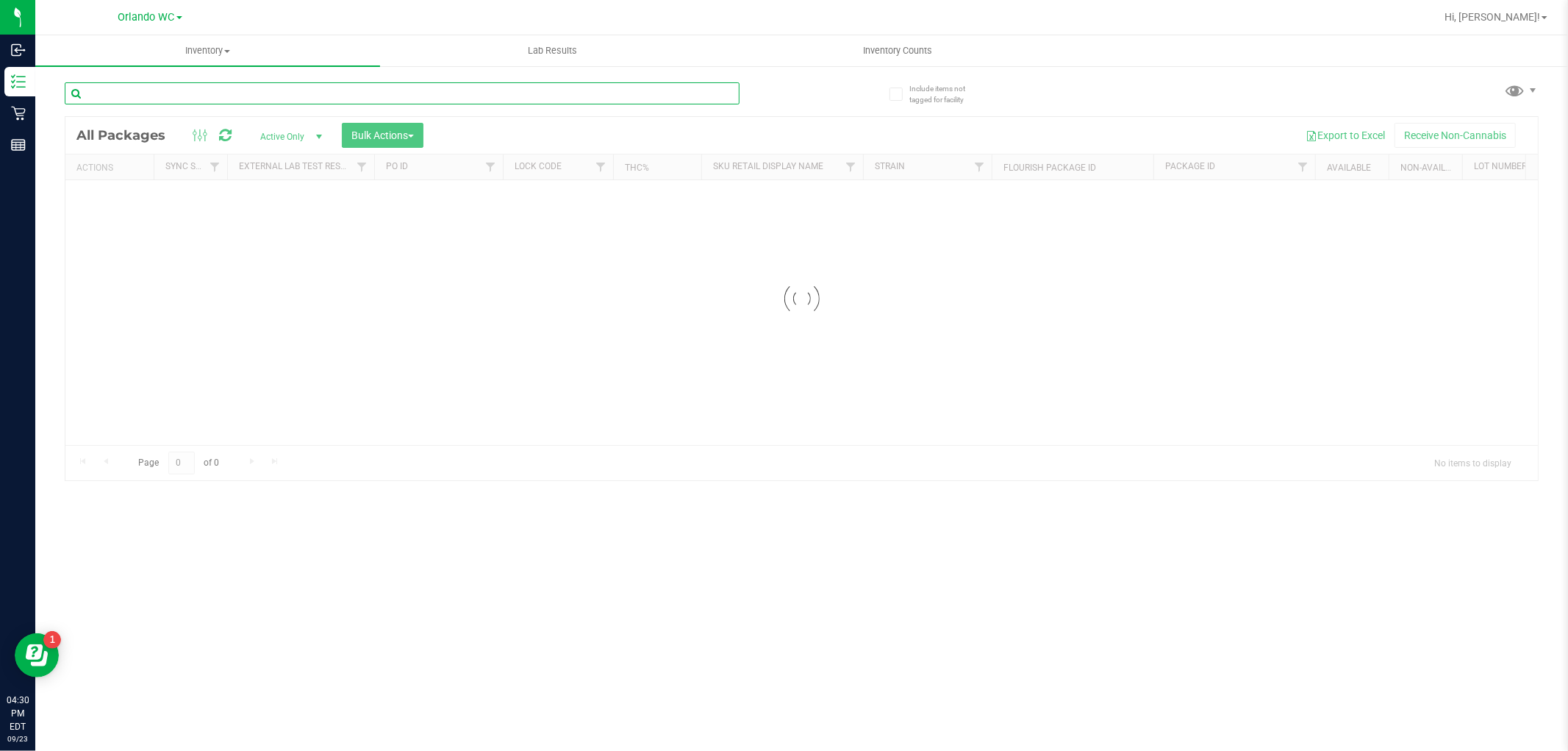
click at [221, 94] on input "text" at bounding box center [402, 94] width 675 height 22
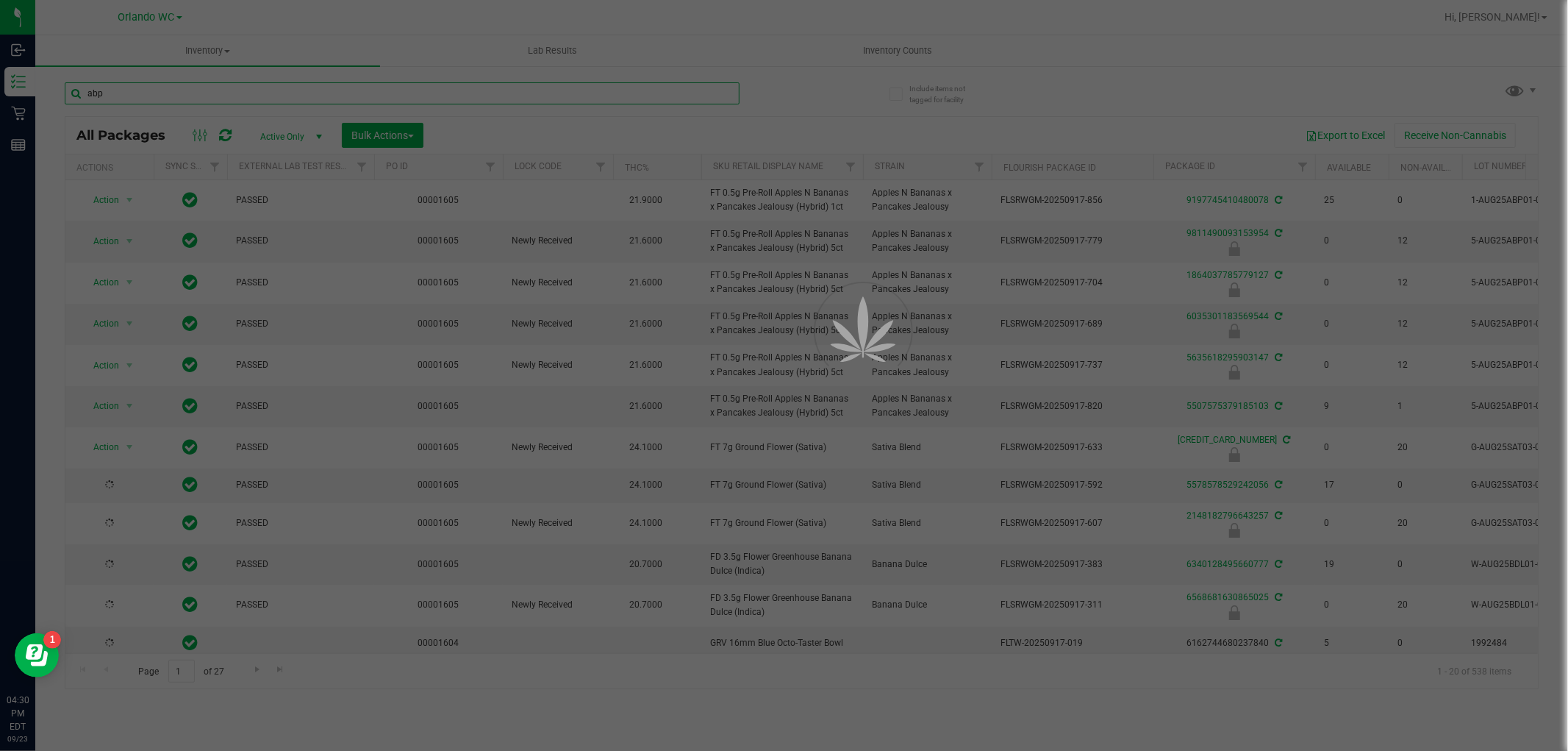
type input "abp"
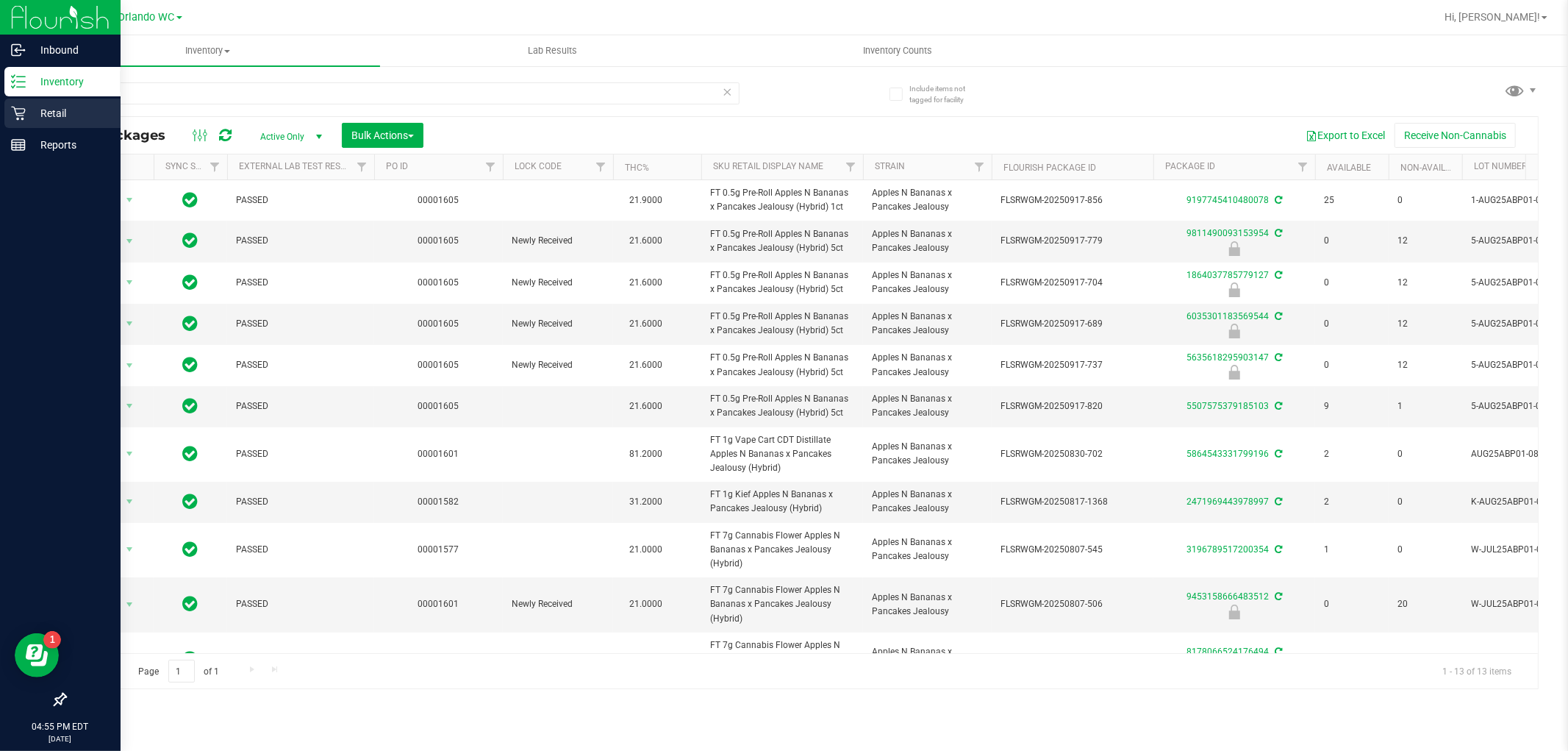
click at [30, 102] on div "Retail" at bounding box center [63, 114] width 117 height 30
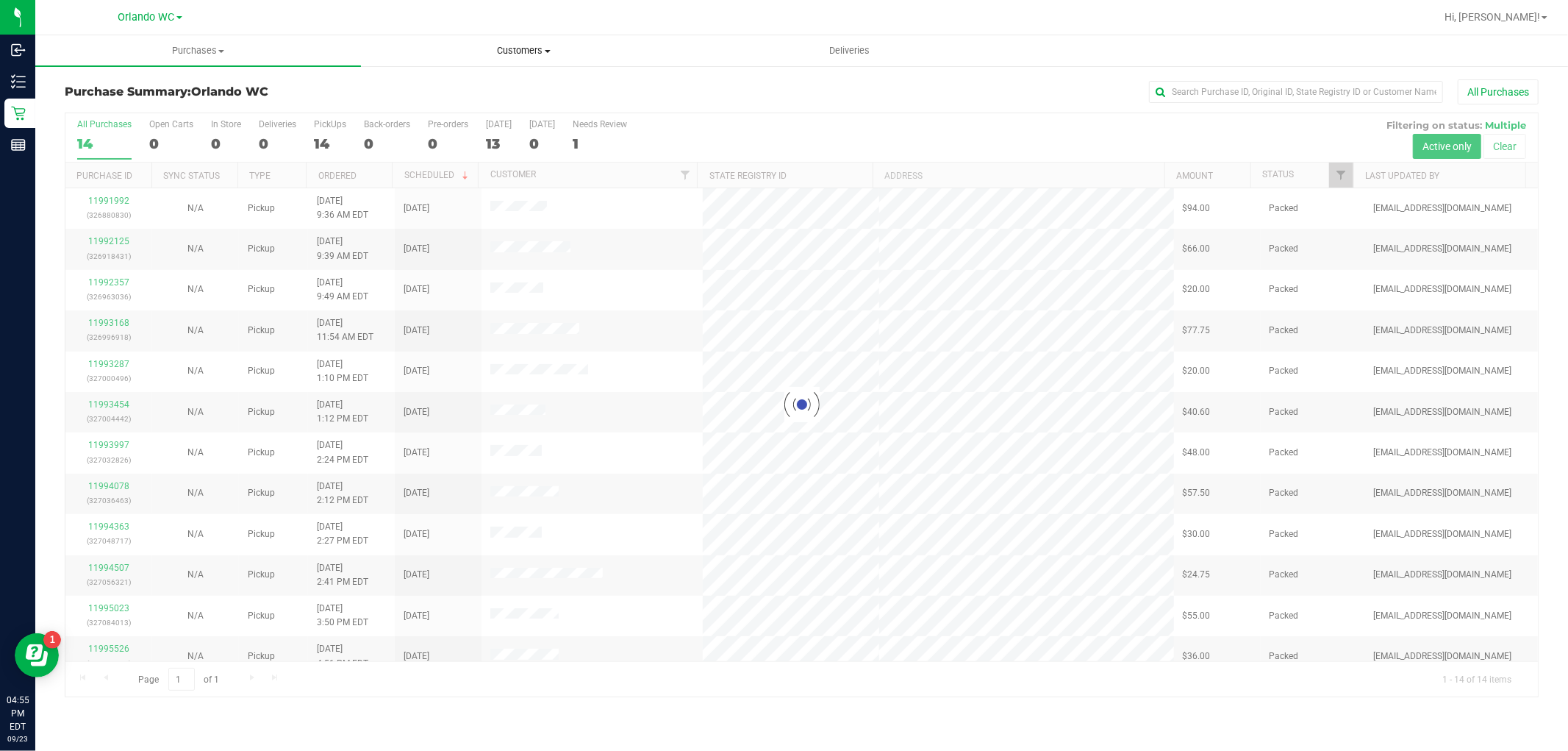
click at [572, 48] on span "Customers" at bounding box center [524, 51] width 325 height 13
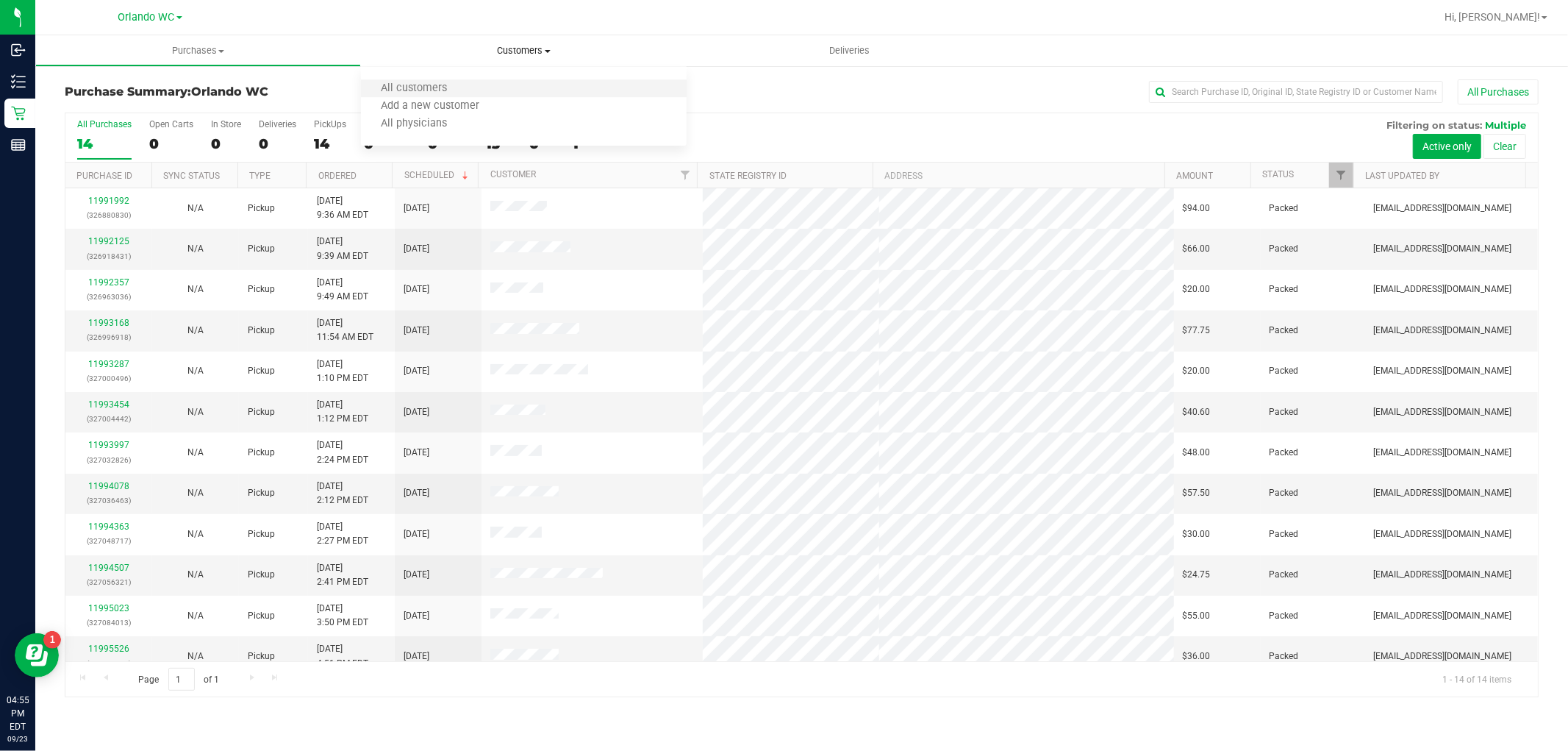
click at [471, 85] on li "All customers" at bounding box center [524, 89] width 326 height 18
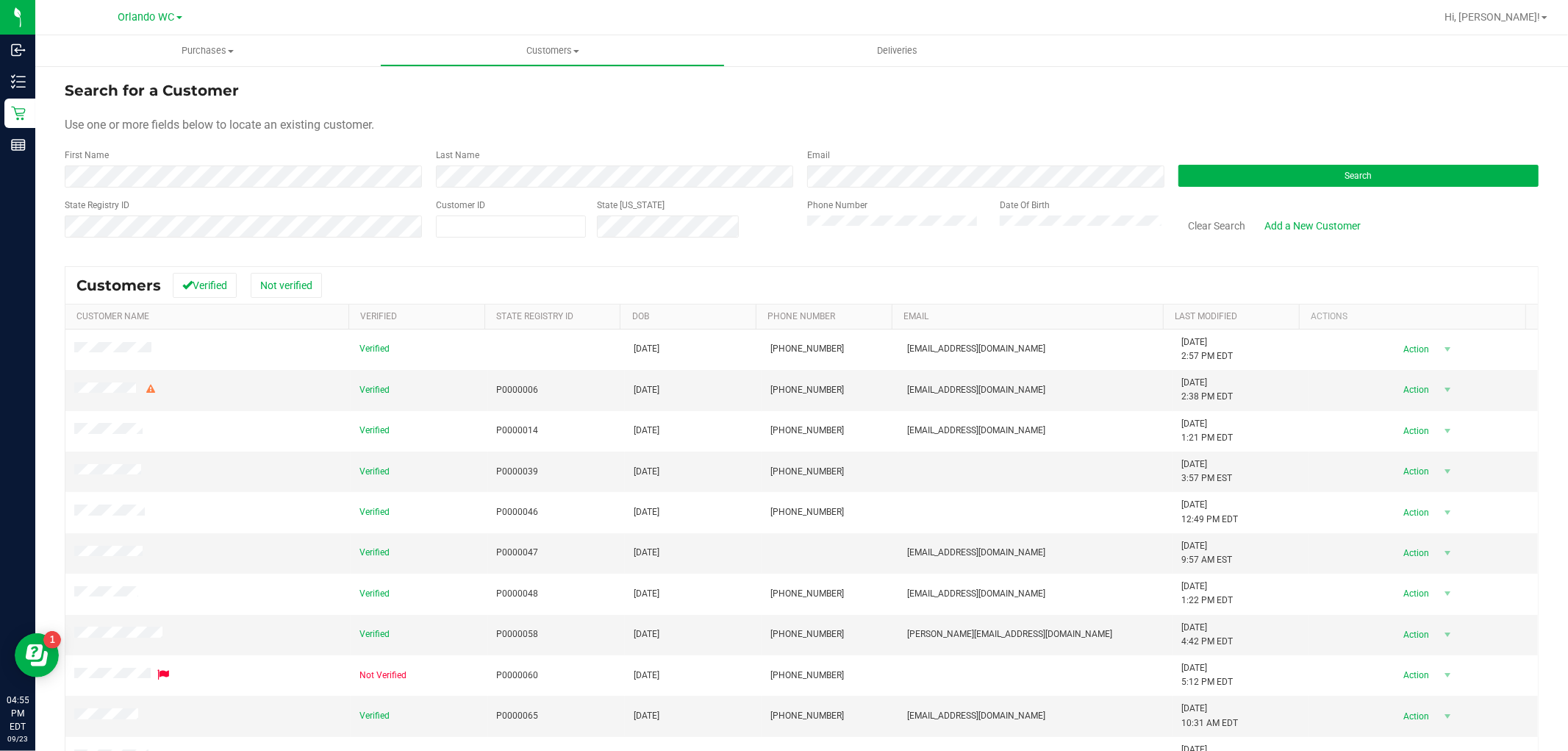
click at [290, 164] on div "First Name" at bounding box center [245, 167] width 360 height 39
click at [1206, 181] on button "Search" at bounding box center [1359, 176] width 360 height 22
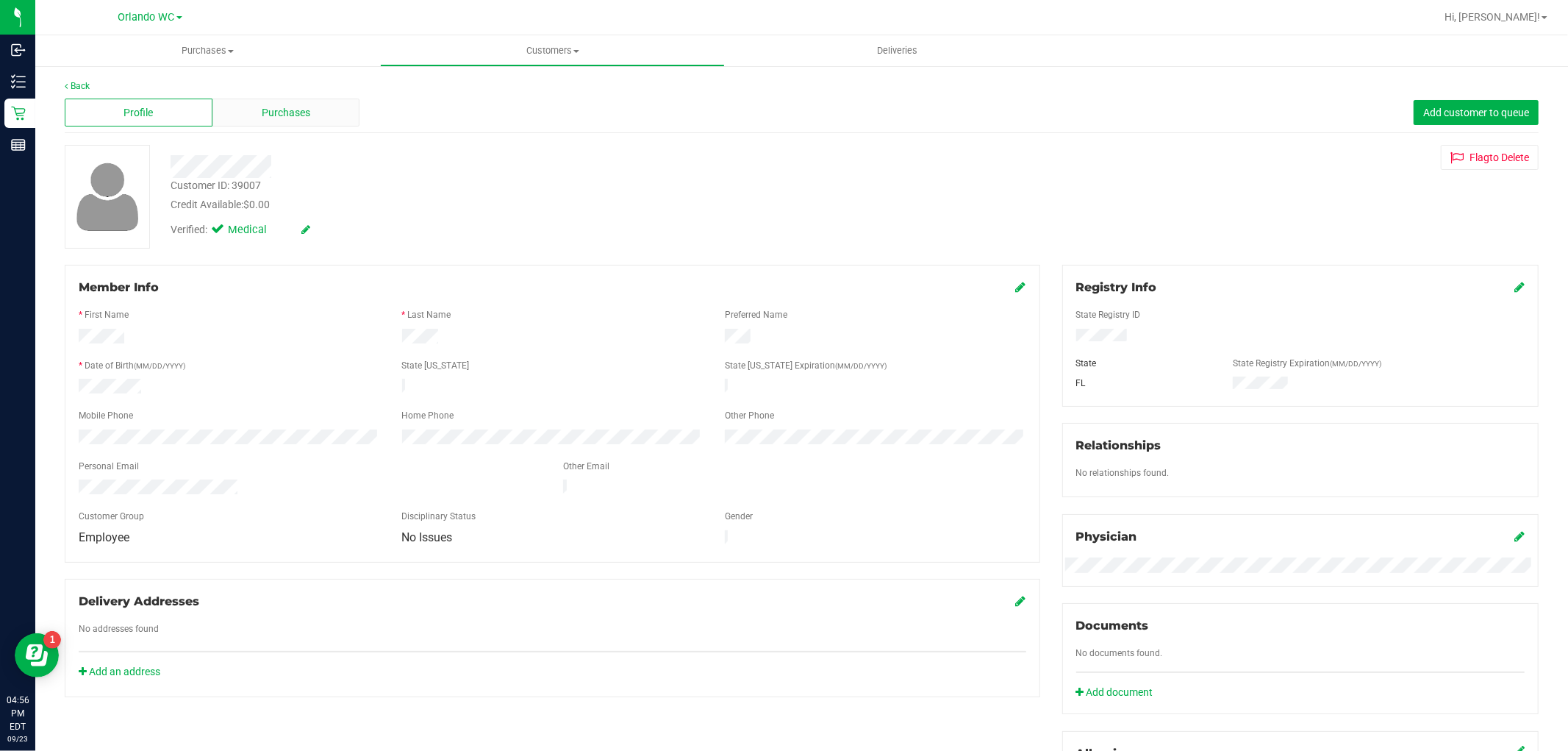
click at [331, 117] on div "Purchases" at bounding box center [286, 113] width 148 height 28
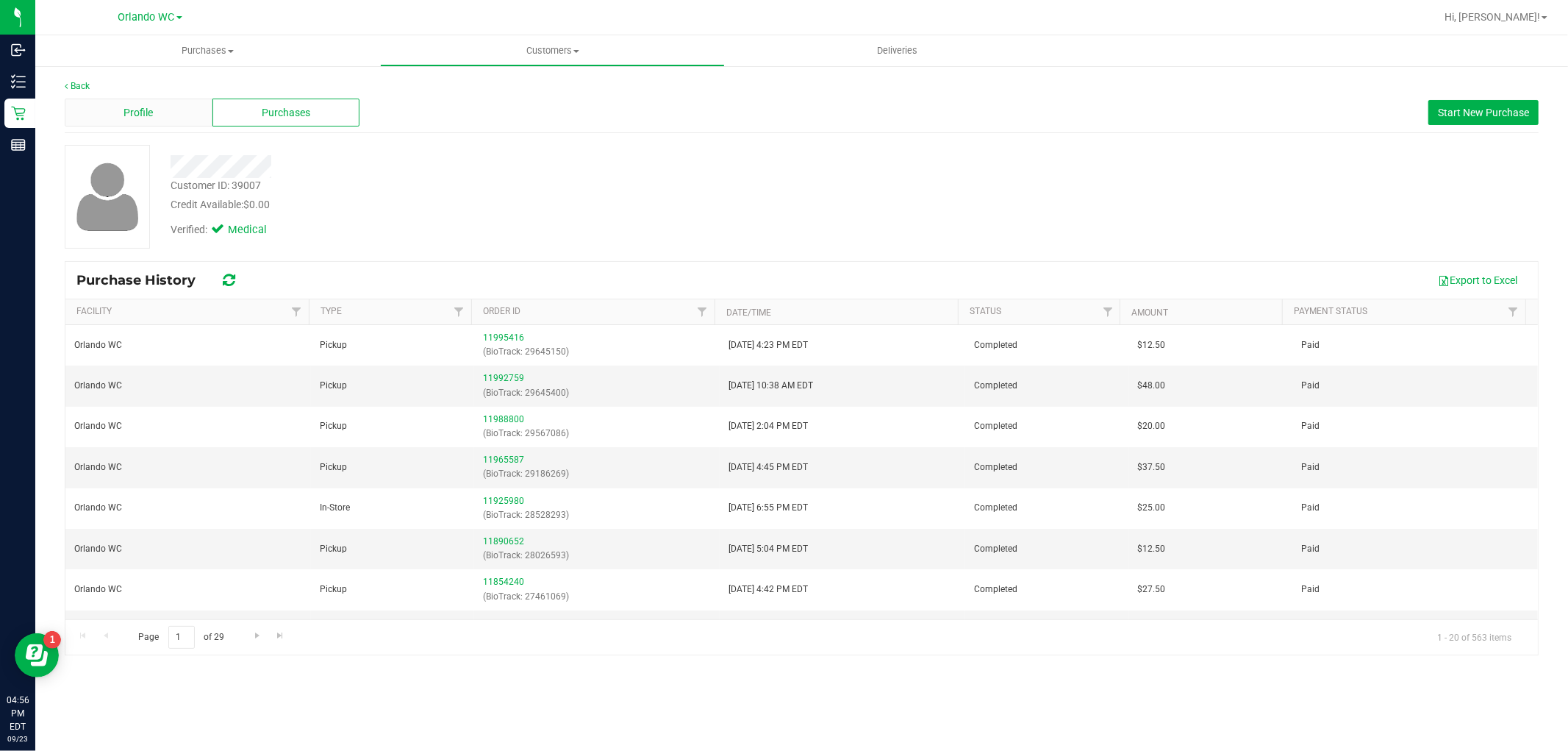
click at [132, 111] on span "Profile" at bounding box center [138, 113] width 30 height 15
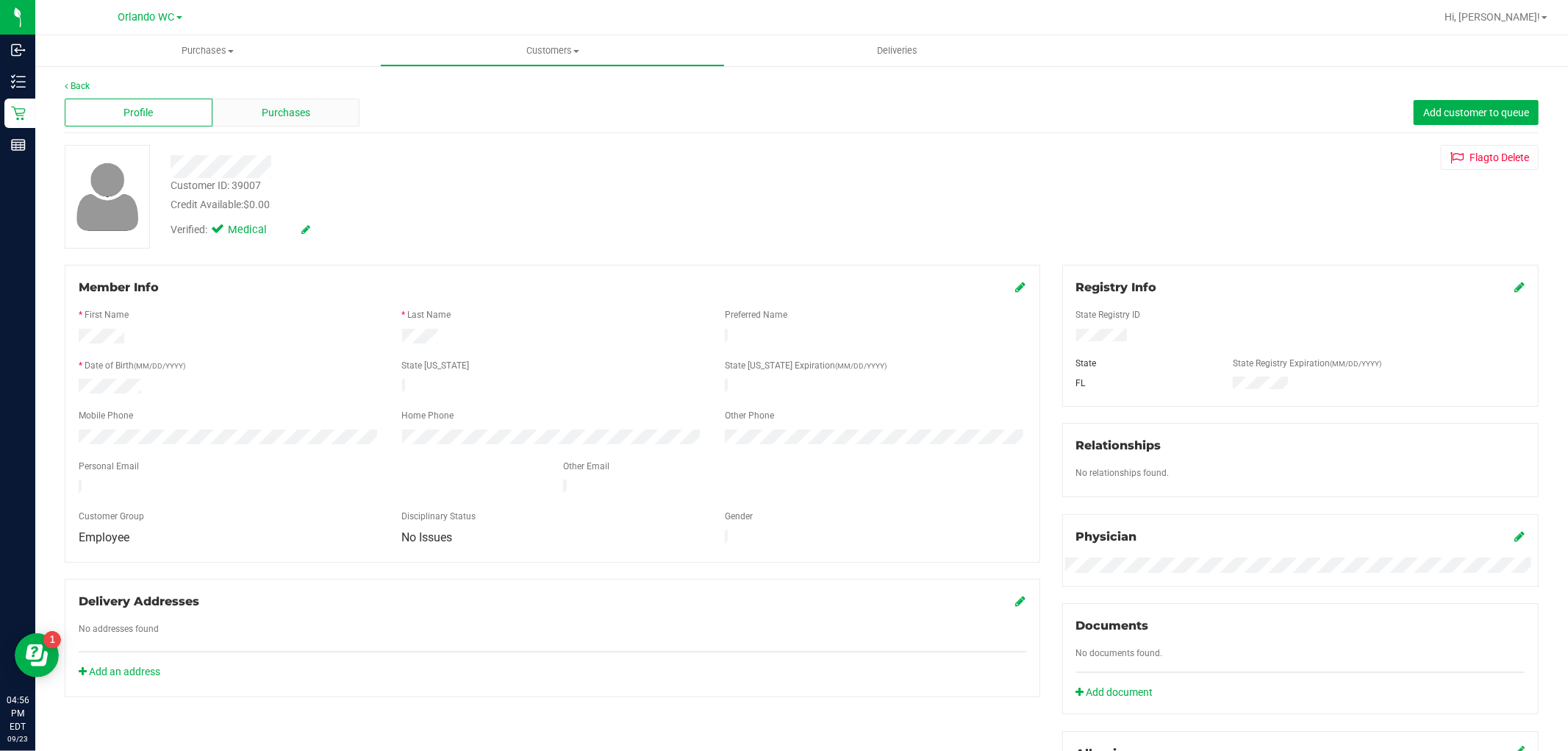
click at [317, 116] on div "Purchases" at bounding box center [286, 113] width 148 height 28
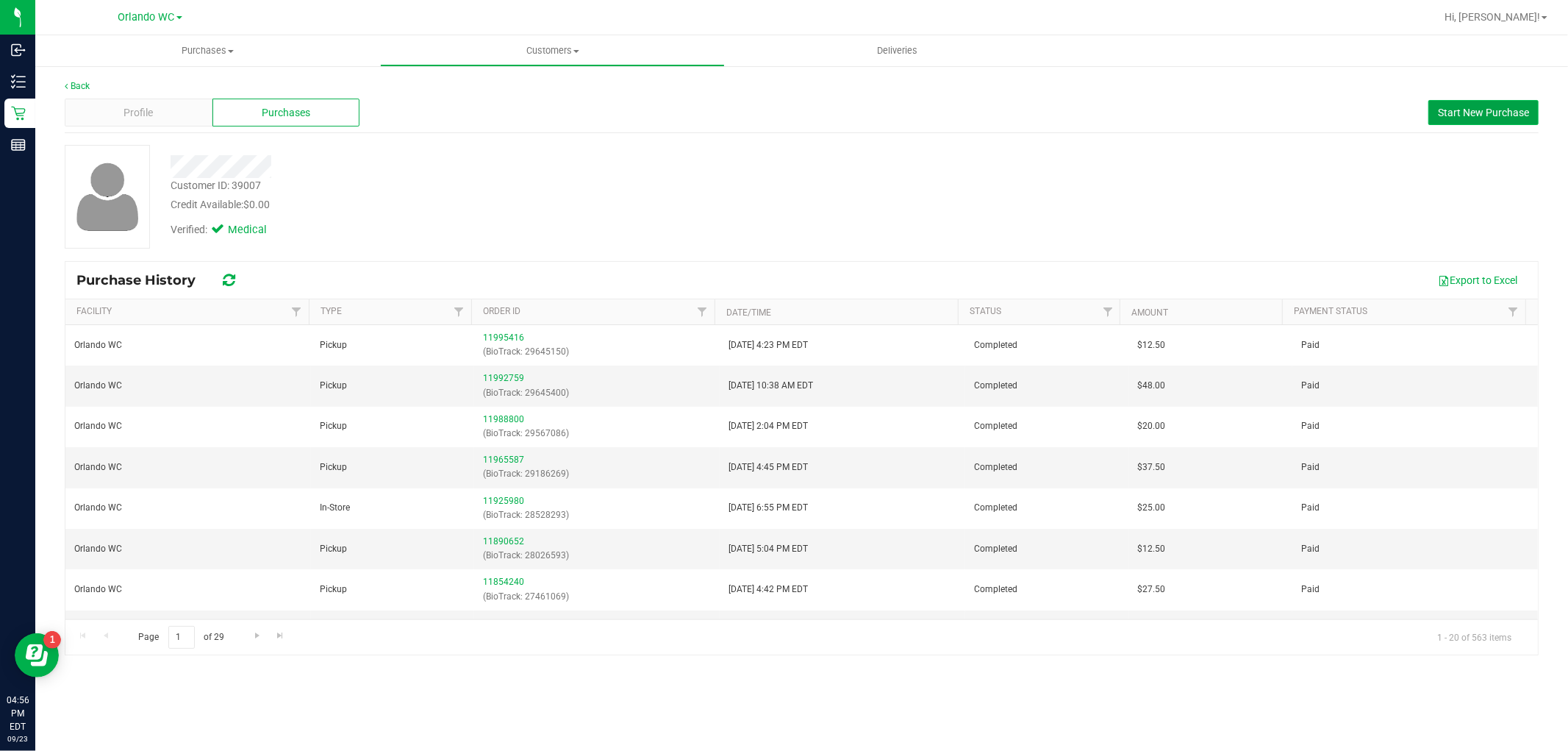
click at [1489, 111] on span "Start New Purchase" at bounding box center [1484, 113] width 91 height 12
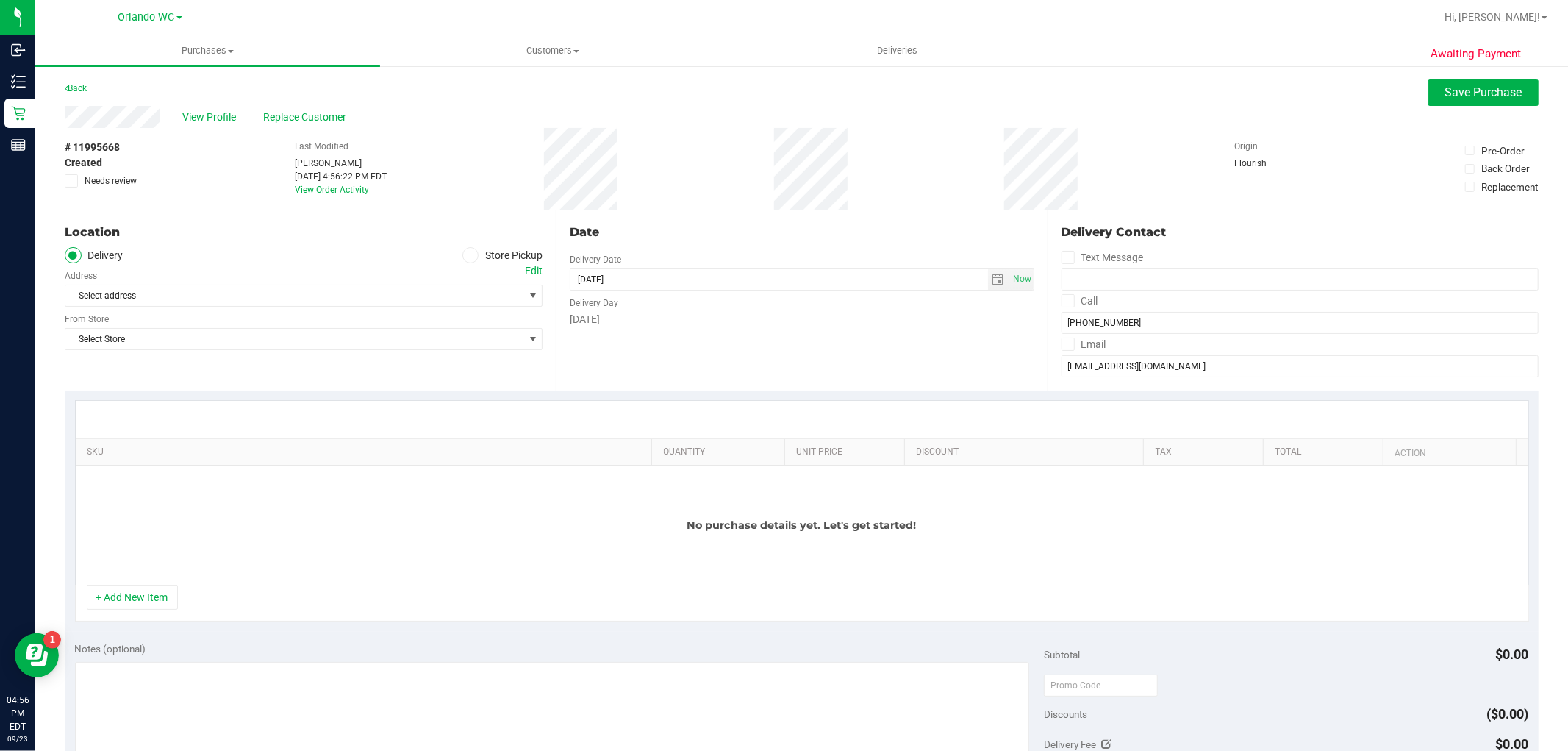
click at [462, 255] on span at bounding box center [471, 255] width 17 height 17
click at [0, 0] on input "Store Pickup" at bounding box center [0, 0] width 0 height 0
click at [406, 310] on div "Location Delivery Store Pickup Store Select Store Select Store [PERSON_NAME][GE…" at bounding box center [311, 300] width 491 height 180
click at [410, 308] on div "Location Delivery Store Pickup Store Select Store Select Store [PERSON_NAME][GE…" at bounding box center [311, 300] width 491 height 180
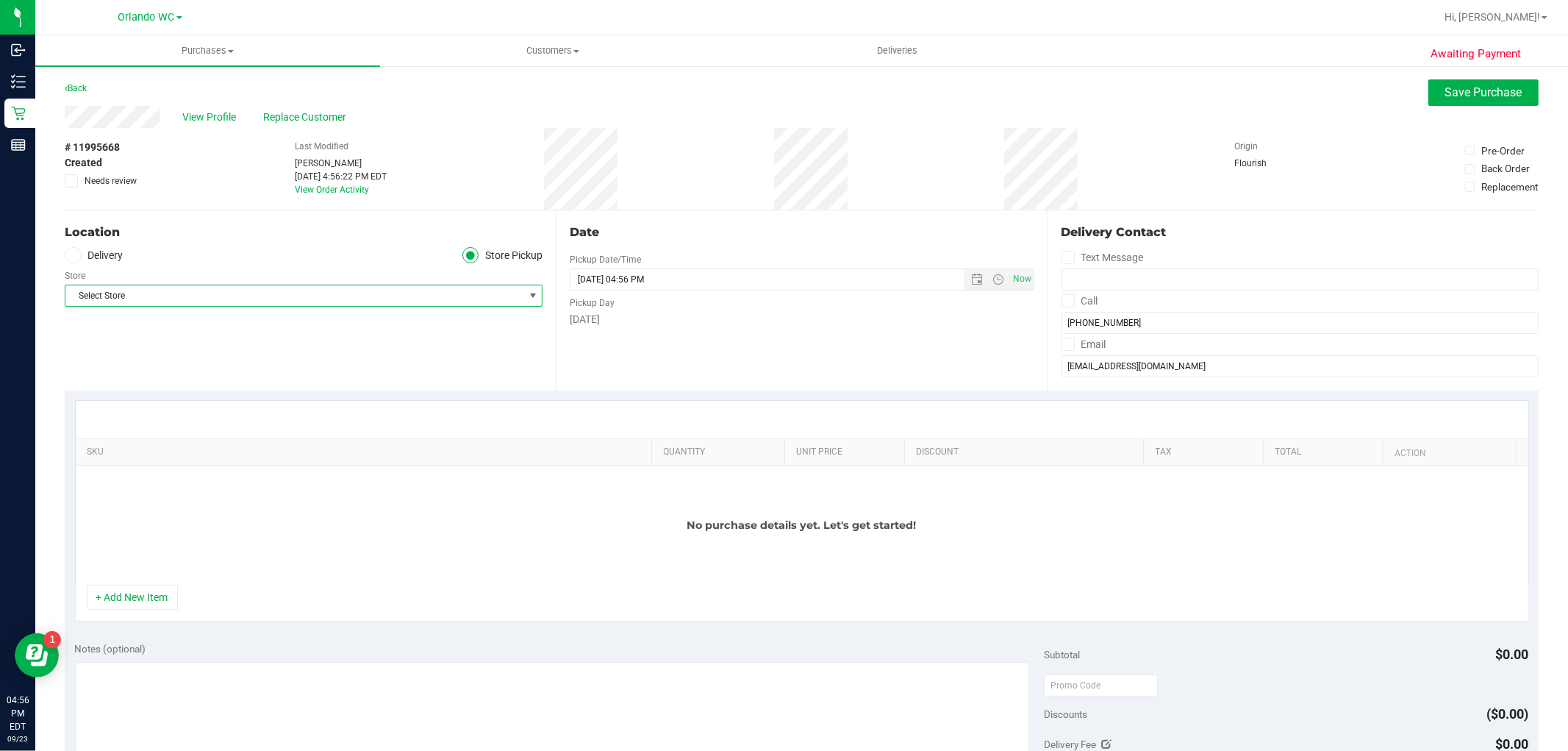
click at [410, 305] on span "Select Store" at bounding box center [294, 296] width 458 height 21
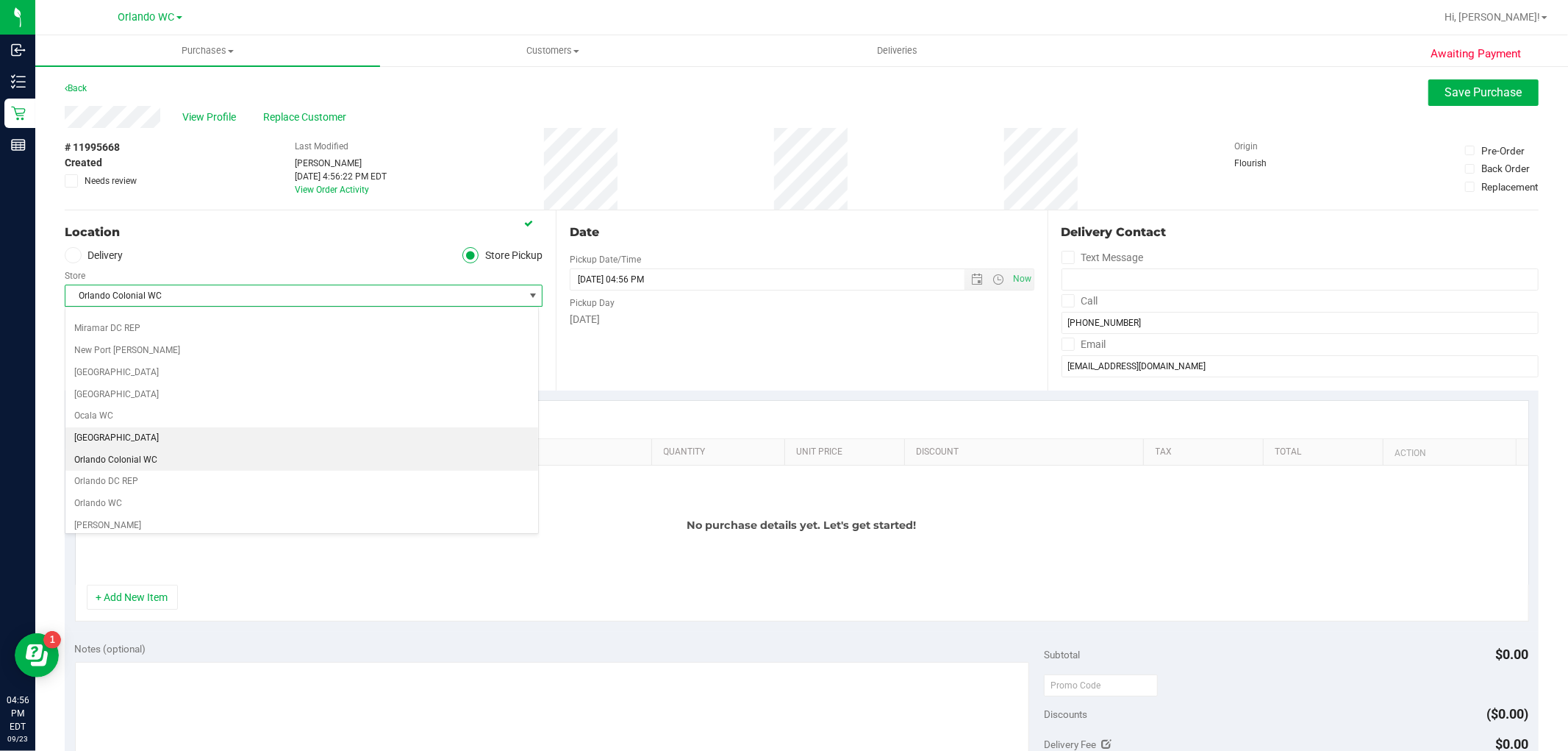
scroll to position [586, 0]
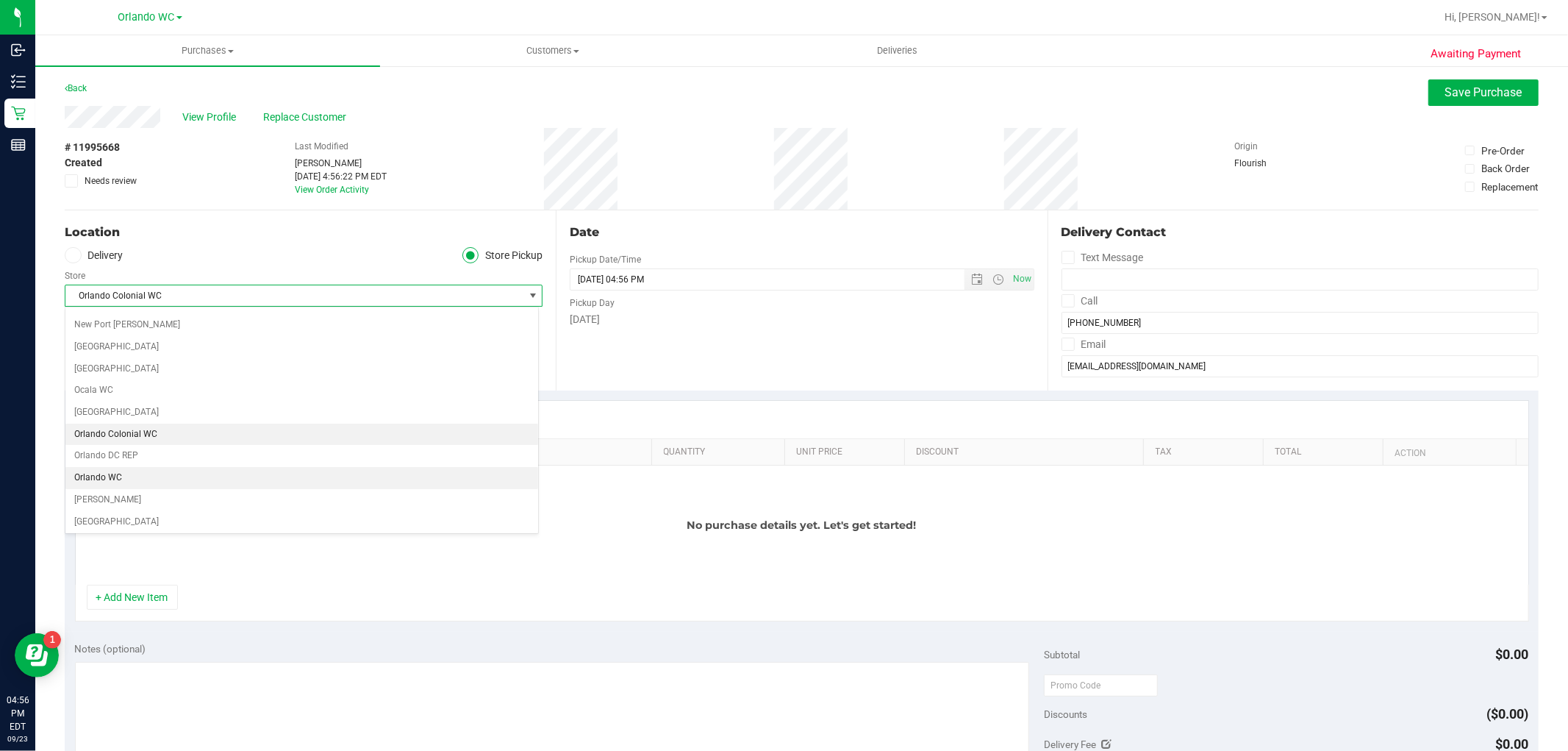
click at [156, 482] on li "Orlando WC" at bounding box center [302, 478] width 473 height 22
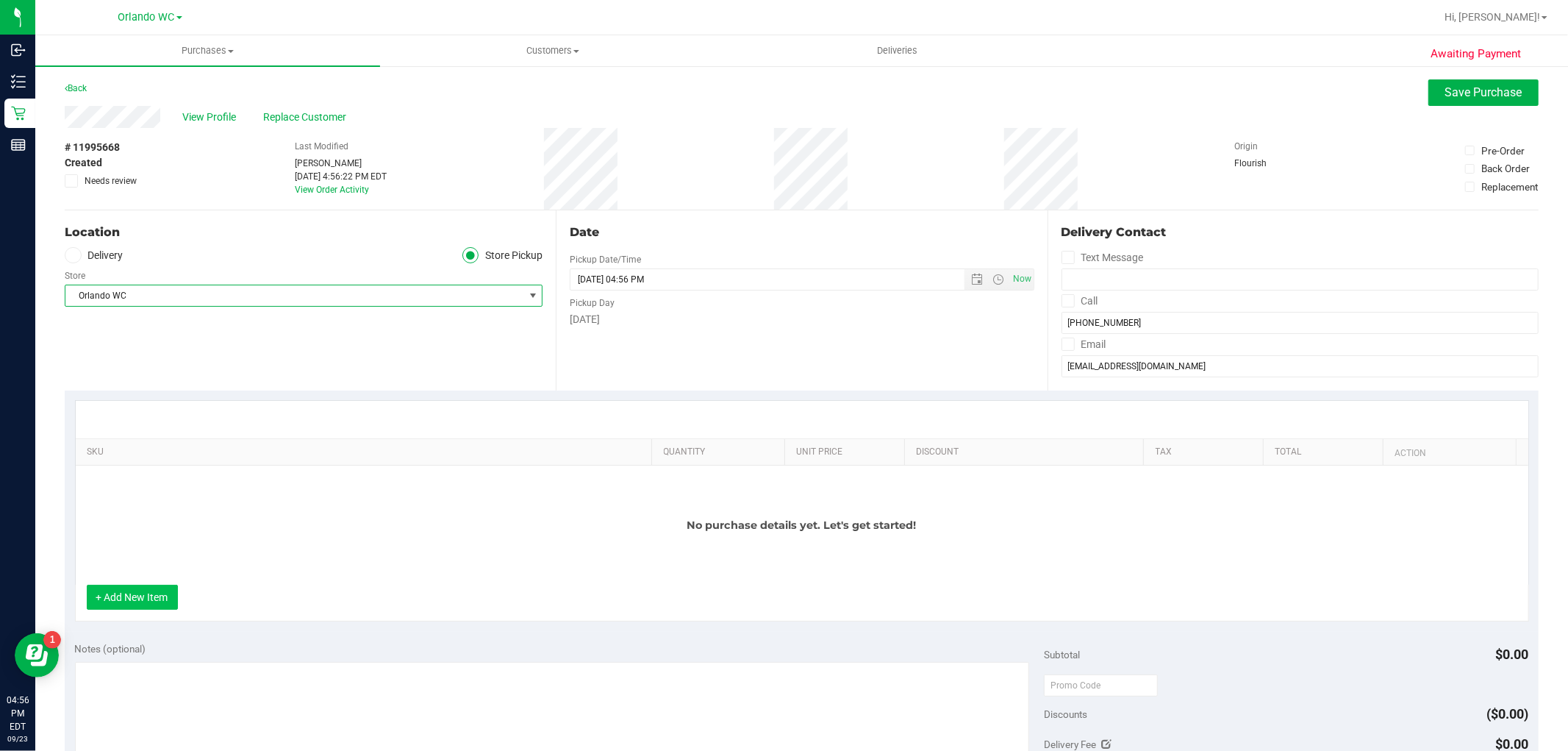
click at [136, 586] on button "+ Add New Item" at bounding box center [133, 597] width 91 height 25
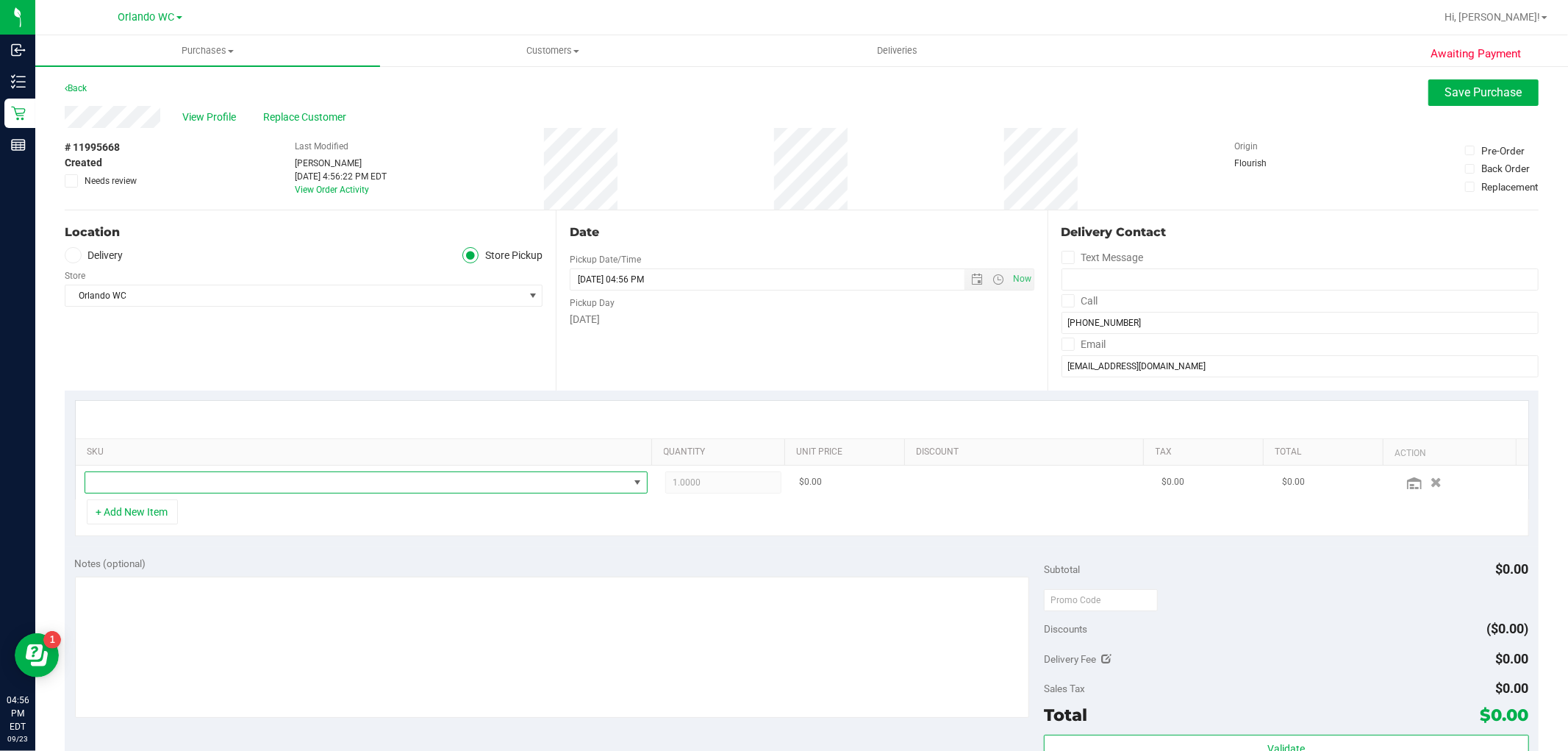
click at [173, 480] on span "NO DATA FOUND" at bounding box center [357, 482] width 544 height 21
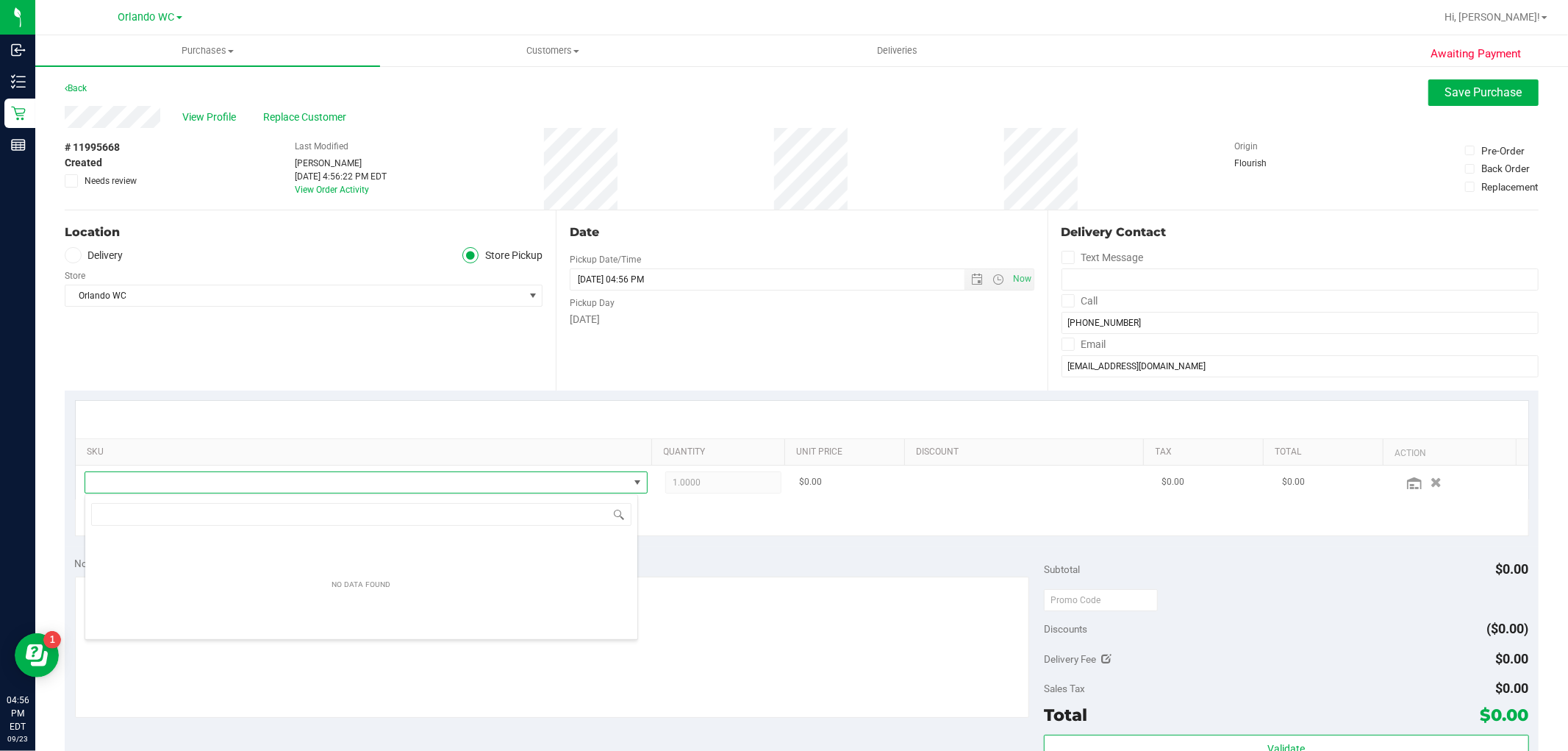
scroll to position [22, 549]
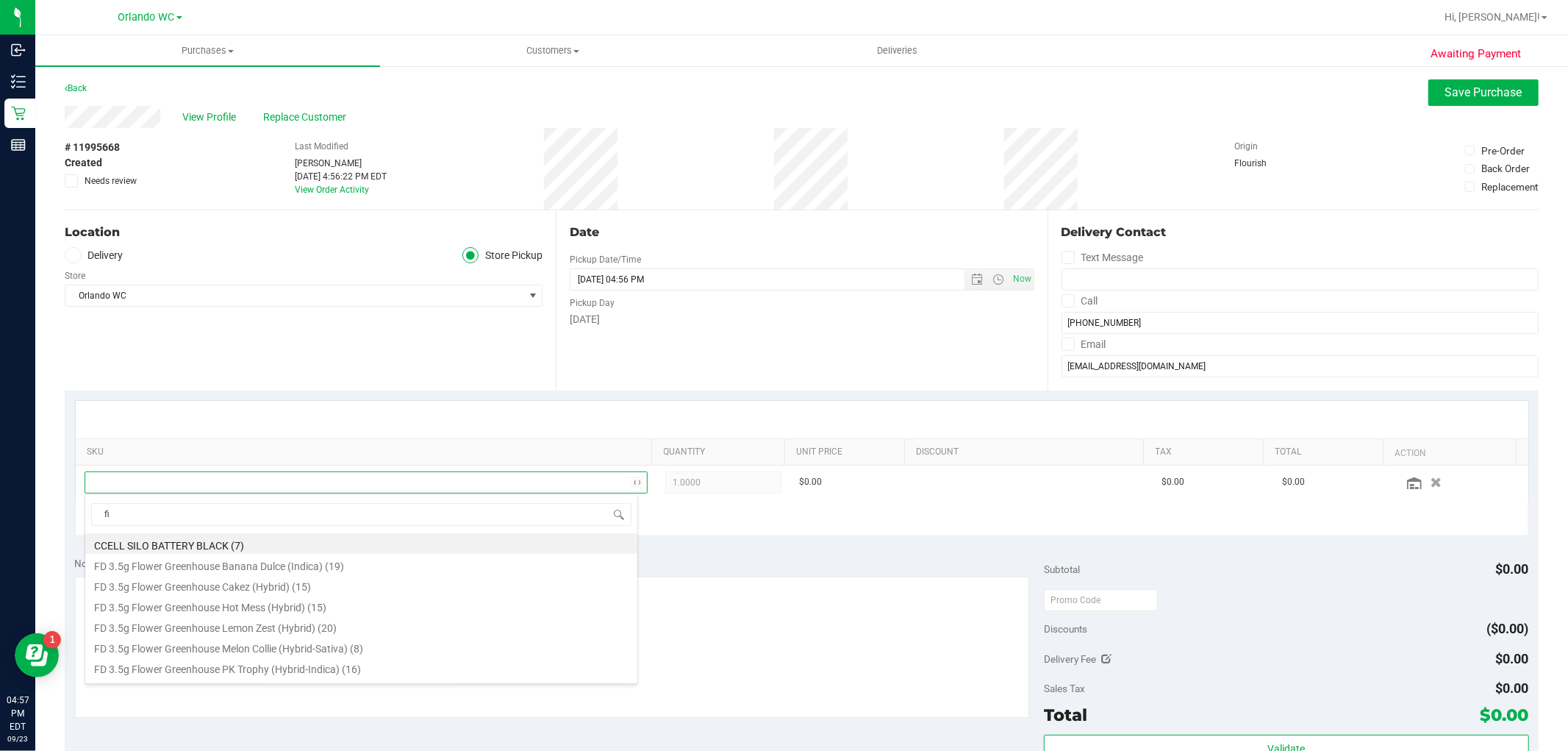
type input "fic"
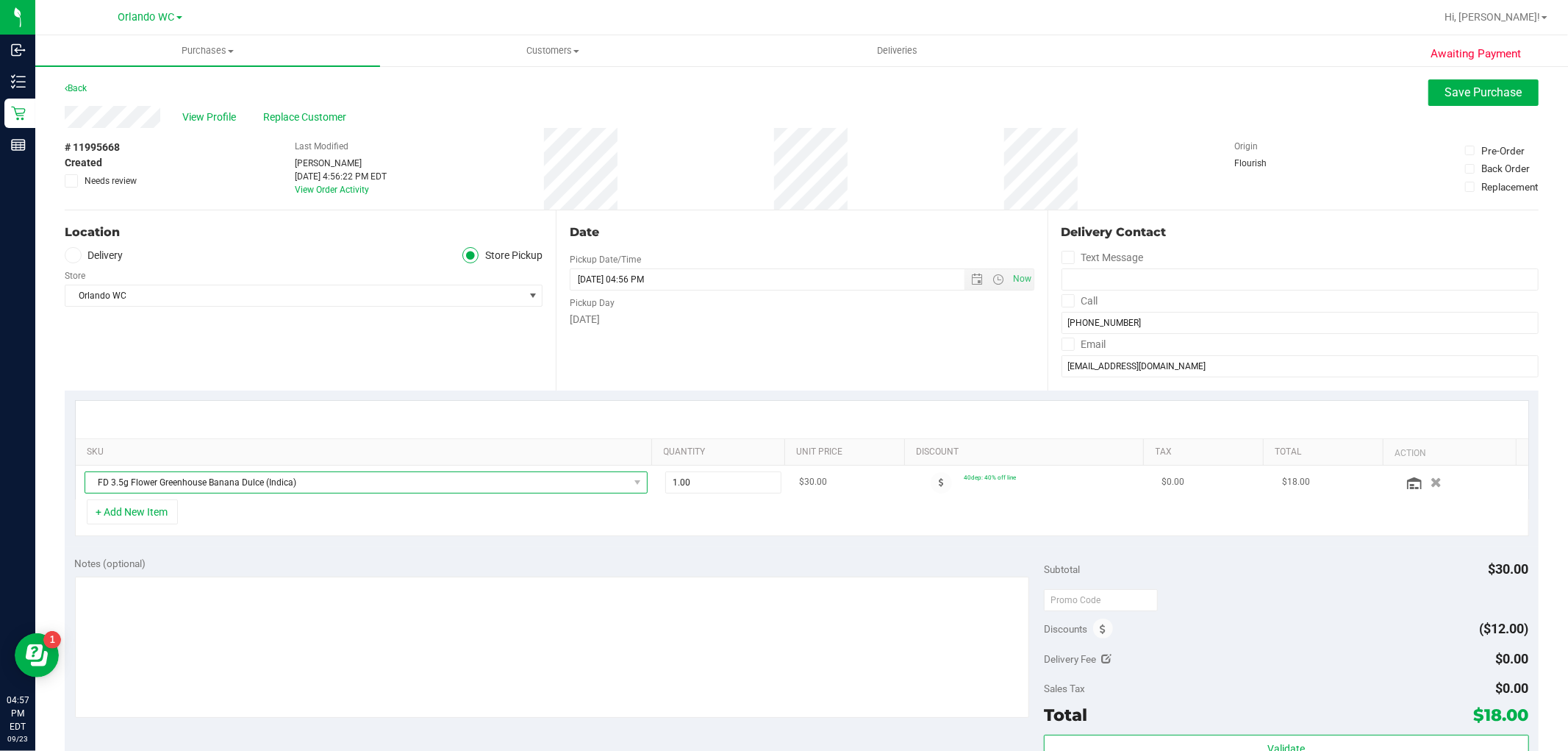
click at [305, 484] on span "FD 3.5g Flower Greenhouse Banana Dulce (Indica)" at bounding box center [357, 482] width 544 height 21
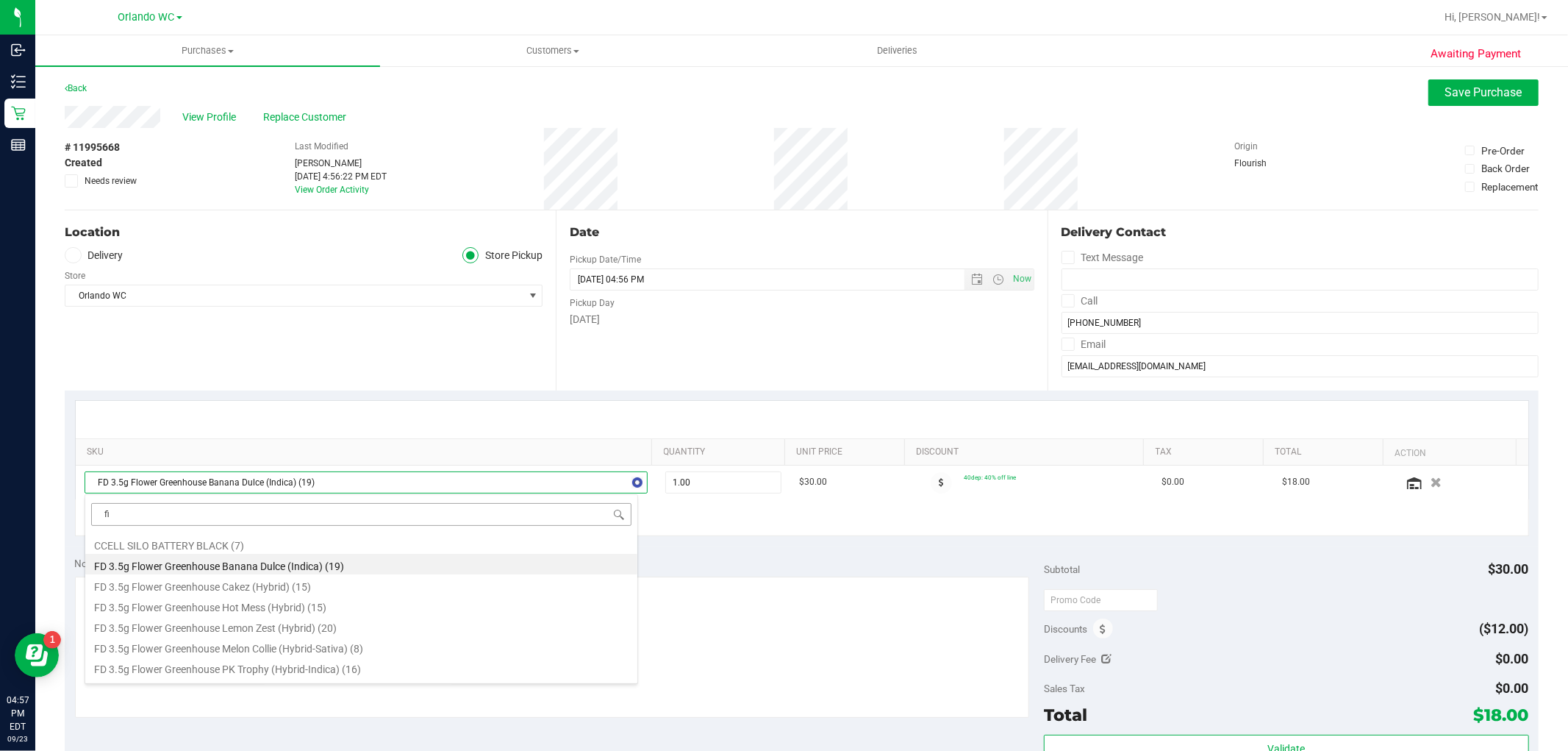
type input "fic"
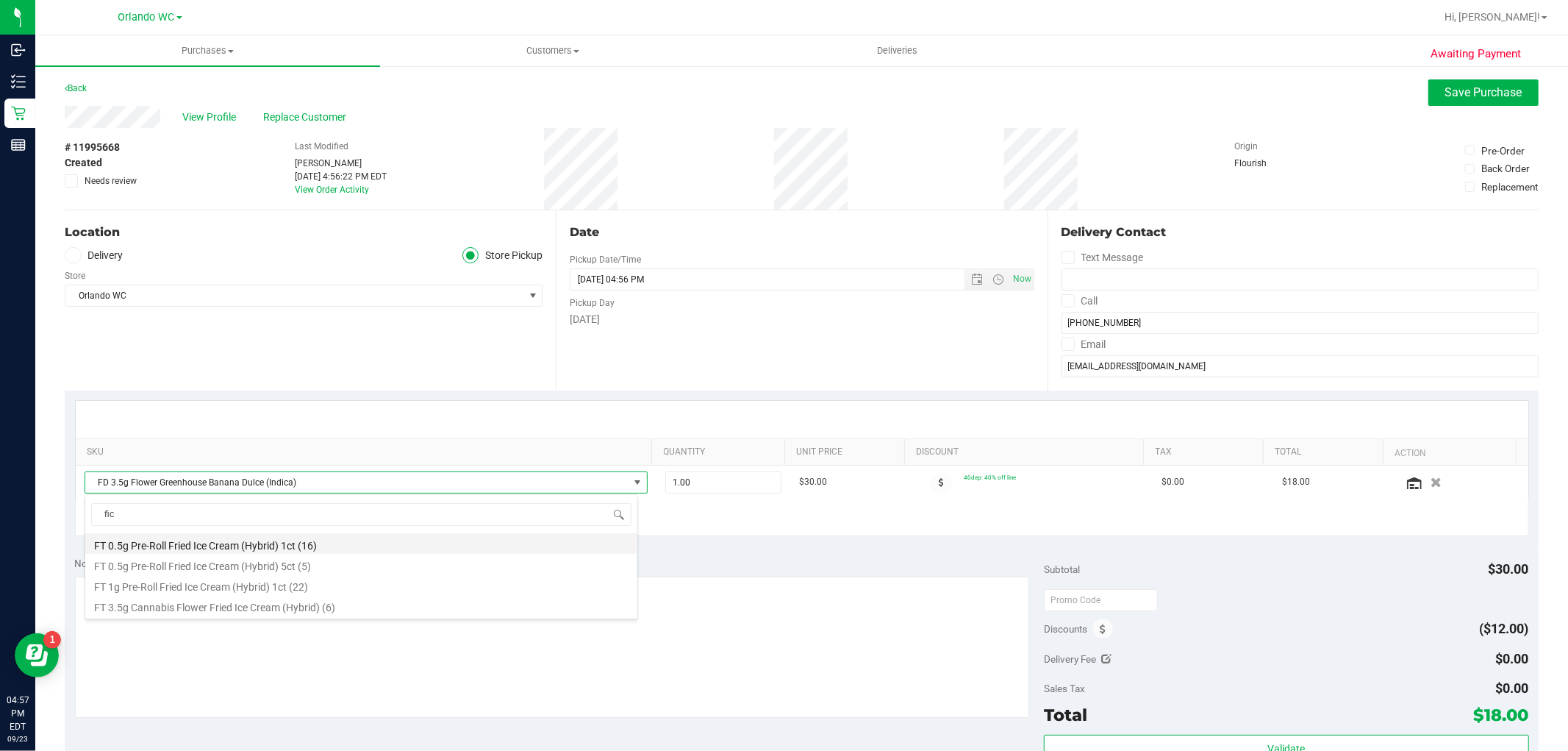
click at [327, 541] on li "FT 0.5g Pre-Roll Fried Ice Cream (Hybrid) 1ct (16)" at bounding box center [361, 544] width 552 height 21
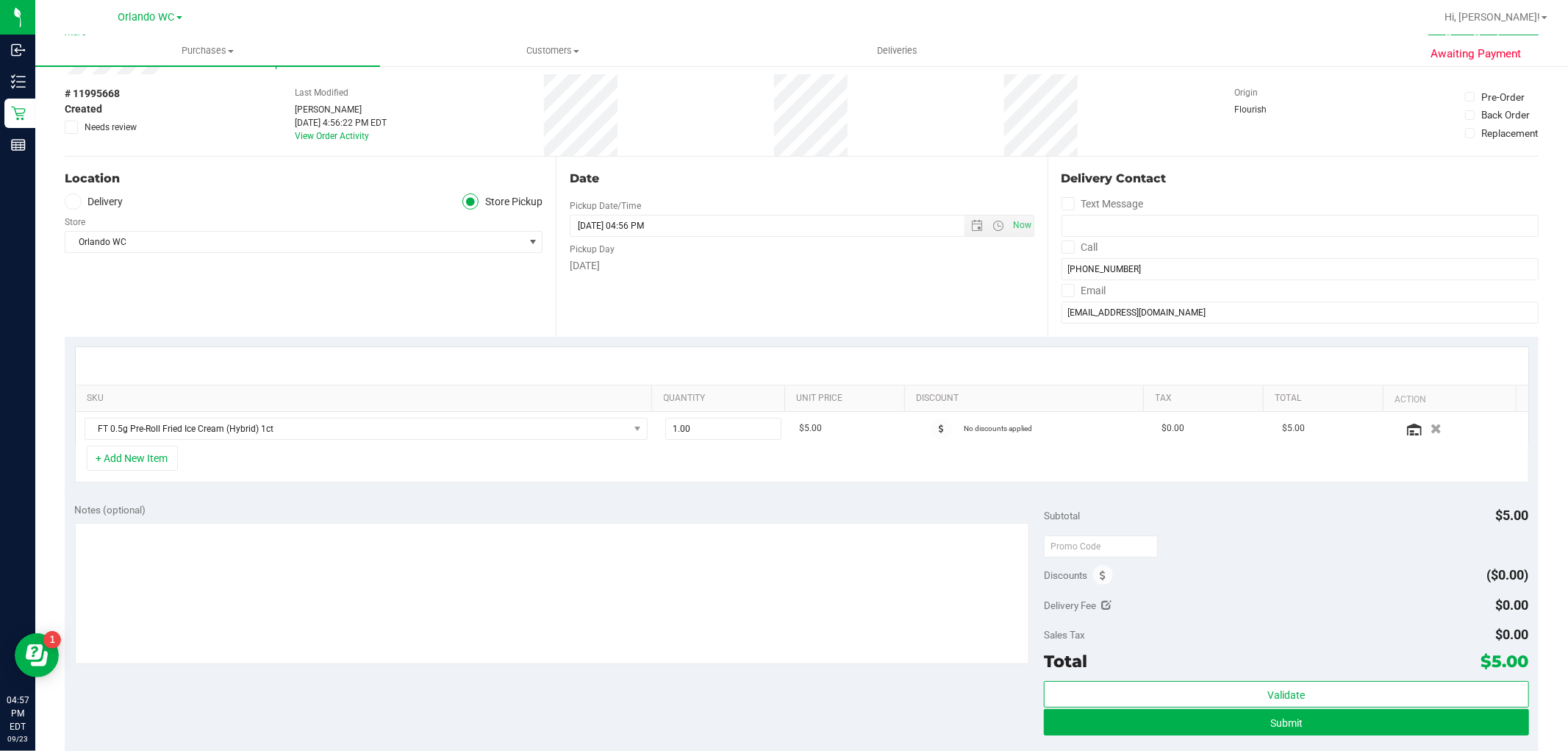
scroll to position [82, 0]
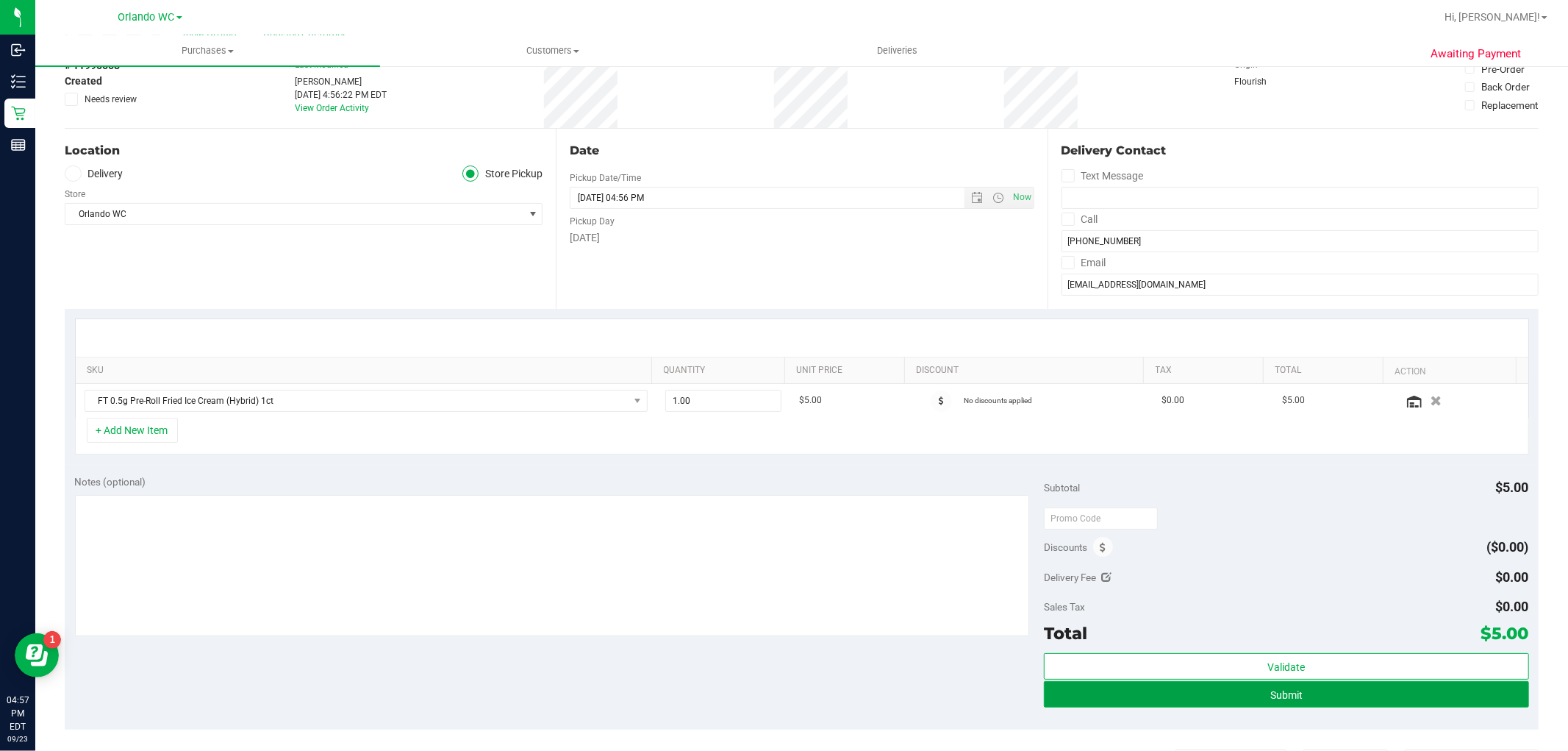
click at [1298, 689] on button "Submit" at bounding box center [1286, 694] width 485 height 27
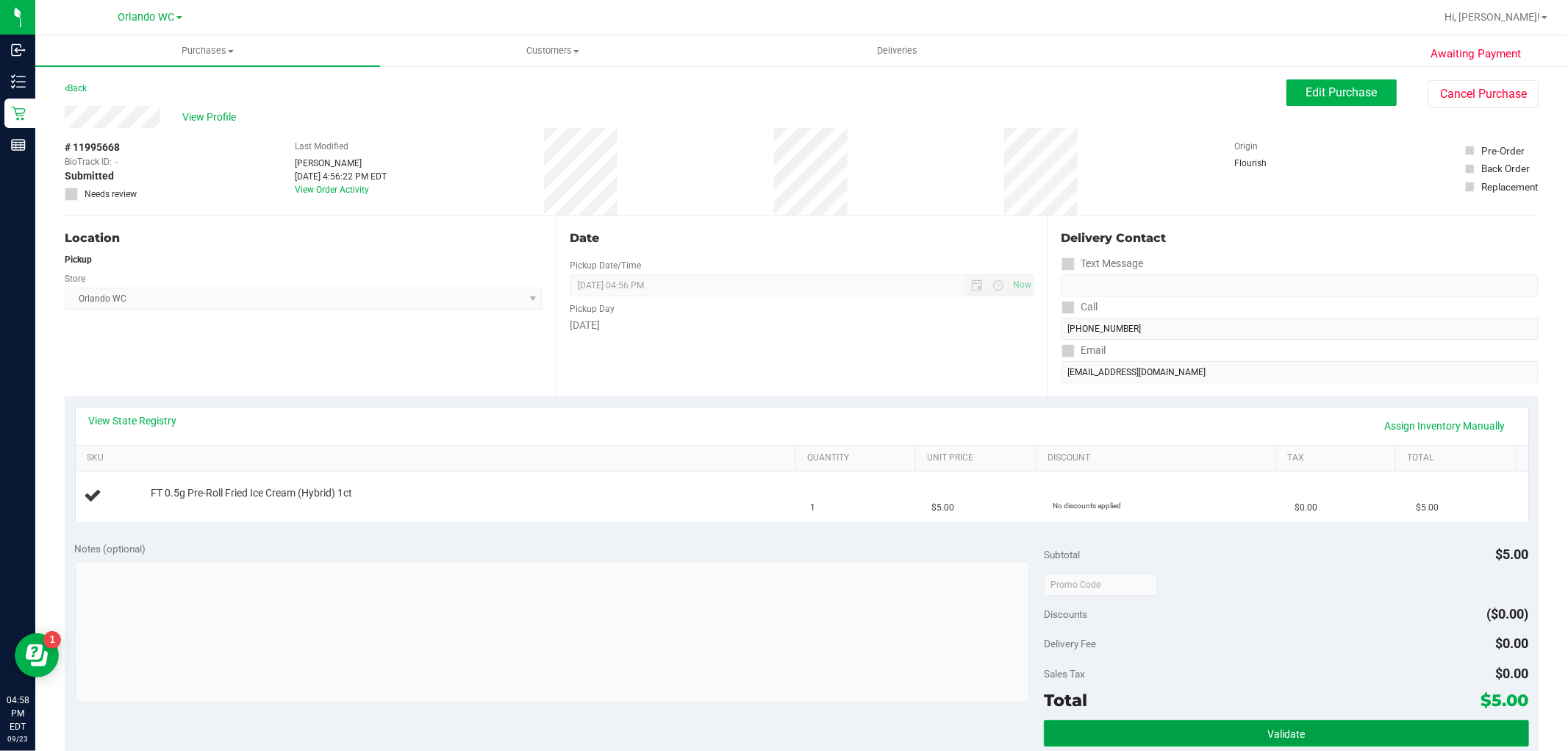
click at [1286, 738] on span "Validate" at bounding box center [1286, 734] width 38 height 12
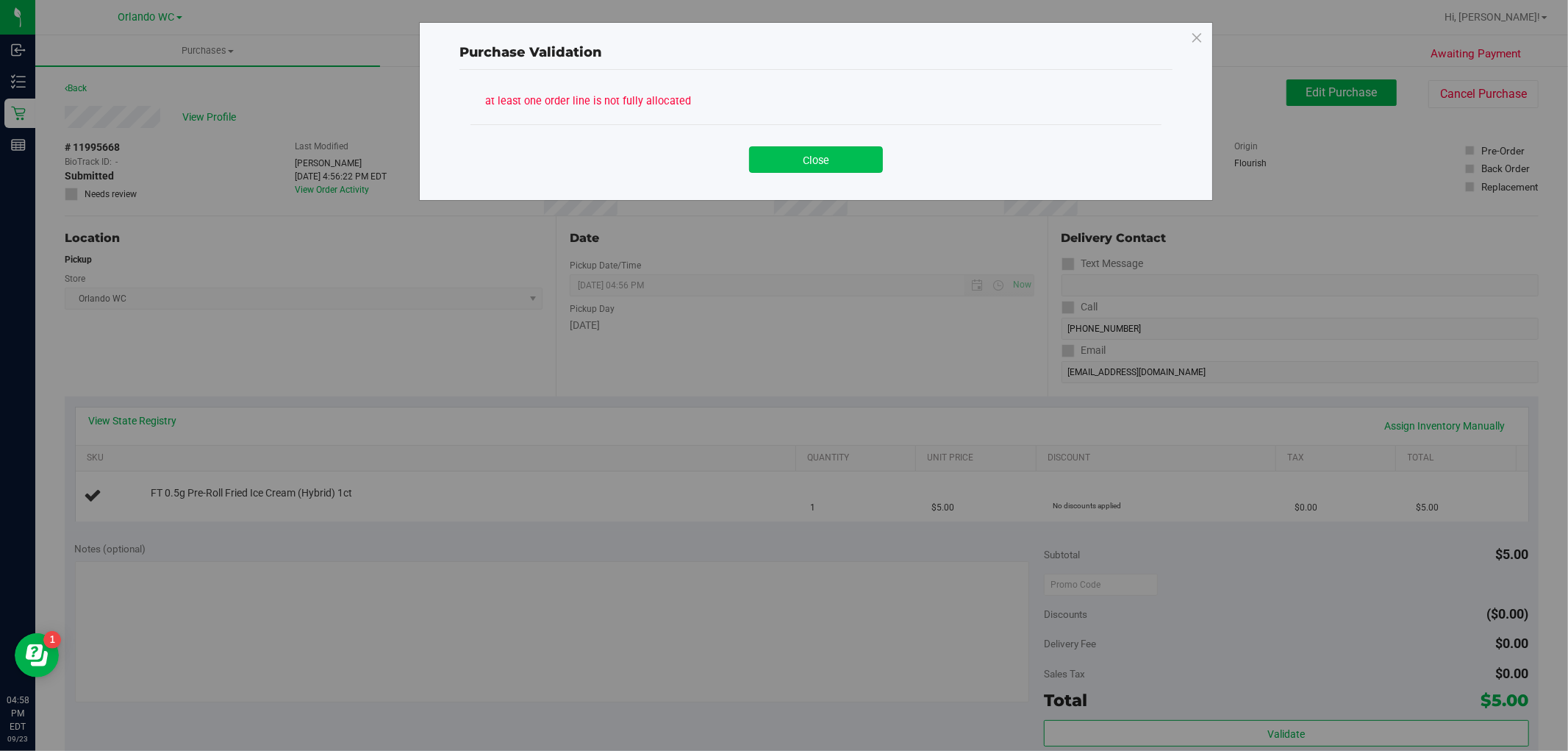
click at [847, 163] on button "Close" at bounding box center [816, 159] width 133 height 27
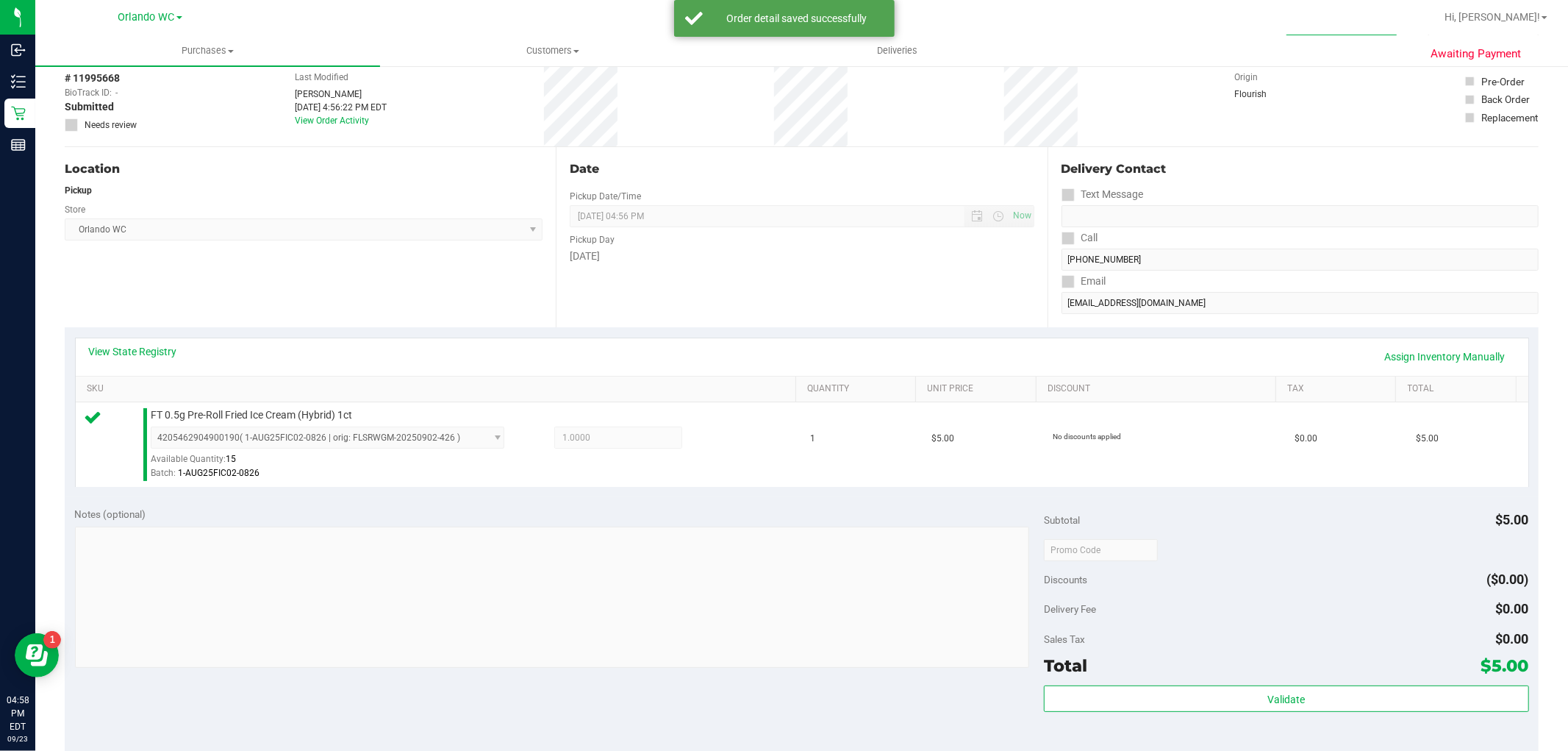
scroll to position [327, 0]
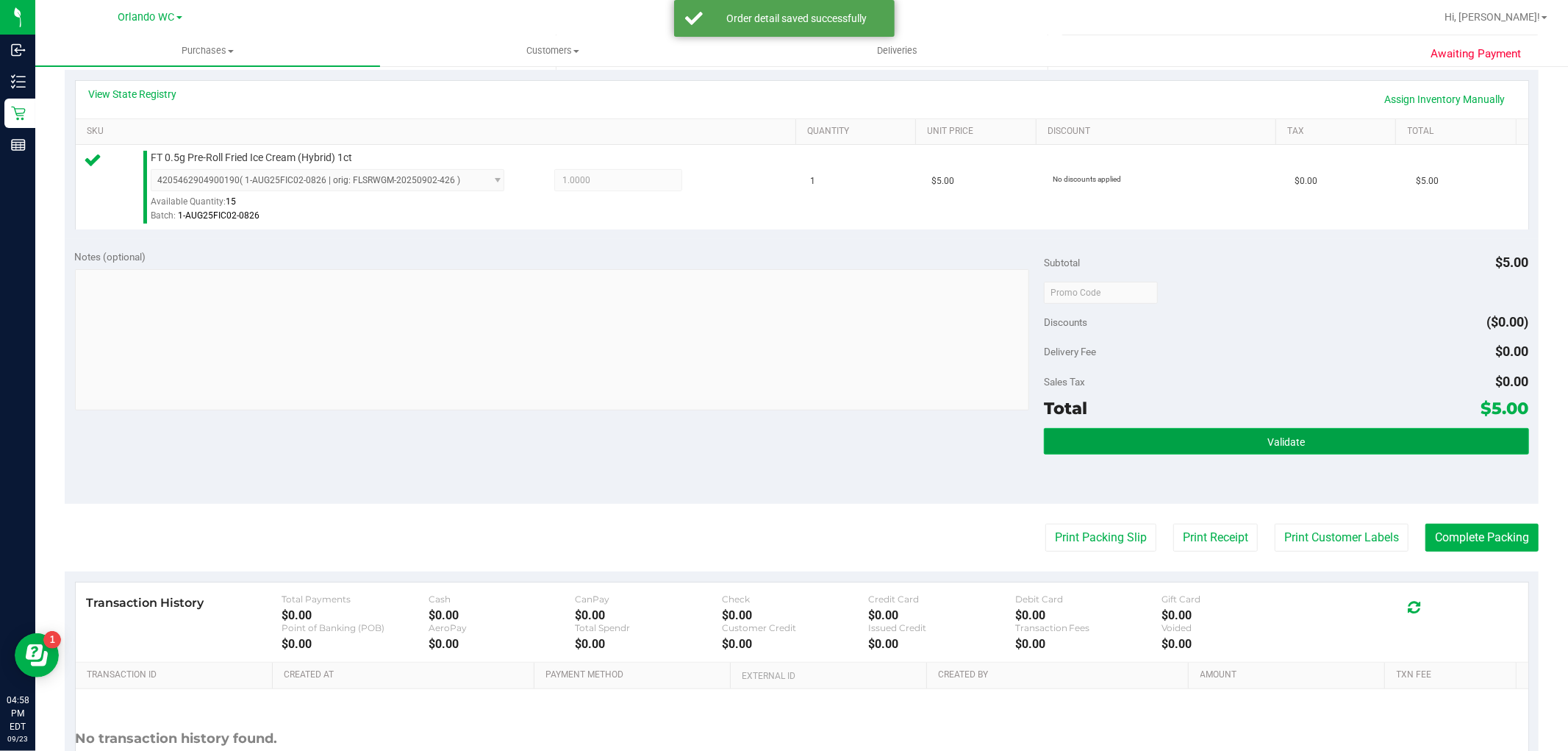
click at [1328, 434] on button "Validate" at bounding box center [1286, 441] width 485 height 27
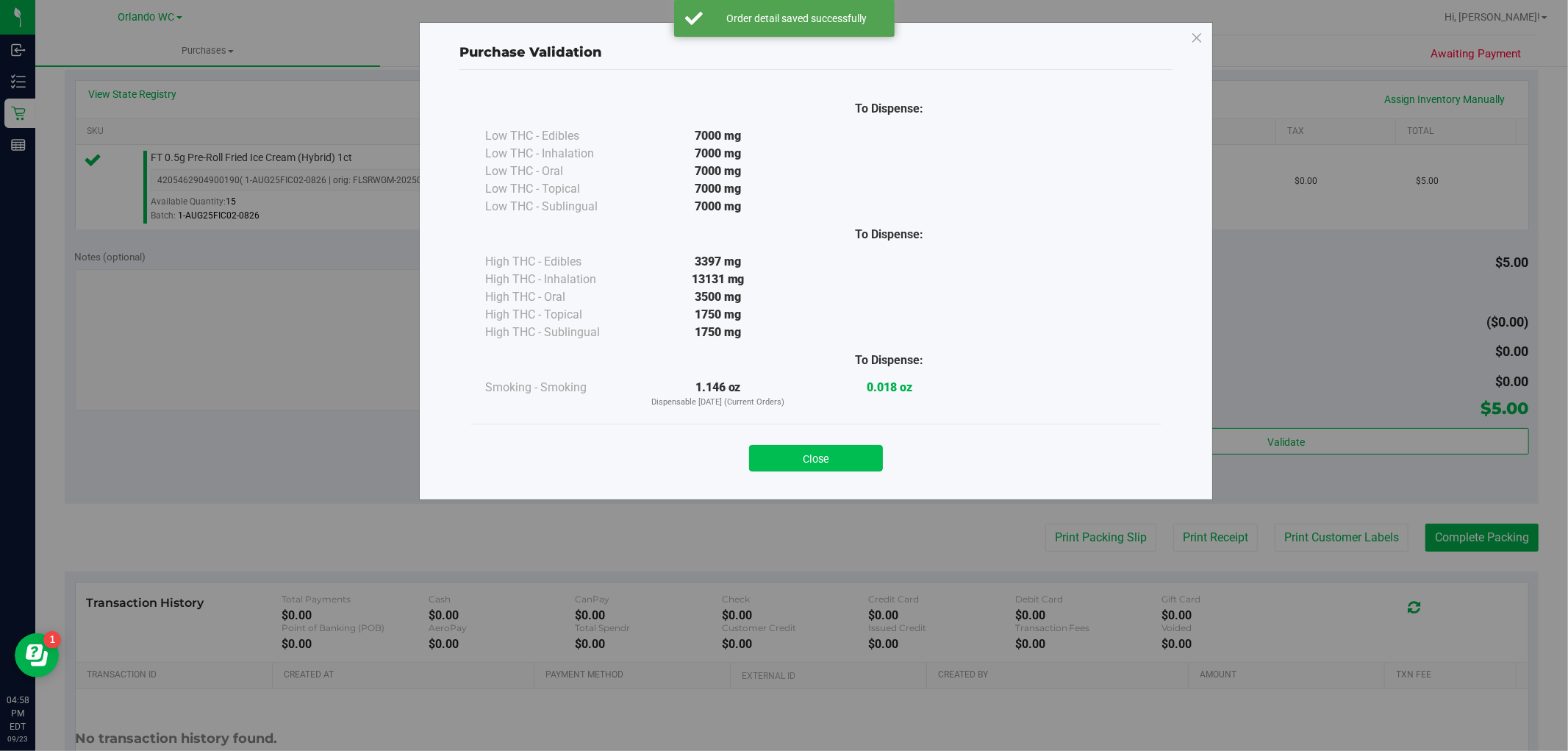
click at [860, 454] on button "Close" at bounding box center [816, 458] width 133 height 27
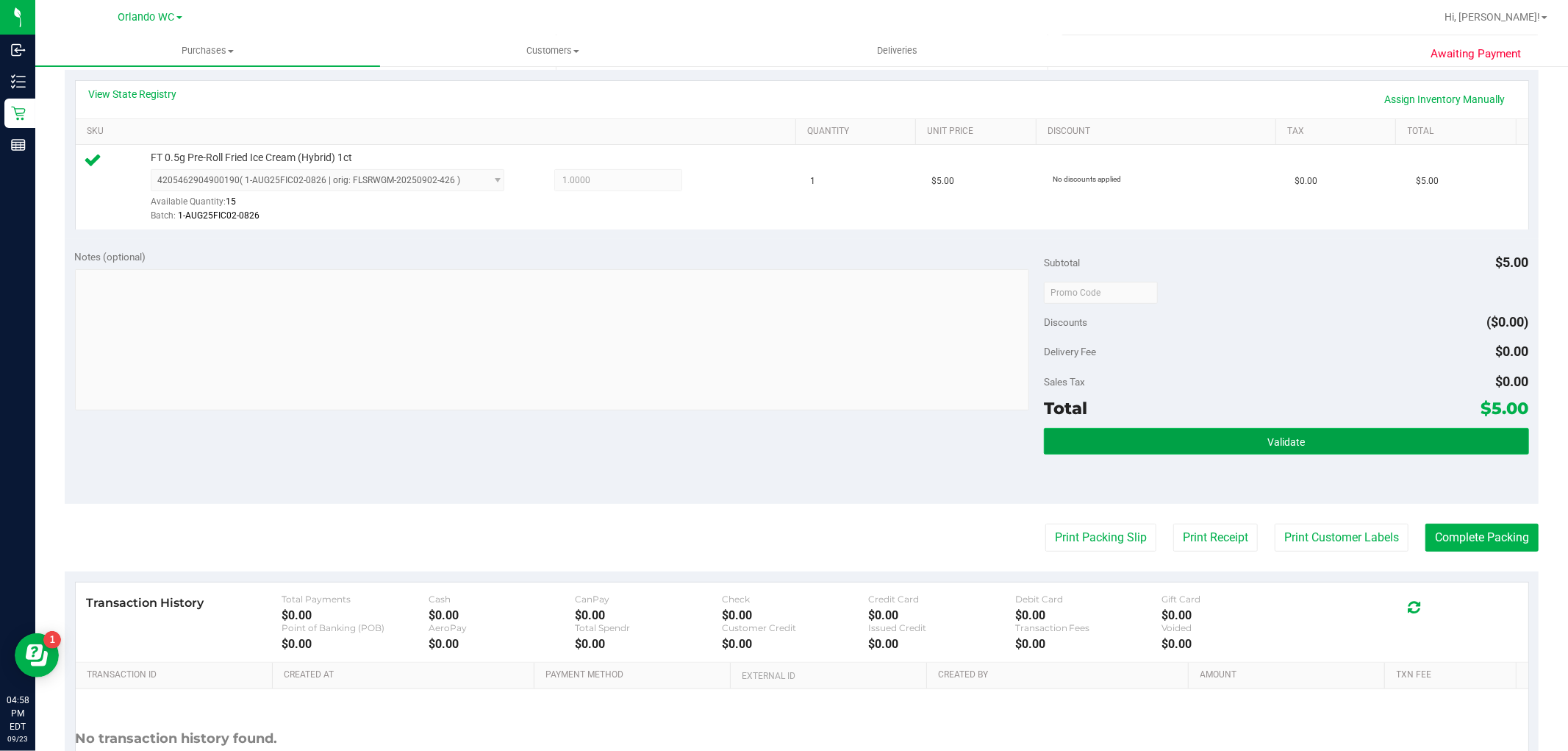
click at [1310, 451] on button "Validate" at bounding box center [1286, 441] width 485 height 27
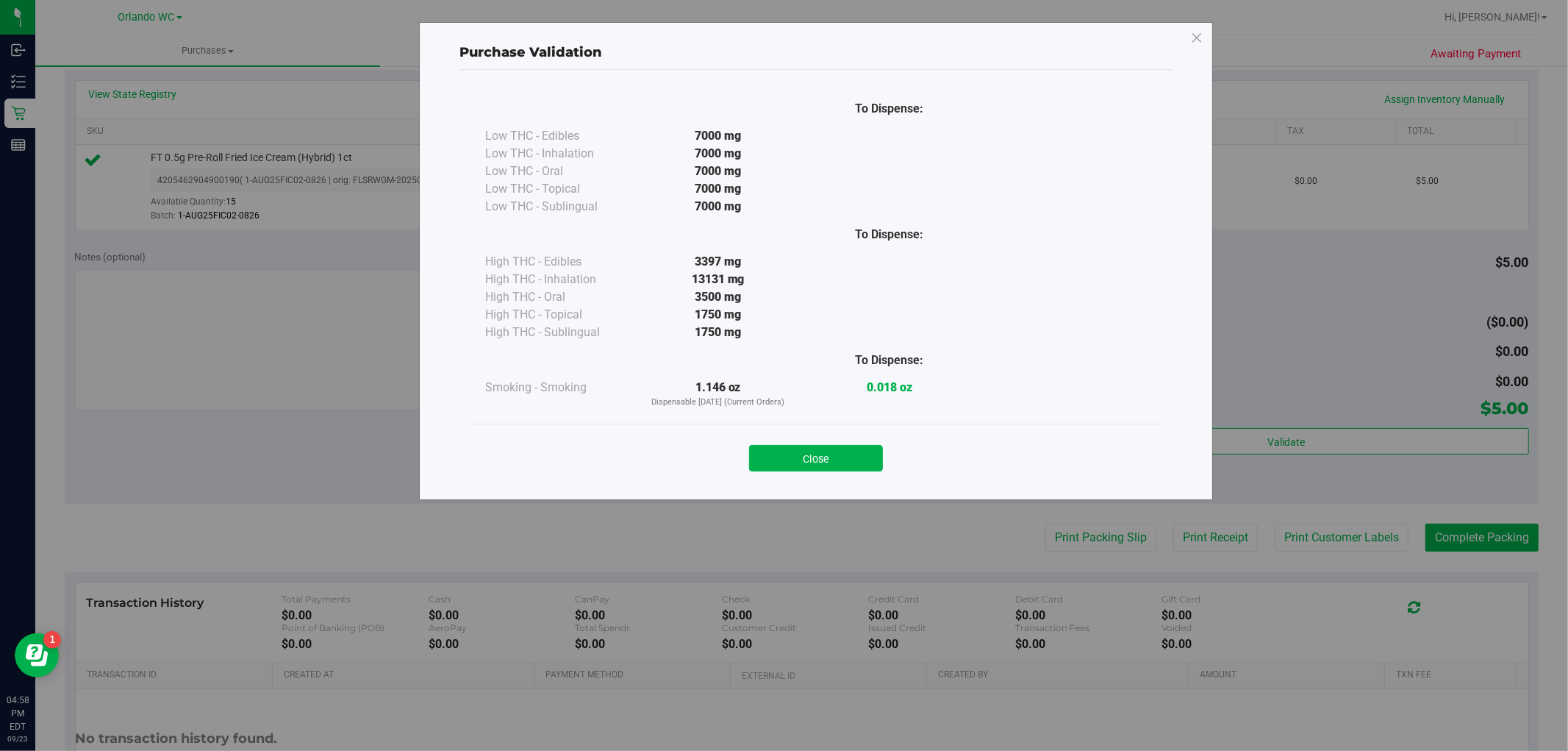
drag, startPoint x: 783, startPoint y: 435, endPoint x: 803, endPoint y: 484, distance: 52.9
click at [782, 438] on div "Close" at bounding box center [816, 454] width 669 height 37
click at [804, 484] on div "To Dispense: Low THC - Edibles 7000 mg" at bounding box center [816, 278] width 713 height 416
click at [807, 472] on div "Close" at bounding box center [816, 453] width 691 height 60
click at [869, 443] on div "Close" at bounding box center [816, 454] width 669 height 37
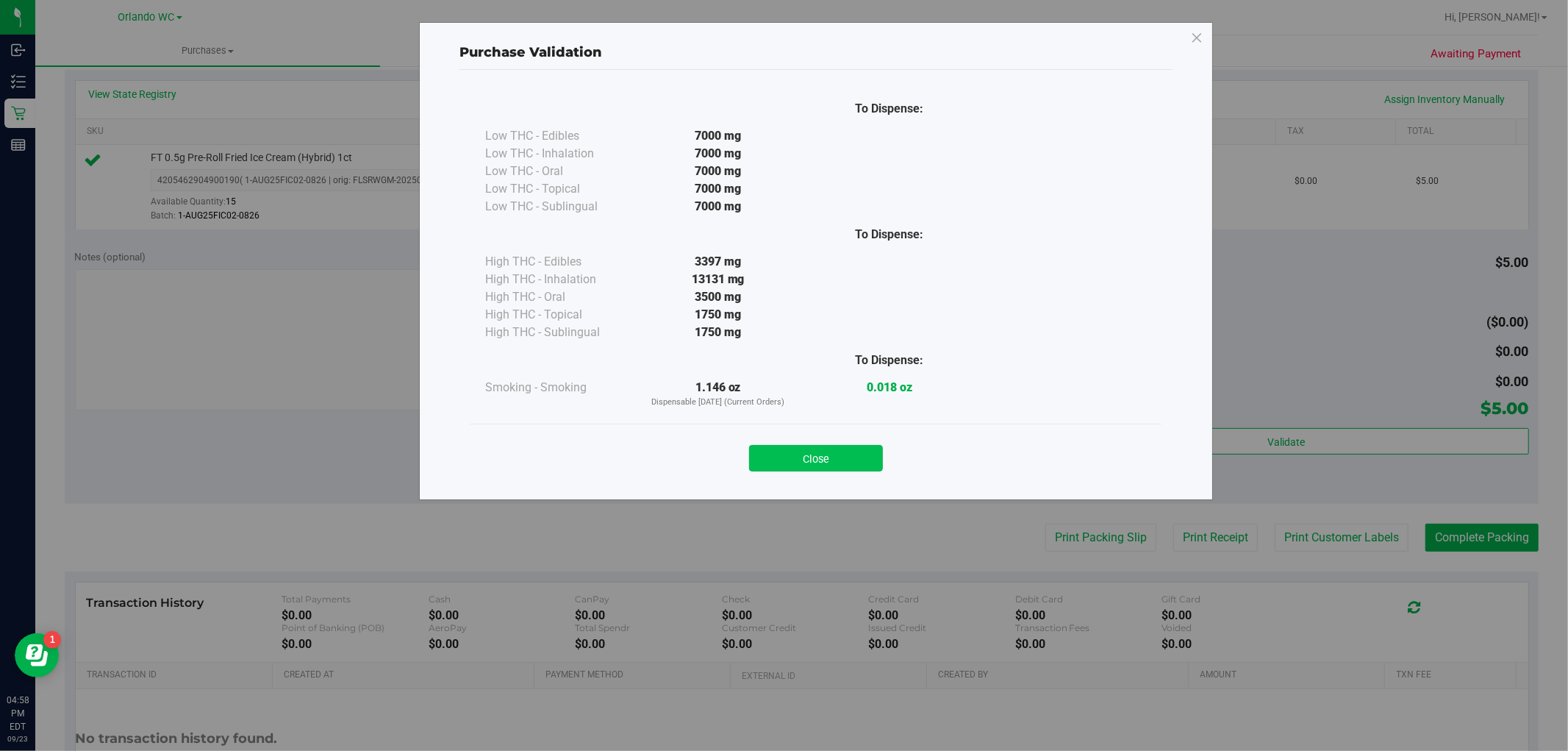
click at [856, 463] on button "Close" at bounding box center [816, 458] width 133 height 27
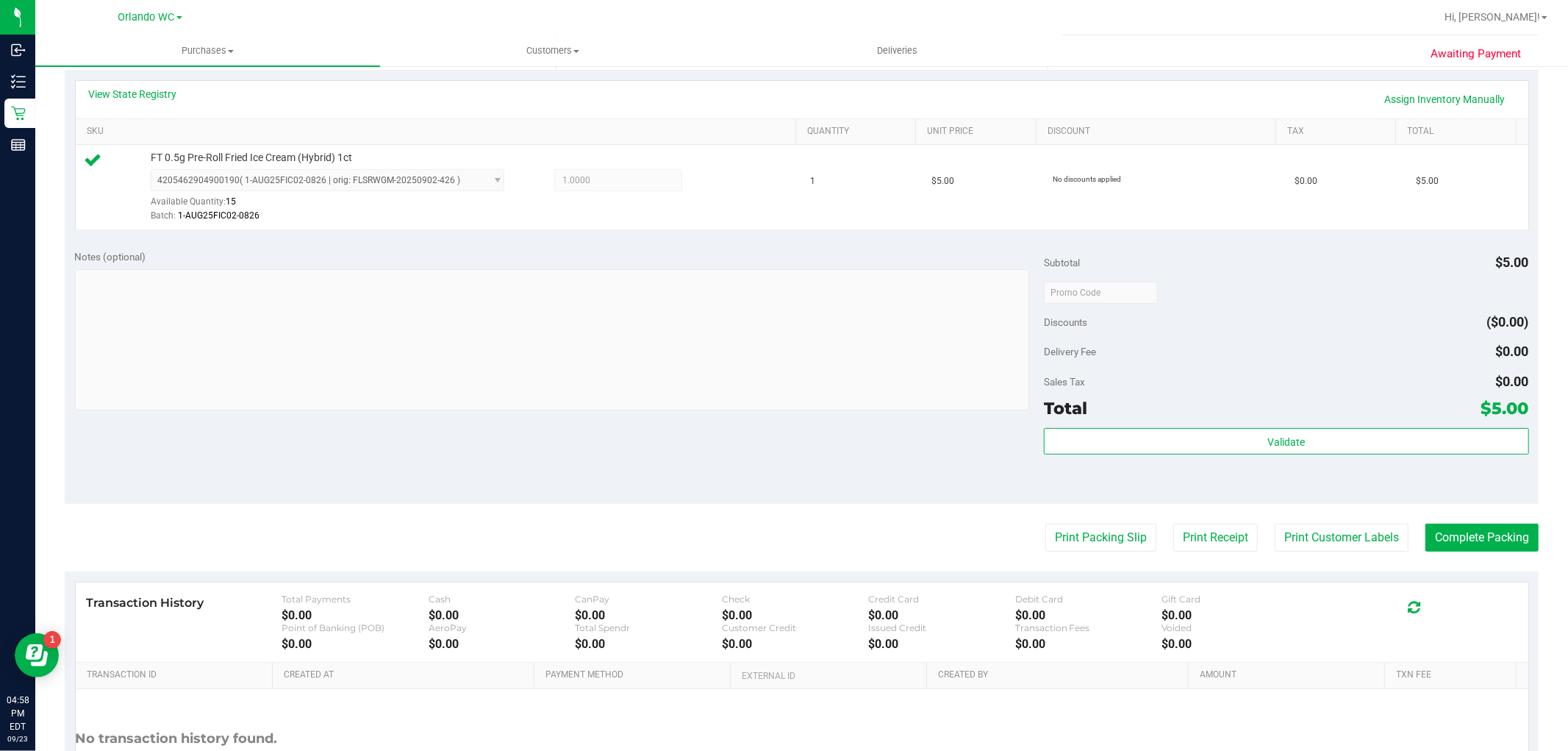
click at [1280, 477] on div "Validate" at bounding box center [1286, 461] width 485 height 66
click at [1273, 449] on button "Validate" at bounding box center [1286, 441] width 485 height 27
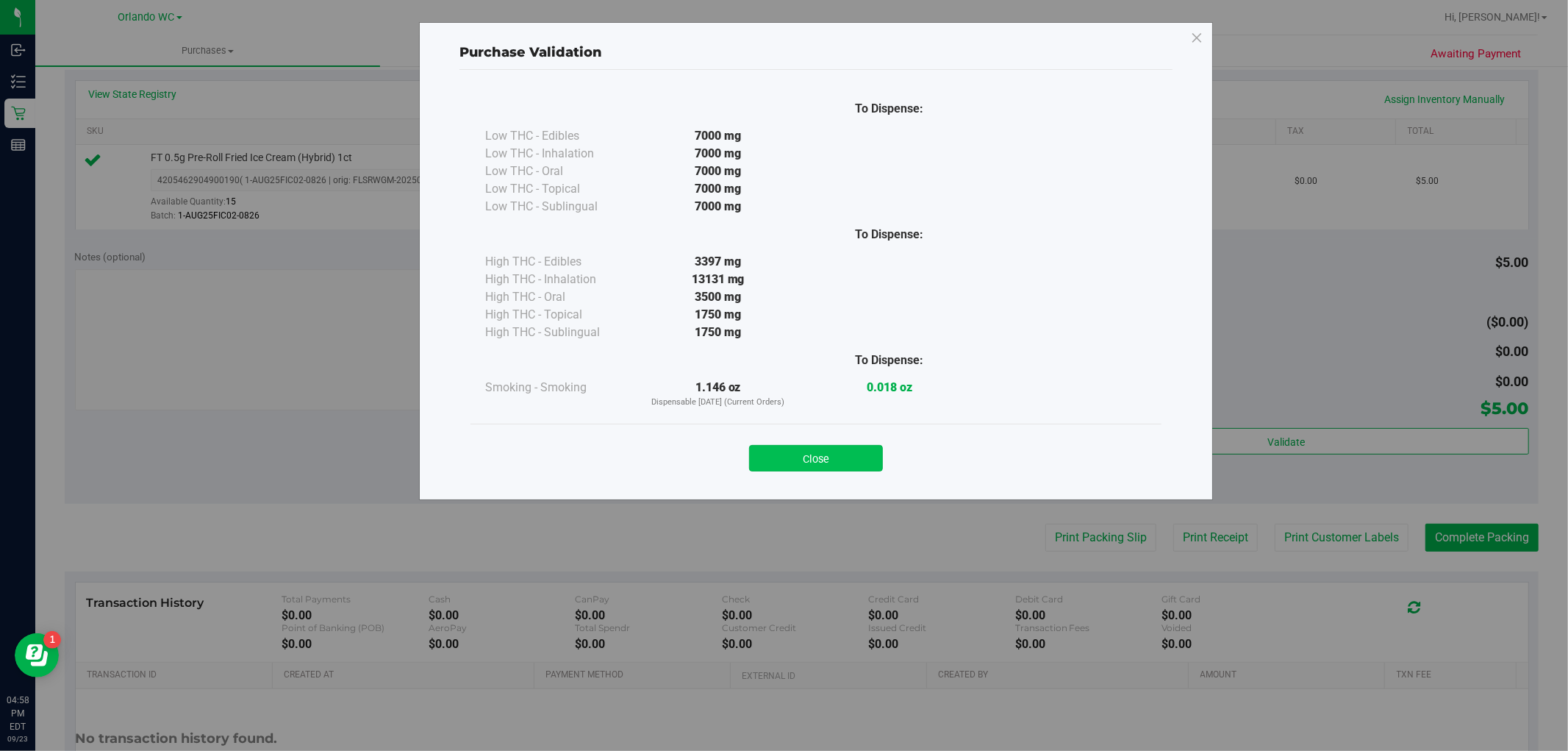
click at [875, 460] on button "Close" at bounding box center [816, 458] width 133 height 27
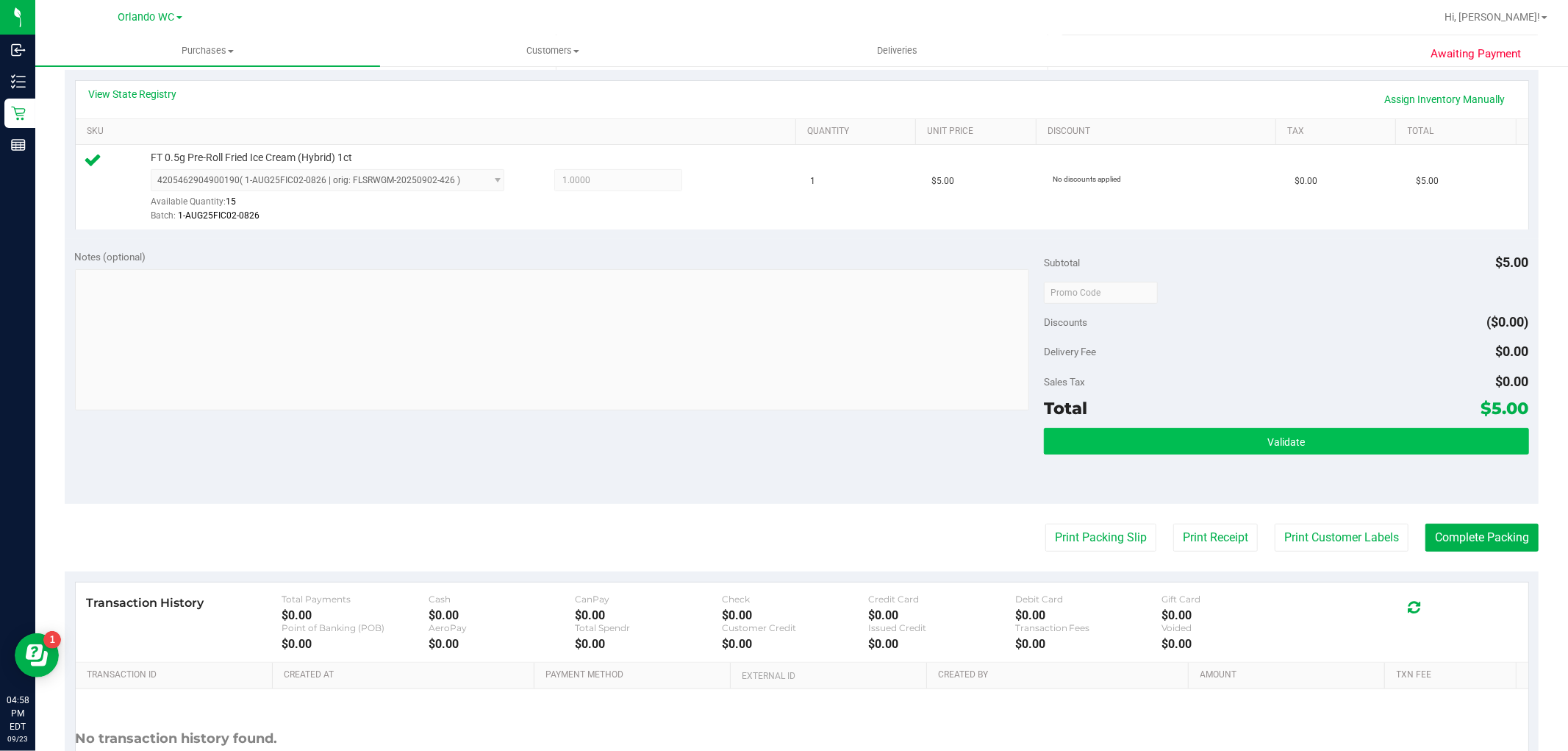
drag, startPoint x: 1306, startPoint y: 406, endPoint x: 1306, endPoint y: 429, distance: 23.0
click at [1306, 409] on div "Total $5.00" at bounding box center [1286, 408] width 485 height 27
click at [1308, 432] on button "Validate" at bounding box center [1286, 441] width 485 height 27
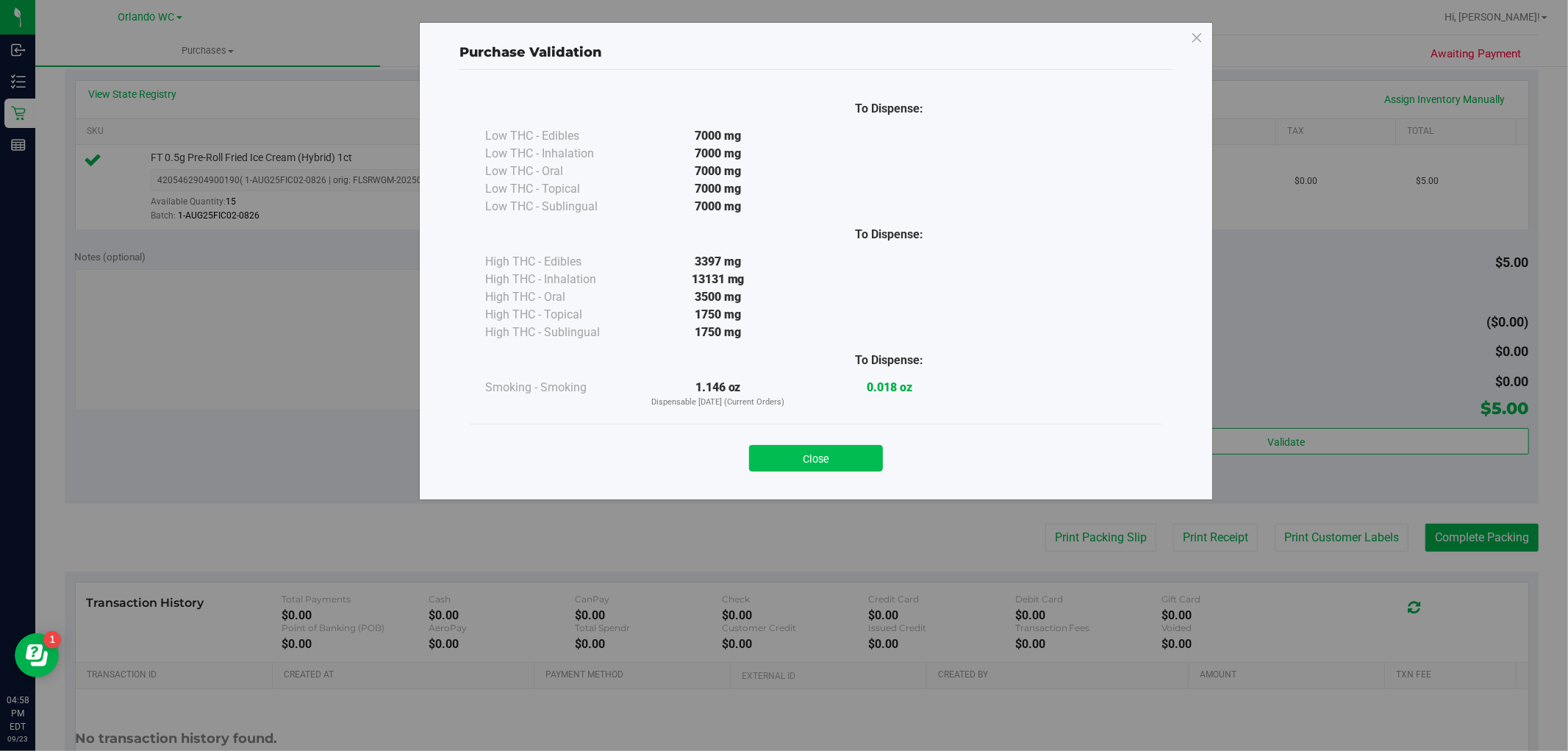
click at [839, 457] on button "Close" at bounding box center [816, 458] width 133 height 27
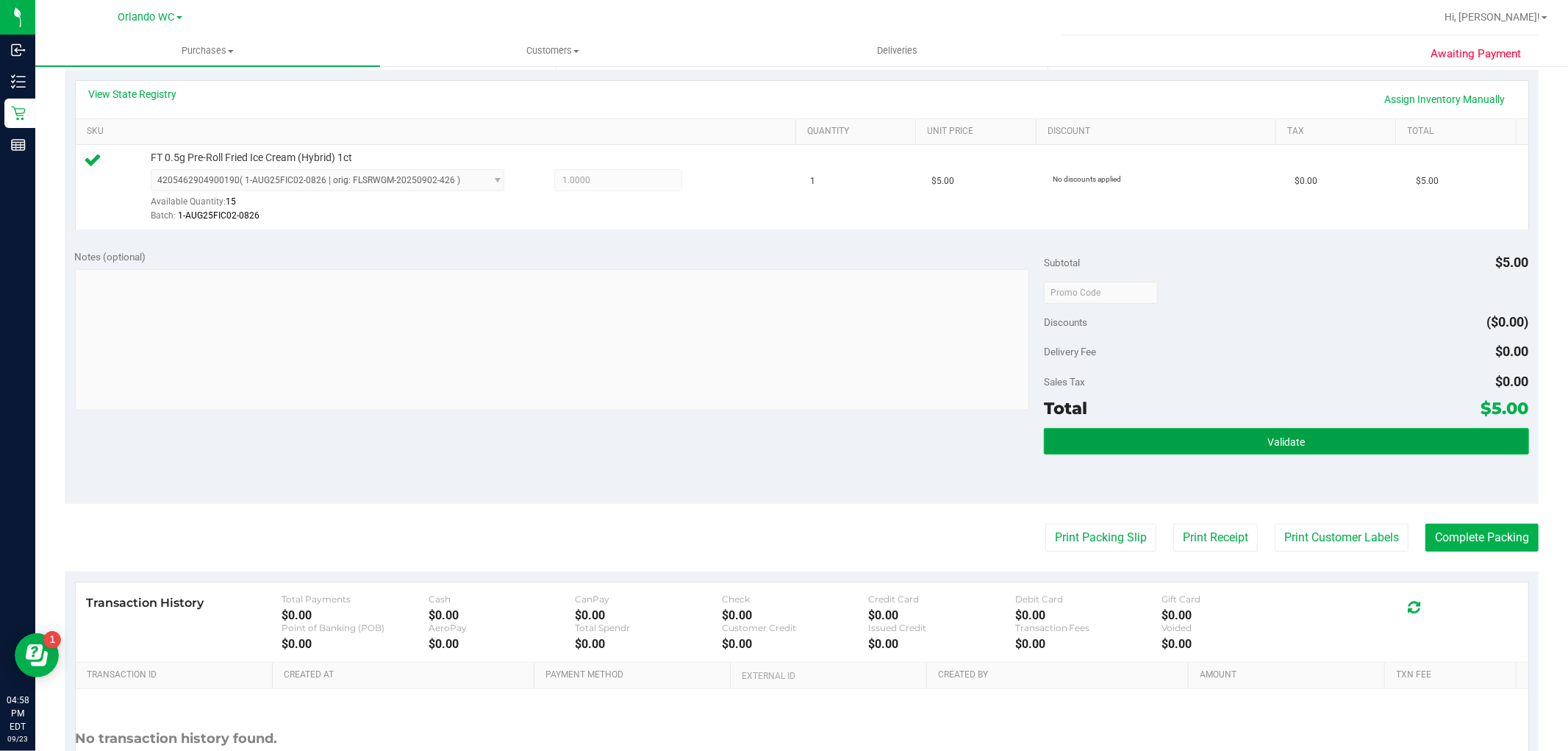
click at [1368, 428] on button "Validate" at bounding box center [1286, 441] width 485 height 27
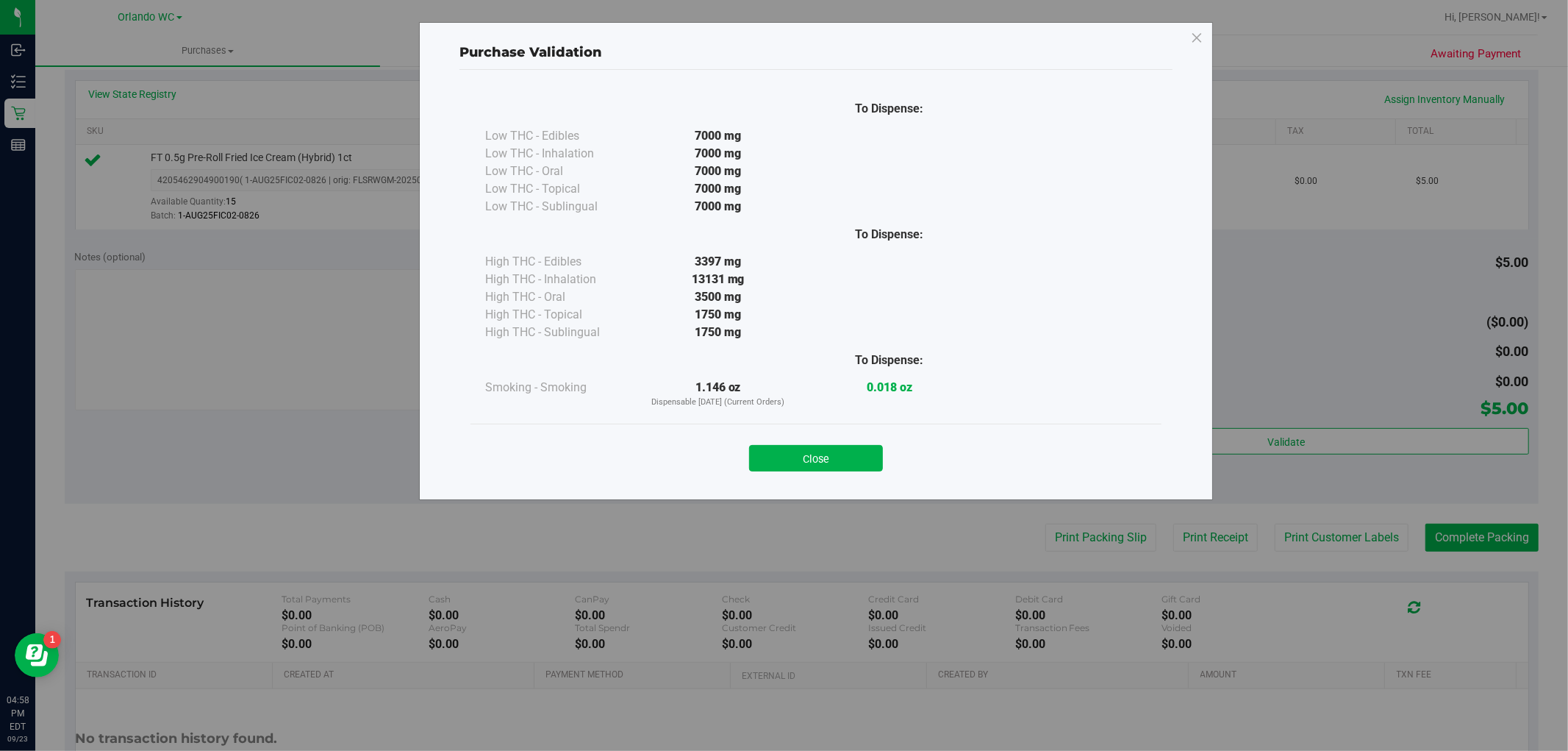
click at [884, 465] on div "Close" at bounding box center [816, 454] width 669 height 37
click at [878, 461] on button "Close" at bounding box center [816, 458] width 133 height 27
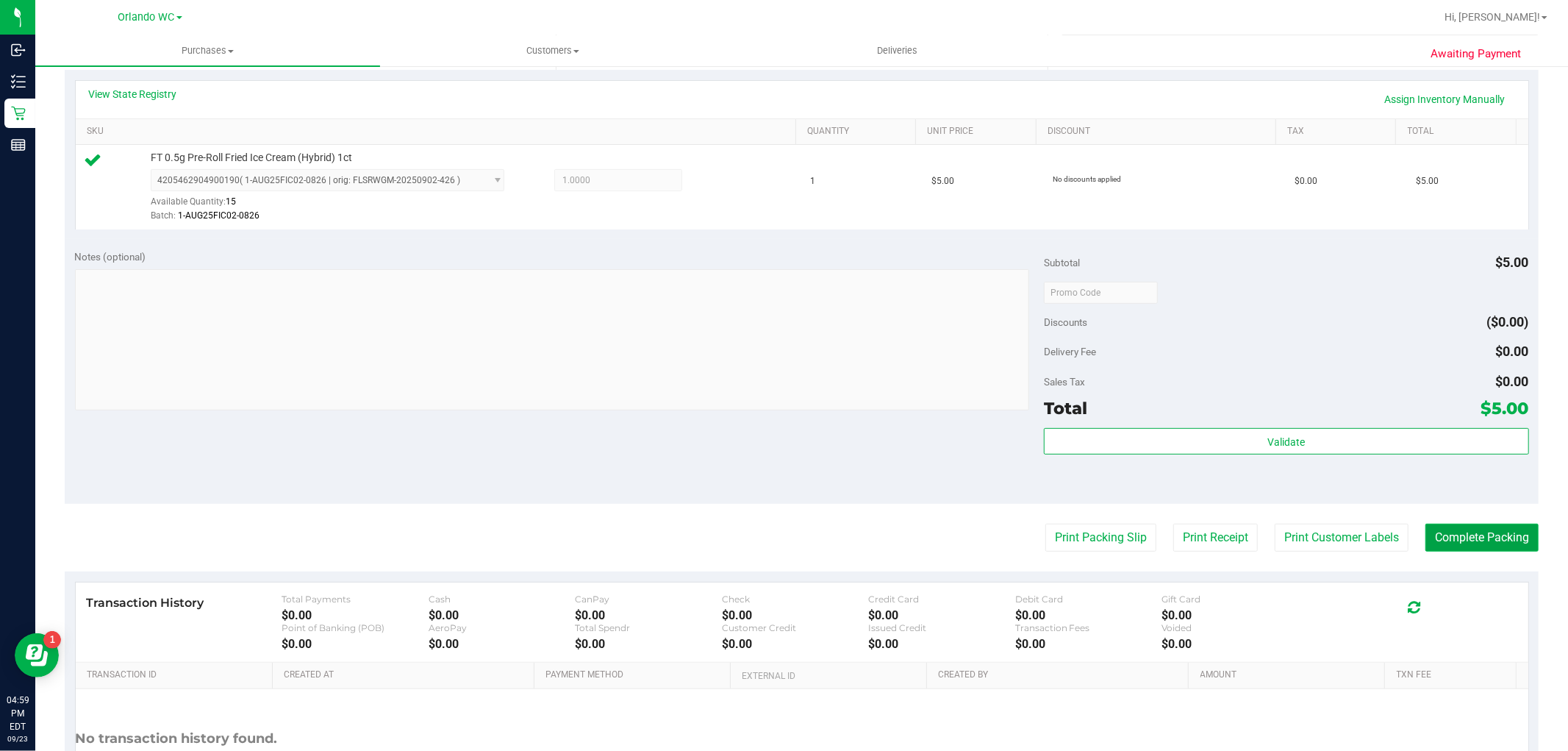
click at [1464, 541] on button "Complete Packing" at bounding box center [1482, 538] width 114 height 28
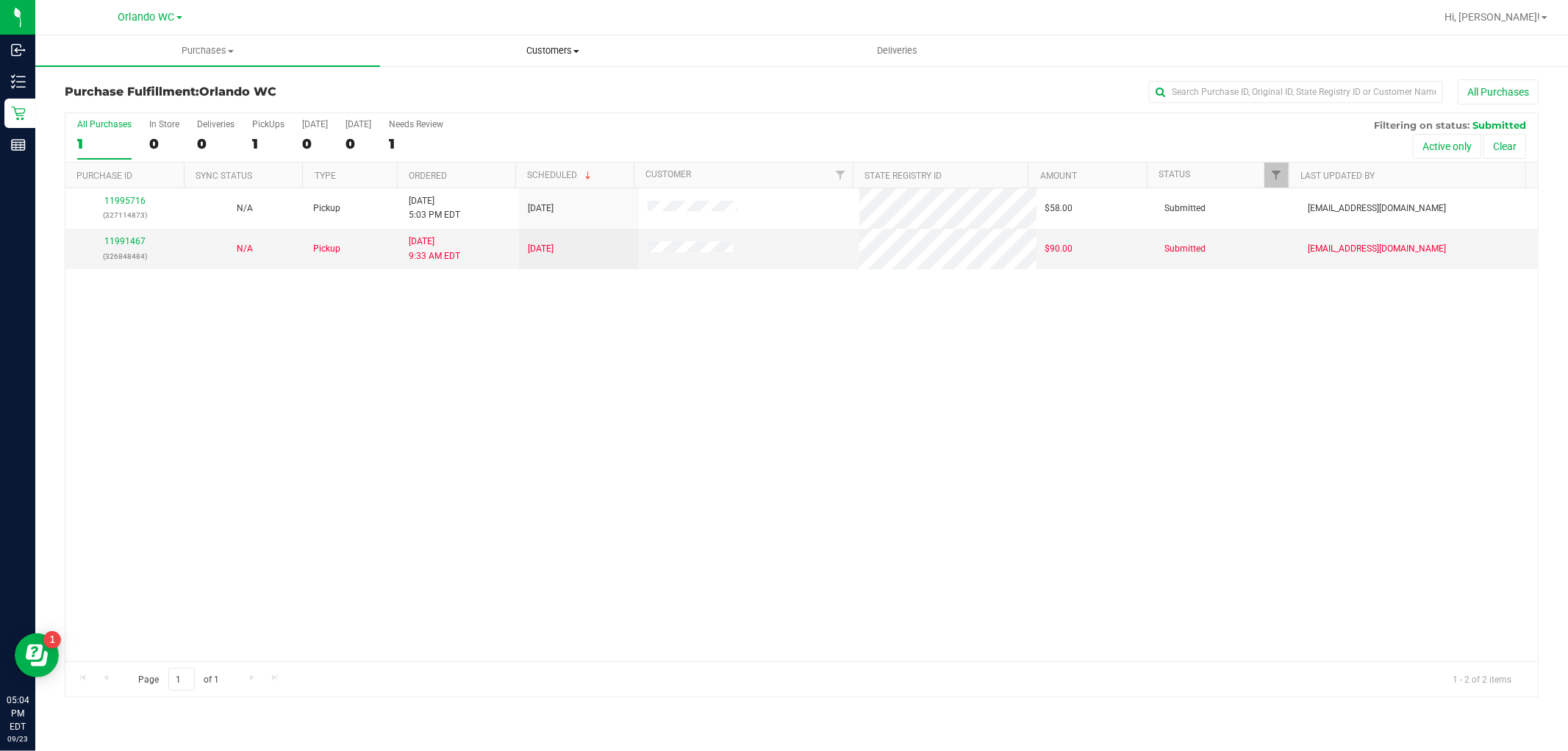
click at [553, 60] on uib-tab-heading "Customers All customers Add a new customer All physicians" at bounding box center [552, 51] width 344 height 30
click at [437, 96] on li "All customers" at bounding box center [552, 89] width 345 height 18
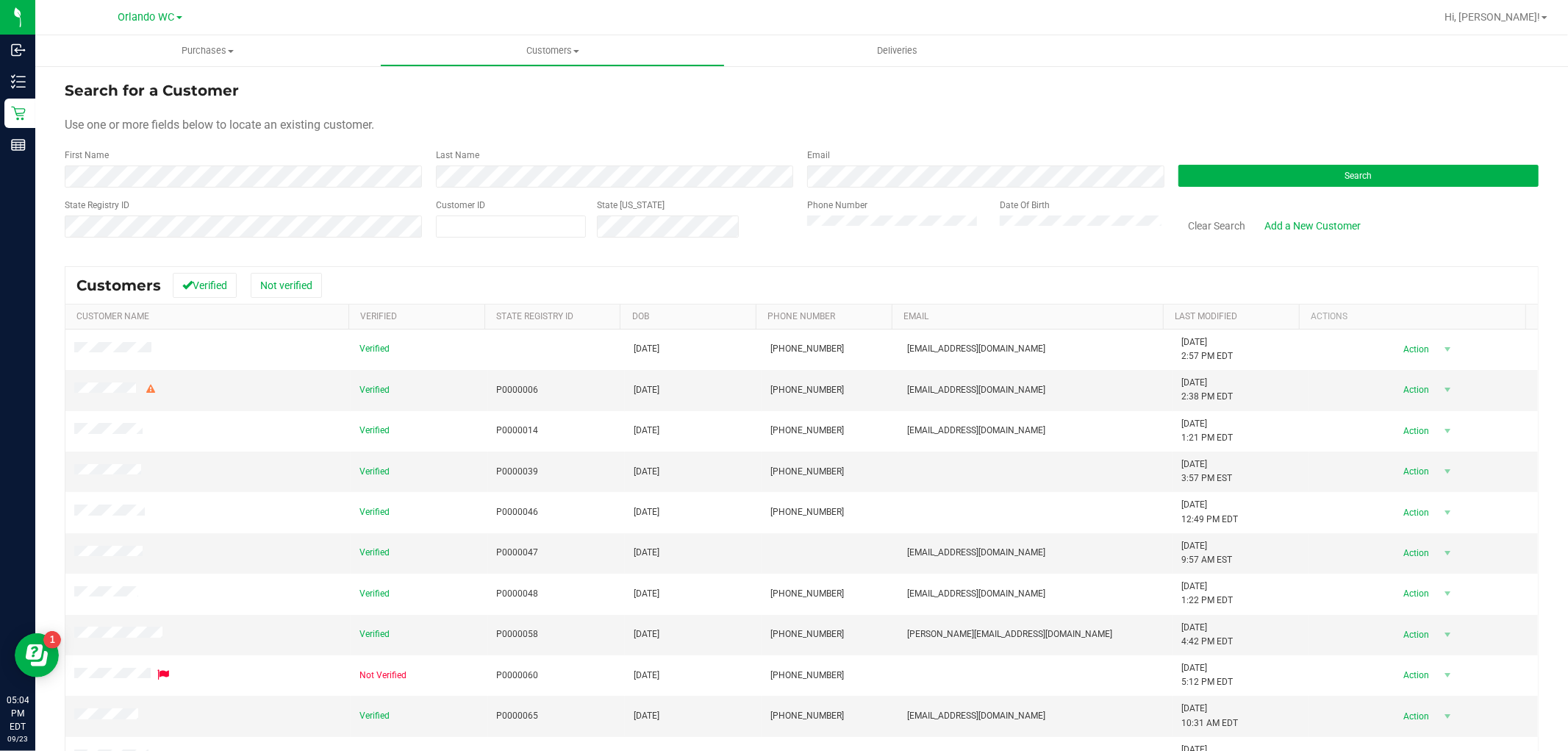
click at [1284, 155] on div "Search" at bounding box center [1353, 167] width 371 height 39
click at [1284, 165] on button "Search" at bounding box center [1359, 176] width 360 height 22
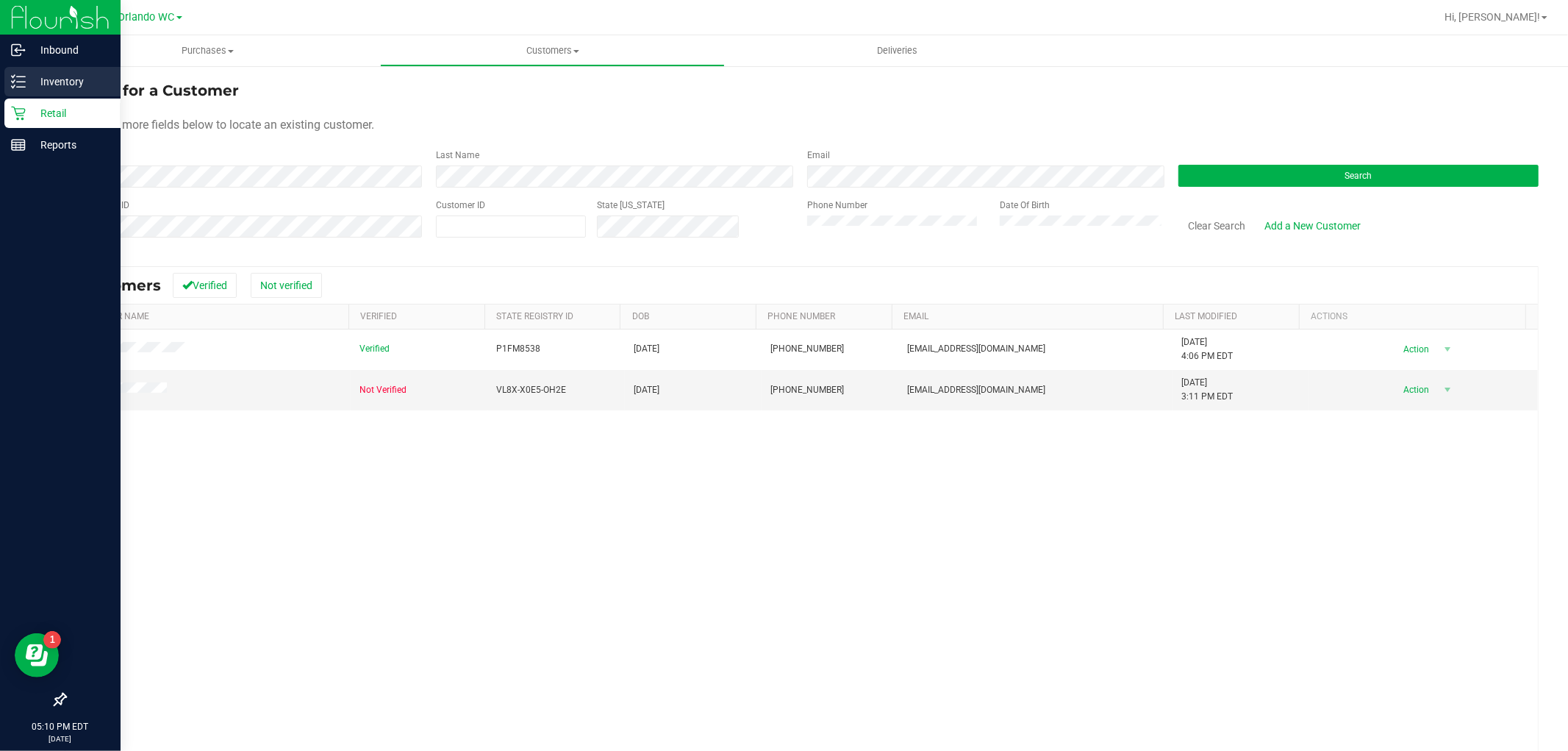
click at [26, 77] on p "Inventory" at bounding box center [70, 82] width 89 height 18
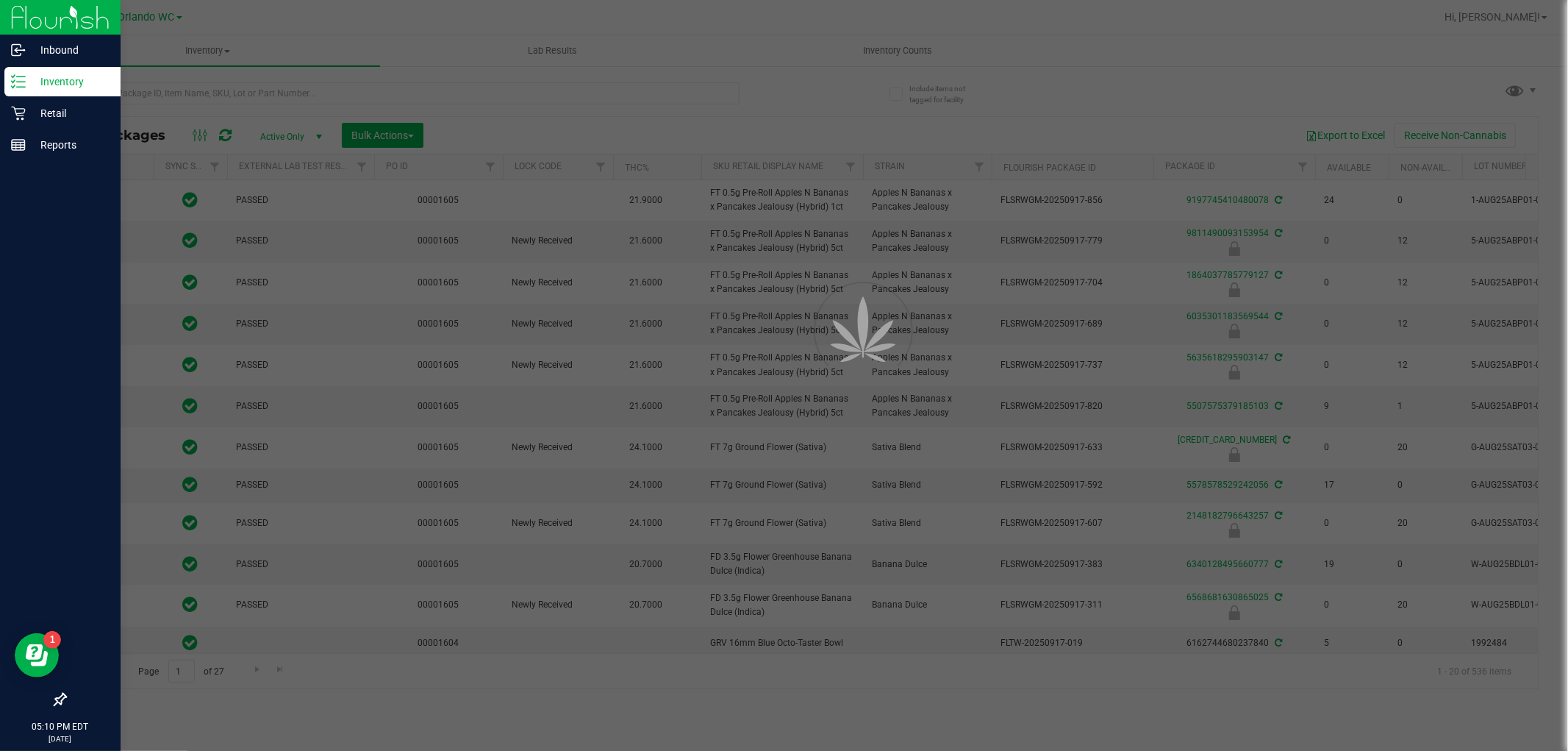
click at [128, 91] on div at bounding box center [784, 376] width 1568 height 751
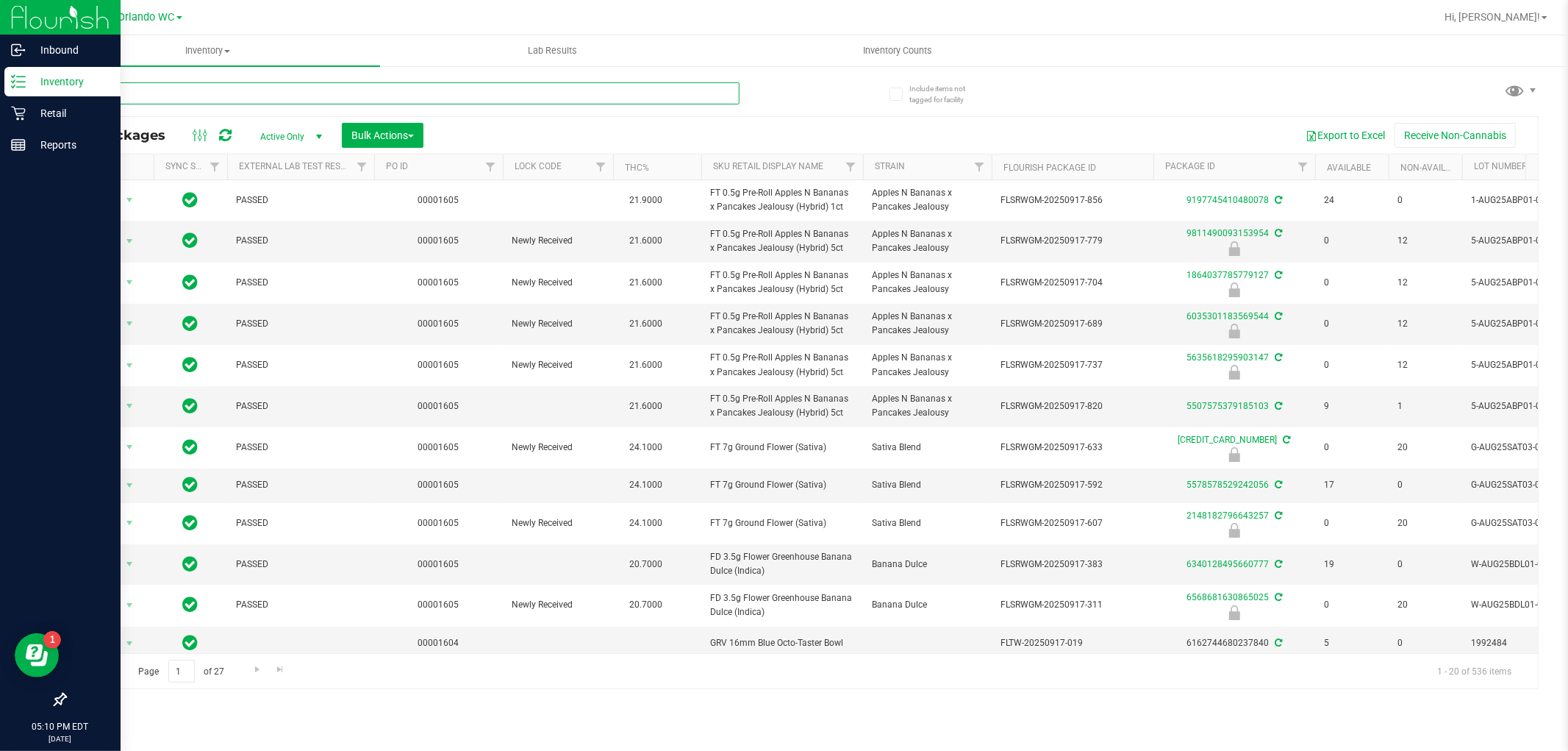
click at [128, 91] on input "text" at bounding box center [402, 94] width 675 height 22
paste input "FT 1g Vape Cart Distillate Durban Poison (Sativa)"
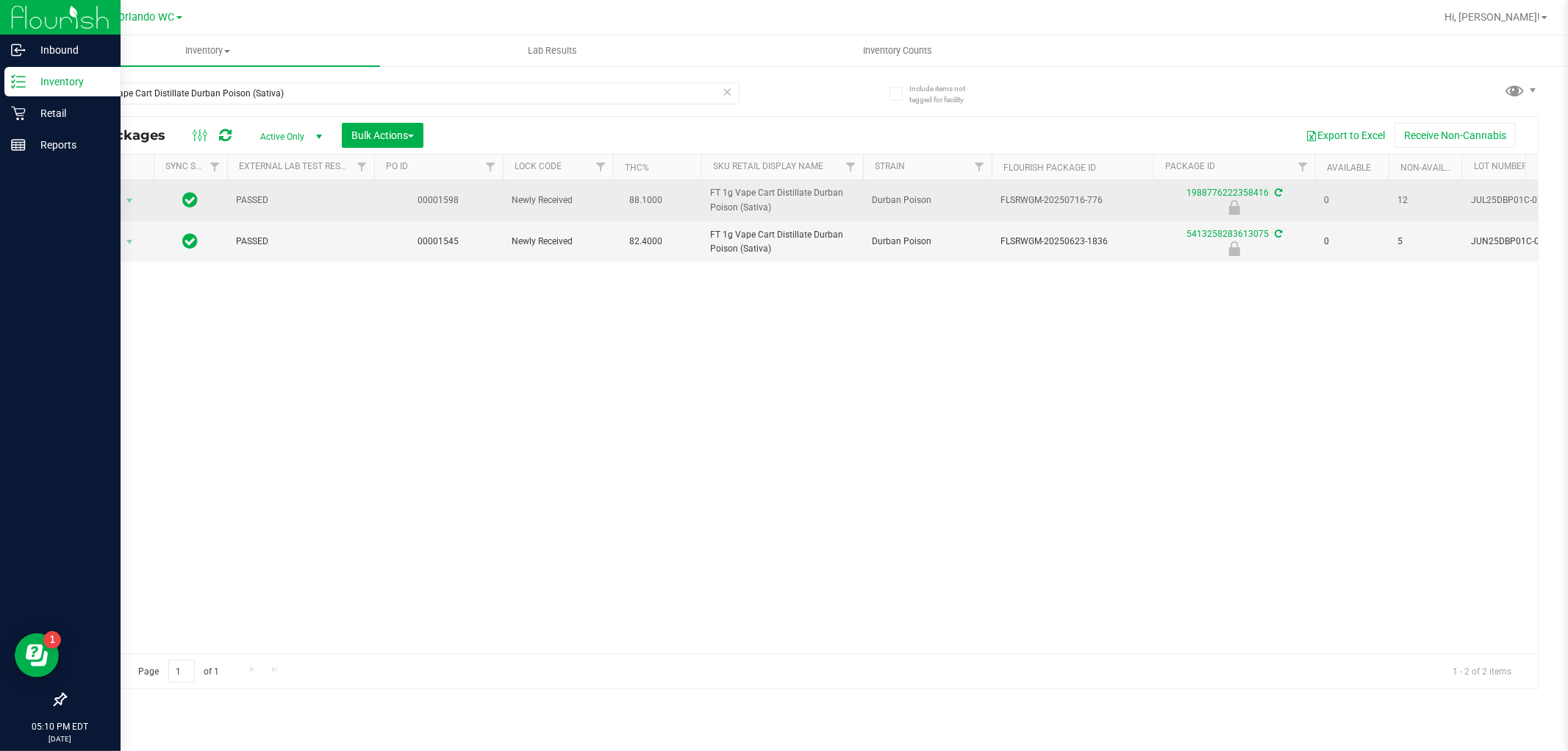
drag, startPoint x: 795, startPoint y: 208, endPoint x: 694, endPoint y: 195, distance: 101.8
click at [694, 195] on tr "Action Action Edit attributes Global inventory Locate package Package audit log…" at bounding box center [1142, 201] width 2154 height 41
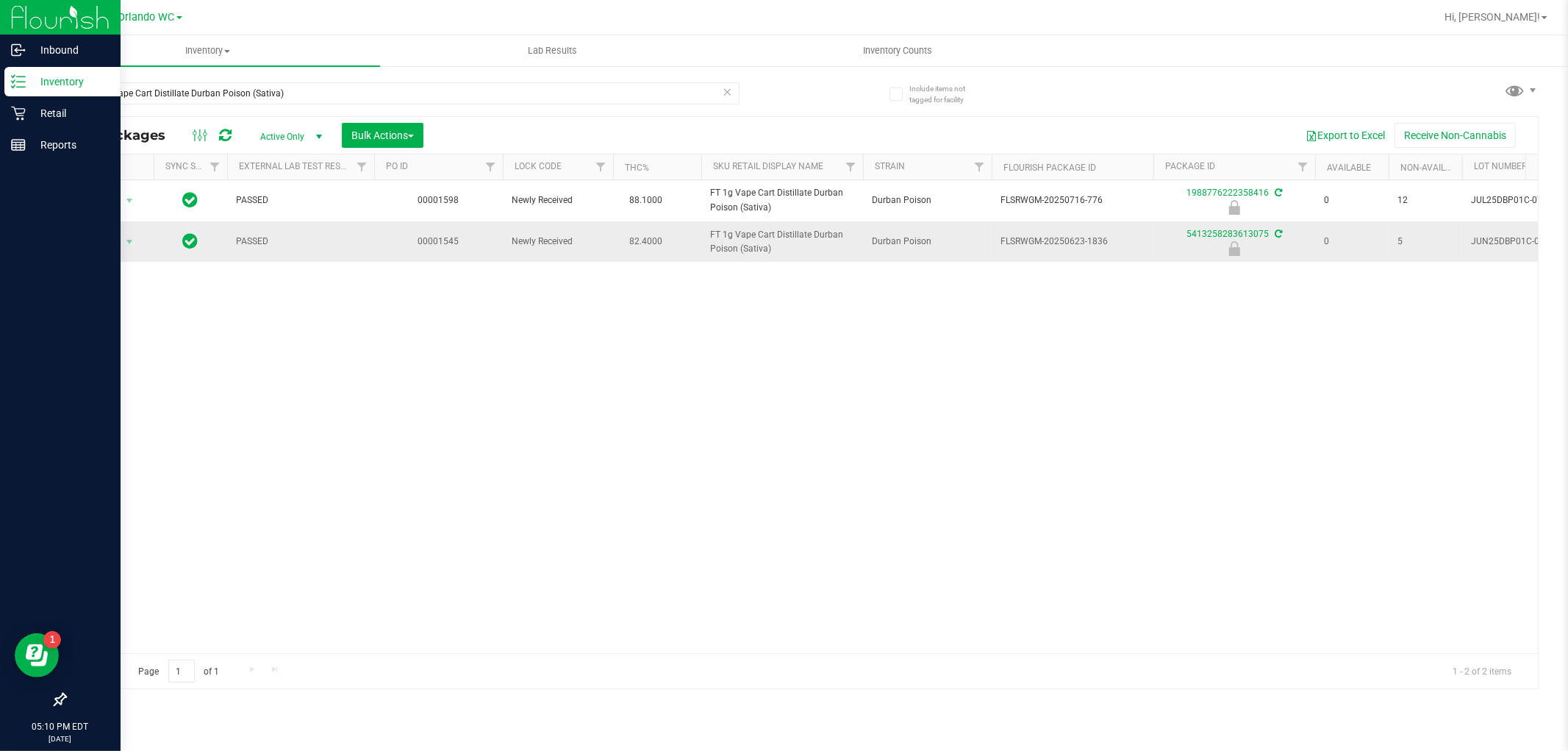
copy tr "FT 1g Vape Cart Distillate Durban Poison (Sativa)"
click at [429, 482] on div "Action Action Edit attributes Global inventory Locate package Package audit log…" at bounding box center [802, 416] width 1473 height 473
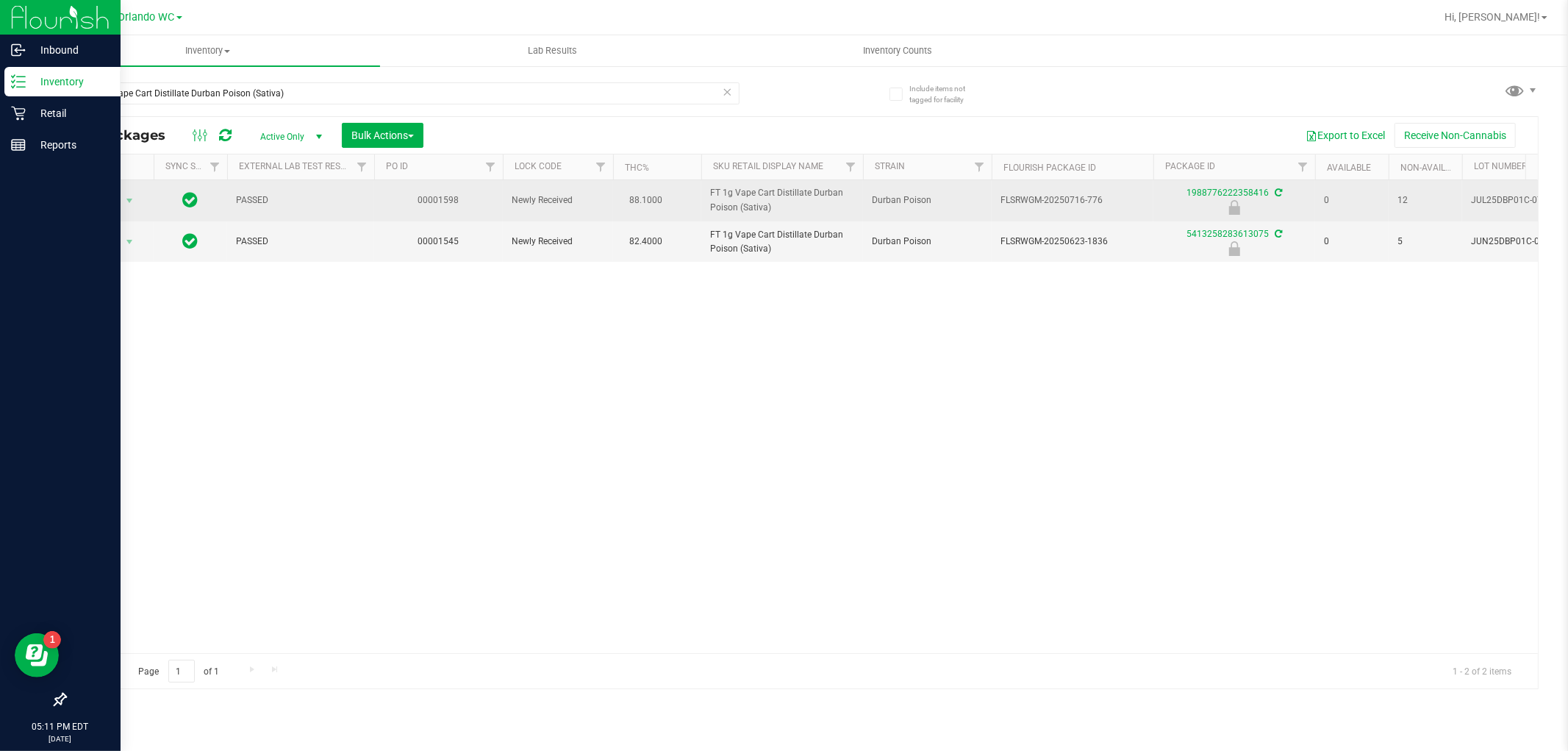
drag, startPoint x: 1088, startPoint y: 199, endPoint x: 1115, endPoint y: 199, distance: 27.0
click at [1115, 199] on span "FLSRWGM-20250716-776" at bounding box center [1072, 200] width 144 height 14
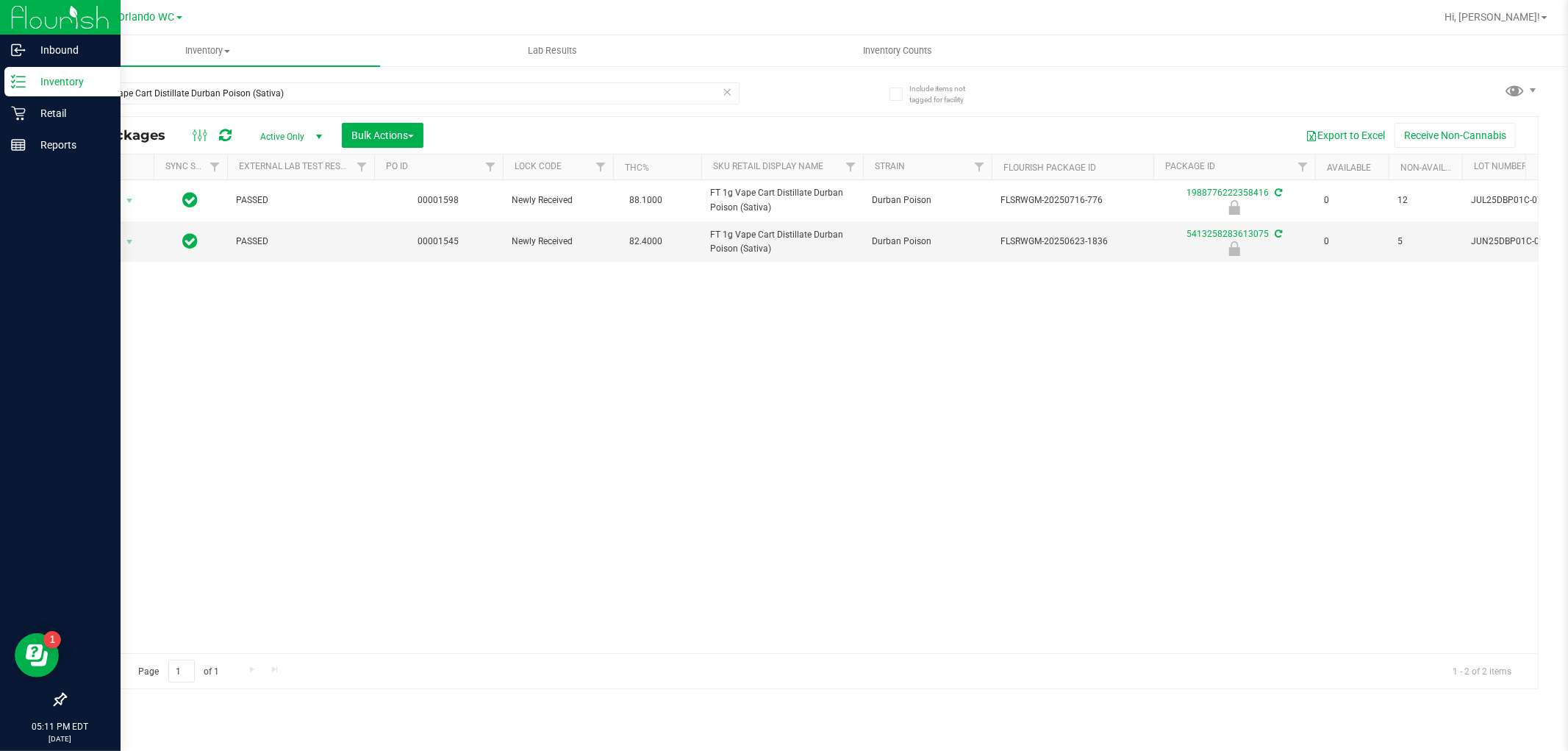
copy span "776"
drag, startPoint x: 310, startPoint y: 94, endPoint x: 0, endPoint y: 49, distance: 313.2
click at [0, 49] on div "Inbound Inventory Retail Reports 05:11 PM EDT [DATE] 09/23 Orlando WC Hi, [PERS…" at bounding box center [784, 376] width 1568 height 751
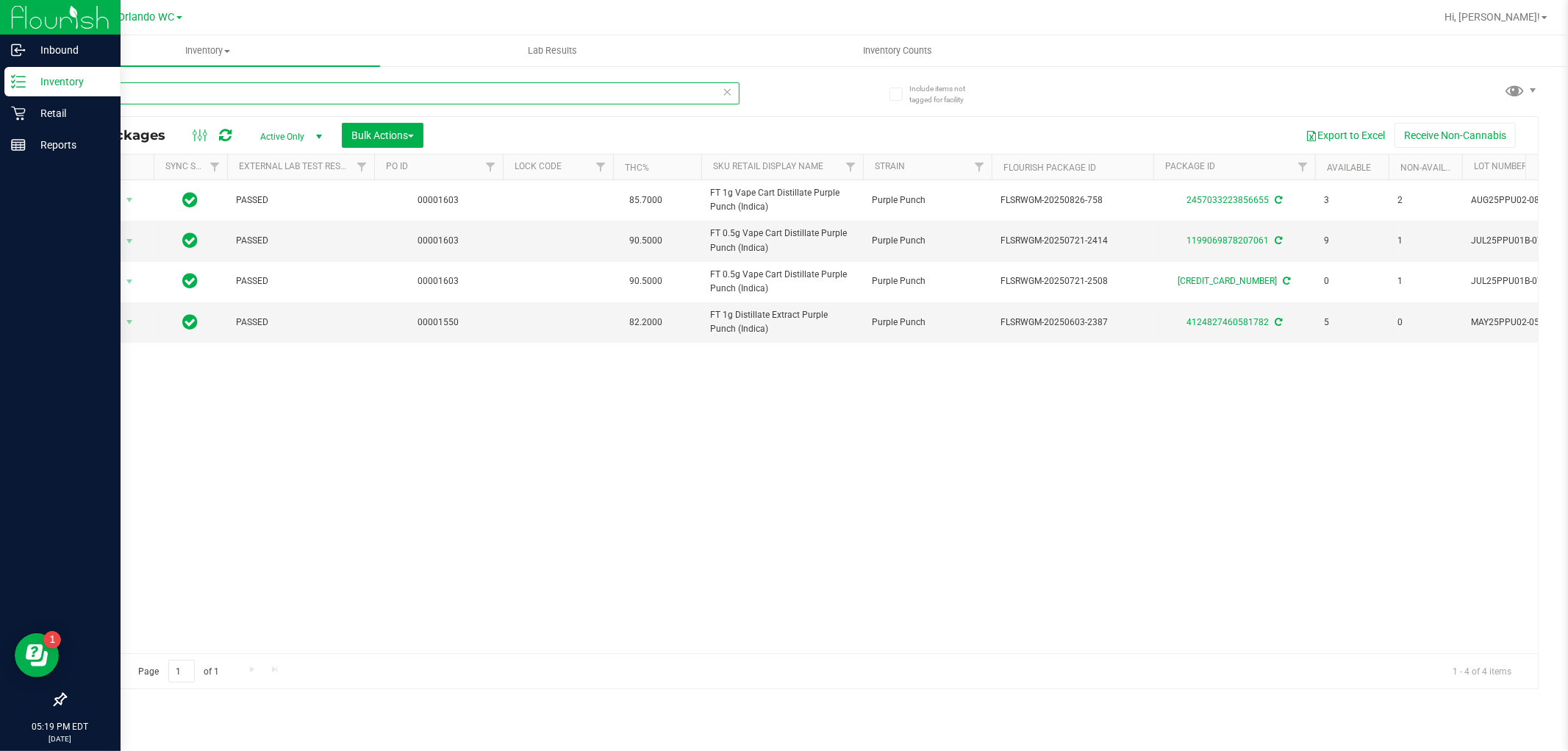
drag, startPoint x: 122, startPoint y: 86, endPoint x: 0, endPoint y: 86, distance: 122.0
click at [0, 86] on div "Inbound Inventory Retail Reports 05:19 PM EDT [DATE] 09/23 Orlando WC Hi, [PERS…" at bounding box center [784, 376] width 1568 height 751
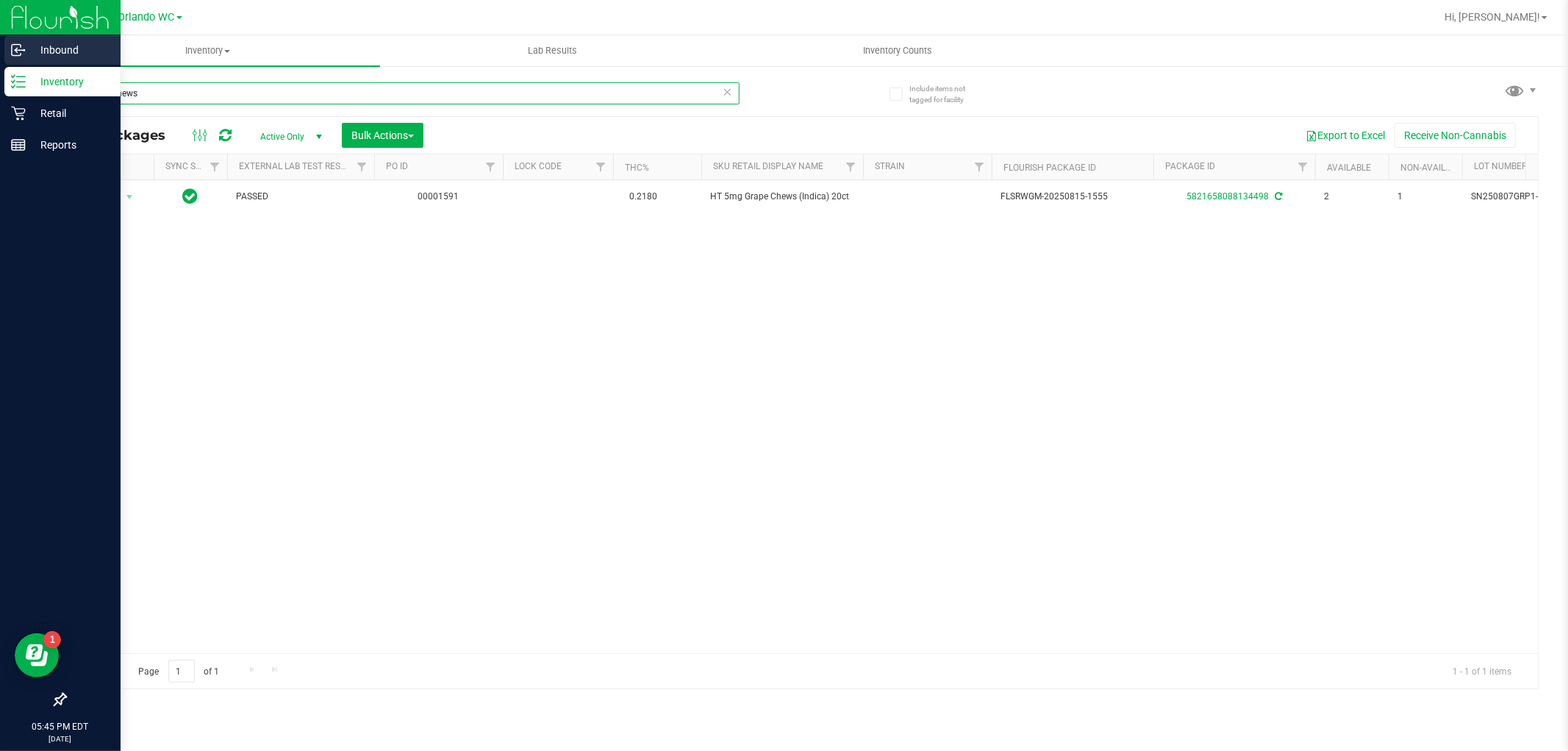
drag, startPoint x: 198, startPoint y: 99, endPoint x: 0, endPoint y: 35, distance: 208.1
click at [0, 35] on div "Inbound Inventory Retail Reports 05:45 PM EDT [DATE] 09/23 Orlando WC Hi, [PERS…" at bounding box center [784, 376] width 1568 height 751
type input "peppermint"
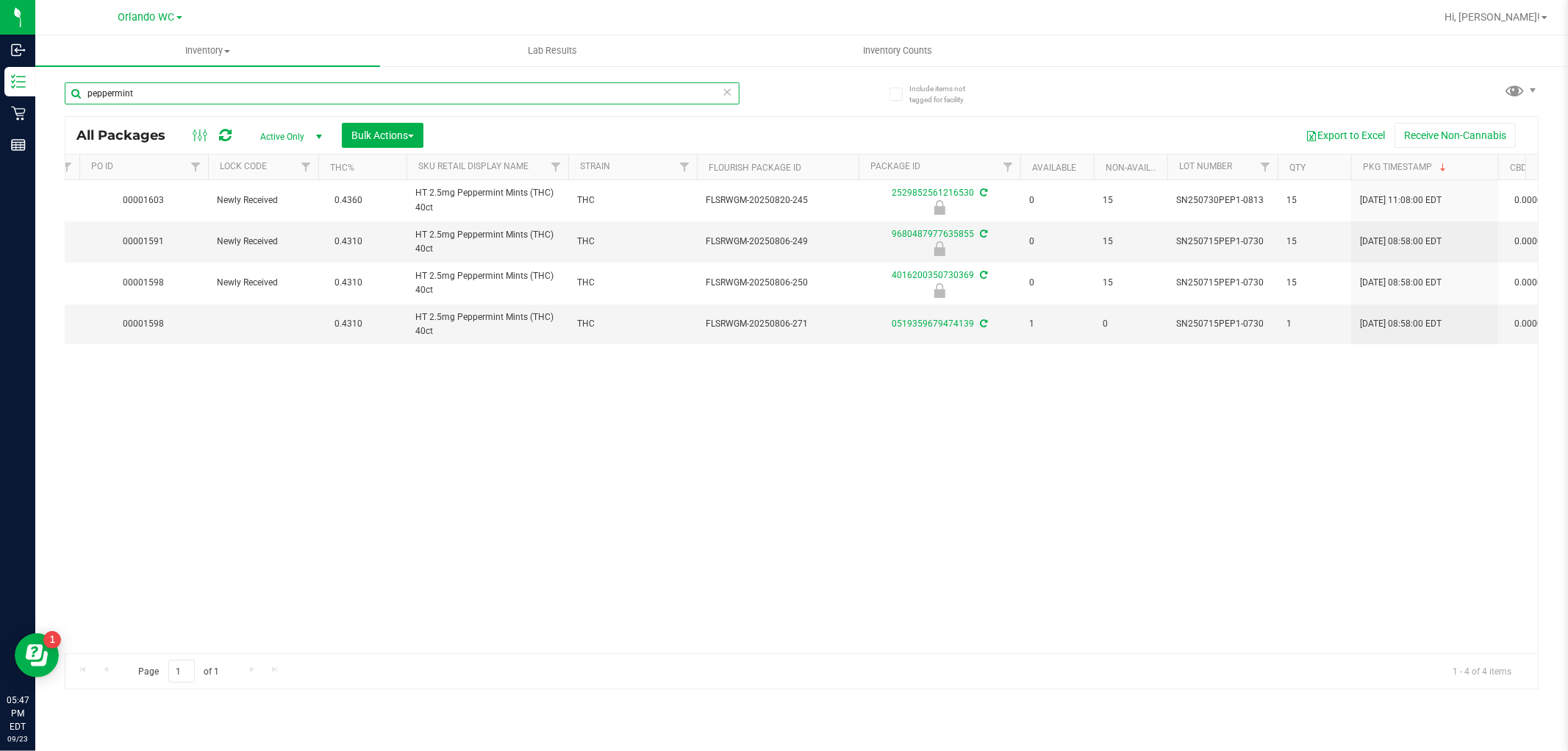
scroll to position [0, 260]
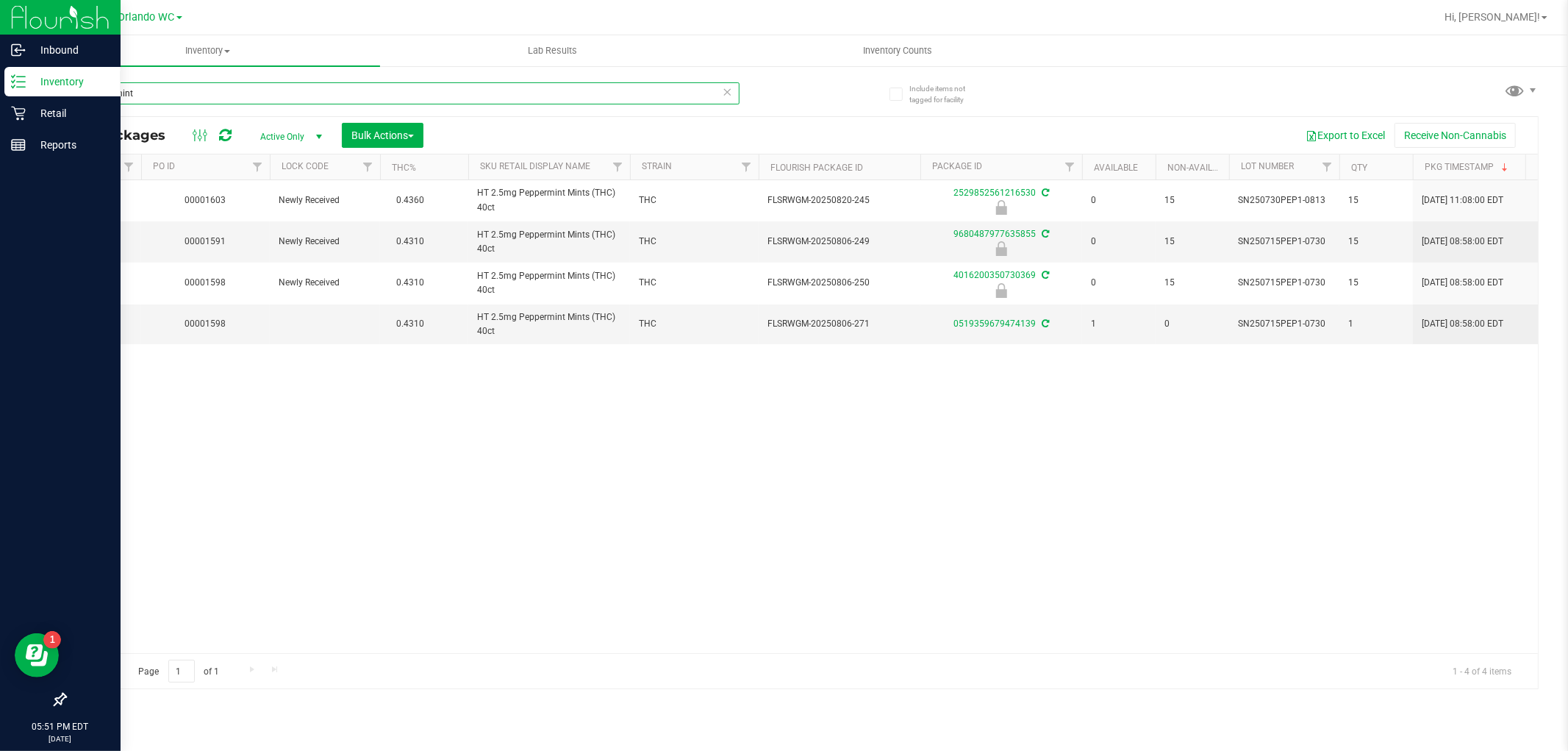
drag, startPoint x: 143, startPoint y: 91, endPoint x: 0, endPoint y: 91, distance: 143.0
click at [0, 91] on div "Inbound Inventory Retail Reports 05:51 PM EDT [DATE] 09/23 Orlando WC Hi, [PERS…" at bounding box center [784, 376] width 1568 height 751
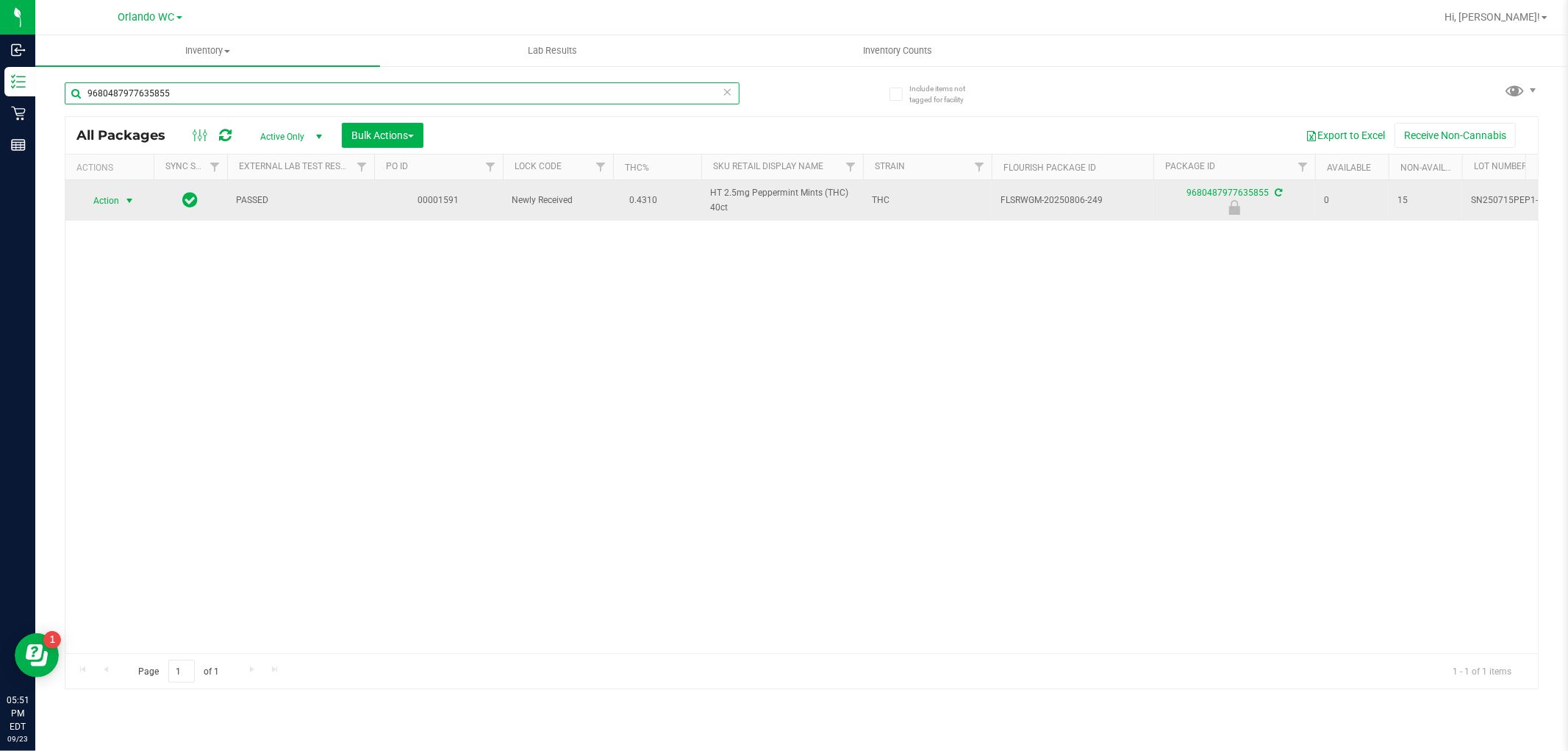
type input "9680487977635855"
click at [122, 201] on span "select" at bounding box center [129, 201] width 18 height 21
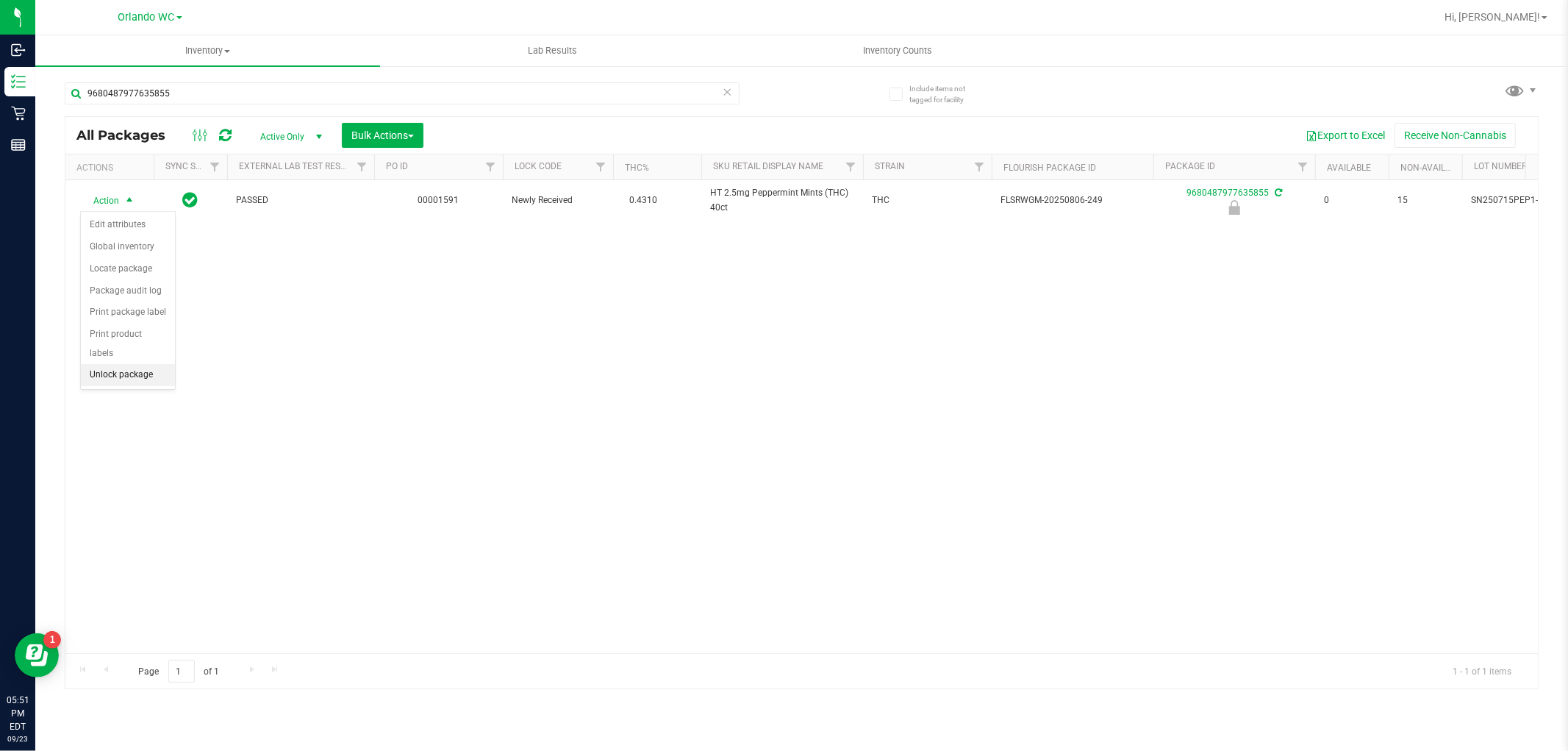
click at [141, 365] on li "Unlock package" at bounding box center [128, 375] width 94 height 22
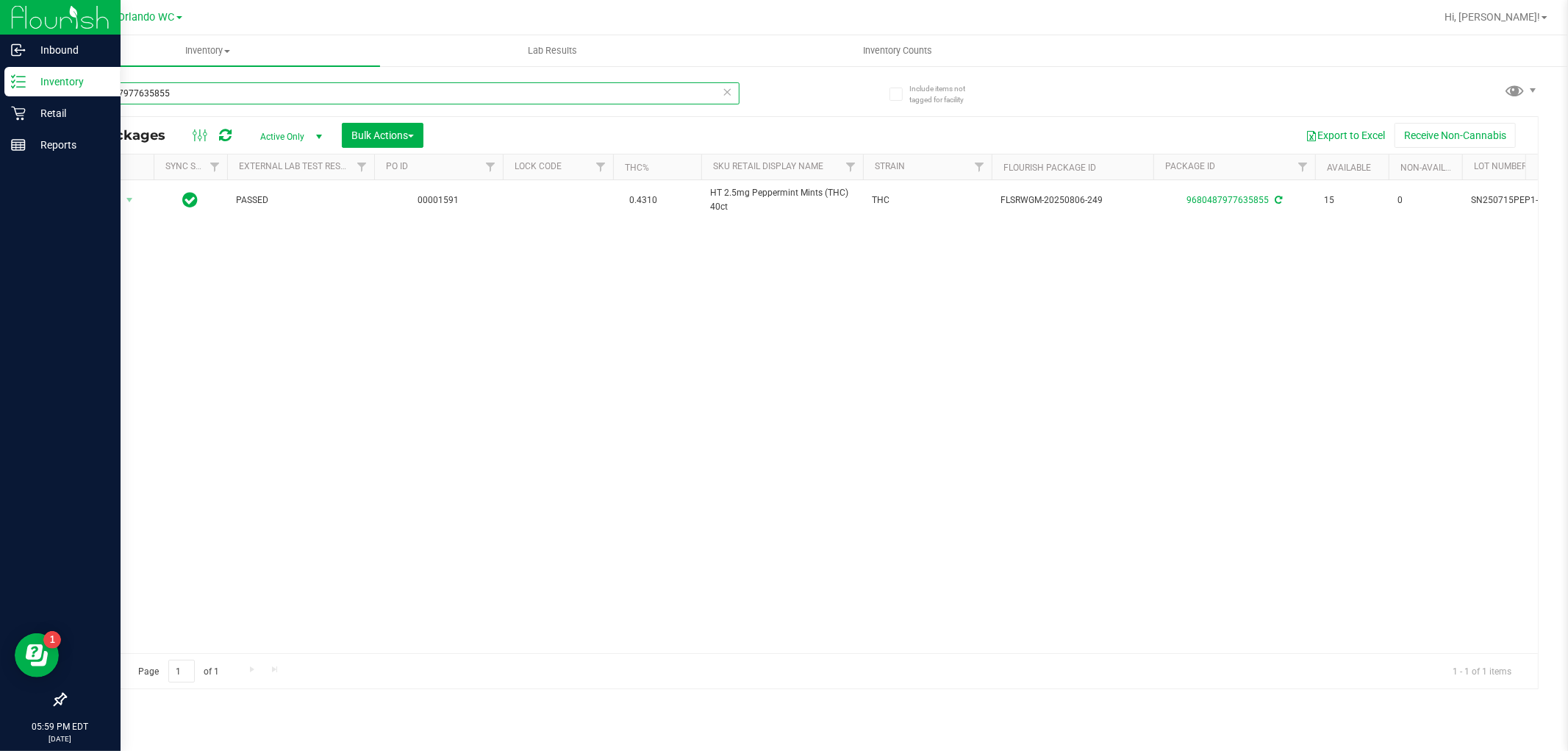
drag, startPoint x: 216, startPoint y: 84, endPoint x: 0, endPoint y: 75, distance: 216.2
click at [0, 75] on div "Inbound Inventory Retail Reports 05:59 PM EDT [DATE] 09/23 Orlando WC Hi, [PERS…" at bounding box center [784, 376] width 1568 height 751
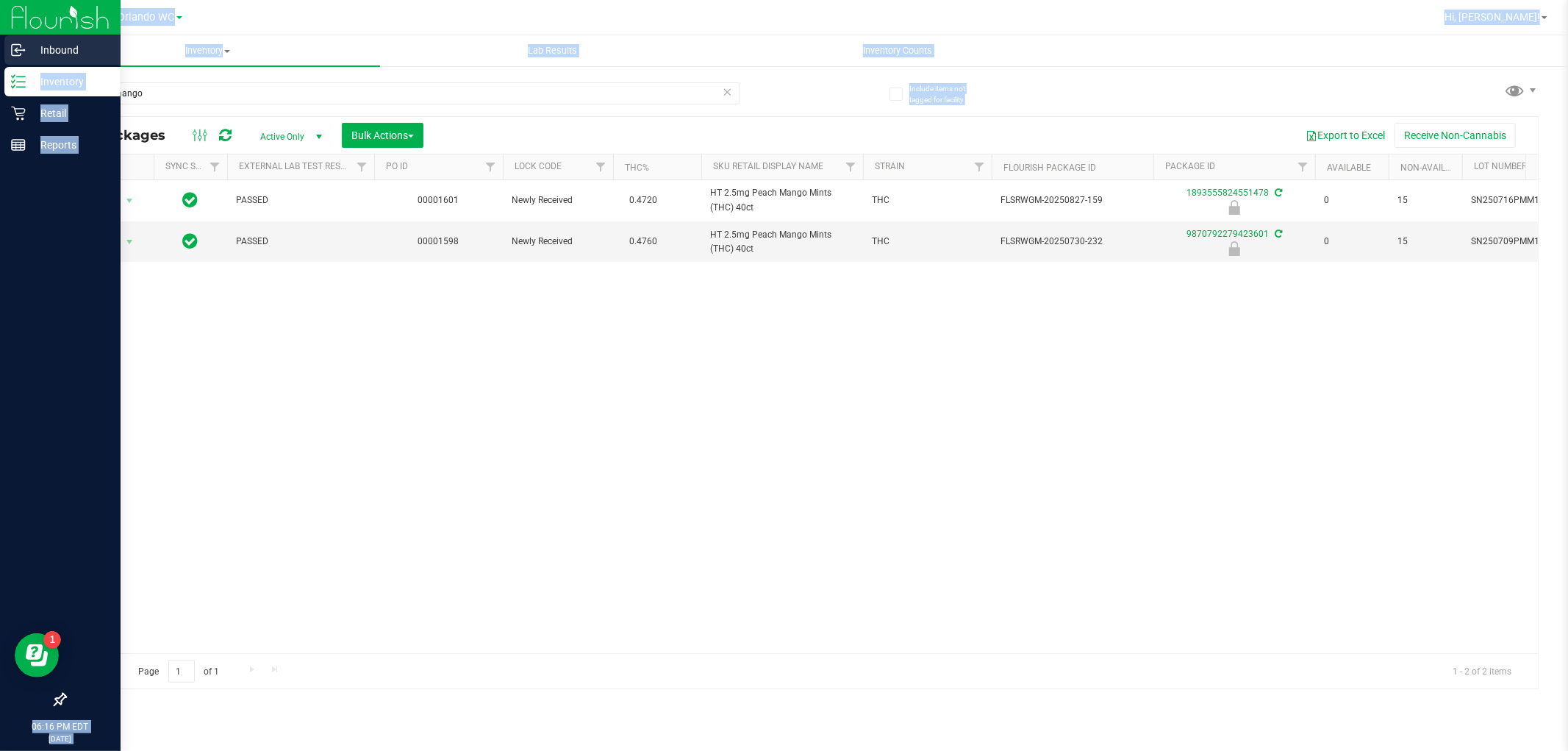
drag, startPoint x: 156, startPoint y: 105, endPoint x: 0, endPoint y: 65, distance: 161.0
click at [0, 65] on div "Inbound Inventory Retail Reports 06:16 PM EDT [DATE] 09/23 Orlando WC Hi, [PERS…" at bounding box center [784, 376] width 1568 height 751
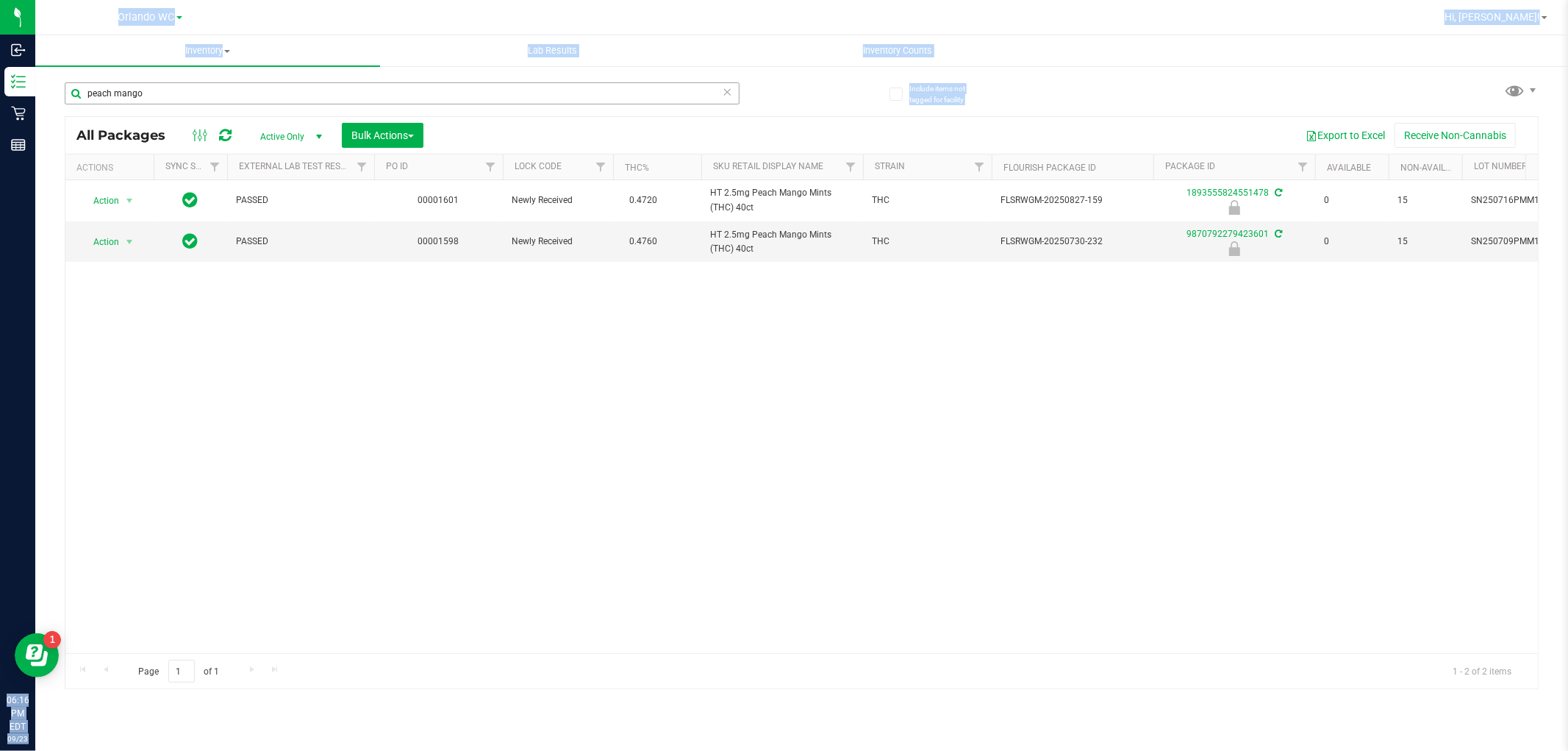
drag, startPoint x: 148, startPoint y: 77, endPoint x: 148, endPoint y: 89, distance: 12.0
click at [149, 77] on div "peach mango" at bounding box center [434, 93] width 738 height 47
click at [153, 86] on input "peach mango" at bounding box center [402, 94] width 675 height 22
drag, startPoint x: 145, startPoint y: 97, endPoint x: 80, endPoint y: 89, distance: 65.5
click at [80, 89] on input "peach mango" at bounding box center [402, 94] width 675 height 22
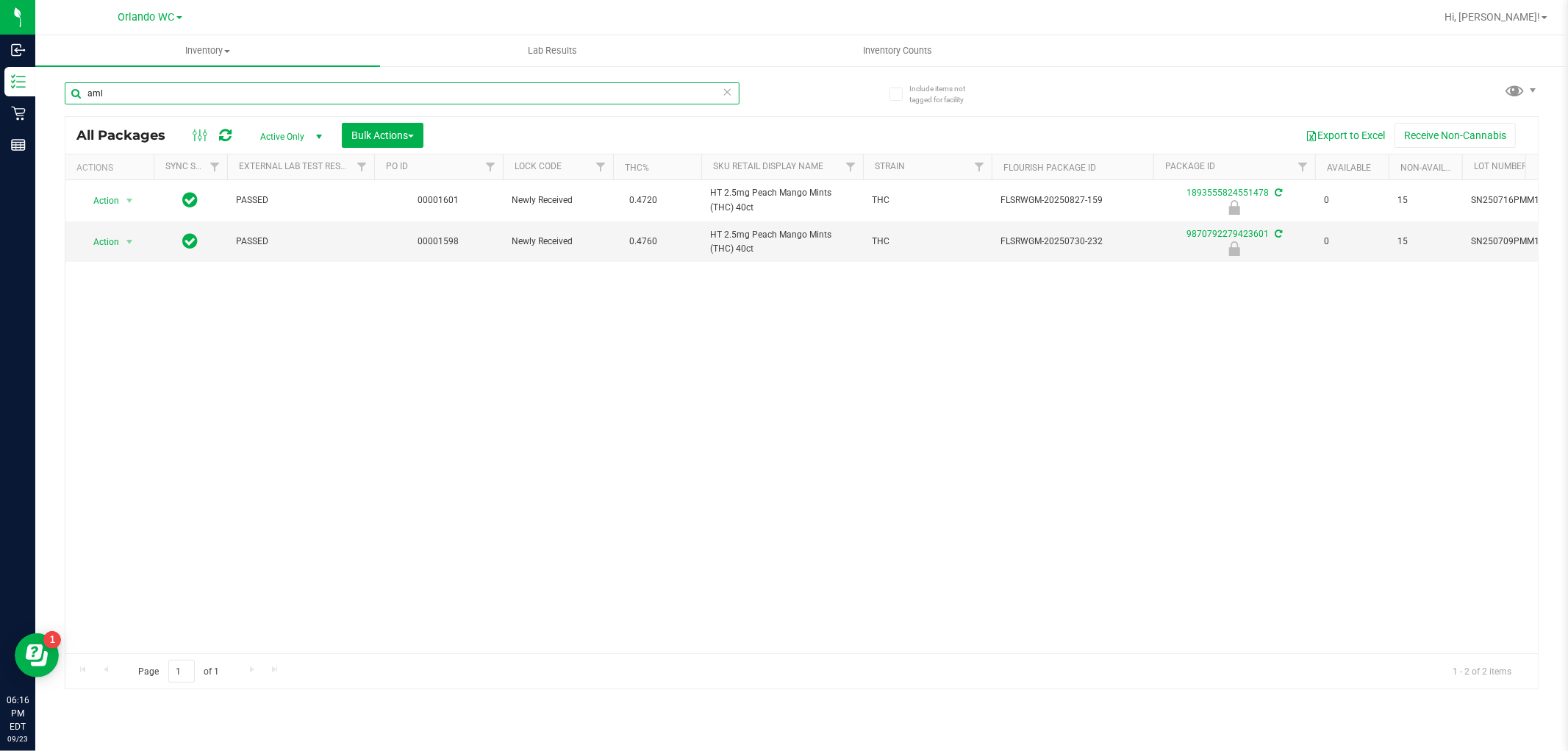
type input "aml"
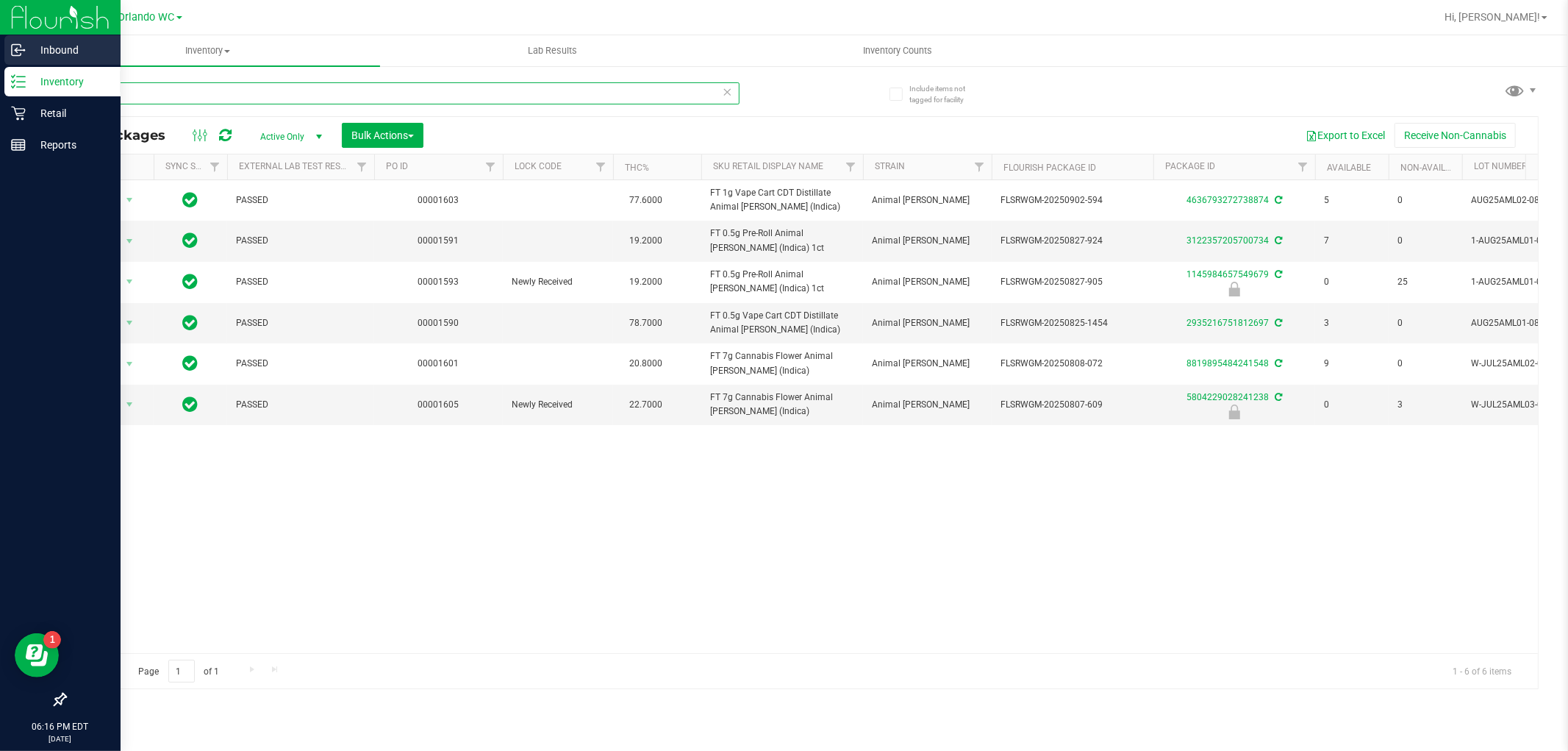
drag, startPoint x: 126, startPoint y: 86, endPoint x: 0, endPoint y: 49, distance: 131.3
click at [0, 49] on div "Inbound Inventory Retail Reports 06:16 PM EDT [DATE] 09/23 Orlando WC Hi, [PERS…" at bounding box center [784, 376] width 1568 height 751
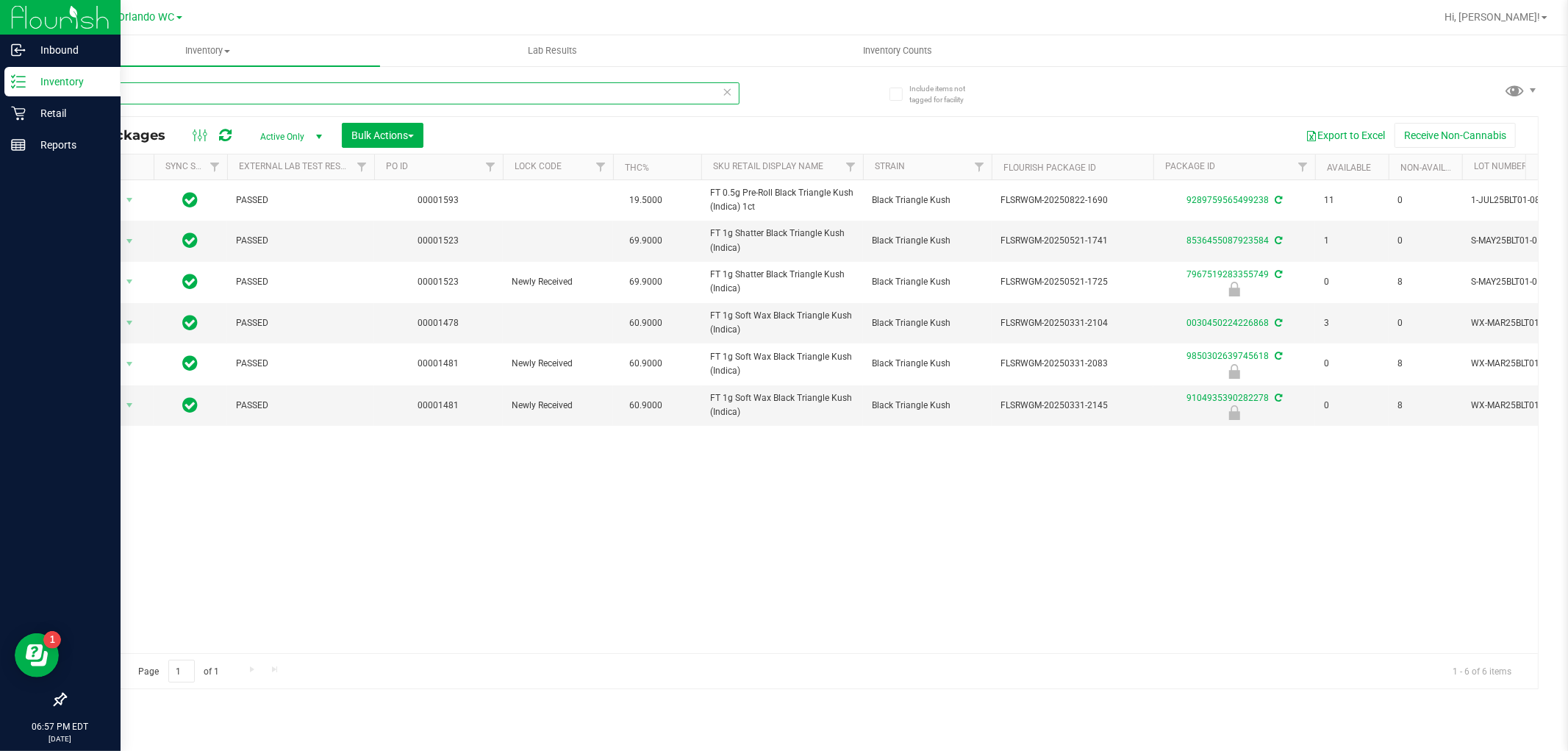
drag, startPoint x: 111, startPoint y: 96, endPoint x: 0, endPoint y: 2, distance: 145.5
click at [0, 6] on div "Inbound Inventory Retail Reports 06:57 PM EDT 09/23/2025 09/23 Orlando WC Hi, L…" at bounding box center [784, 376] width 1568 height 751
type input "wbv"
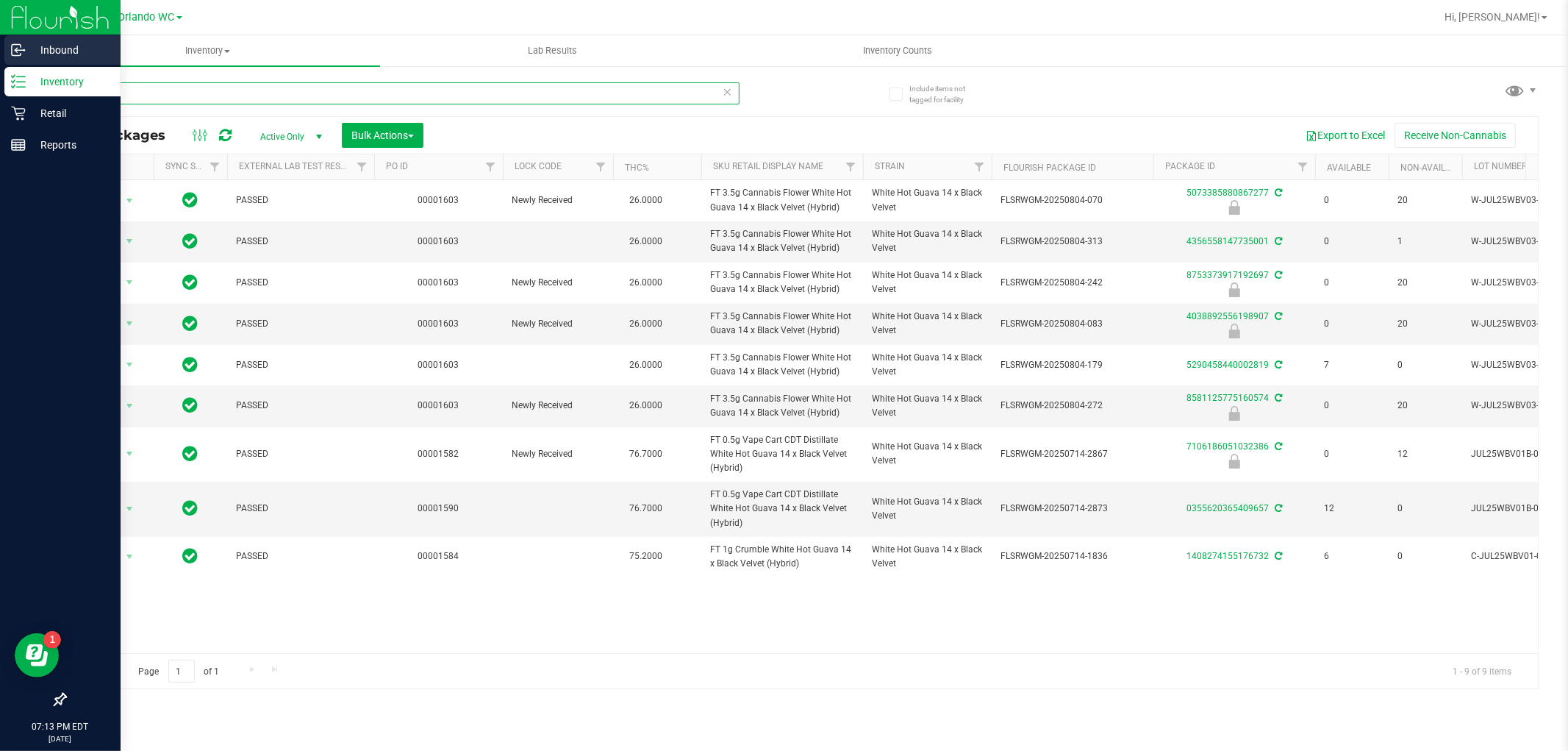
drag, startPoint x: 114, startPoint y: 96, endPoint x: 0, endPoint y: 46, distance: 124.5
click at [0, 46] on div "Inbound Inventory Retail Reports 07:13 PM EDT 09/23/2025 09/23 Orlando WC Hi, L…" at bounding box center [784, 376] width 1568 height 751
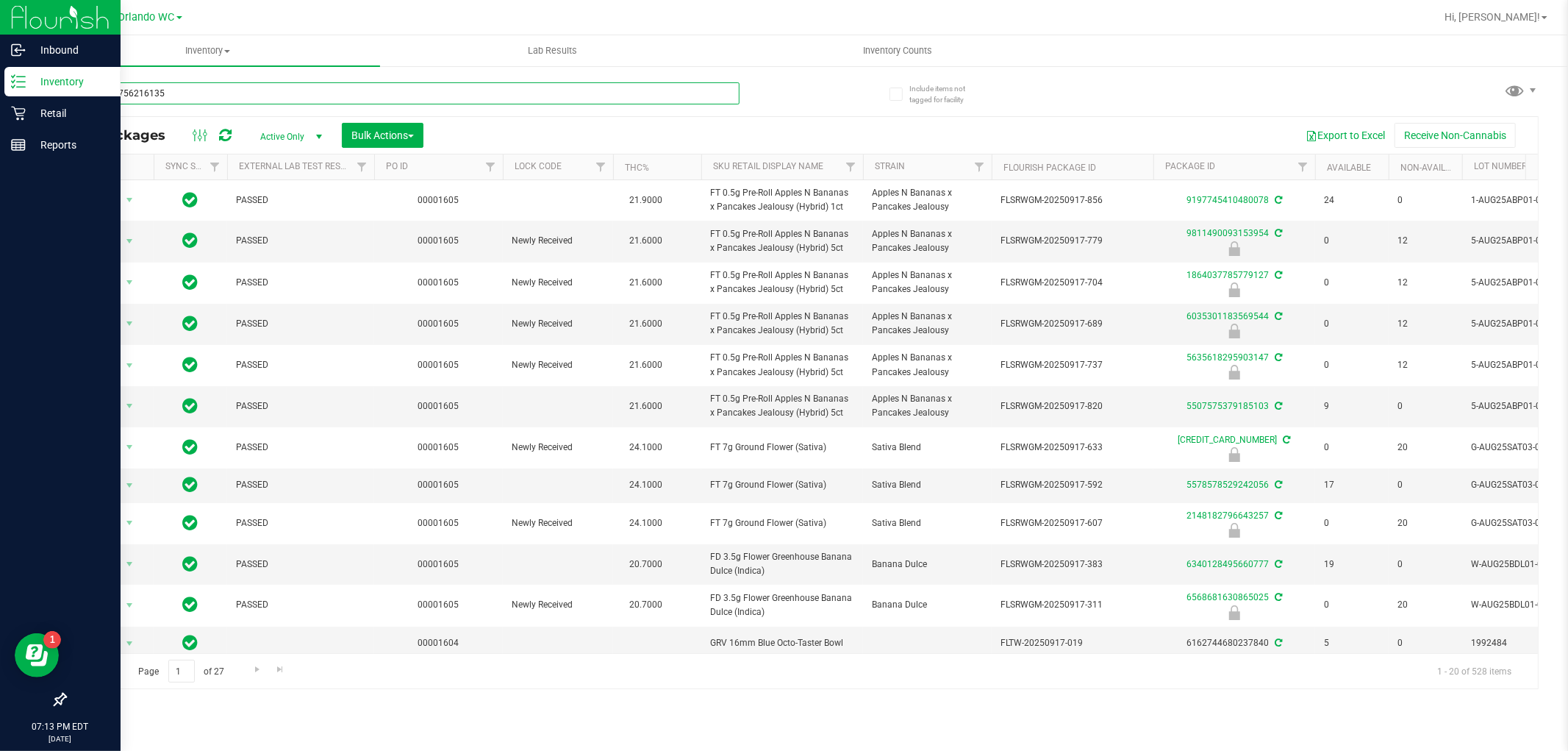
type input "9227907562161359"
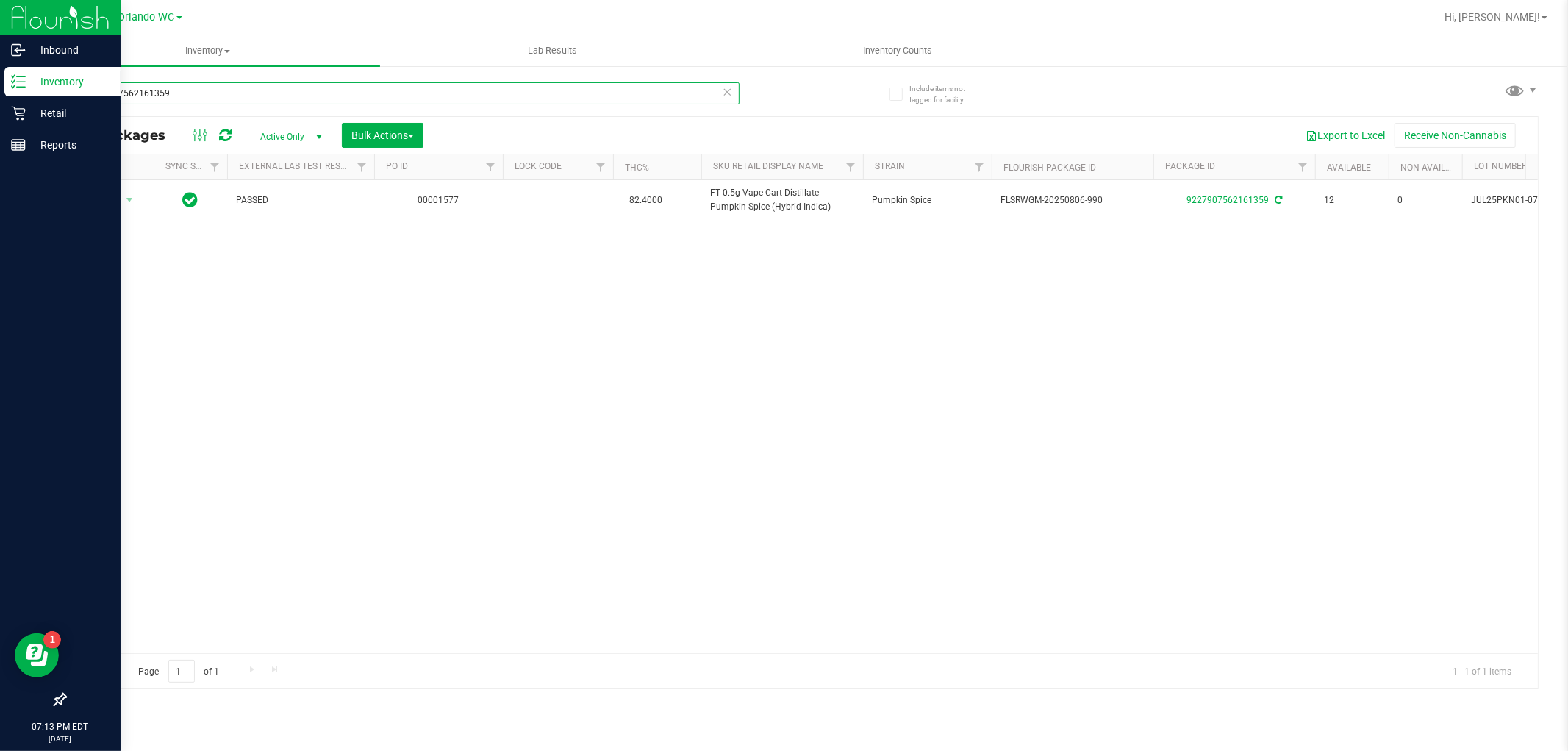
drag, startPoint x: 184, startPoint y: 83, endPoint x: 0, endPoint y: 23, distance: 193.5
click at [0, 23] on div "Inbound Inventory Retail Reports 07:13 PM EDT 09/23/2025 09/23 Orlando WC Hi, L…" at bounding box center [784, 376] width 1568 height 751
type input "6842741676673515"
